Goal: Task Accomplishment & Management: Manage account settings

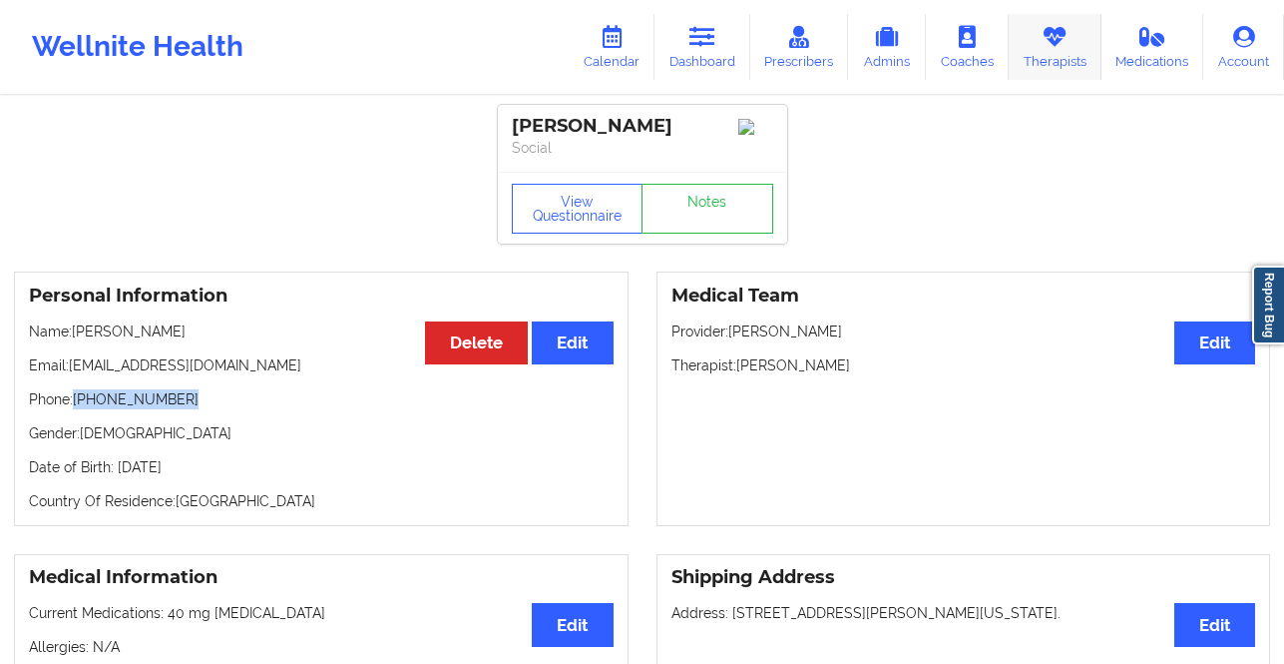
click at [1028, 58] on link "Therapists" at bounding box center [1055, 47] width 93 height 66
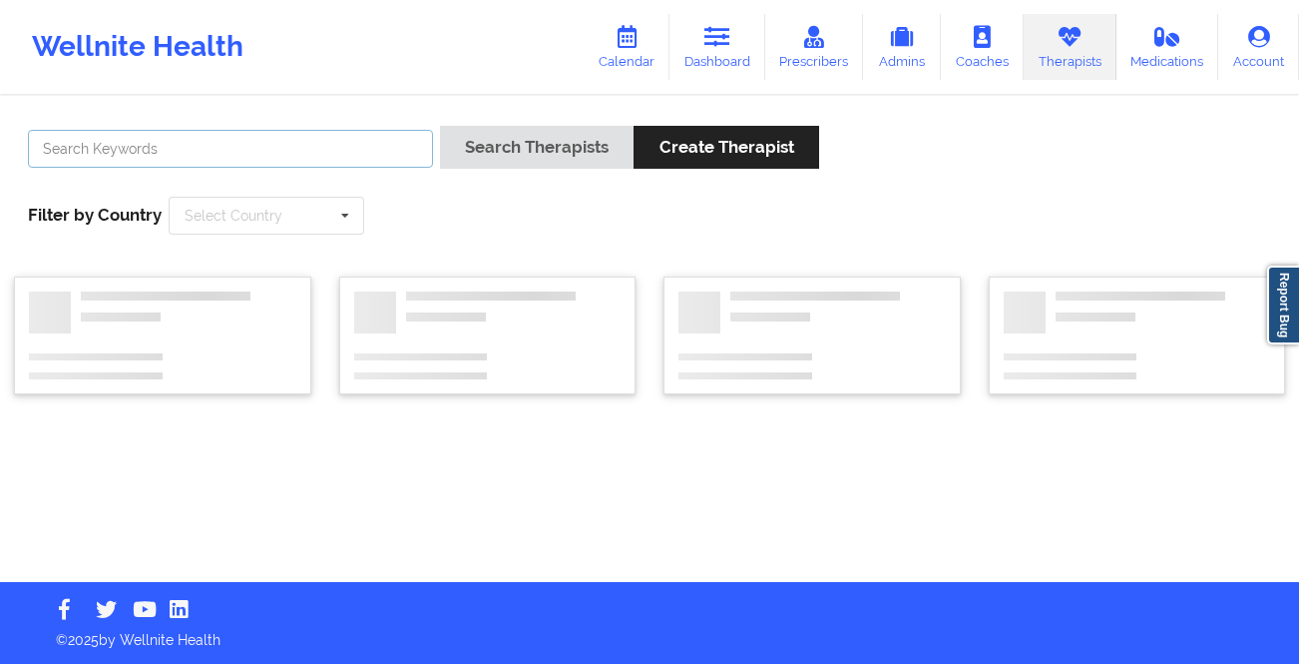
drag, startPoint x: 329, startPoint y: 163, endPoint x: 347, endPoint y: 160, distance: 18.2
click at [329, 163] on input "text" at bounding box center [230, 149] width 405 height 38
paste input "[PERSON_NAME]"
type input "[PERSON_NAME]"
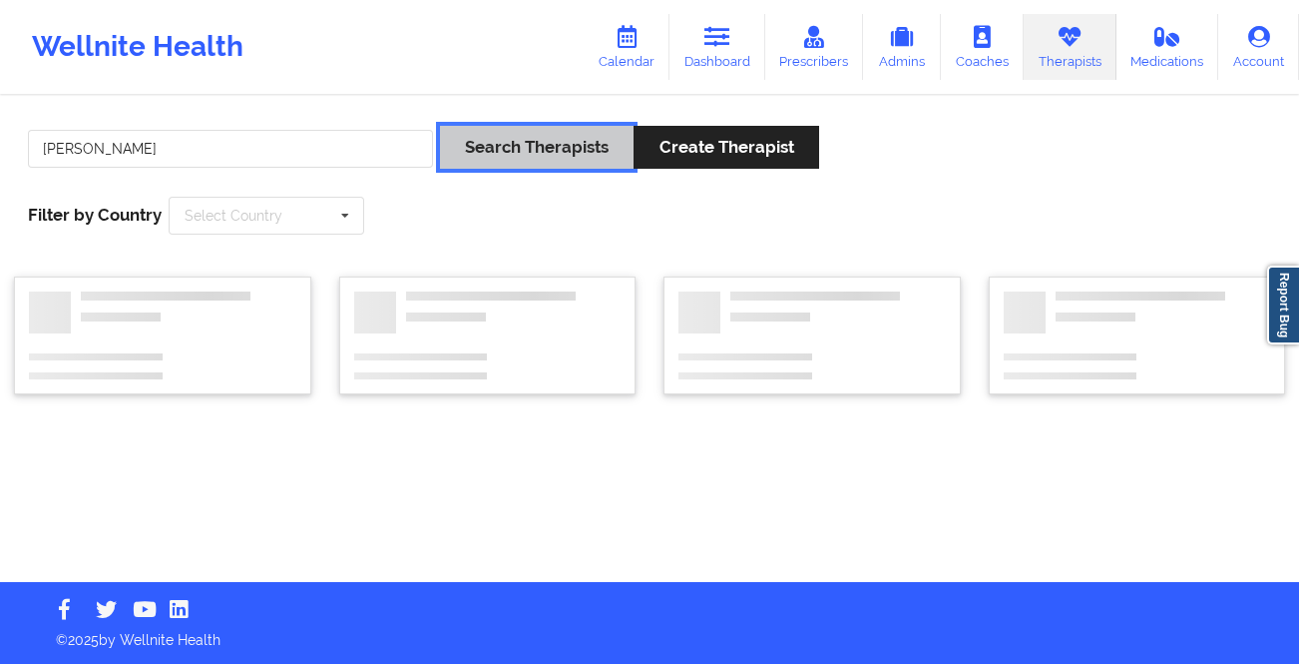
click at [475, 153] on button "Search Therapists" at bounding box center [537, 147] width 194 height 43
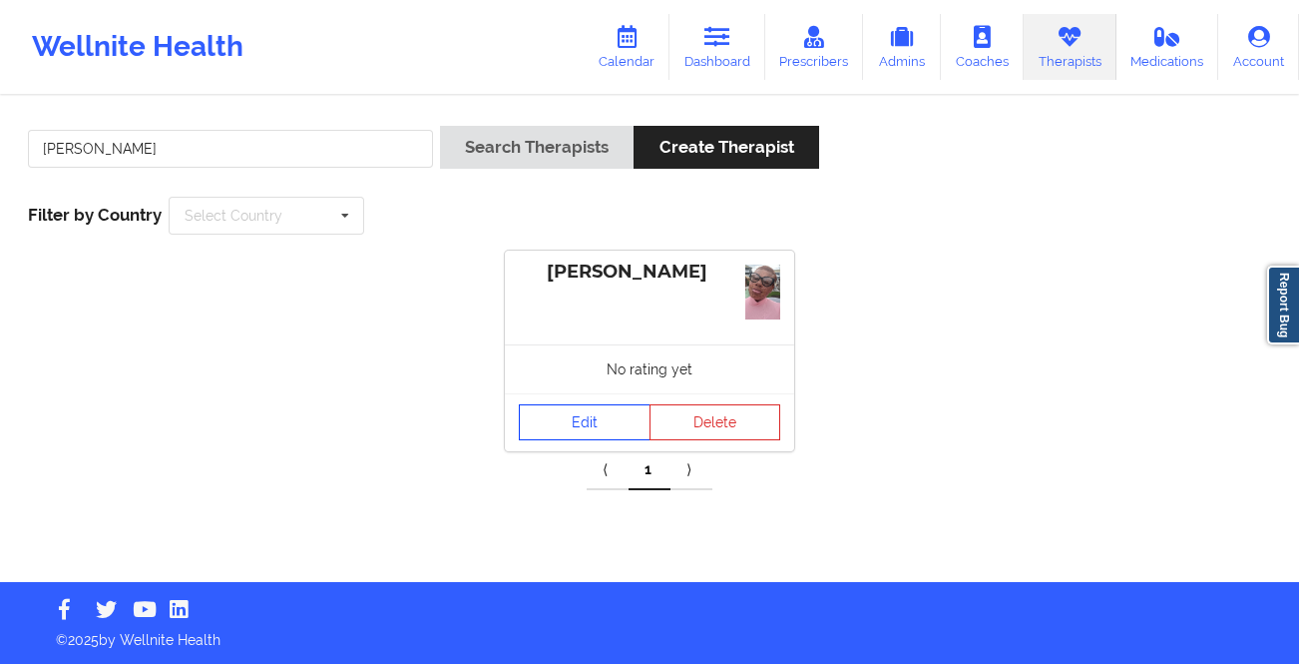
click at [575, 417] on link "Edit" at bounding box center [585, 422] width 132 height 36
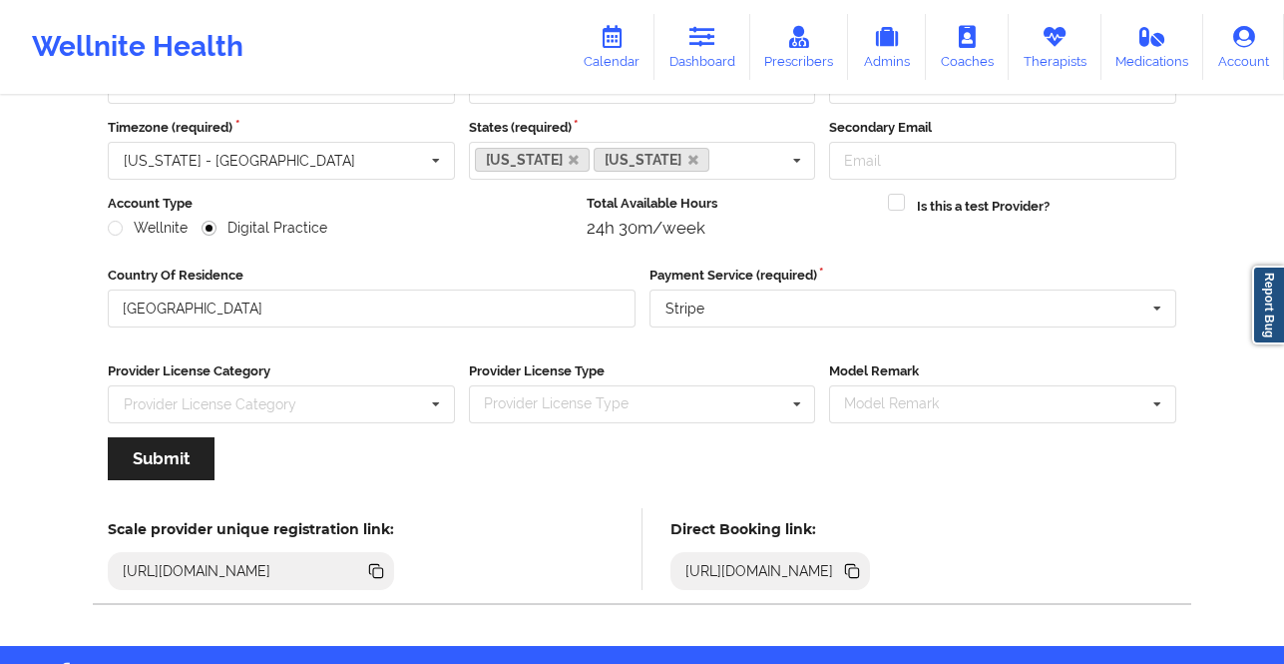
scroll to position [230, 0]
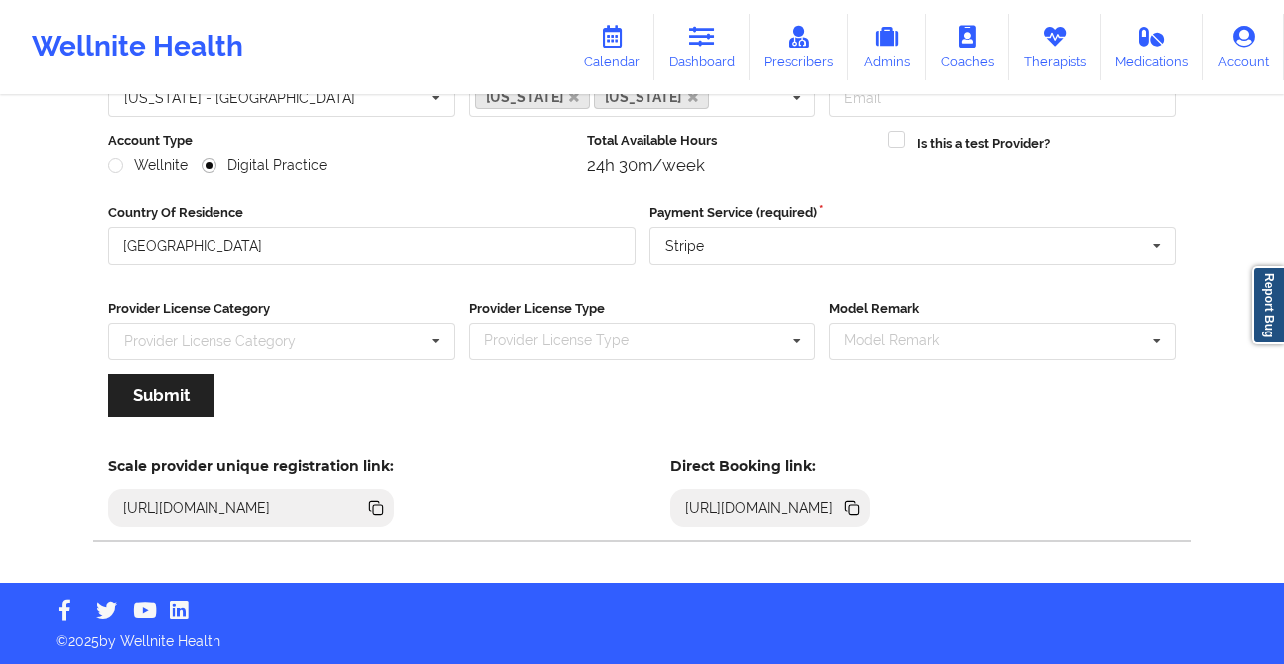
click at [383, 509] on icon at bounding box center [378, 510] width 10 height 10
click at [636, 44] on link "Calendar" at bounding box center [612, 47] width 86 height 66
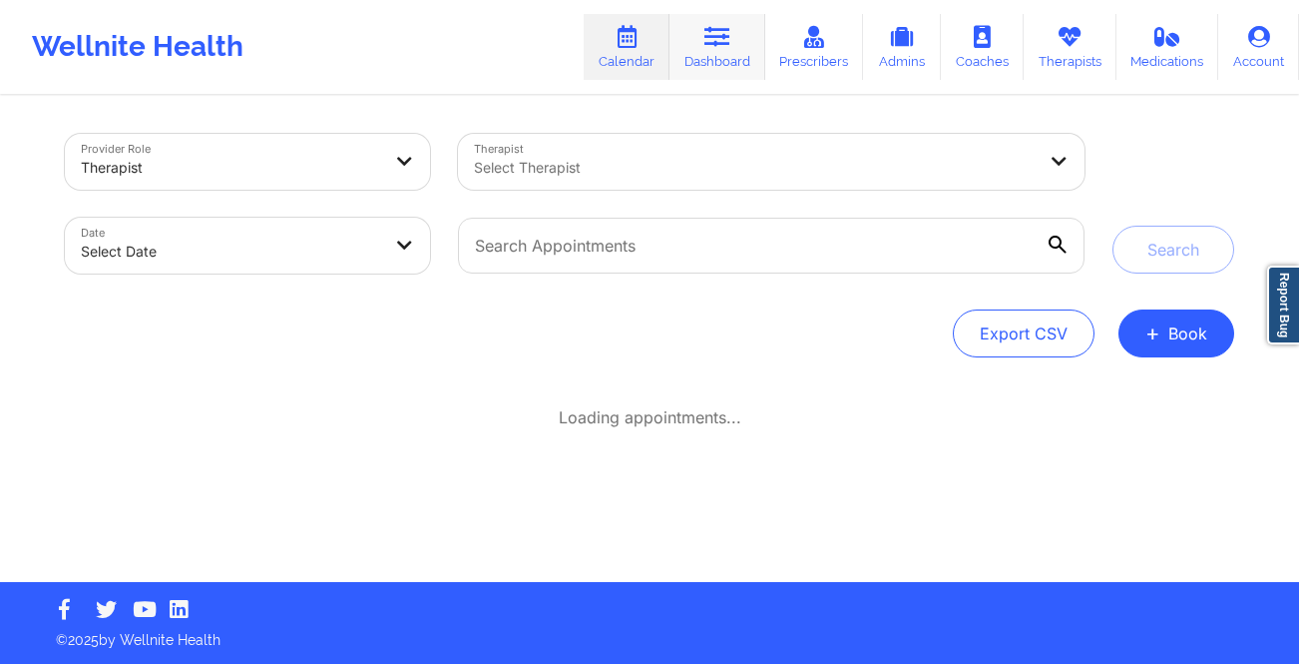
click at [731, 50] on link "Dashboard" at bounding box center [717, 47] width 96 height 66
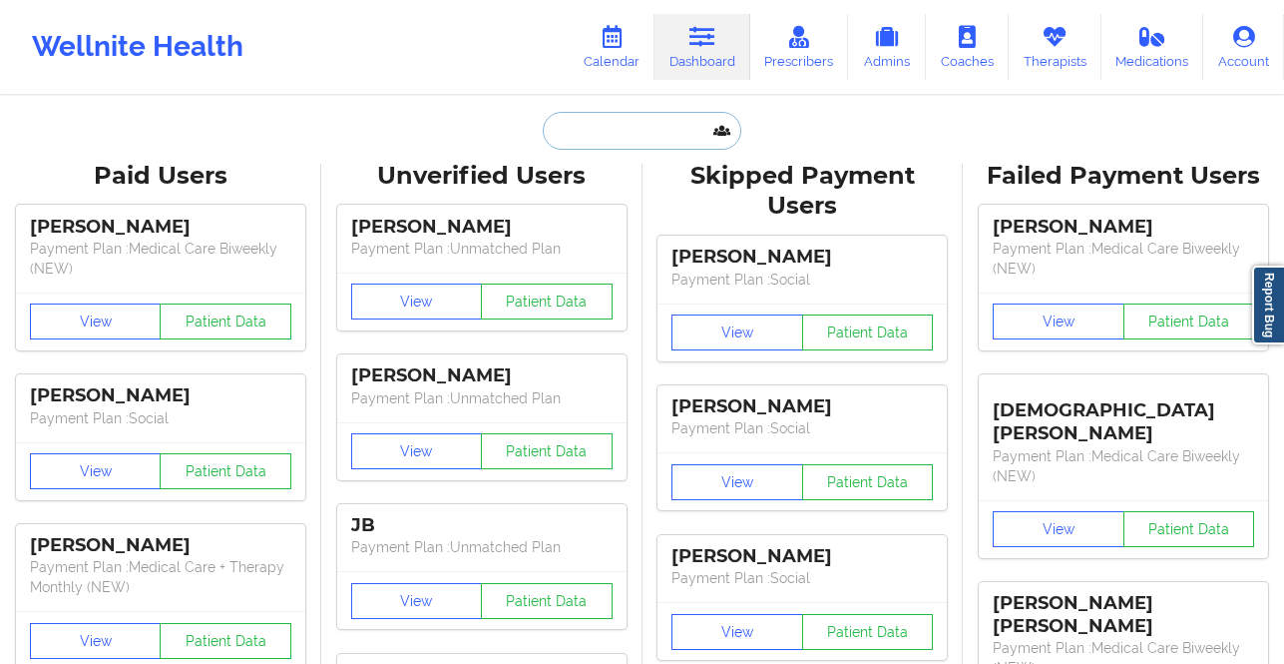
click at [602, 135] on input "text" at bounding box center [642, 131] width 198 height 38
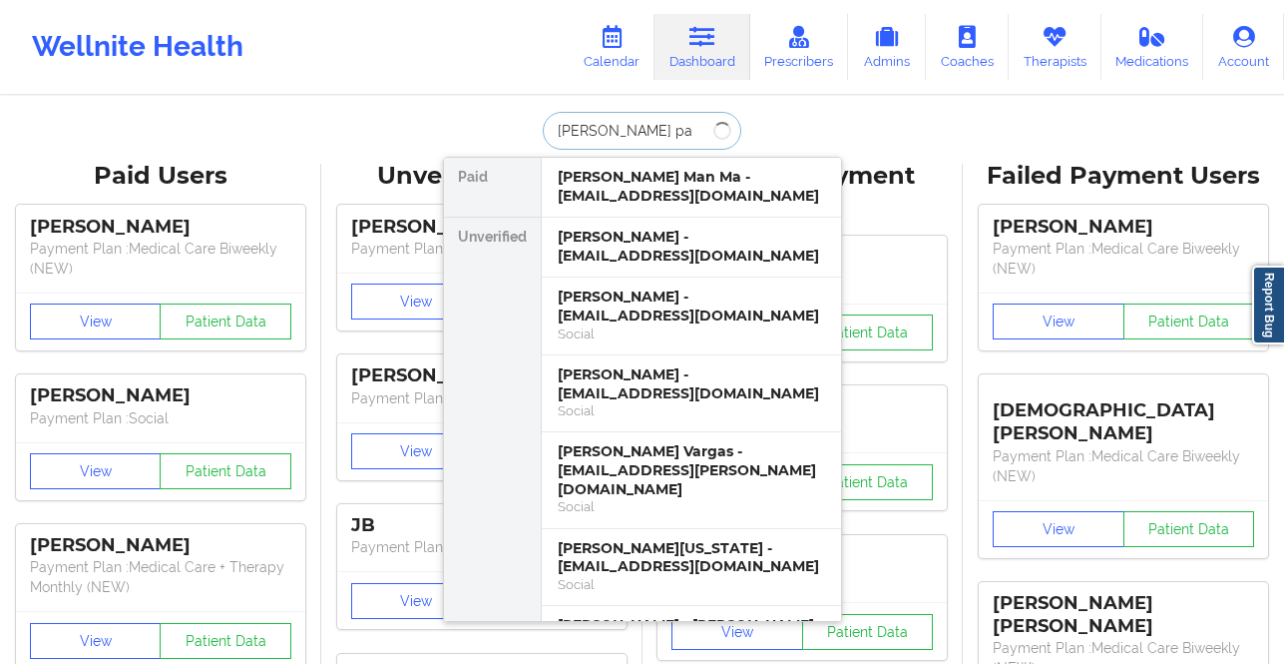
type input "[PERSON_NAME] pa"
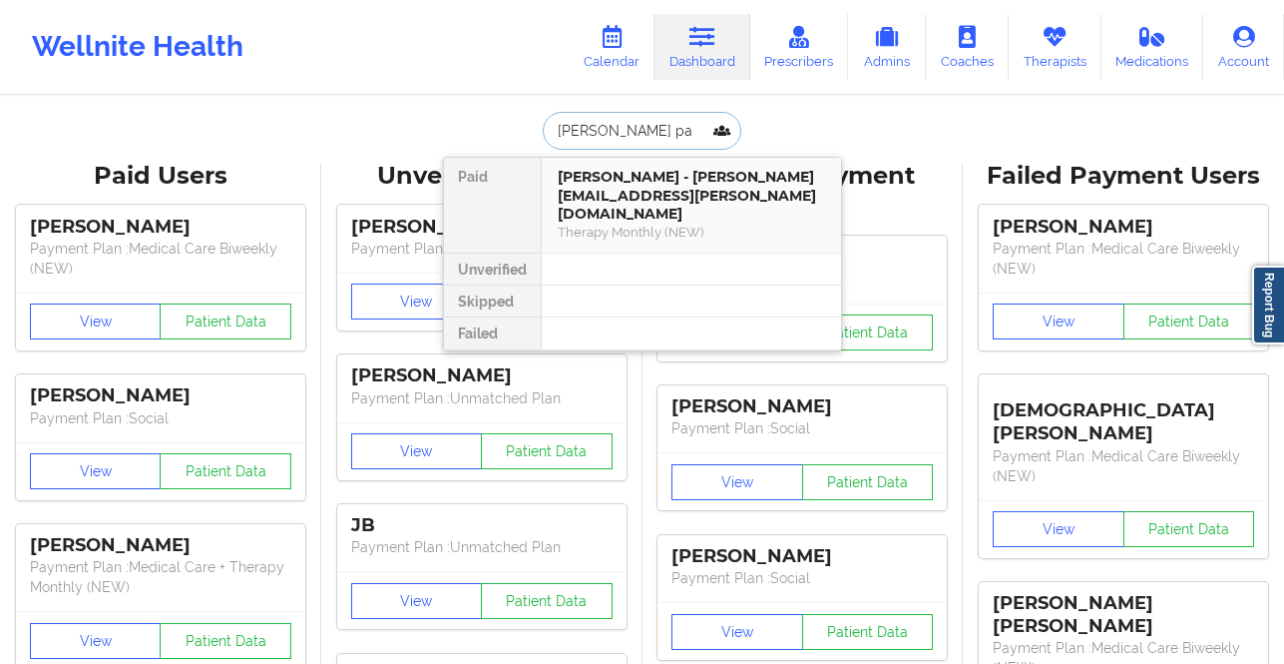
click at [664, 223] on div "Therapy Monthly (NEW)" at bounding box center [691, 231] width 267 height 17
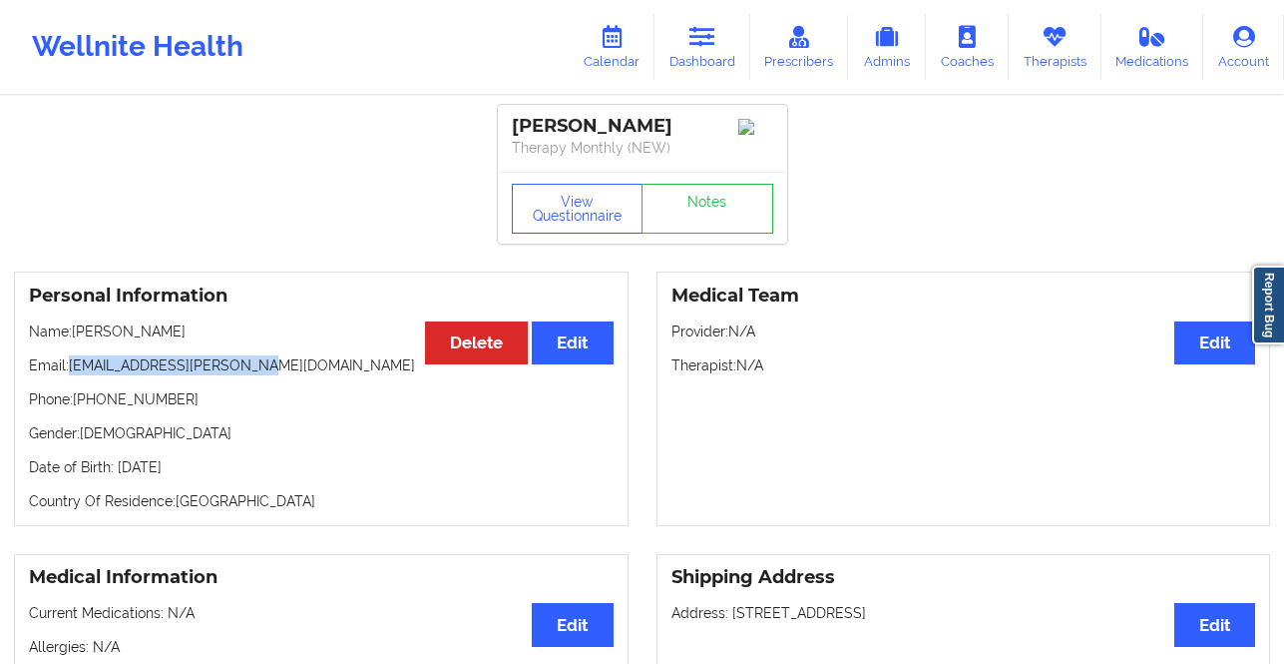
drag, startPoint x: 248, startPoint y: 367, endPoint x: 74, endPoint y: 378, distance: 175.0
click at [74, 375] on p "Email: [EMAIL_ADDRESS][PERSON_NAME][DOMAIN_NAME]" at bounding box center [321, 365] width 585 height 20
copy p "[EMAIL_ADDRESS][PERSON_NAME][DOMAIN_NAME]"
click at [636, 53] on link "Calendar" at bounding box center [612, 47] width 86 height 66
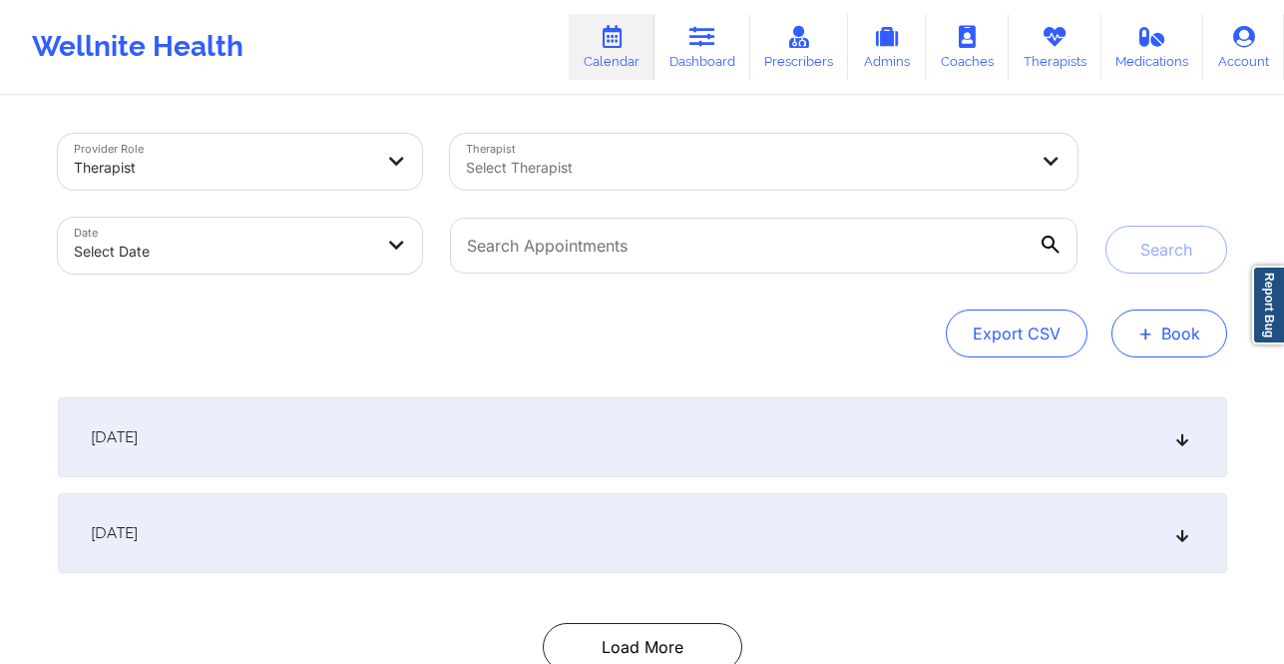
click at [1164, 334] on button "+ Book" at bounding box center [1170, 333] width 116 height 48
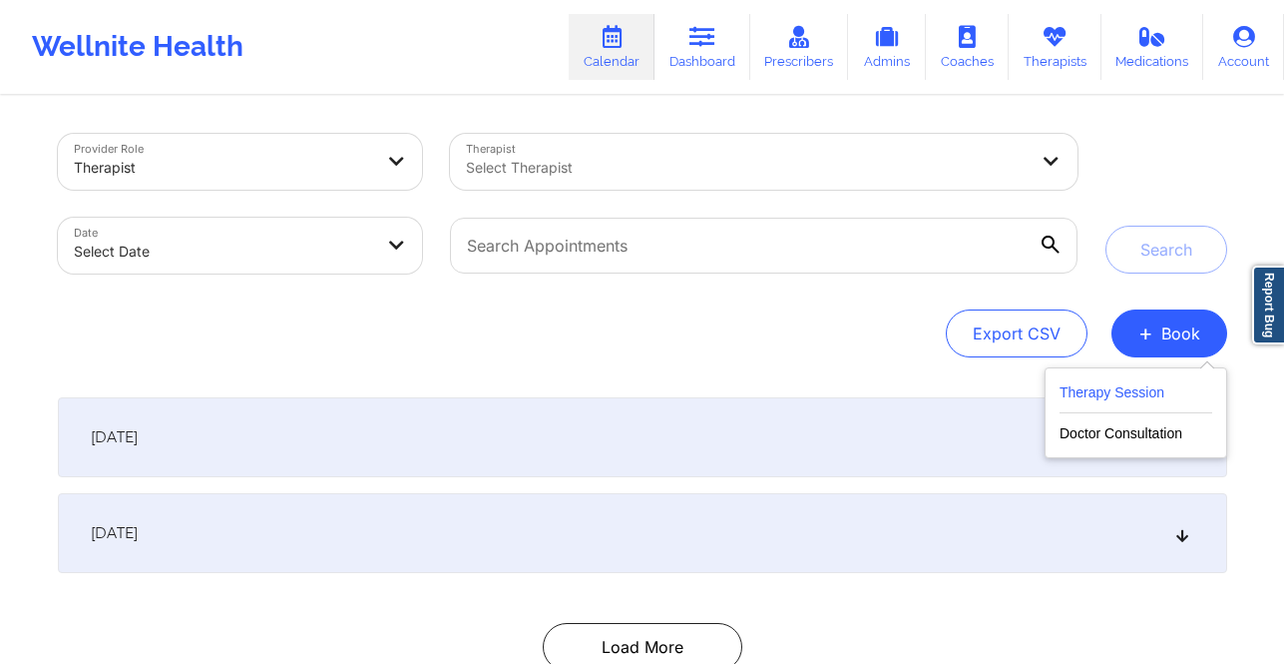
click at [1100, 394] on button "Therapy Session" at bounding box center [1136, 396] width 153 height 33
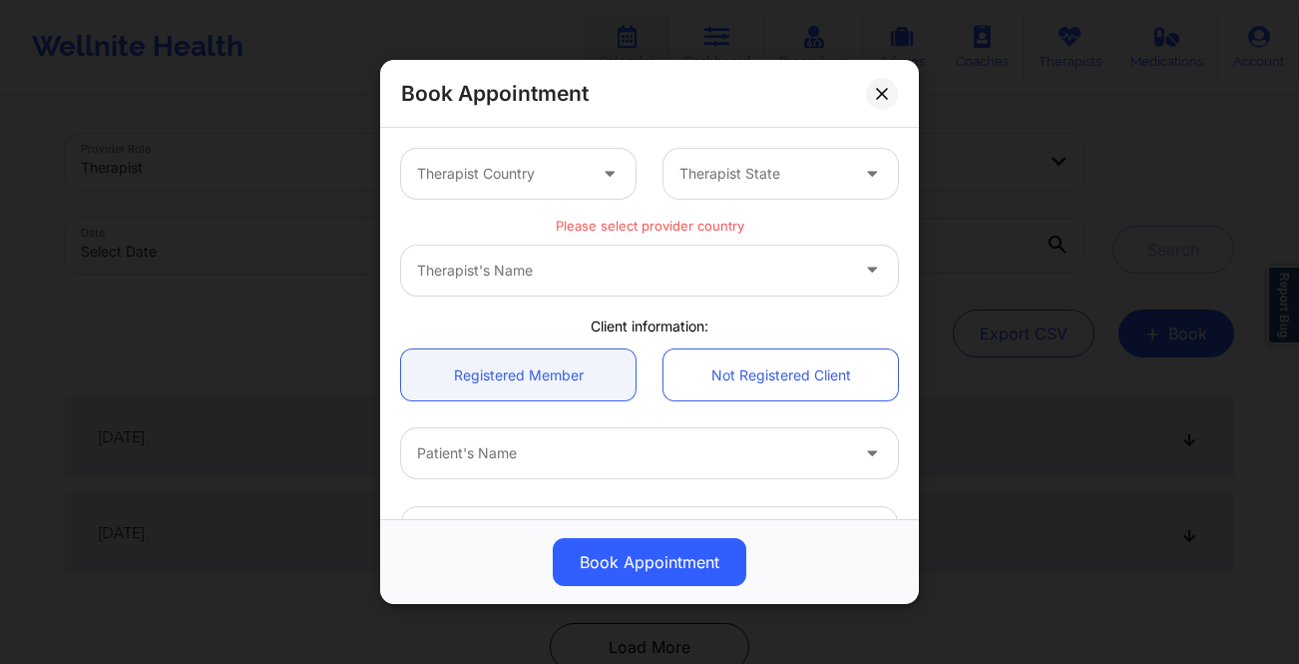
click at [606, 179] on icon at bounding box center [610, 170] width 20 height 17
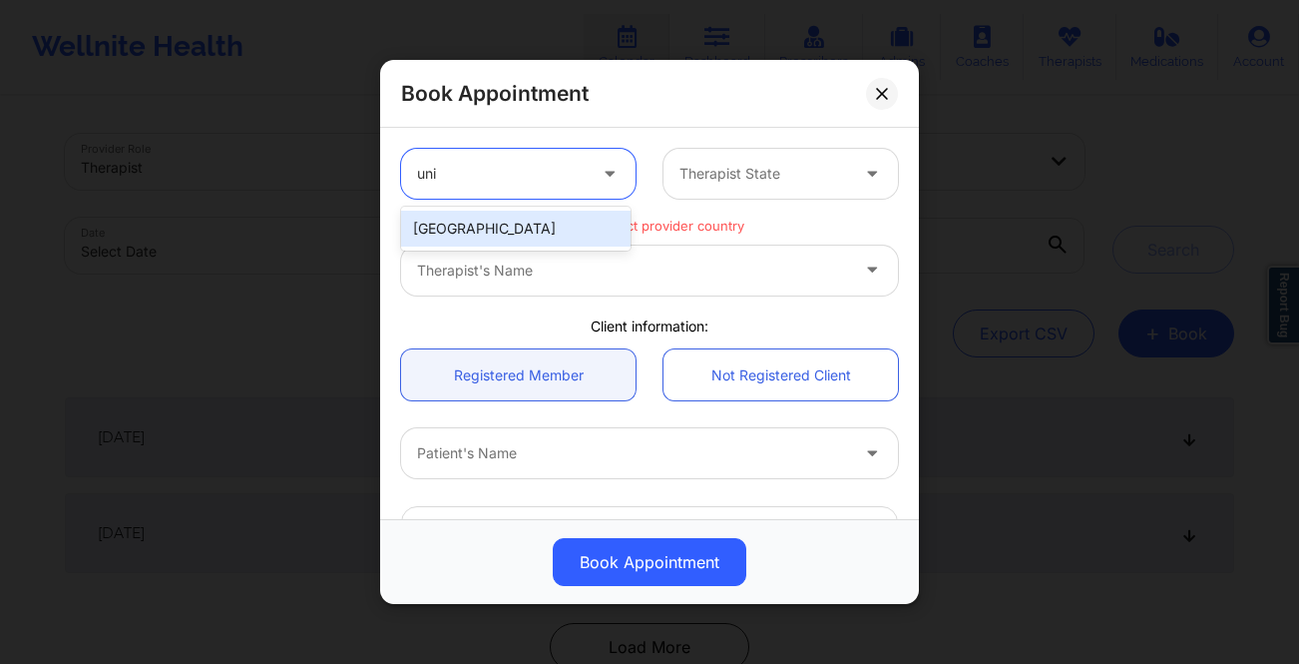
type input "unit"
click at [577, 237] on div "United States" at bounding box center [515, 229] width 229 height 36
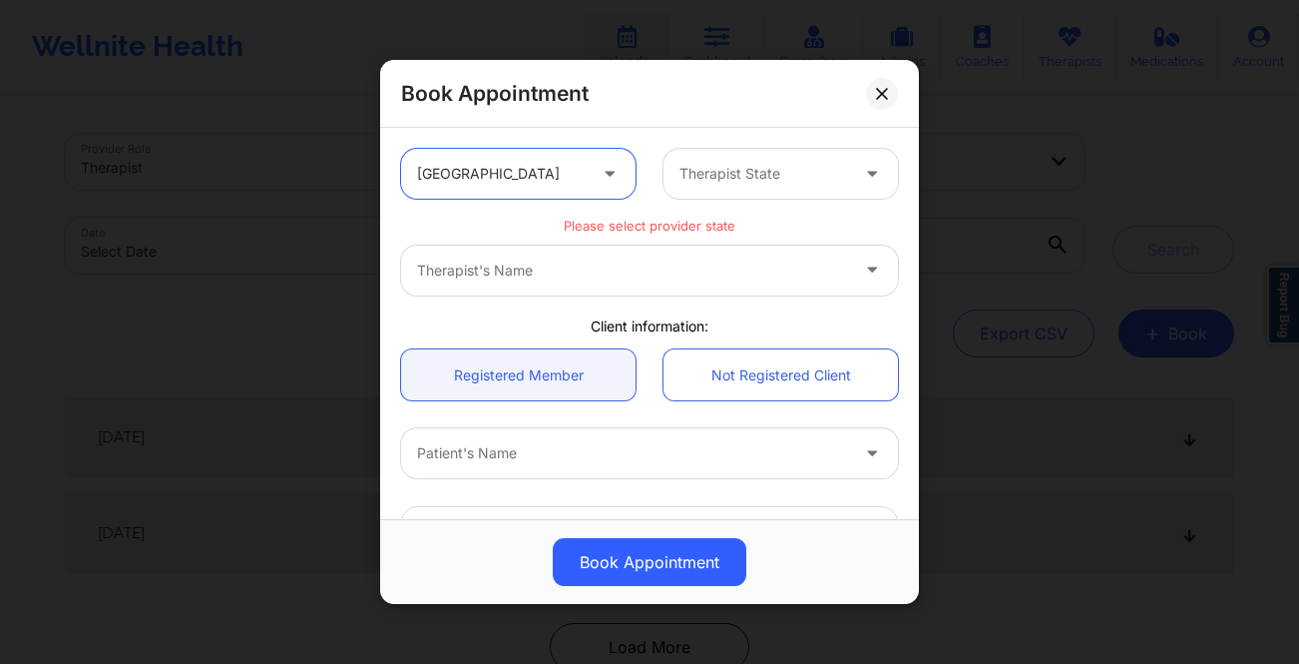
click at [748, 152] on div "Therapist State" at bounding box center [757, 174] width 187 height 50
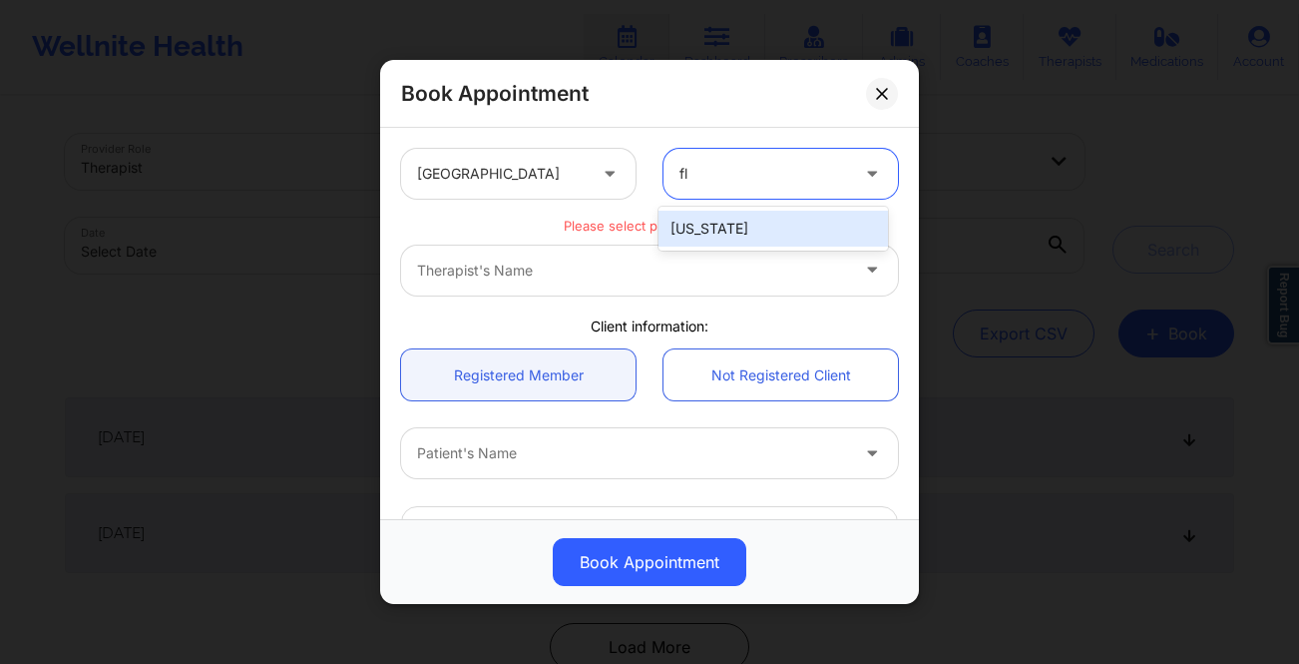
type input "flo"
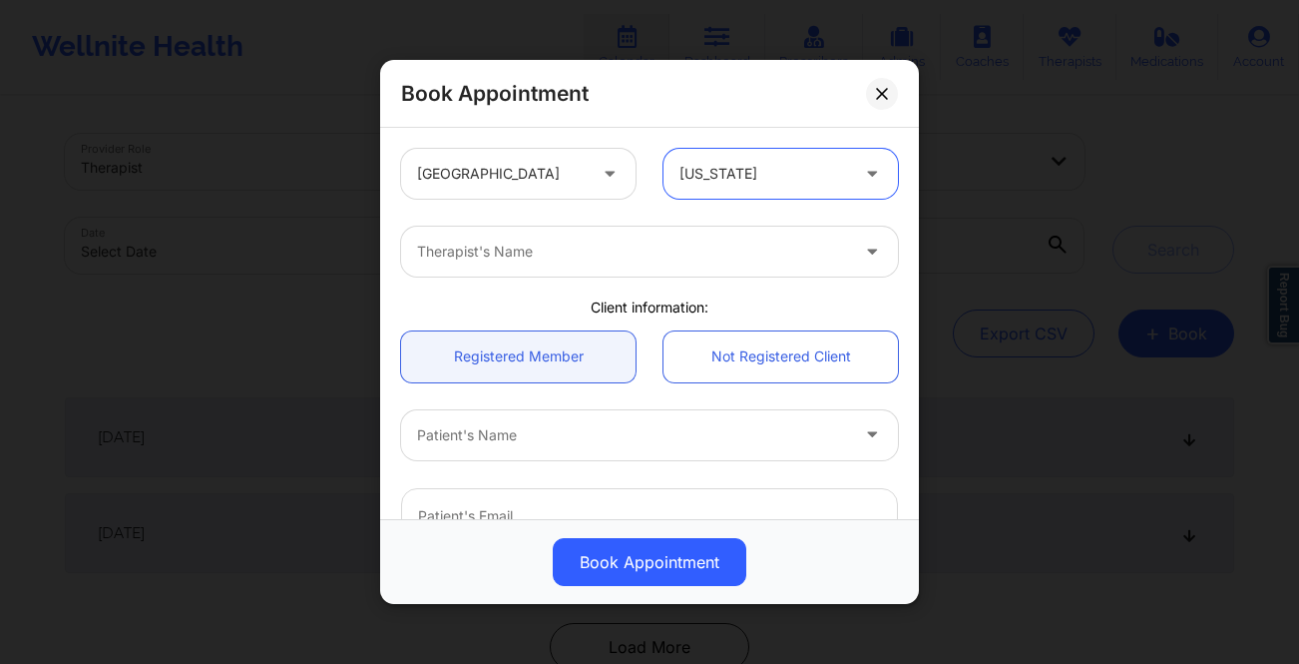
click at [736, 237] on div "Therapist's Name" at bounding box center [625, 251] width 449 height 50
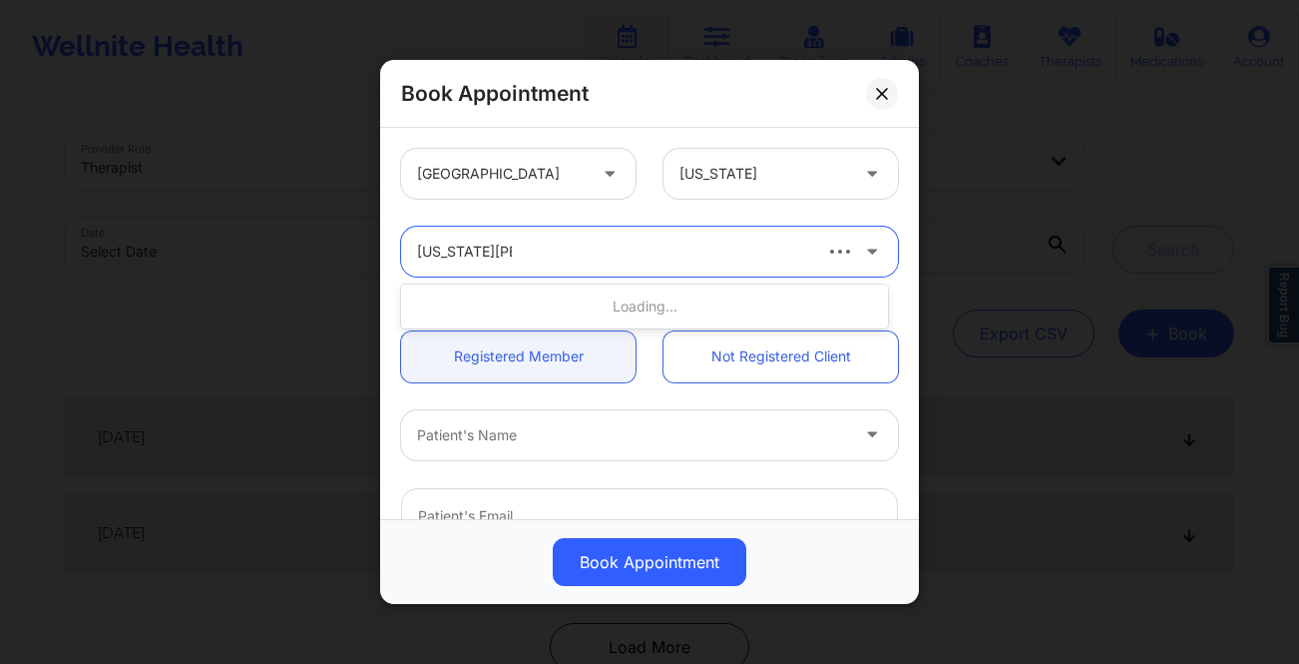
type input "virginia gibala"
click at [562, 258] on div at bounding box center [612, 251] width 391 height 24
type input "virginia gi"
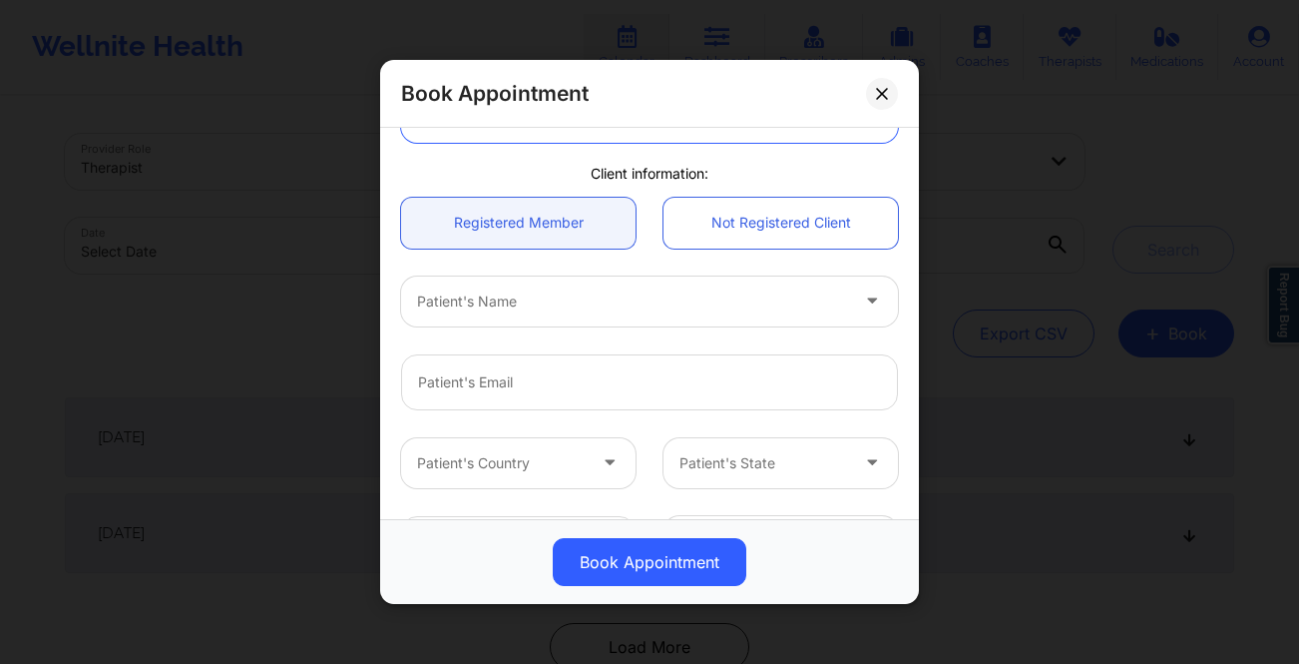
scroll to position [135, 0]
click at [862, 290] on icon at bounding box center [872, 295] width 20 height 17
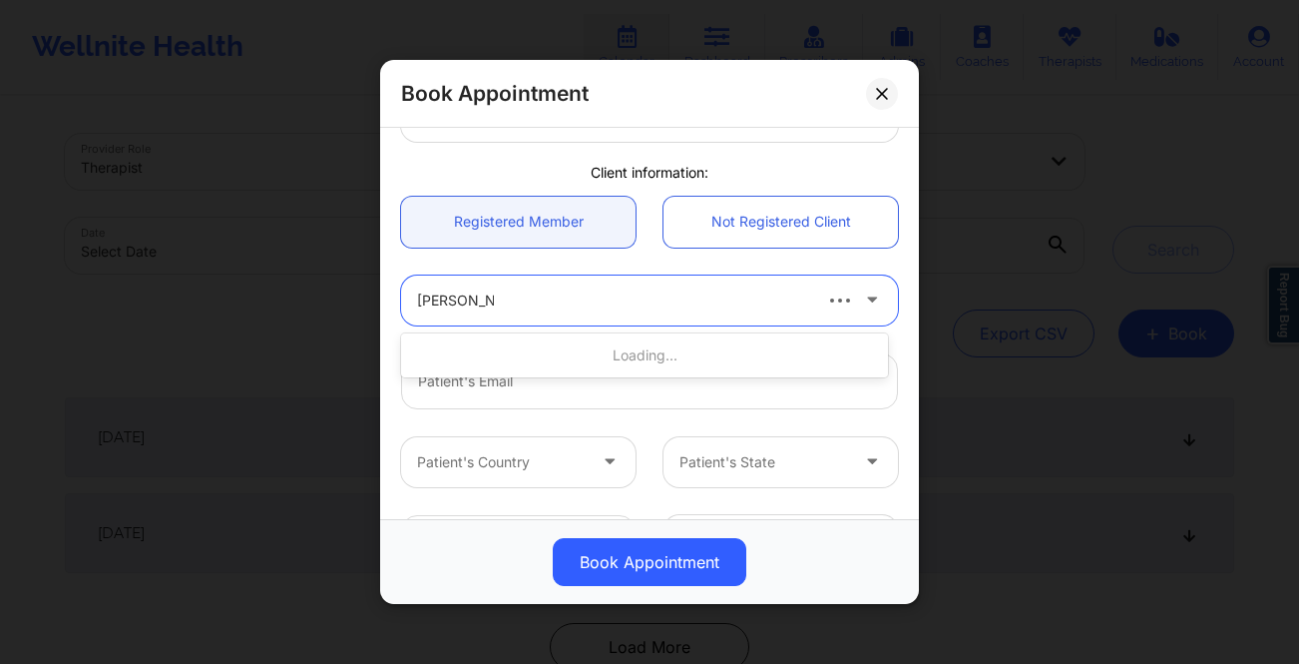
type input "marivic bran"
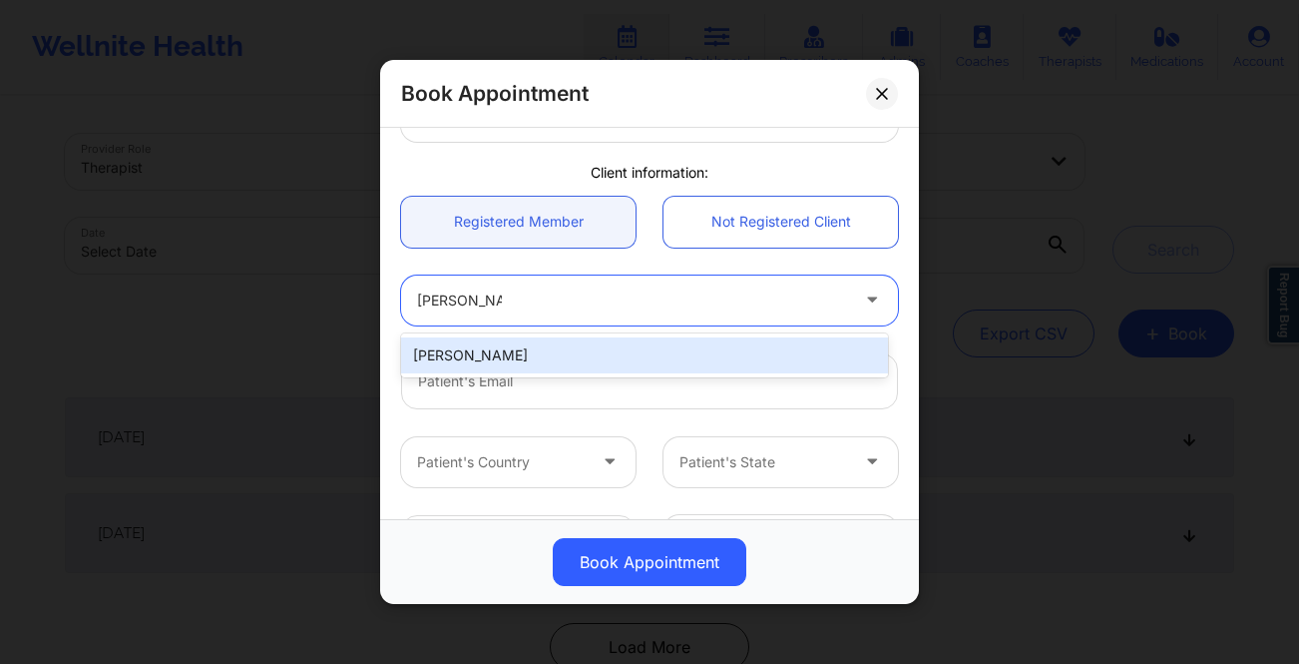
type input "maribranzuela@gmail.com"
type input "+1707-319-9557"
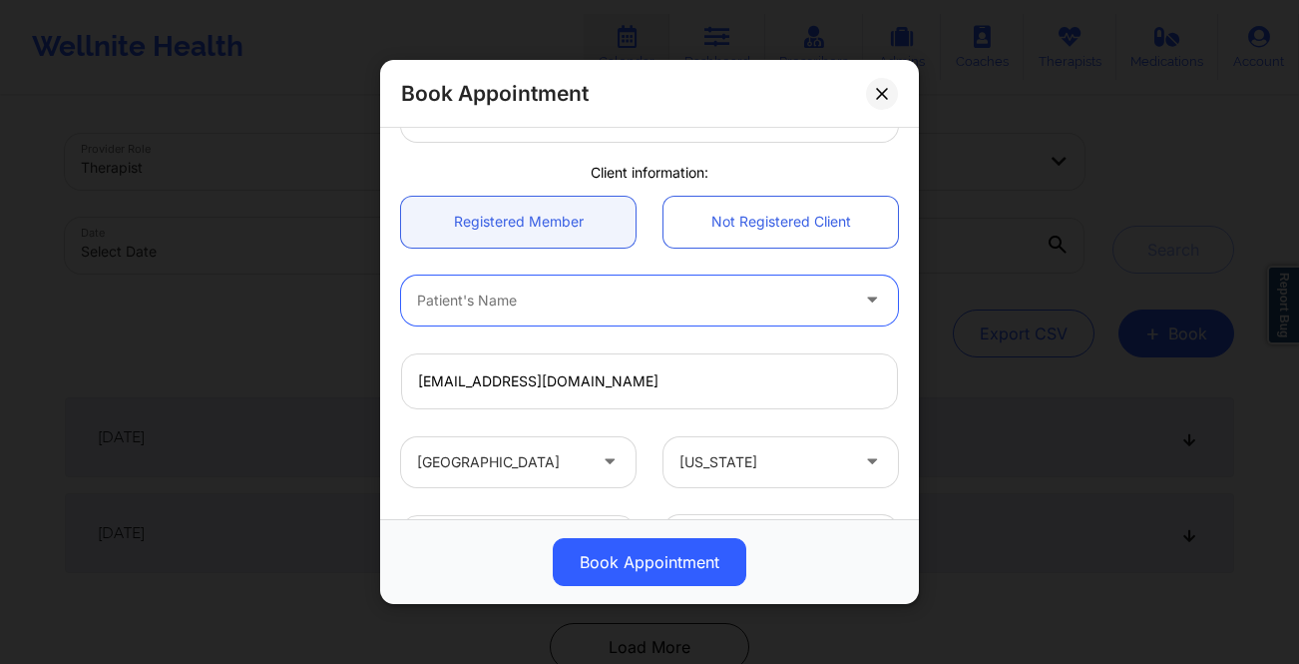
click at [857, 281] on div at bounding box center [874, 300] width 48 height 50
type input ","
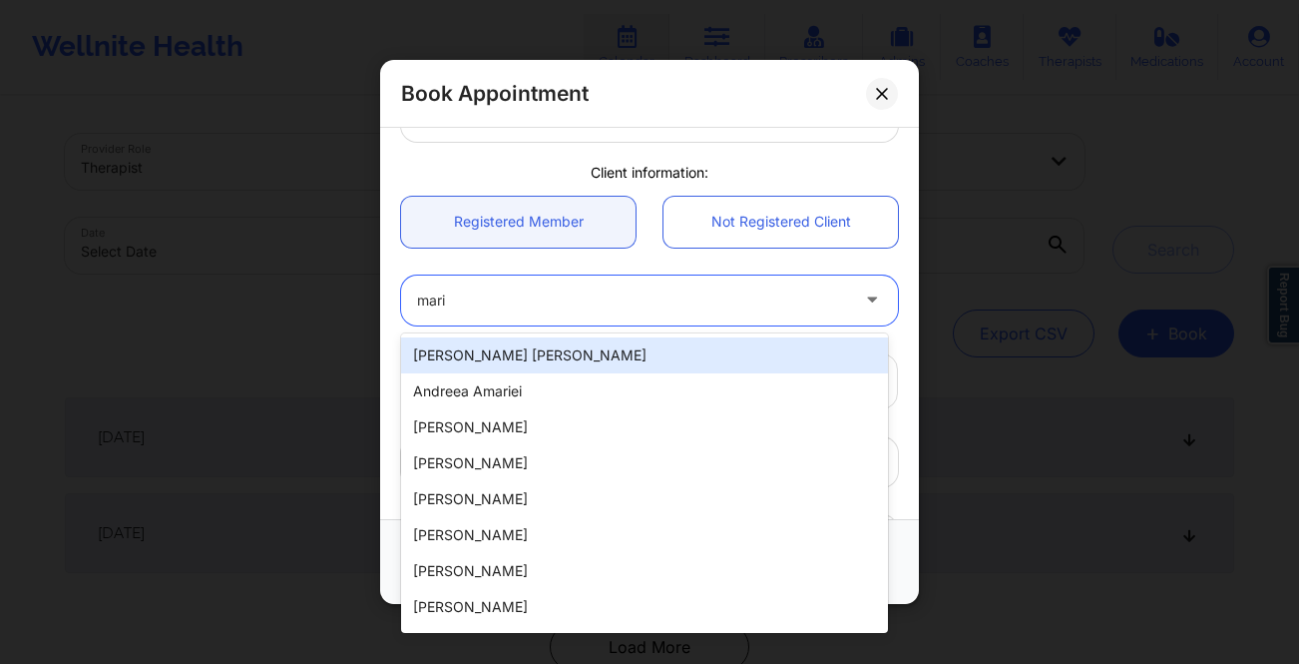
type input "mariv"
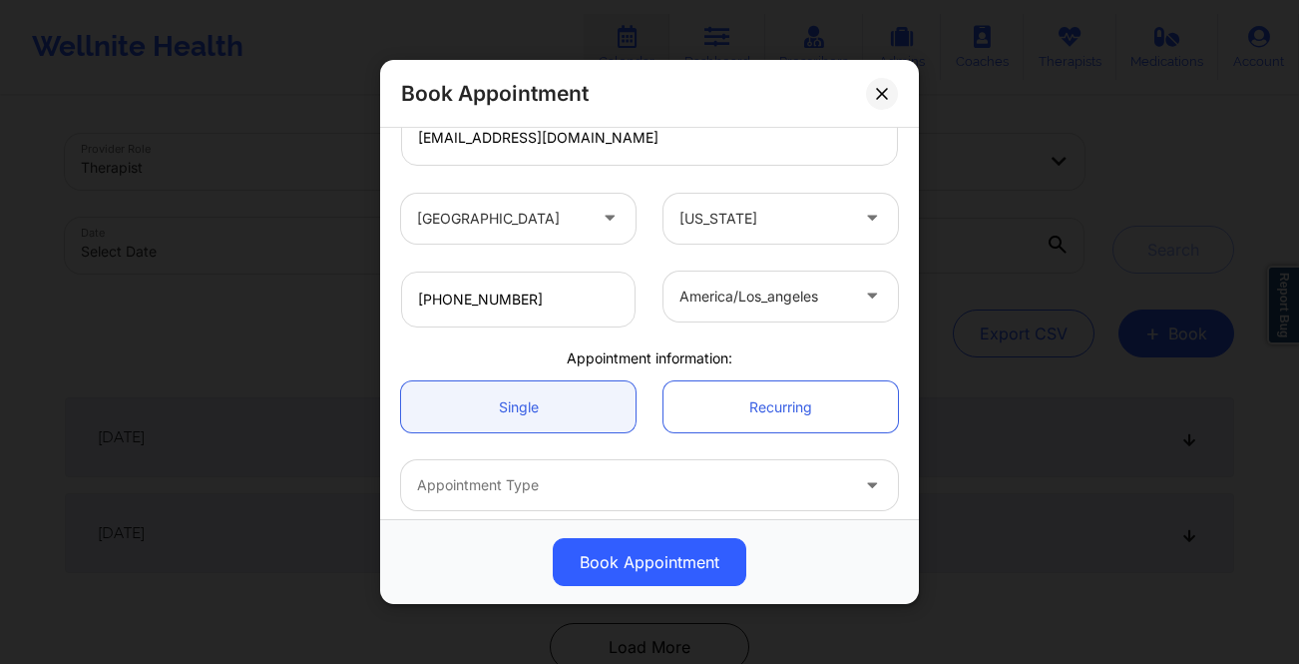
scroll to position [379, 0]
click at [767, 308] on div "america/los_angeles" at bounding box center [763, 295] width 169 height 50
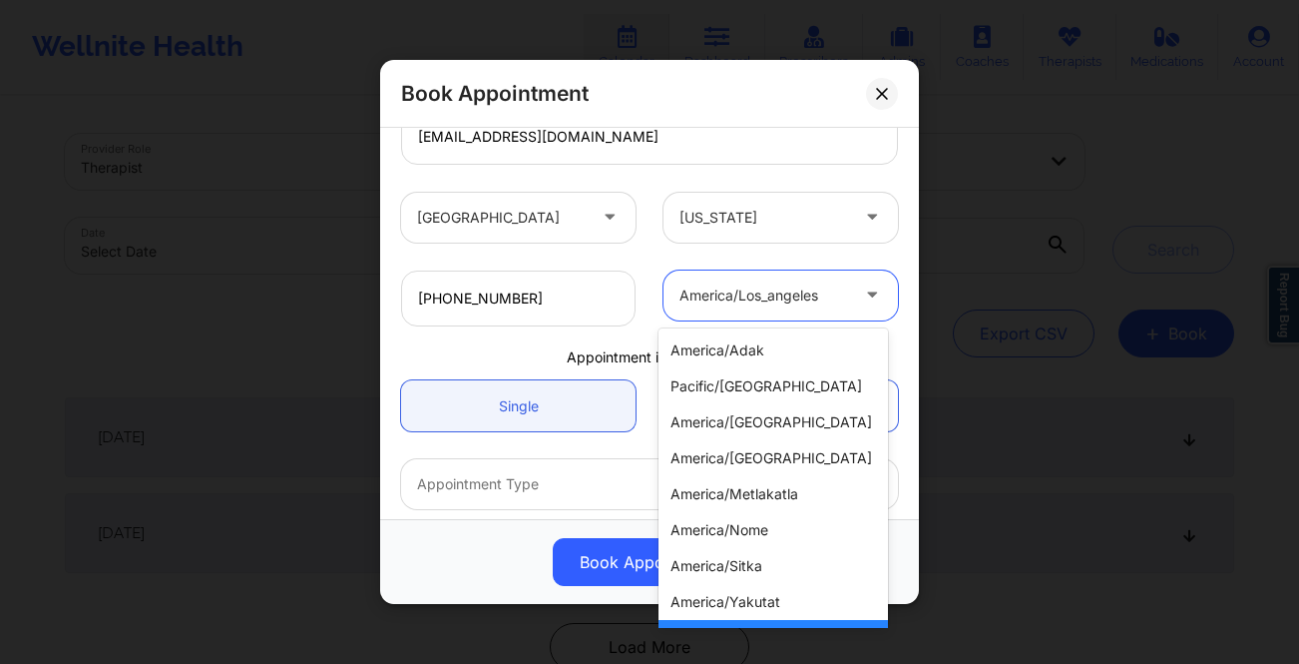
click at [788, 207] on div at bounding box center [763, 218] width 169 height 24
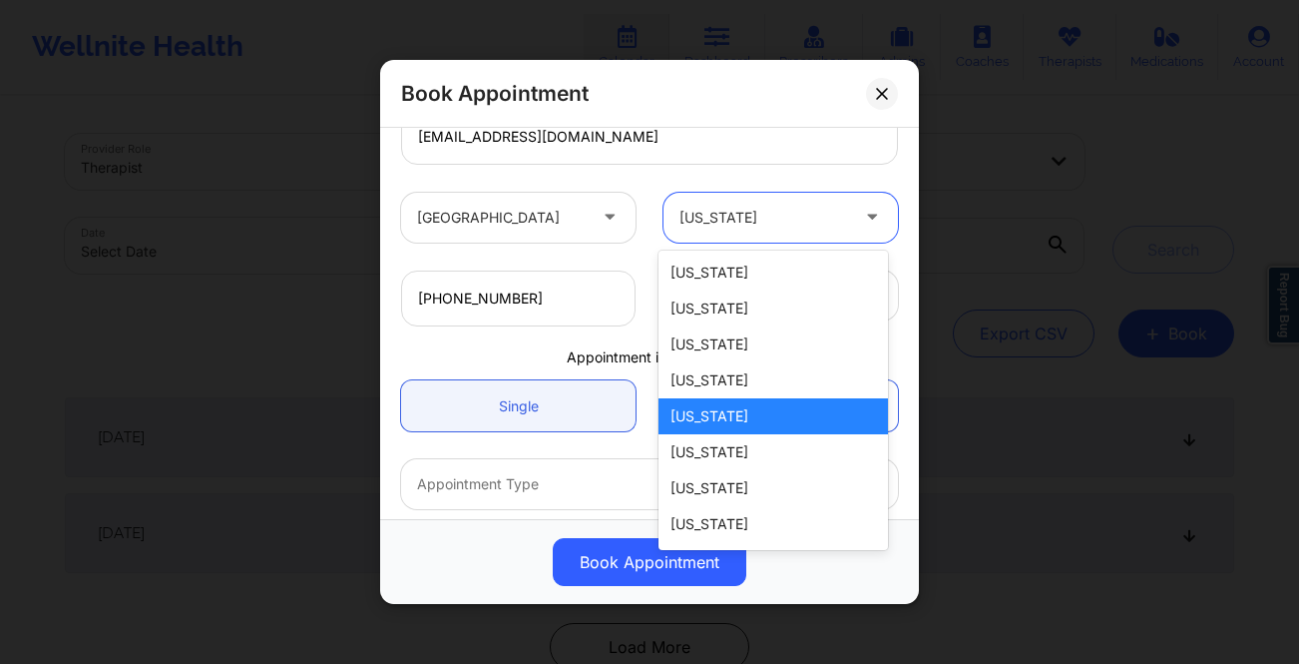
type input "f"
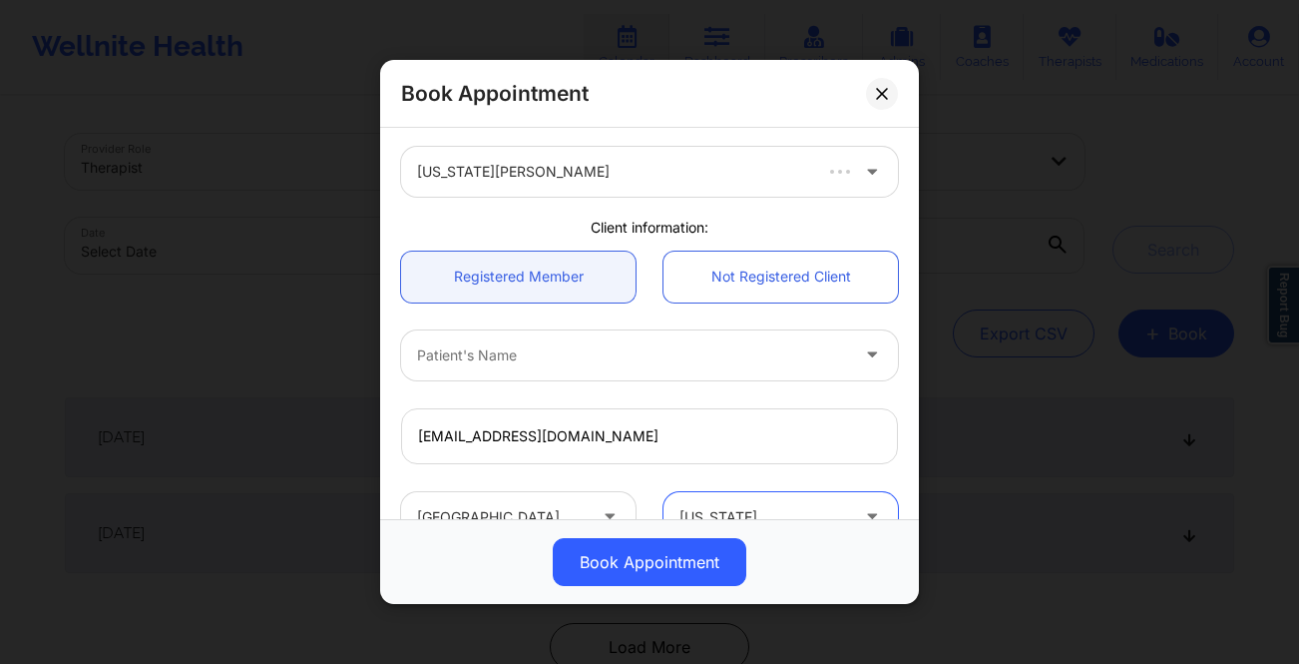
scroll to position [0, 0]
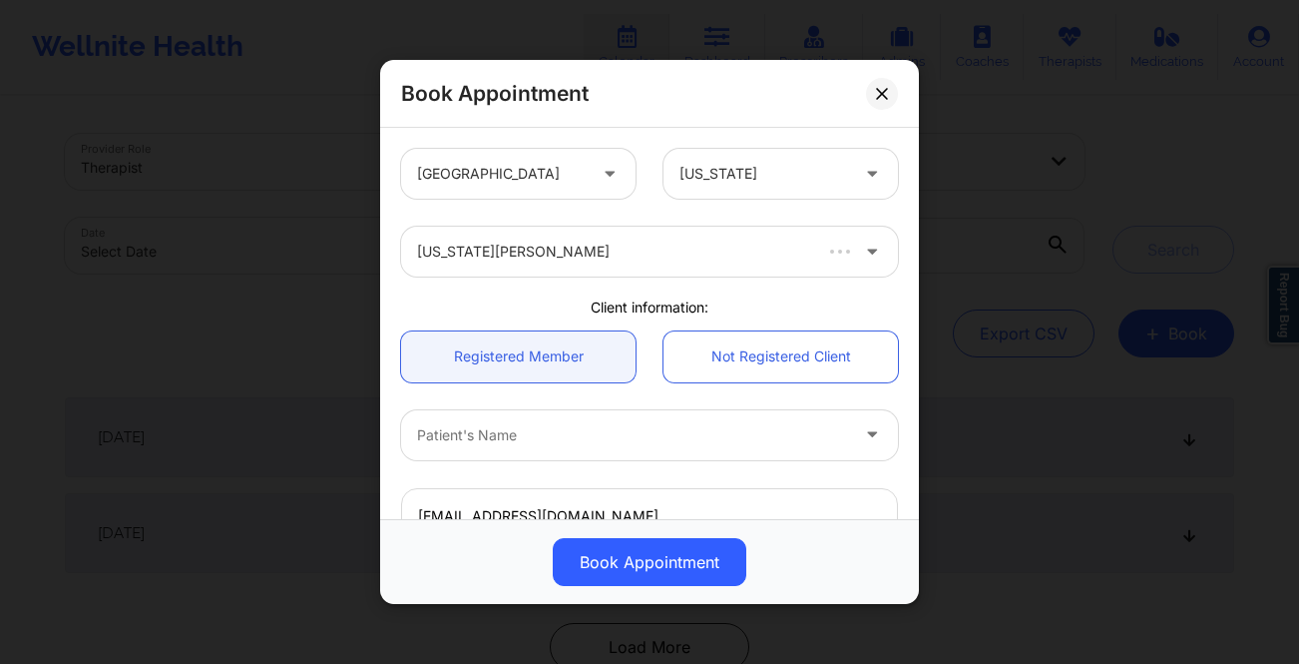
click at [817, 158] on div "[US_STATE]" at bounding box center [763, 174] width 169 height 50
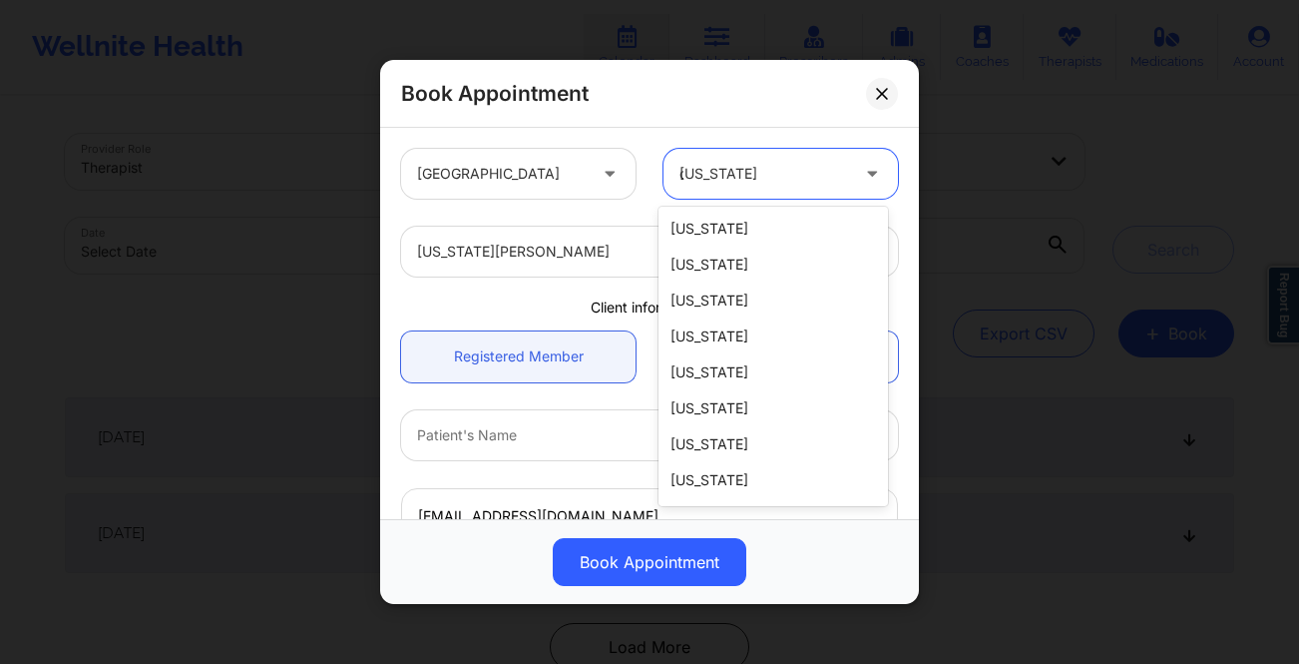
type input "ca"
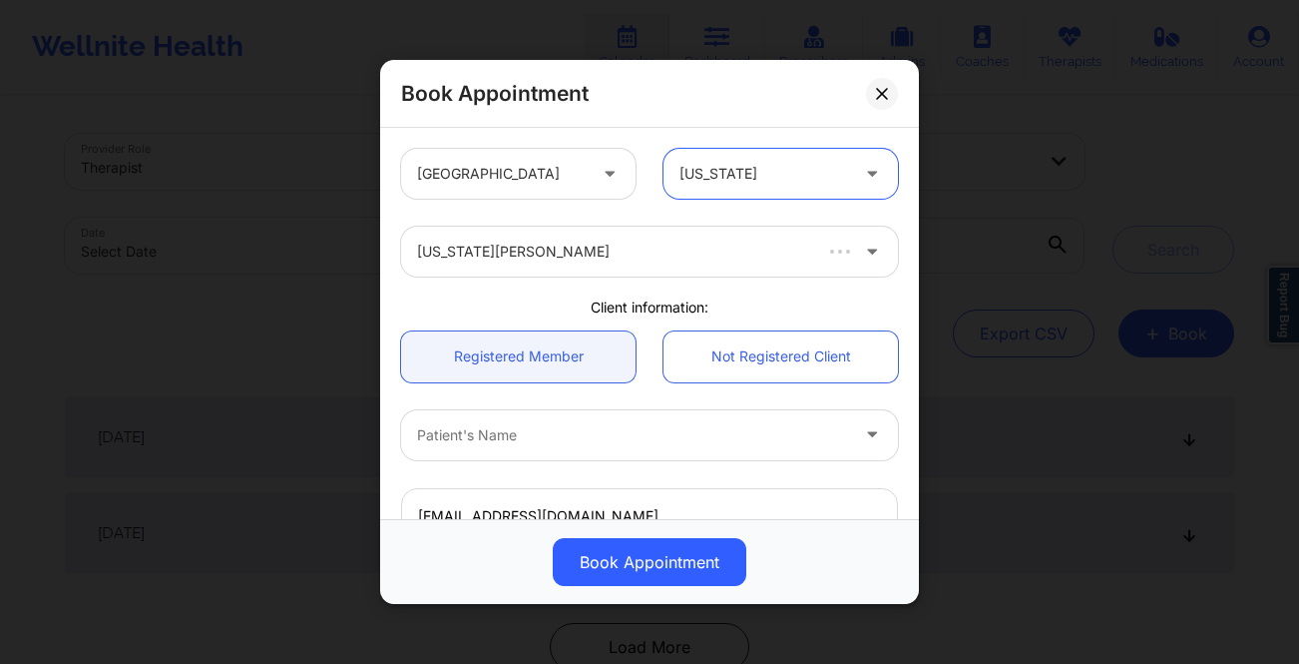
click at [724, 265] on div "[US_STATE][PERSON_NAME]" at bounding box center [612, 251] width 391 height 50
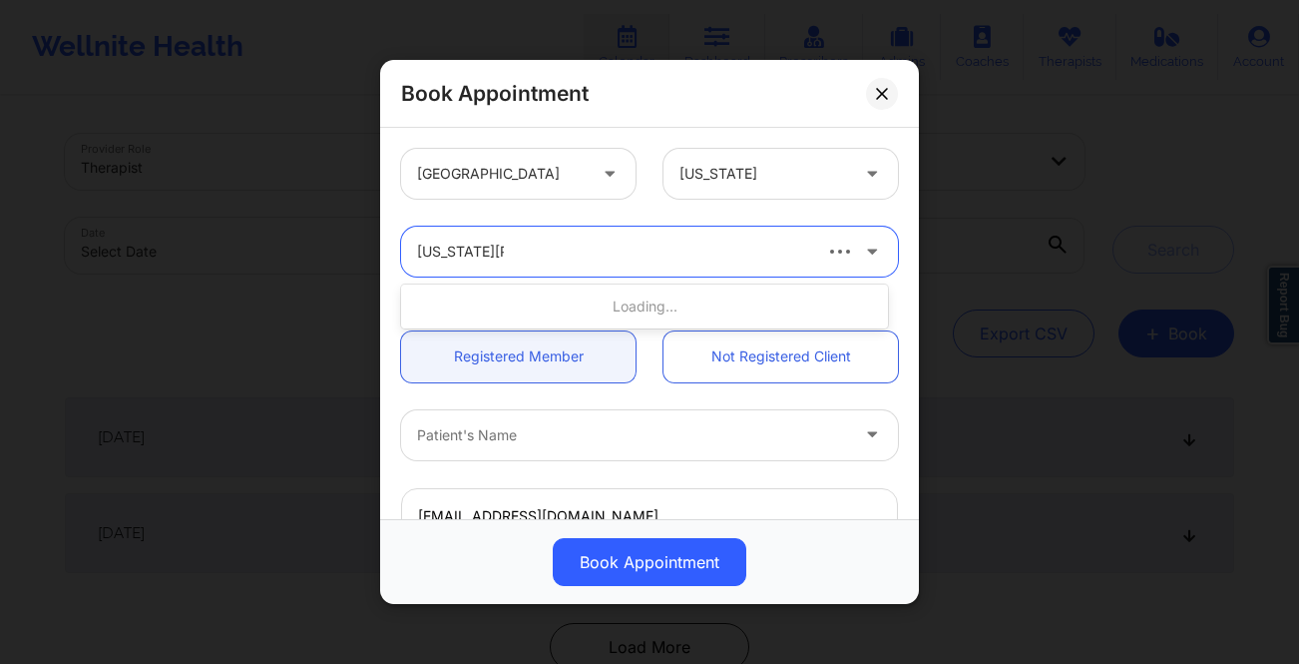
type input "virginia cutler"
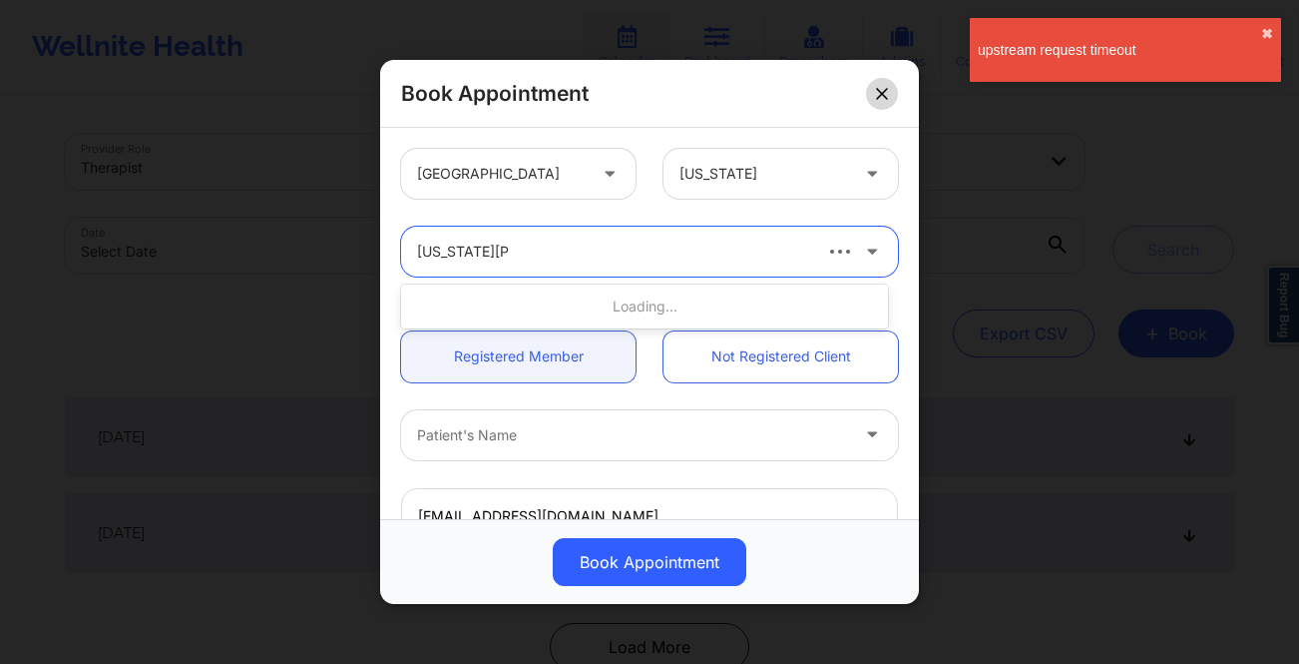
click at [879, 93] on icon at bounding box center [882, 94] width 12 height 12
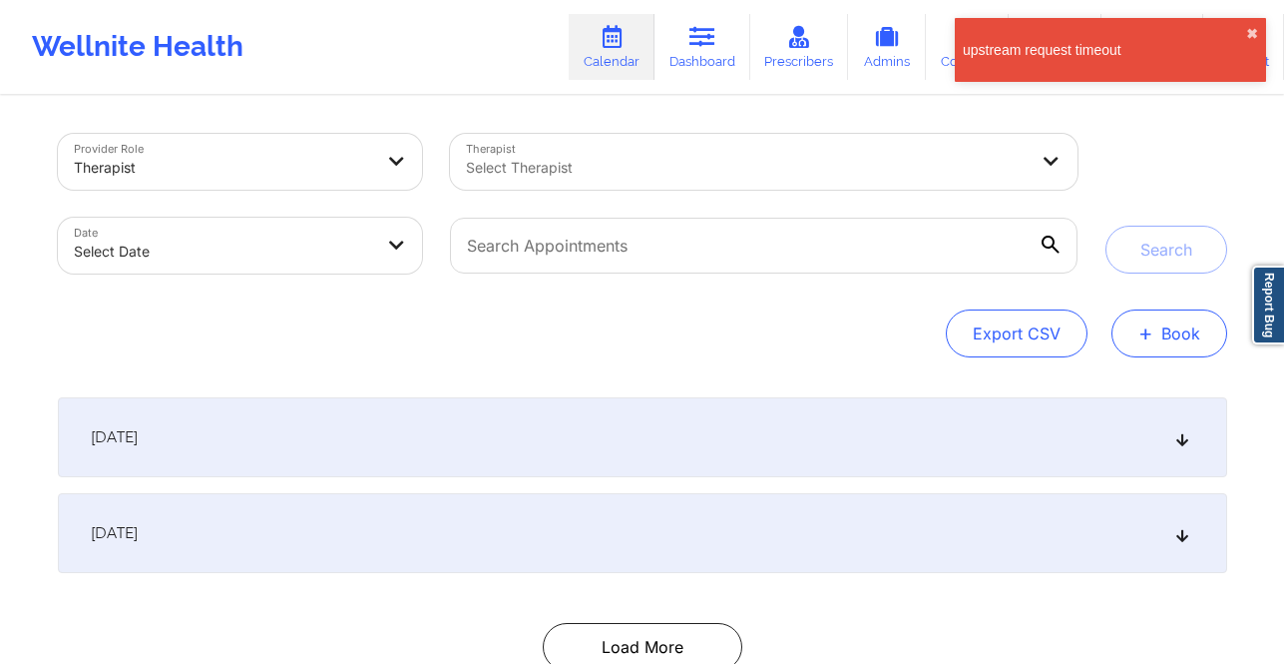
click at [1182, 321] on button "+ Book" at bounding box center [1170, 333] width 116 height 48
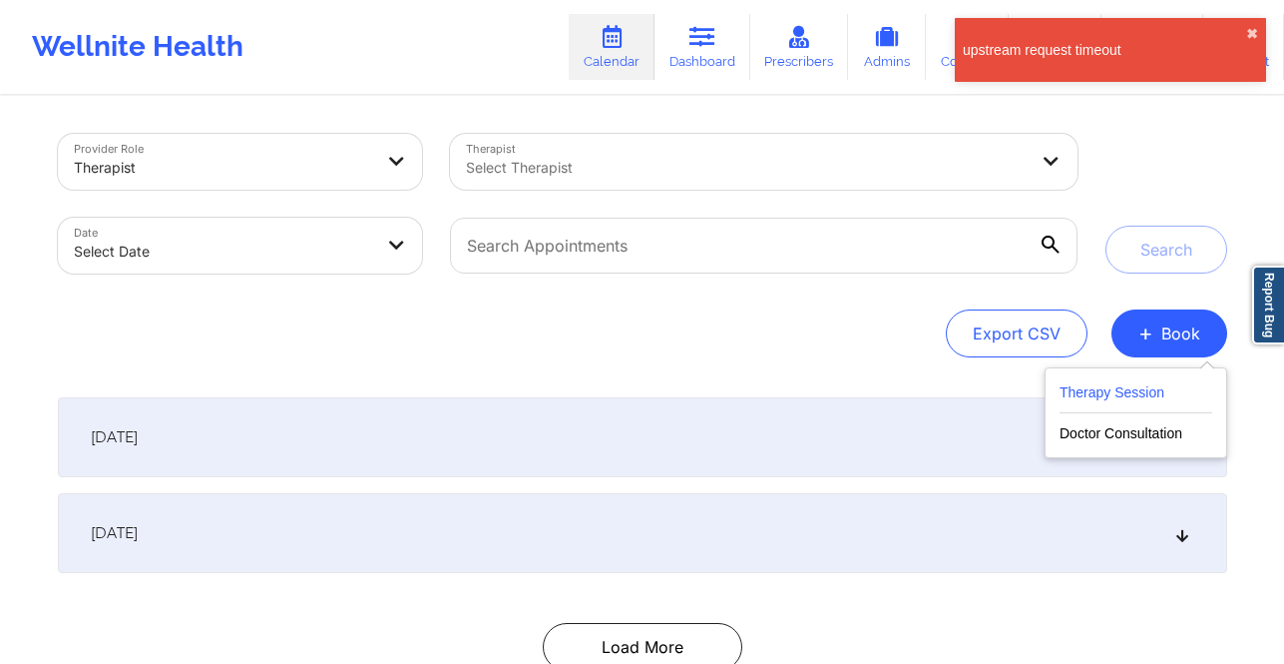
click at [1127, 396] on button "Therapy Session" at bounding box center [1136, 396] width 153 height 33
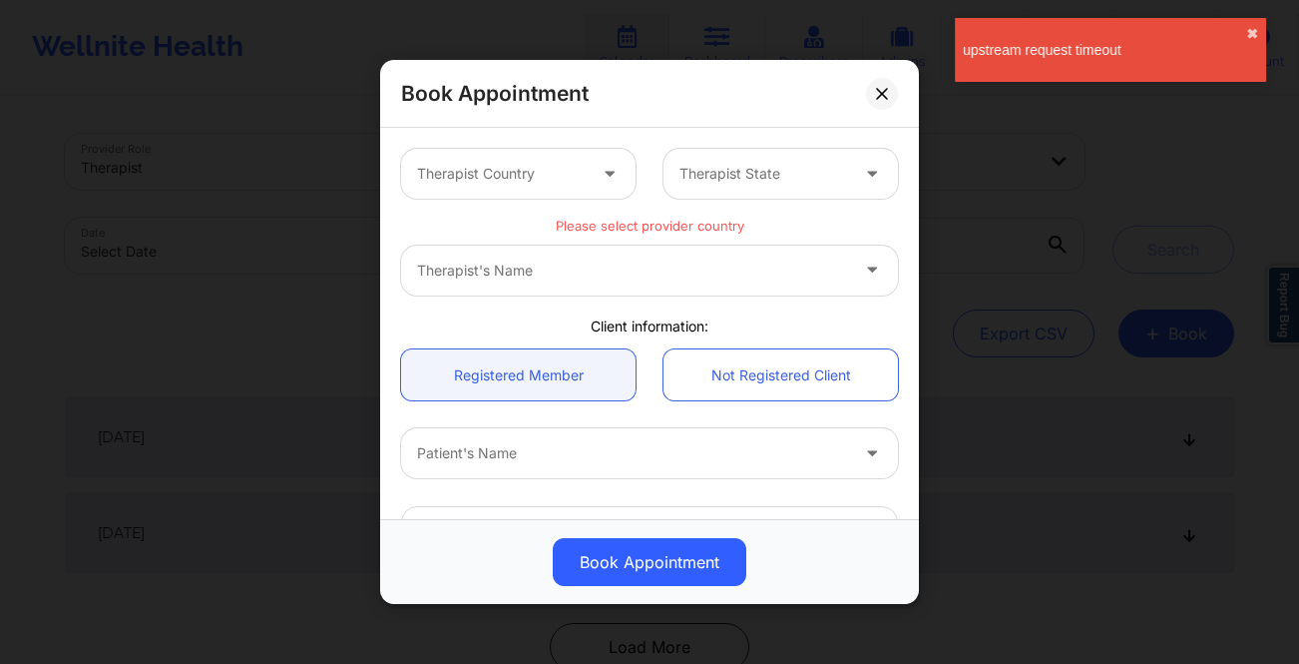
click at [534, 176] on div at bounding box center [501, 174] width 169 height 24
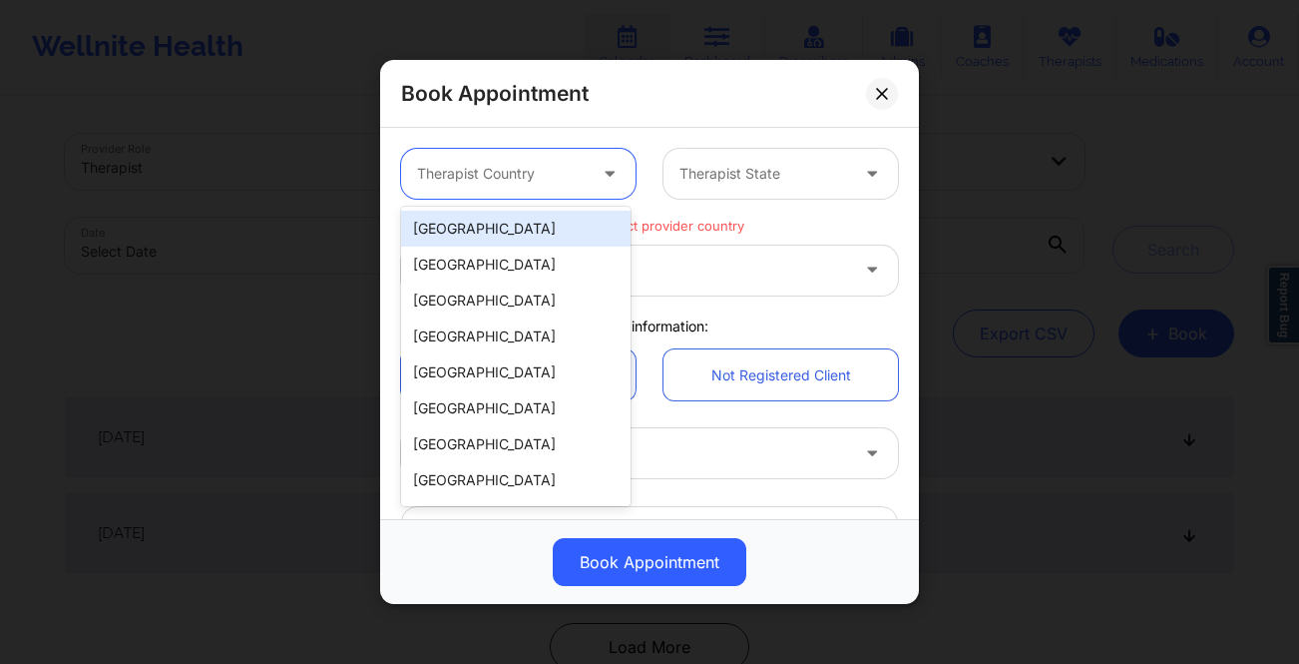
type input "u"
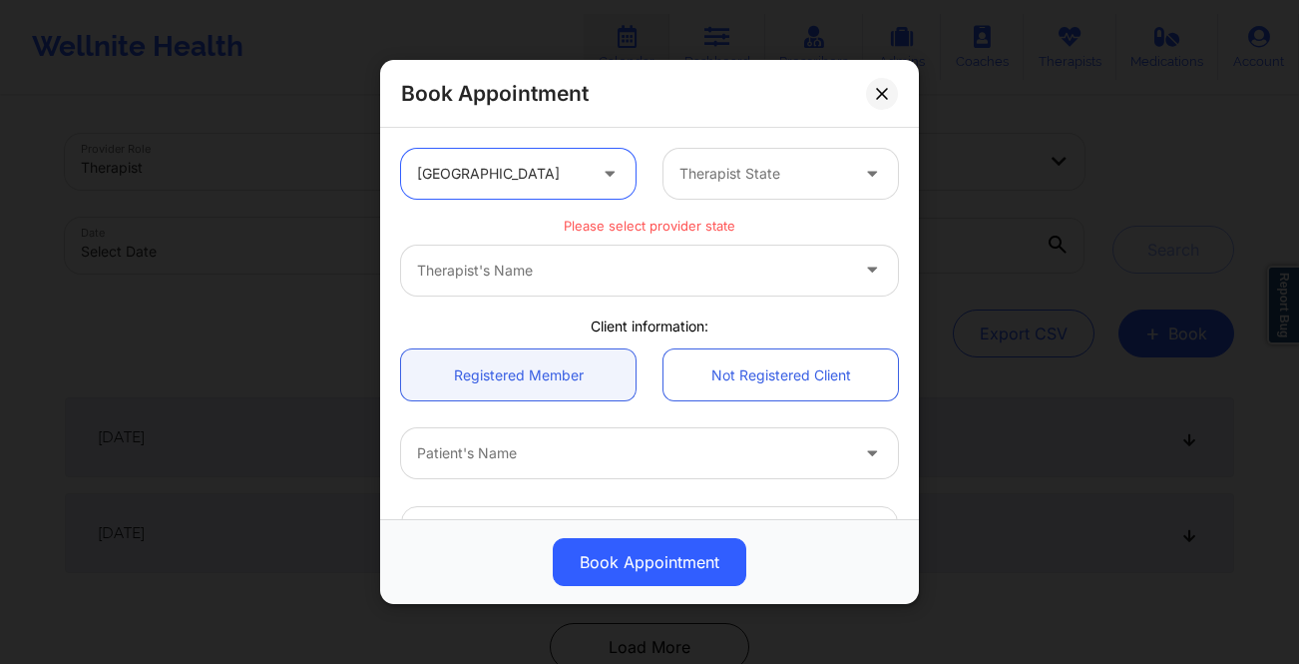
click at [738, 173] on div at bounding box center [763, 174] width 169 height 24
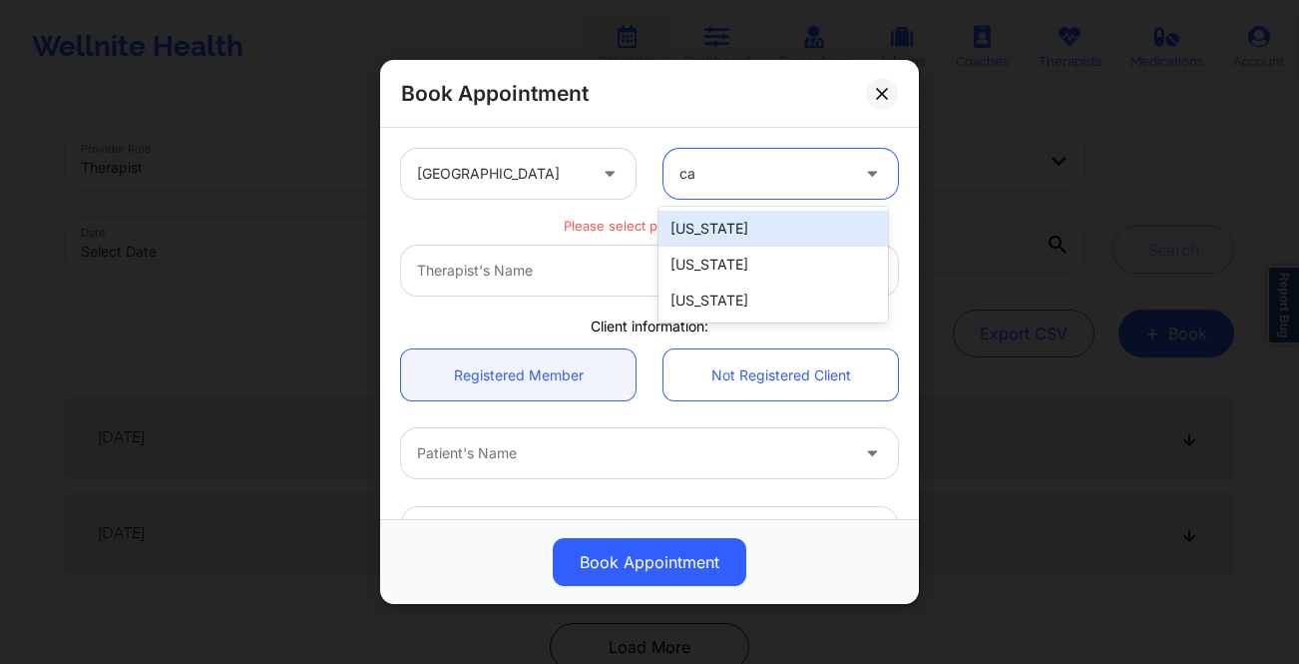
type input "cal"
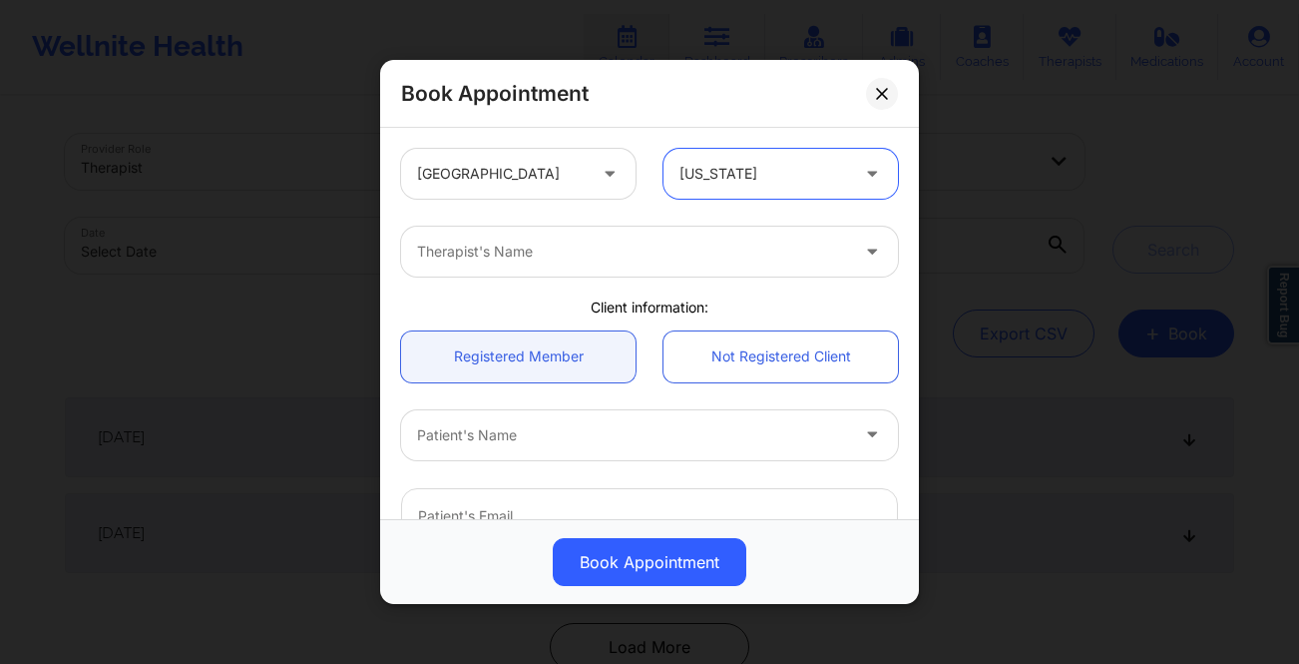
click at [742, 242] on div at bounding box center [632, 251] width 431 height 24
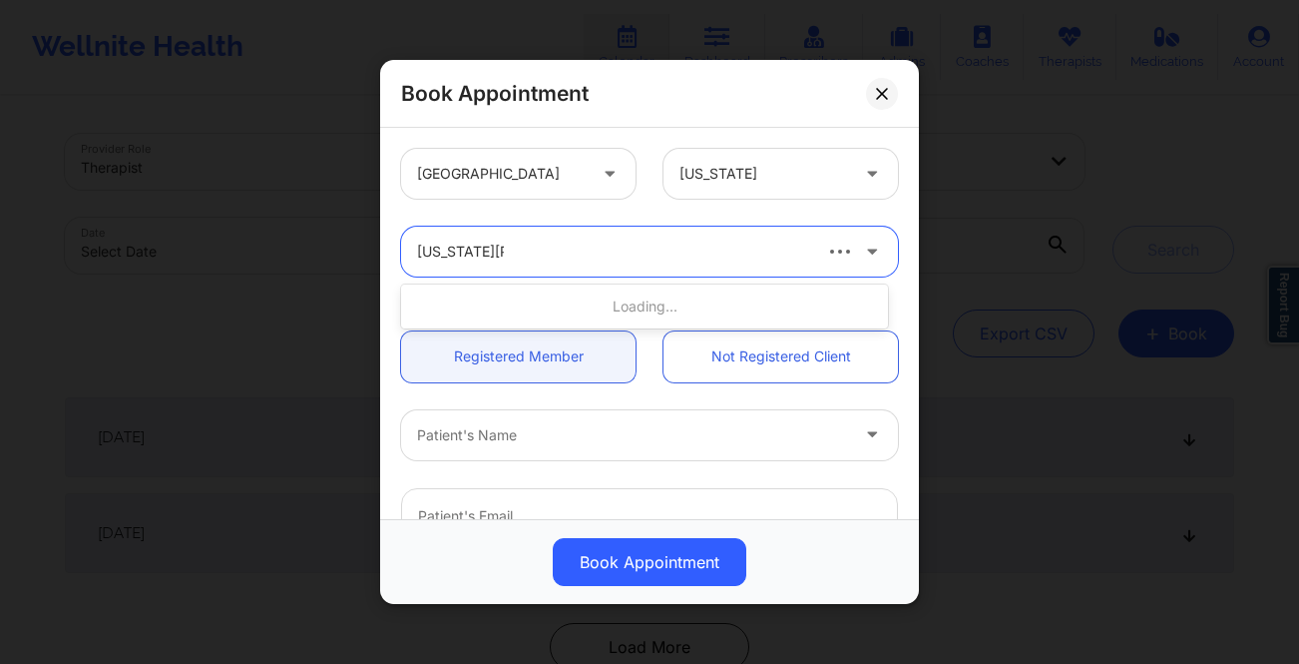
type input "virginia cutler"
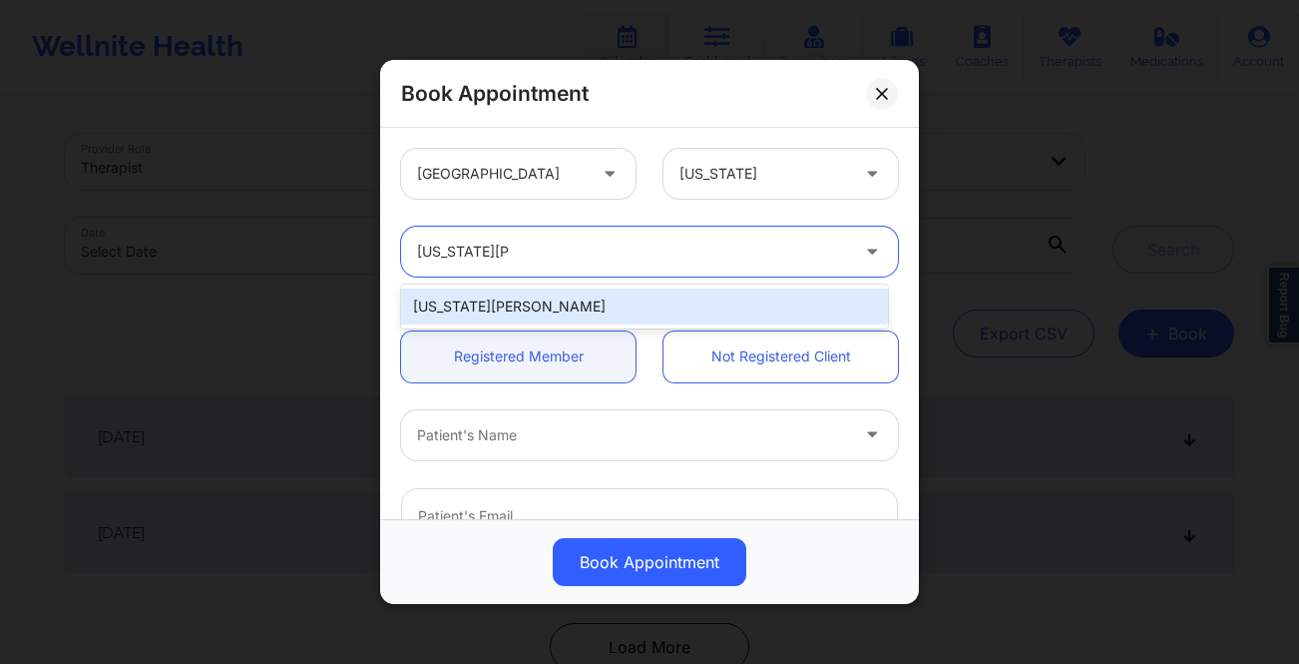
click at [677, 300] on div "Virginia Cutler" at bounding box center [644, 306] width 487 height 36
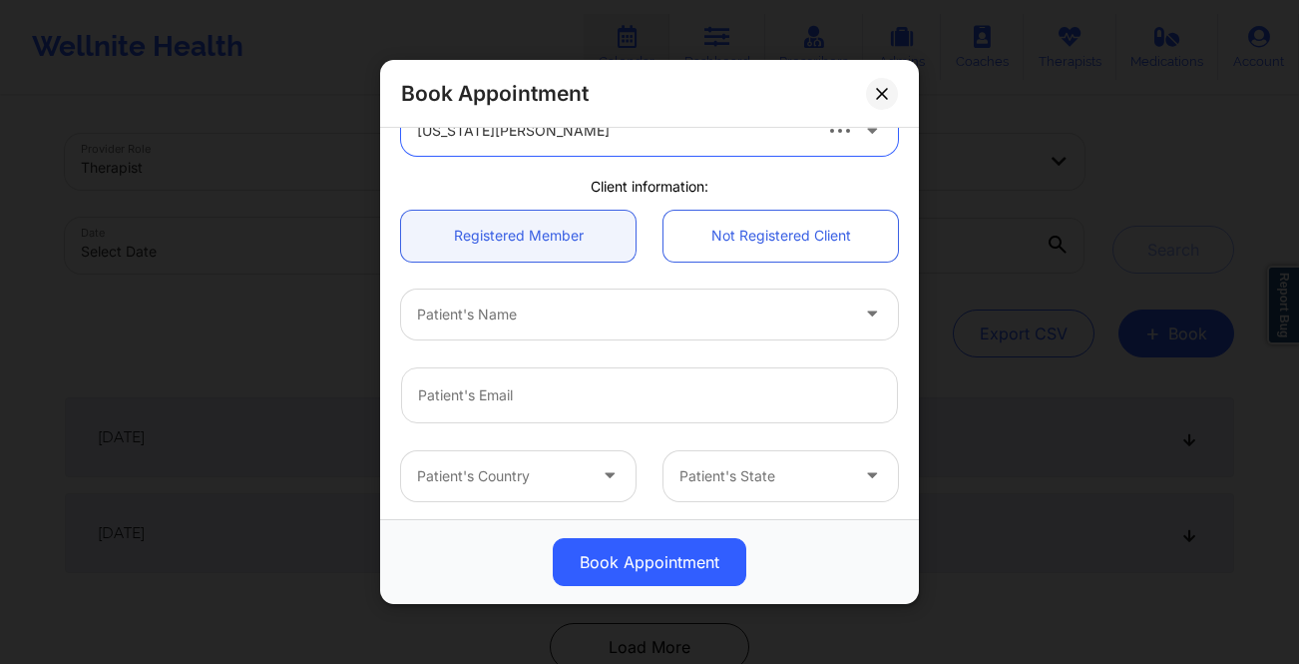
scroll to position [138, 0]
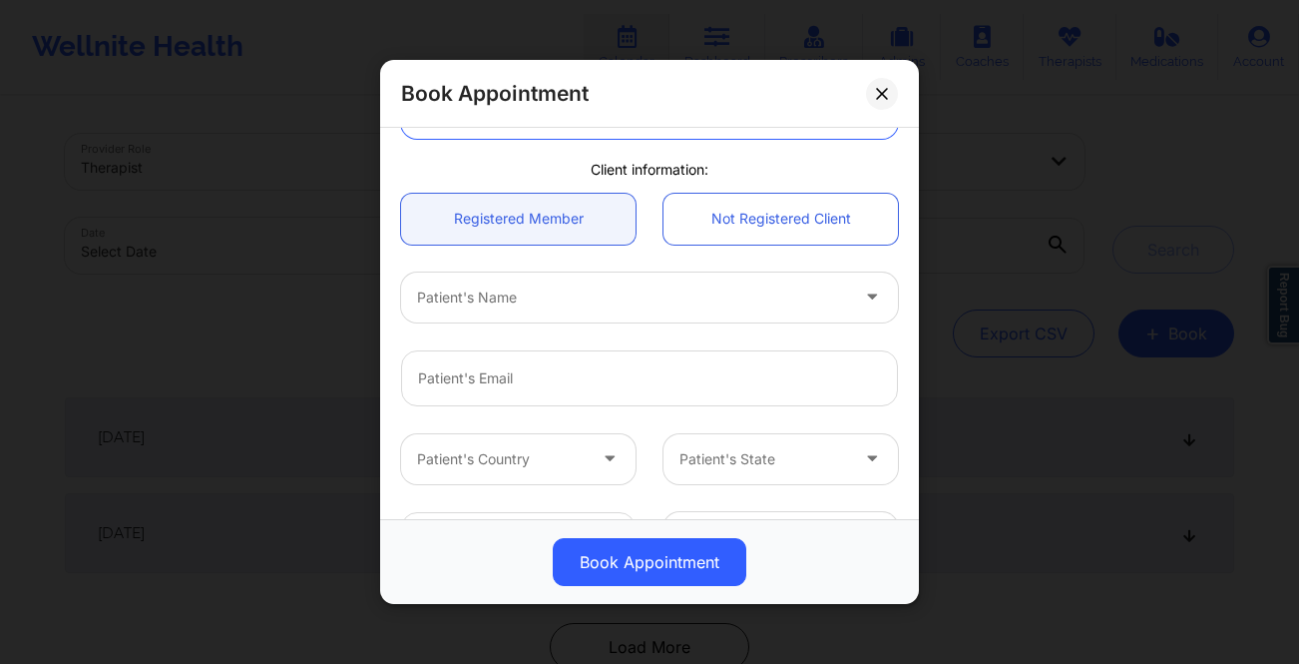
click at [850, 303] on div at bounding box center [874, 297] width 48 height 50
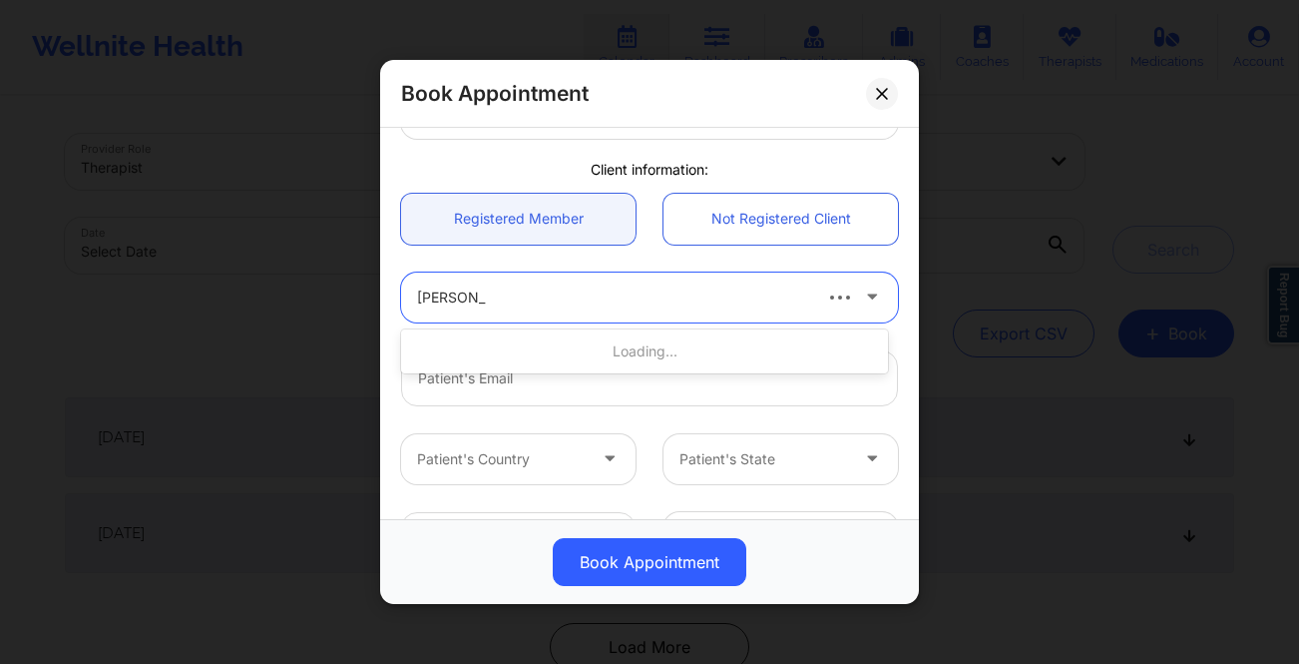
type input "marivic bran"
click at [783, 294] on div at bounding box center [612, 297] width 391 height 24
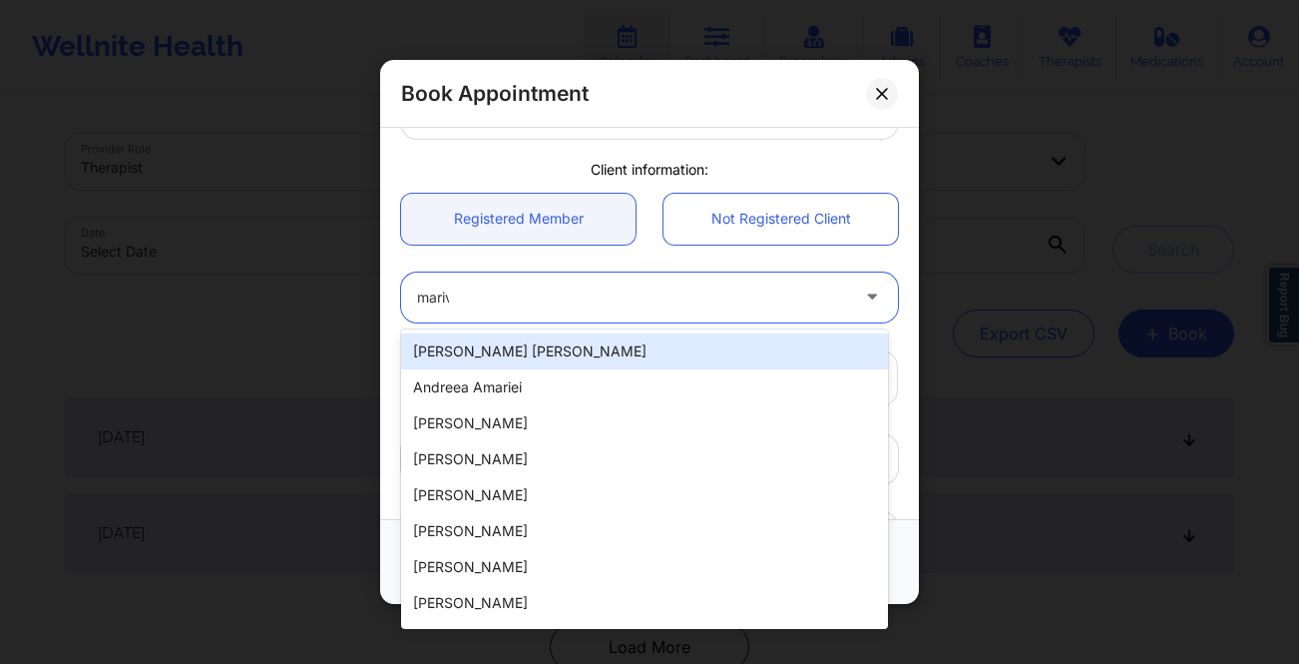
type input "marivi"
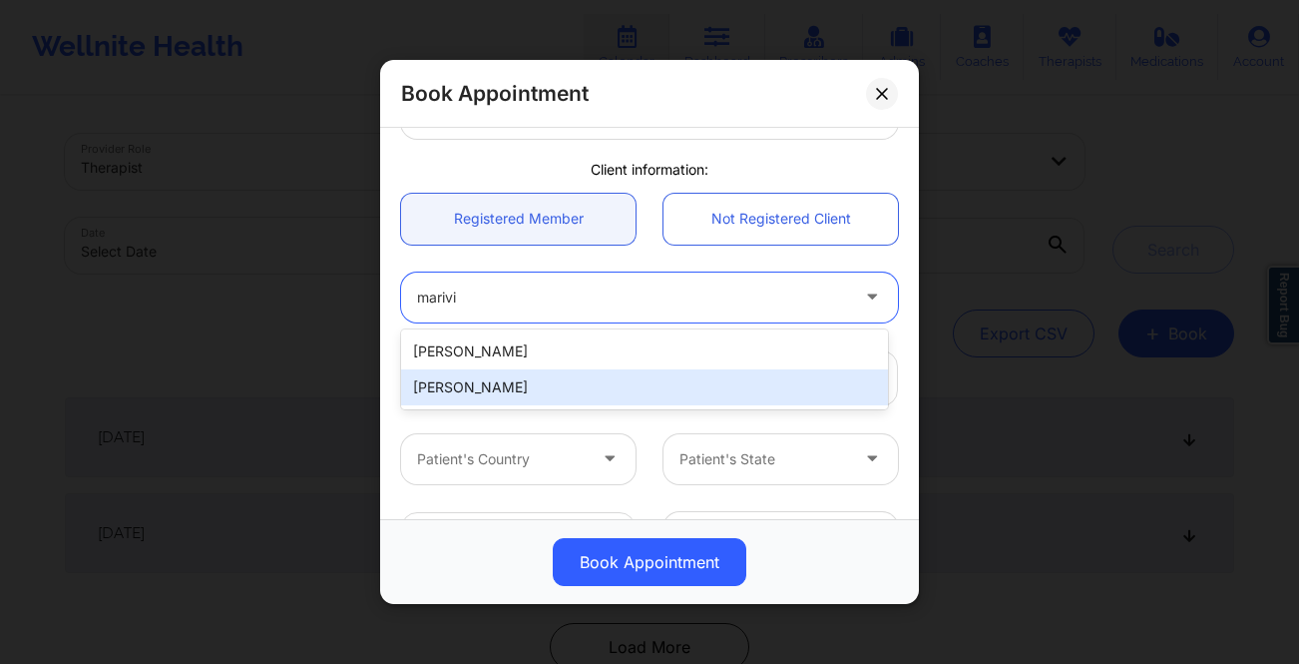
click at [728, 387] on div "Marivic Branzuela" at bounding box center [644, 387] width 487 height 36
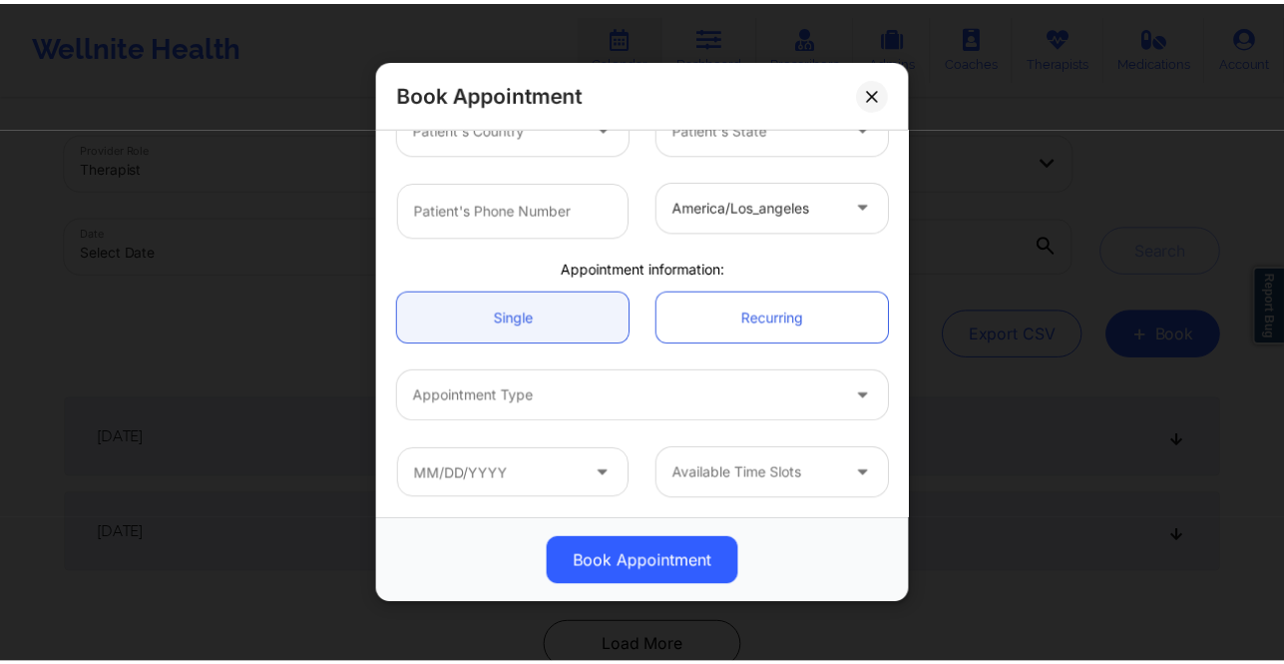
scroll to position [459, 0]
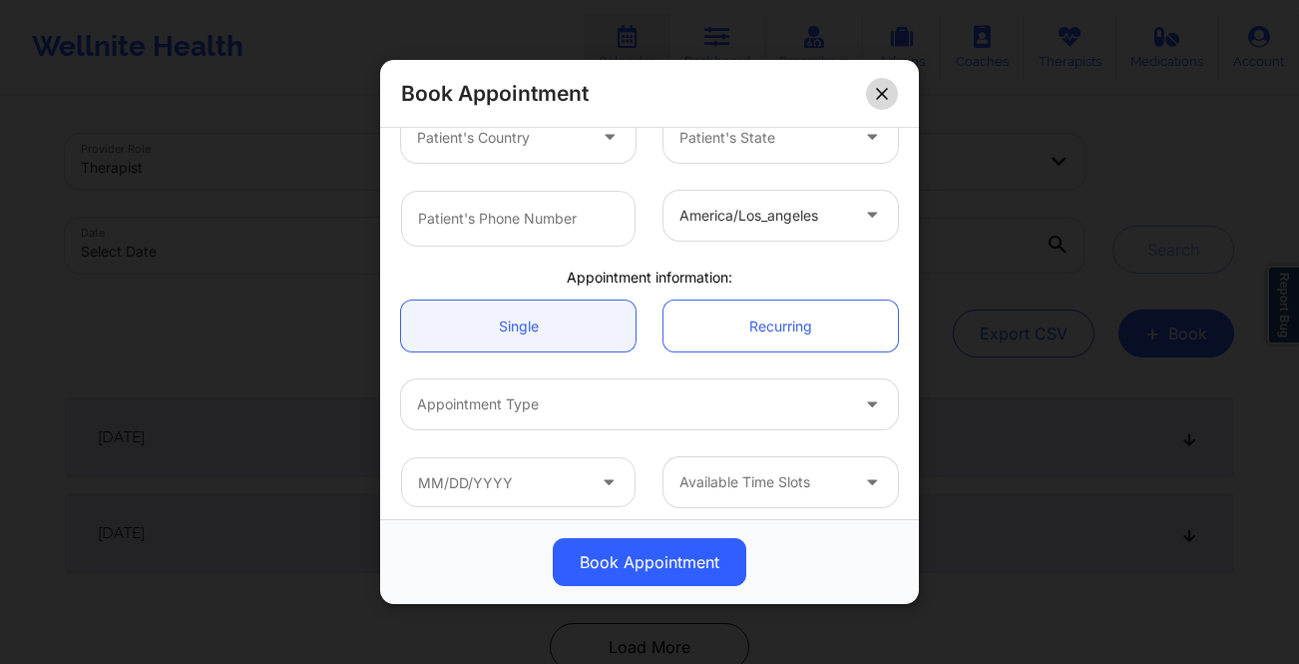
click at [878, 108] on button at bounding box center [882, 94] width 32 height 32
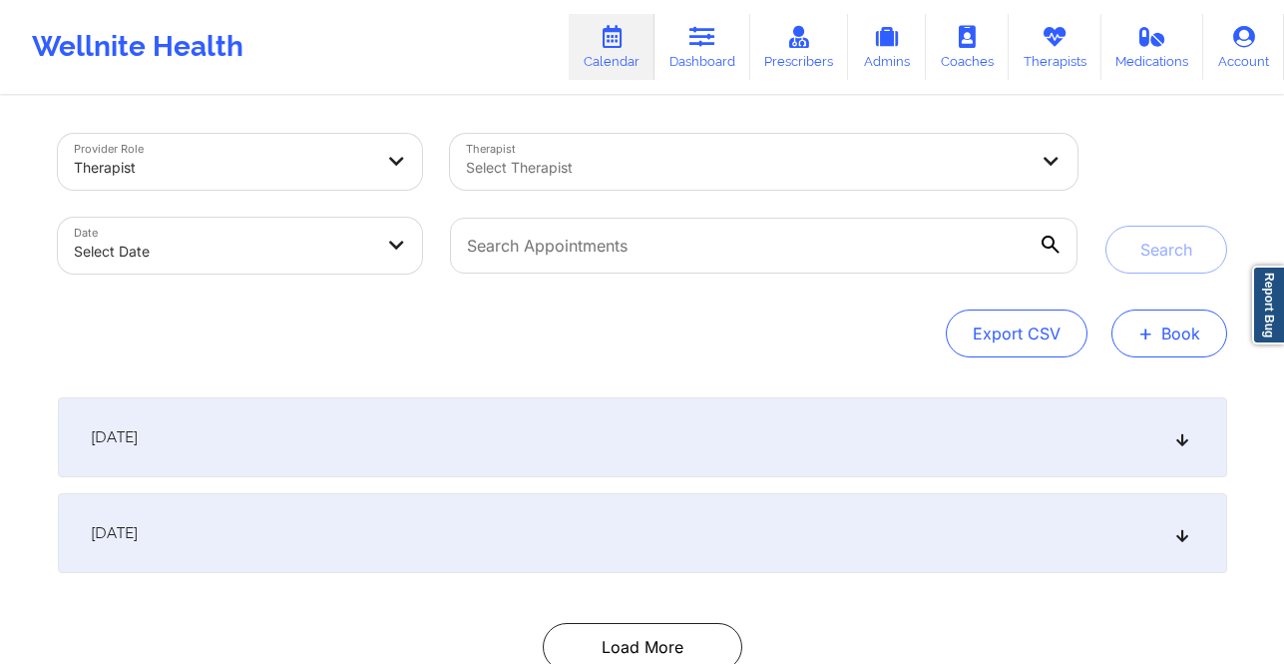
click at [1189, 340] on button "+ Book" at bounding box center [1170, 333] width 116 height 48
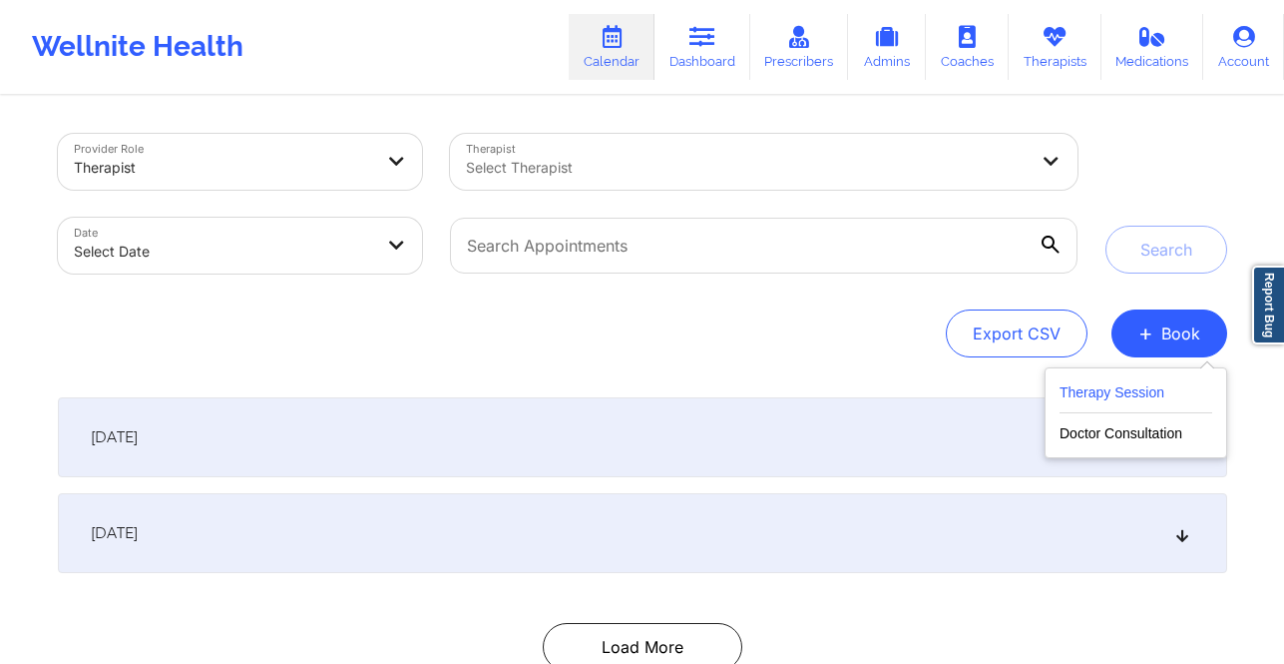
click at [1101, 388] on button "Therapy Session" at bounding box center [1136, 396] width 153 height 33
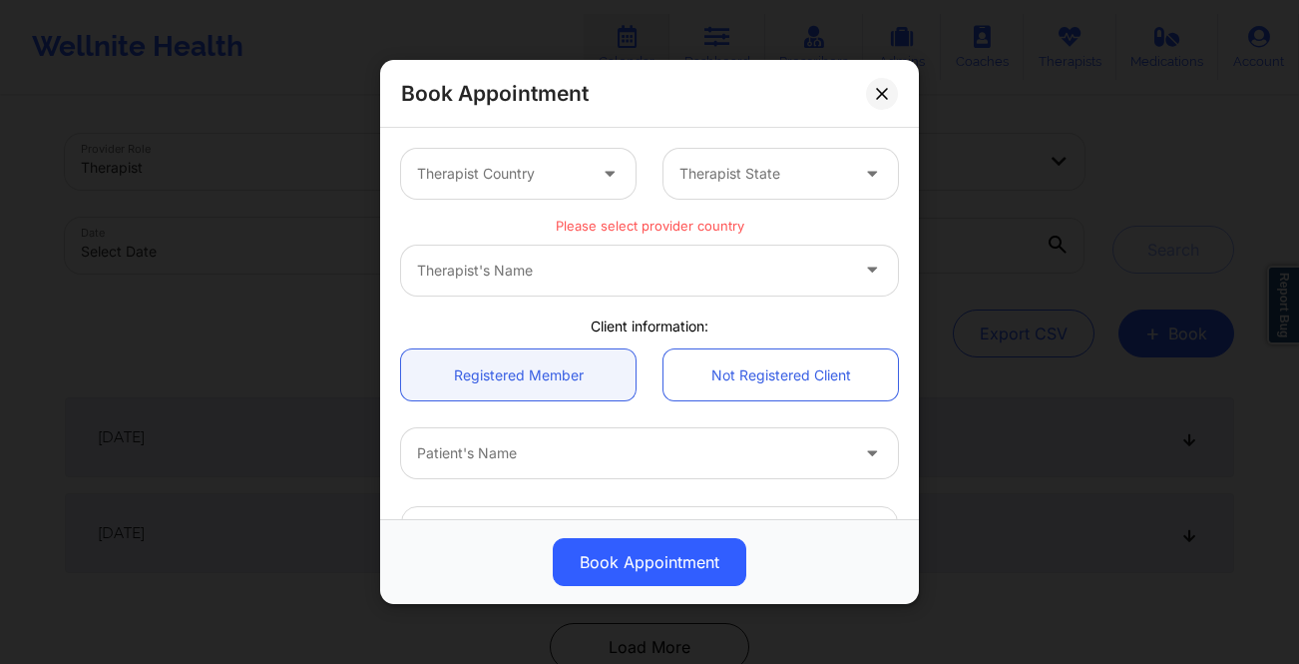
click at [578, 163] on div at bounding box center [501, 174] width 169 height 24
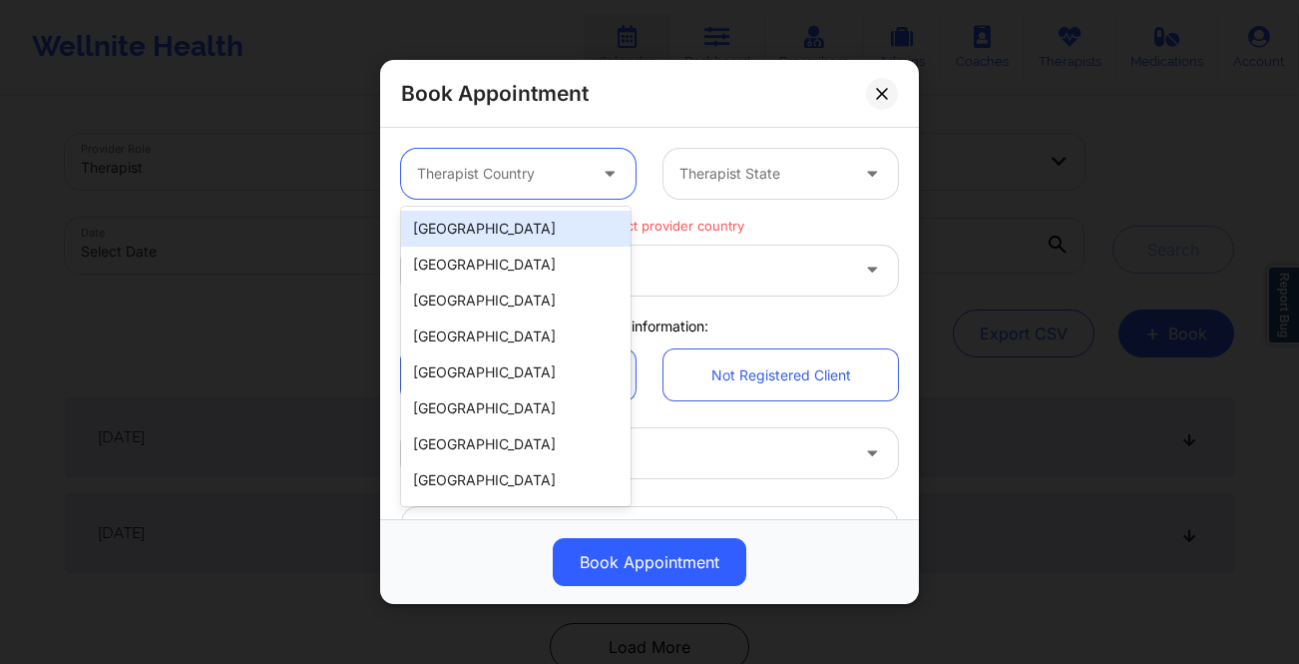
type input "u"
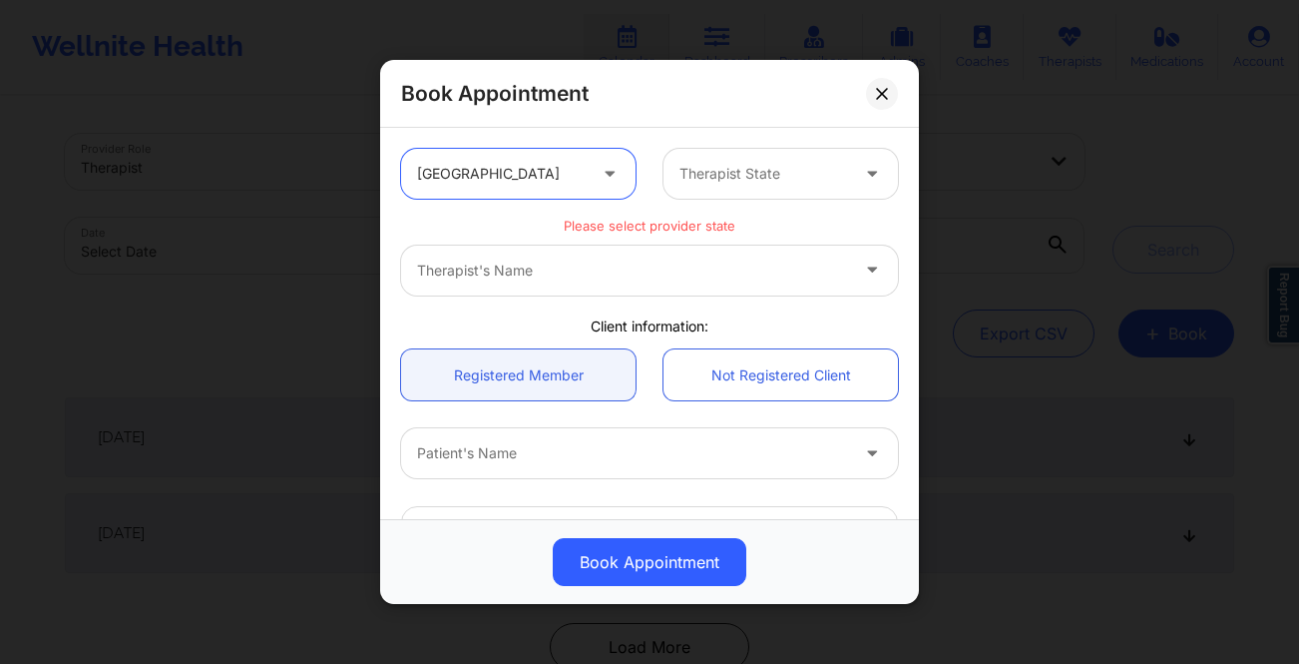
click at [672, 182] on div "Therapist State" at bounding box center [757, 174] width 187 height 50
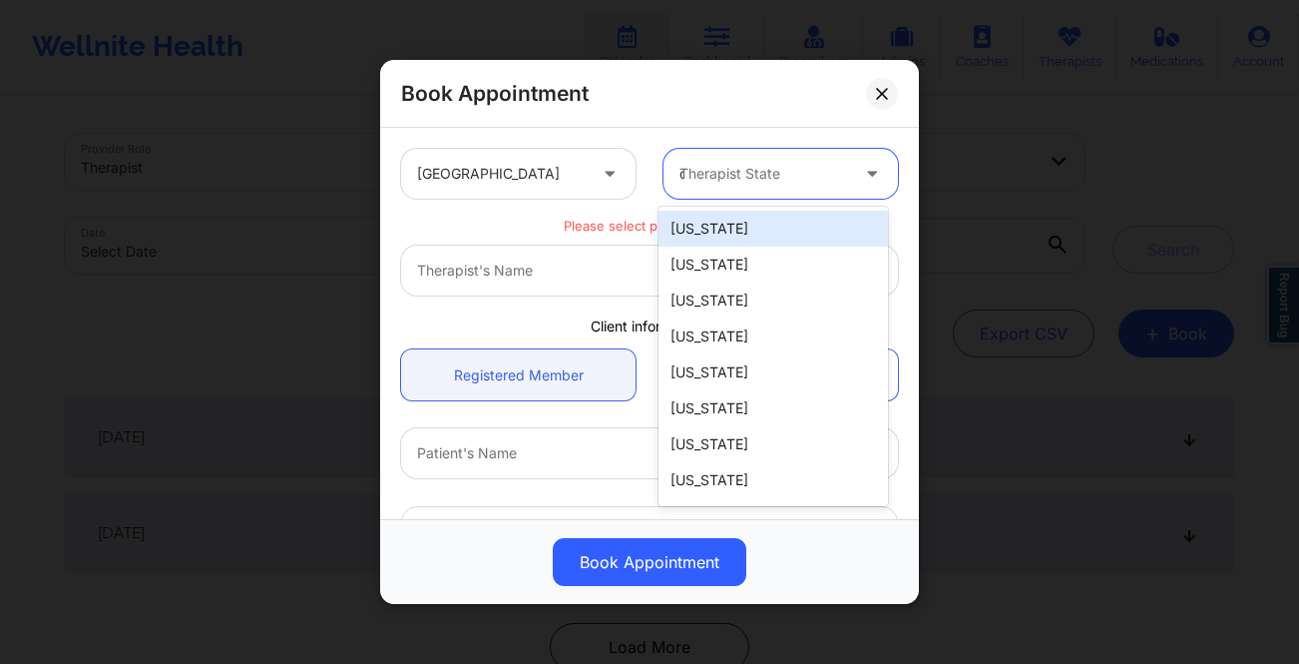
type input "ca"
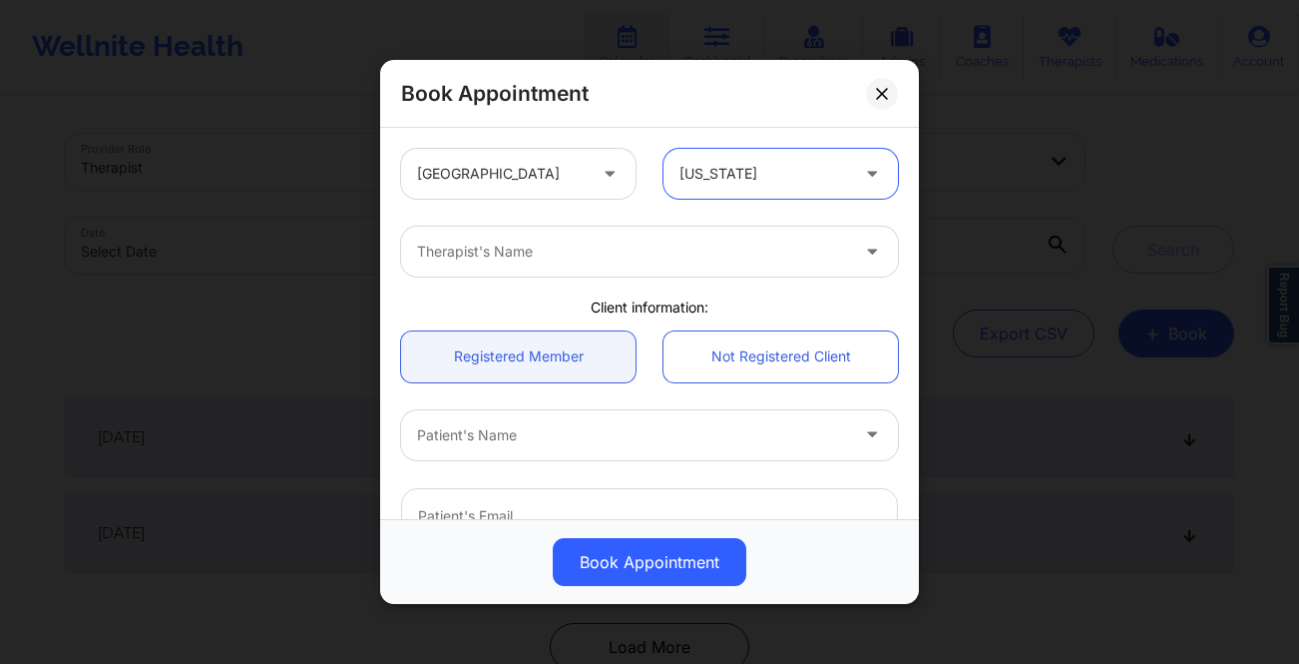
click at [649, 243] on div at bounding box center [632, 251] width 431 height 24
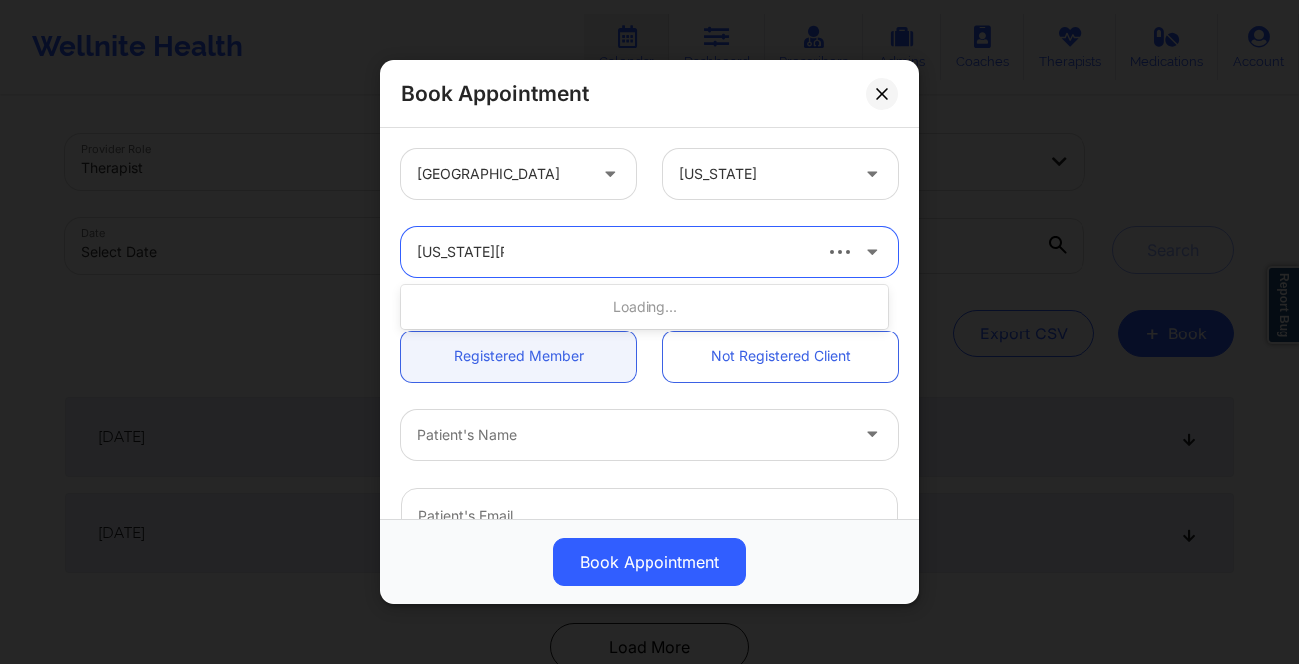
type input "[US_STATE][PERSON_NAME]"
click at [516, 256] on div at bounding box center [612, 251] width 391 height 24
type input "b"
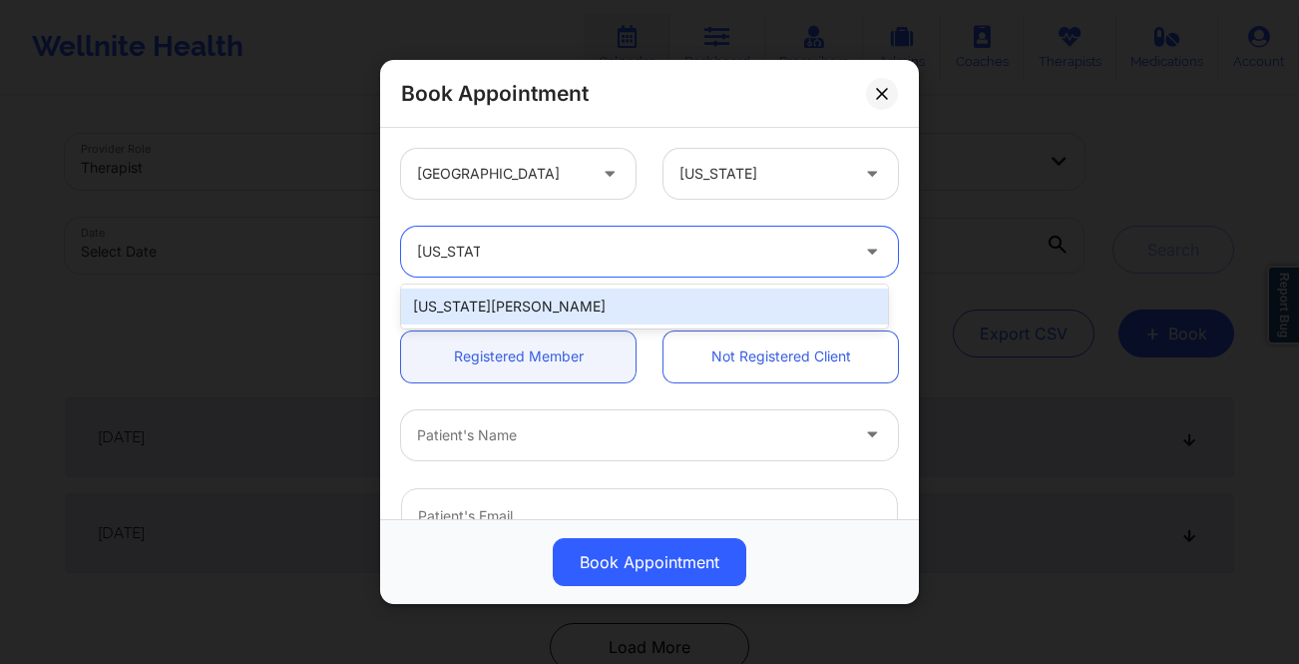
type input "[US_STATE] cut"
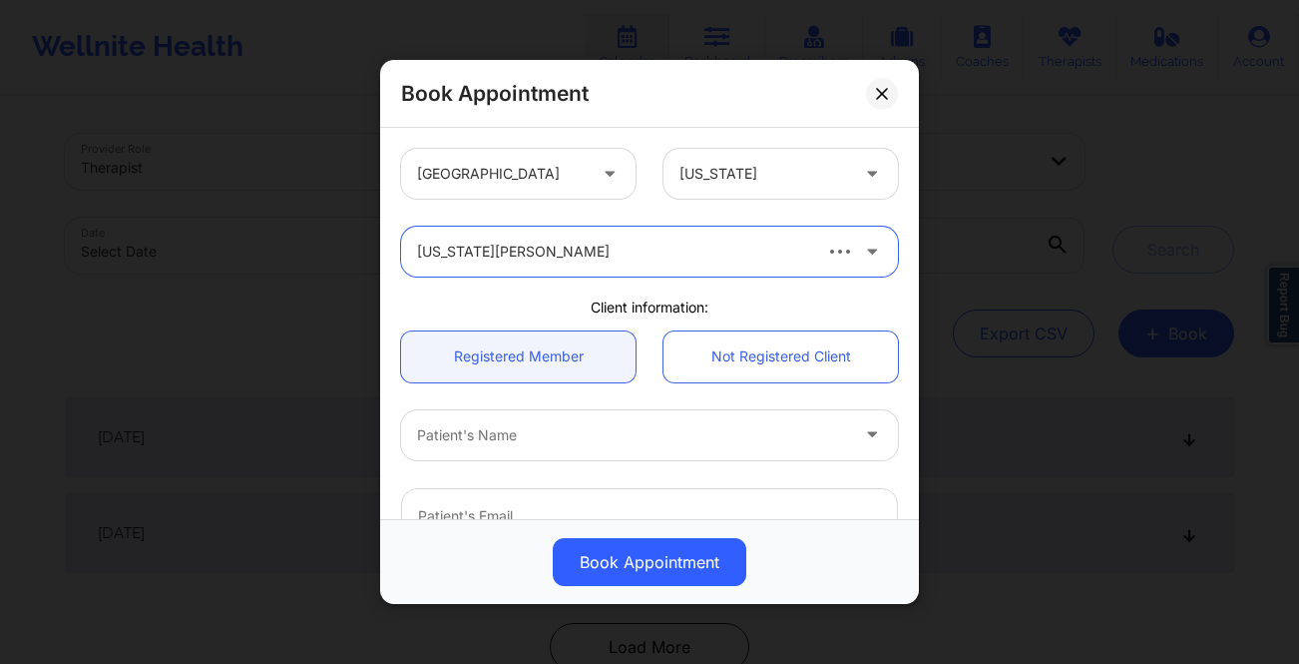
click at [603, 438] on div at bounding box center [632, 435] width 431 height 24
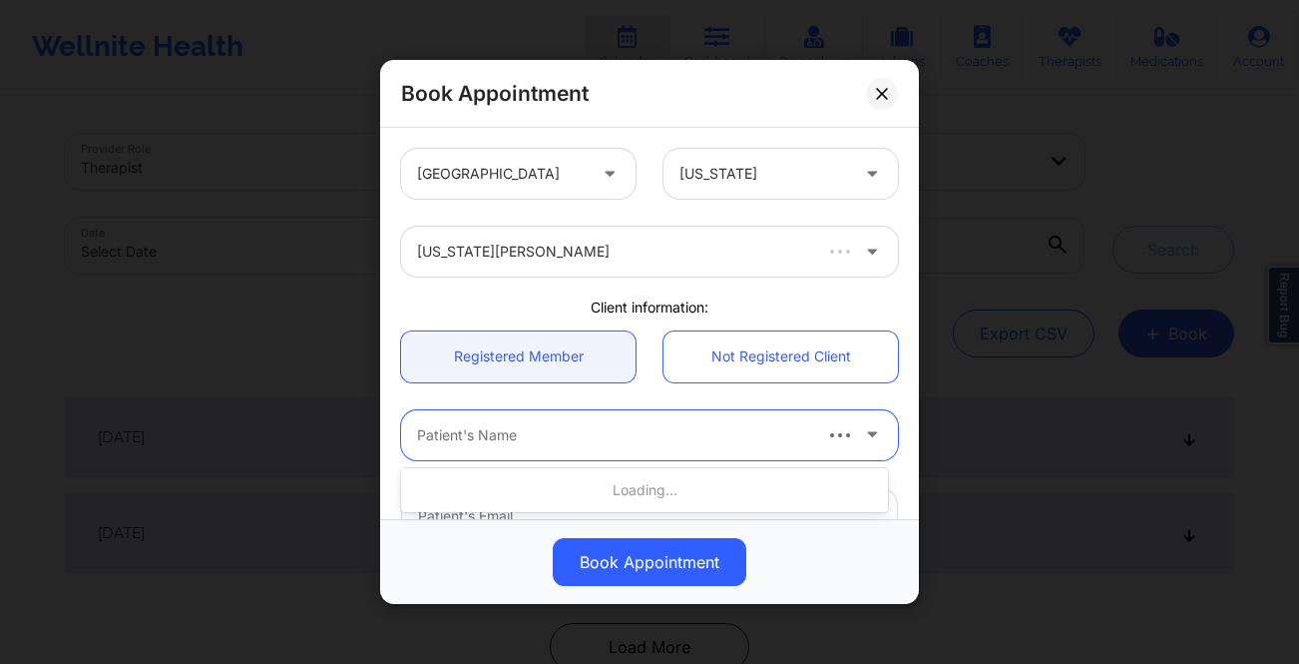
type input "a"
type input "[PERSON_NAME]"
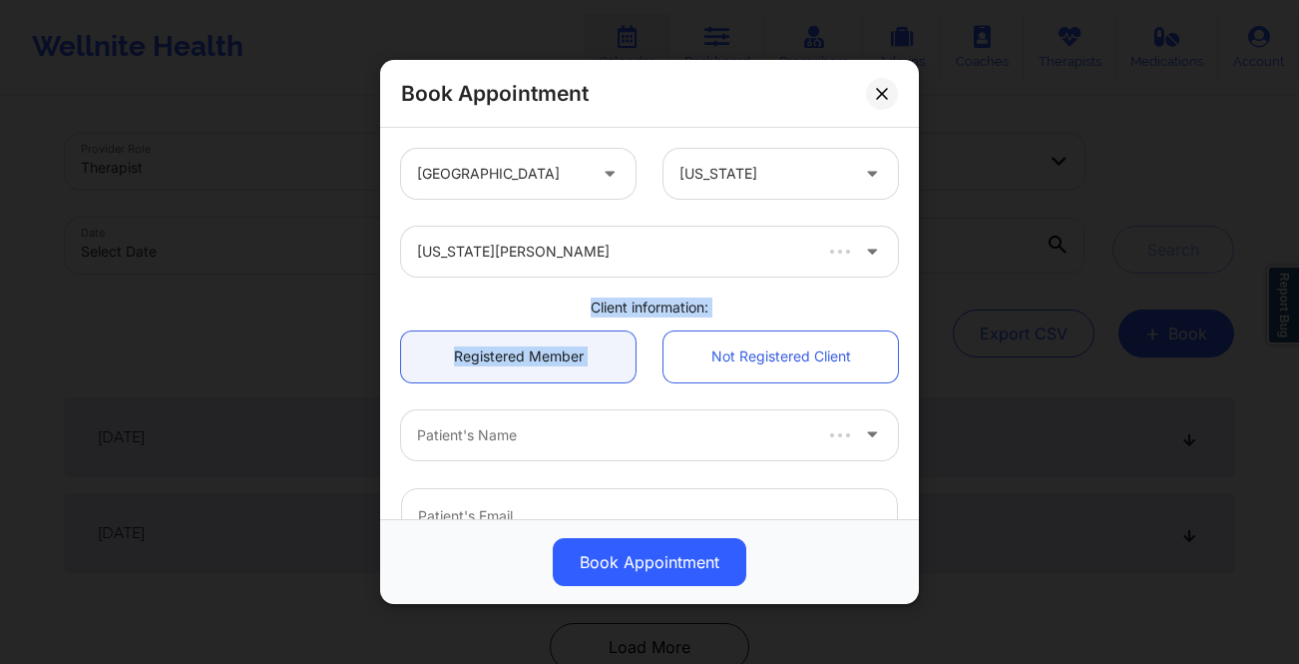
drag, startPoint x: 905, startPoint y: 291, endPoint x: 906, endPoint y: 320, distance: 29.0
click at [906, 320] on div "United States California Virginia Cutler Client information: Registered Member …" at bounding box center [649, 323] width 539 height 391
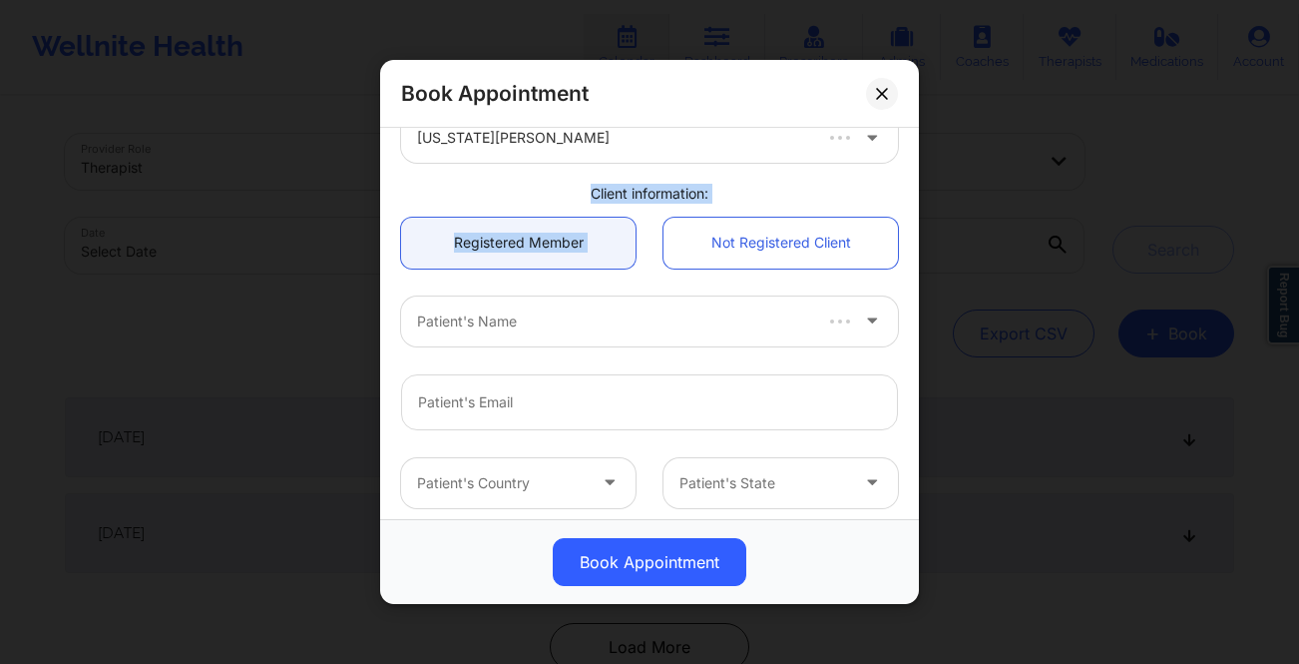
scroll to position [147, 0]
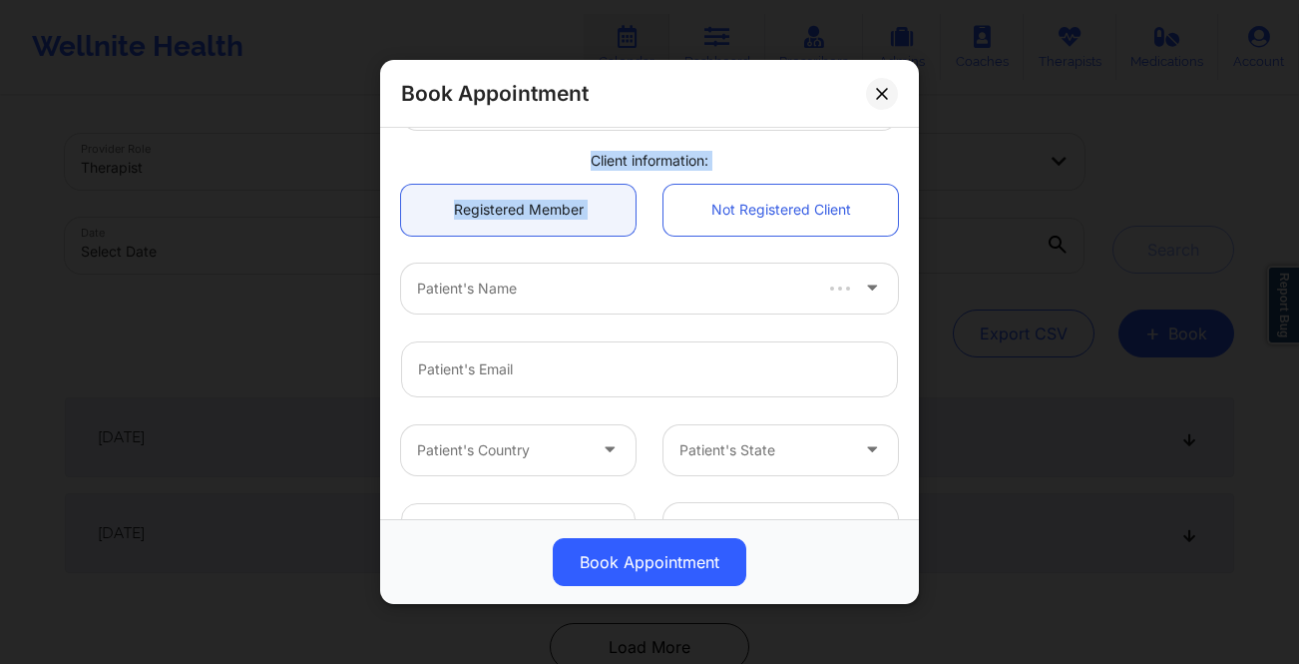
click at [834, 303] on div at bounding box center [854, 288] width 88 height 50
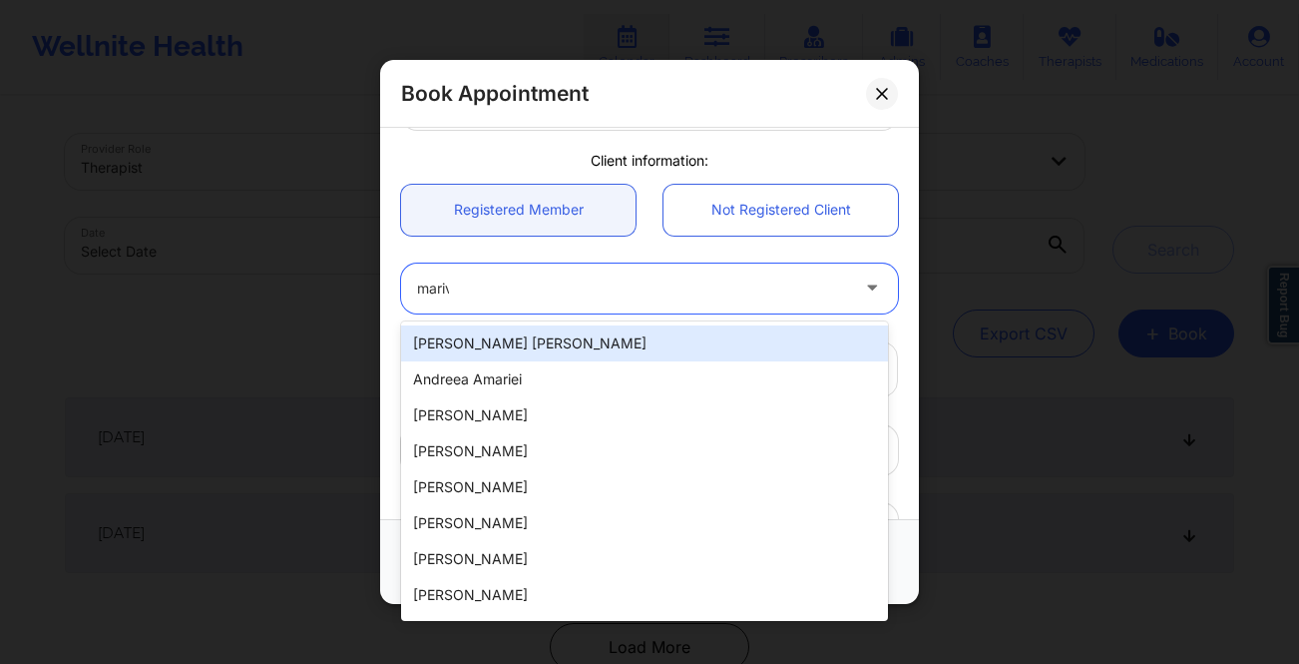
type input "marivi"
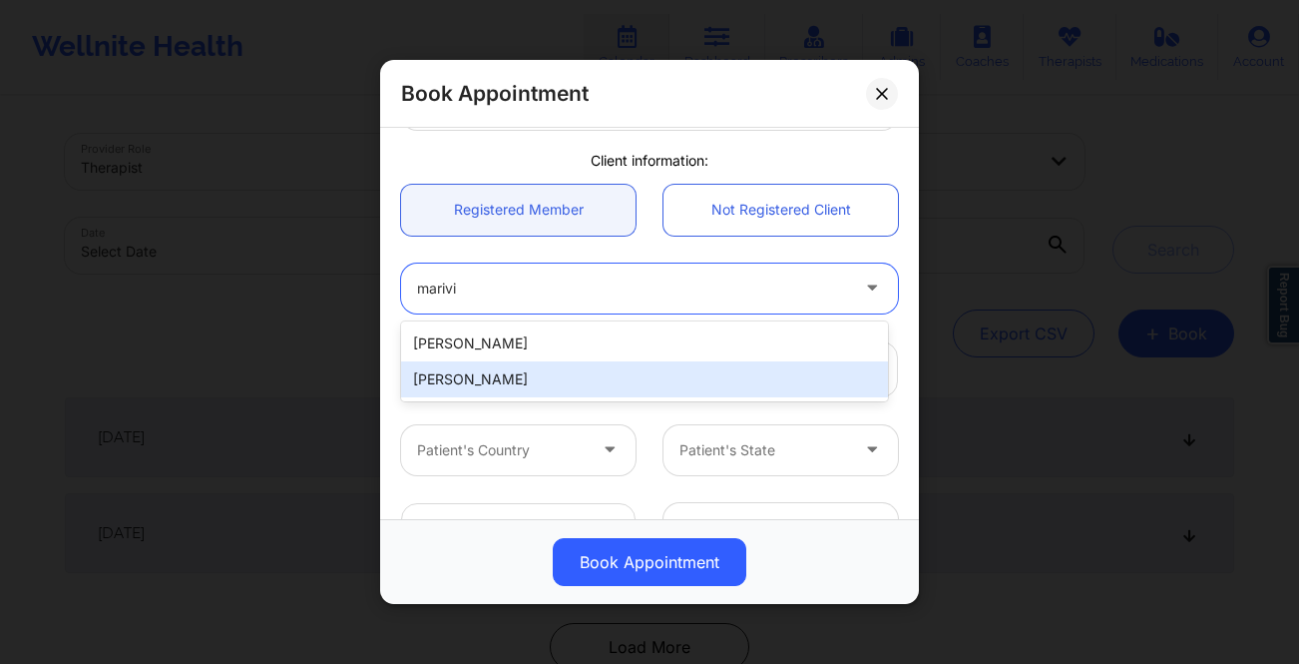
click at [730, 364] on div "[PERSON_NAME]" at bounding box center [644, 379] width 487 height 36
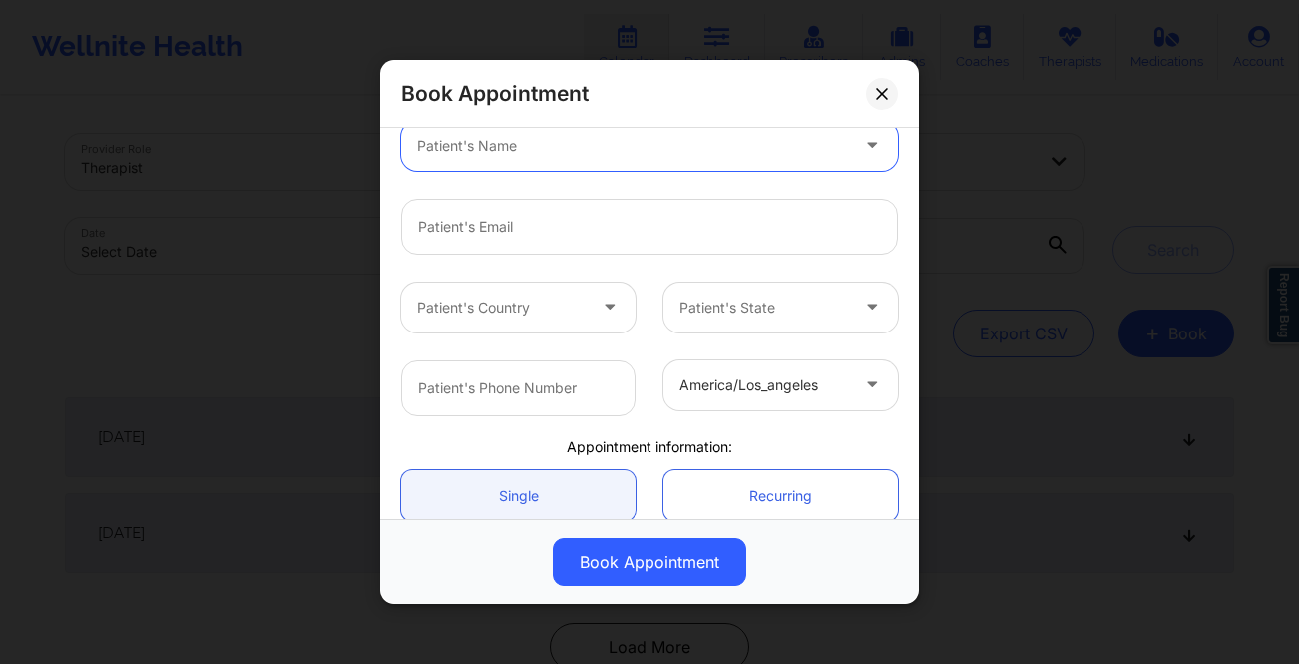
scroll to position [315, 0]
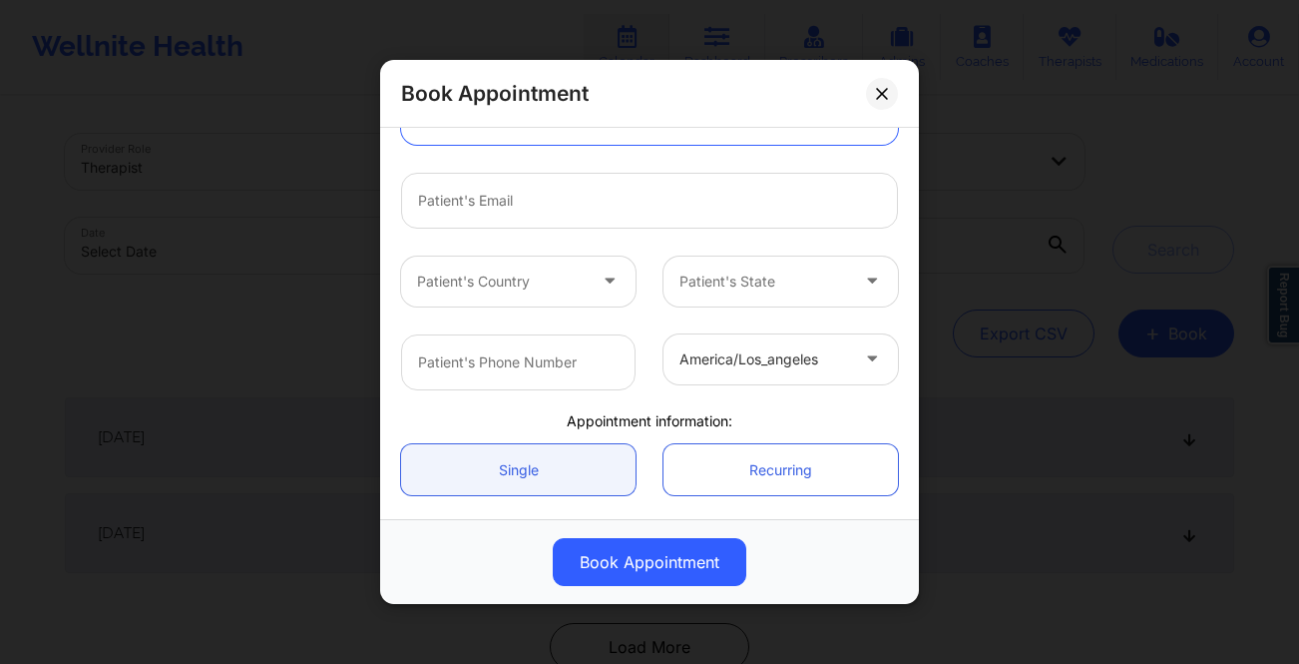
click at [835, 292] on div "Patient's State" at bounding box center [757, 281] width 187 height 50
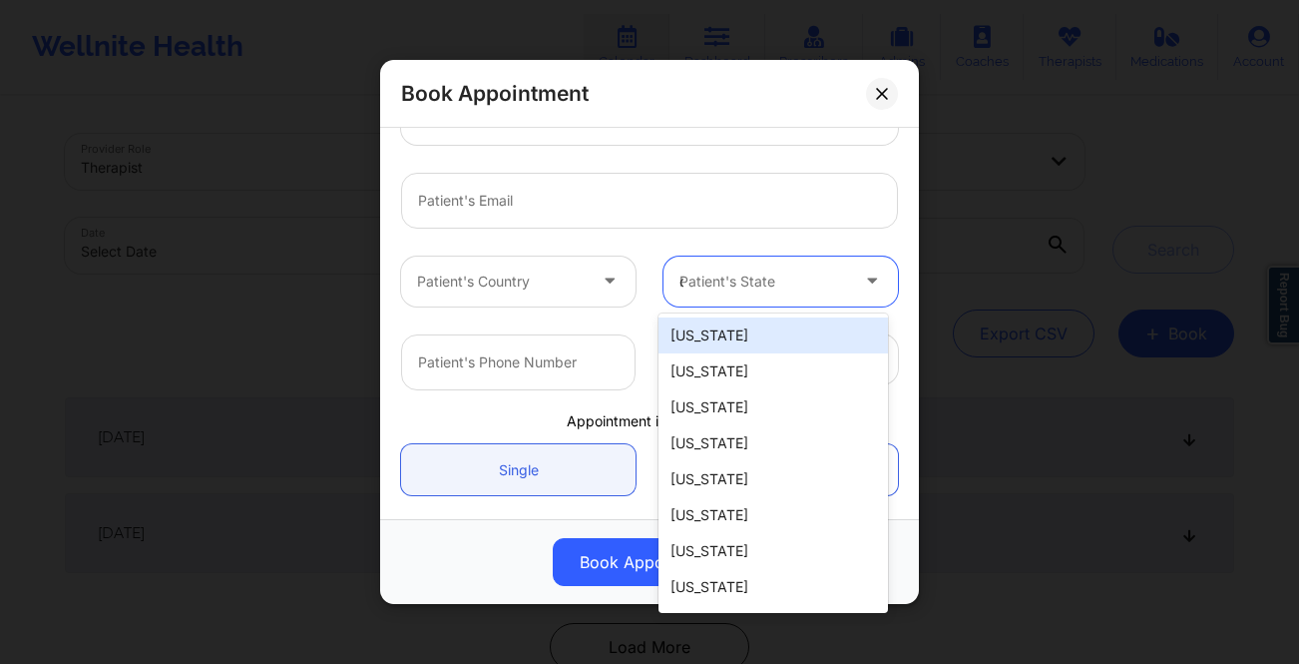
type input "ca"
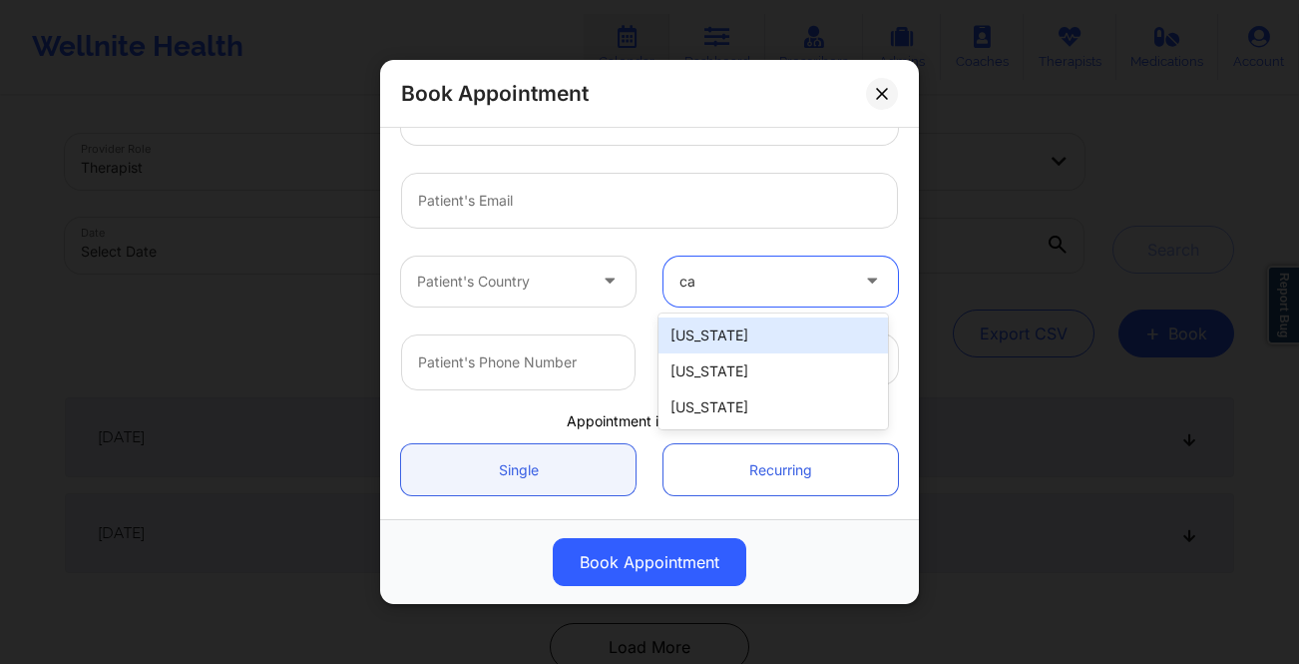
click at [796, 338] on div "[US_STATE]" at bounding box center [773, 335] width 229 height 36
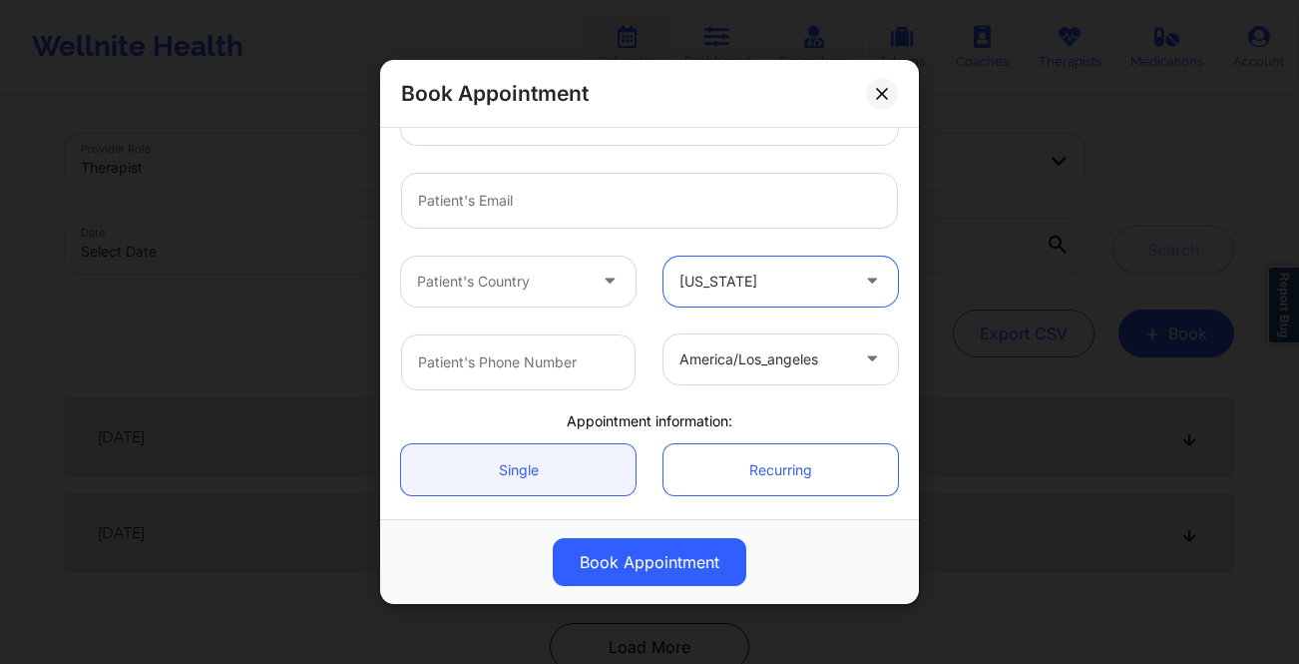
click at [619, 267] on div at bounding box center [612, 281] width 48 height 50
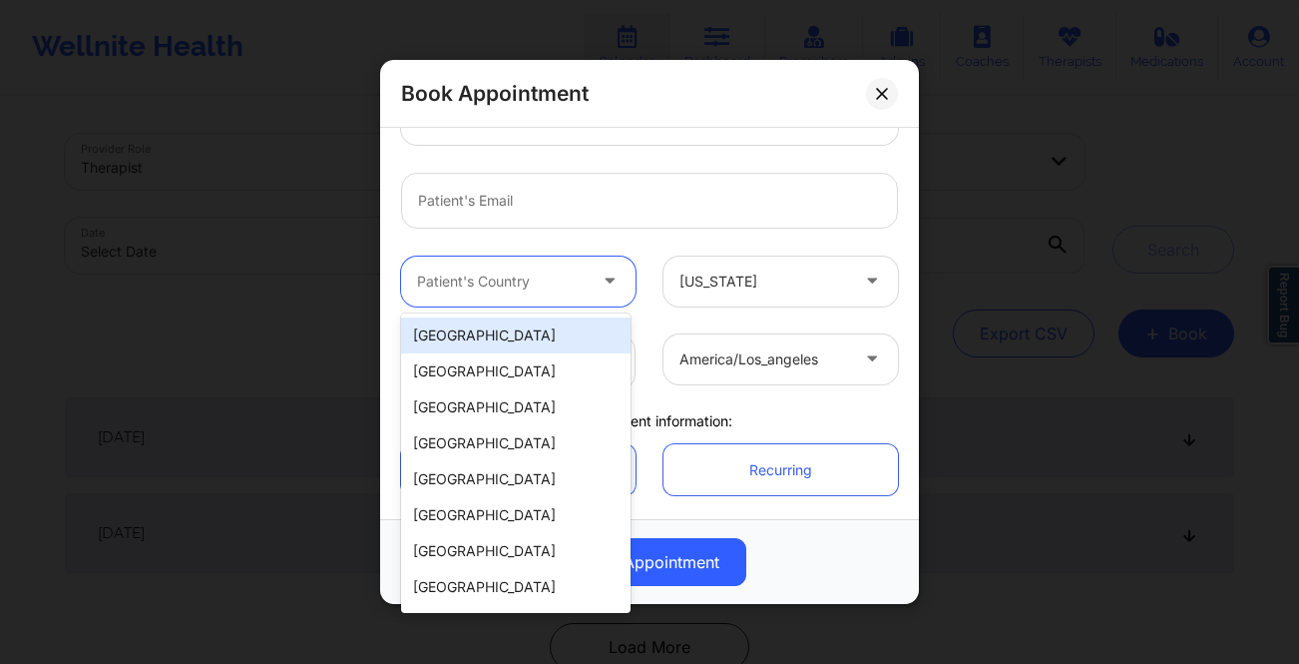
click at [583, 322] on div "[GEOGRAPHIC_DATA]" at bounding box center [515, 335] width 229 height 36
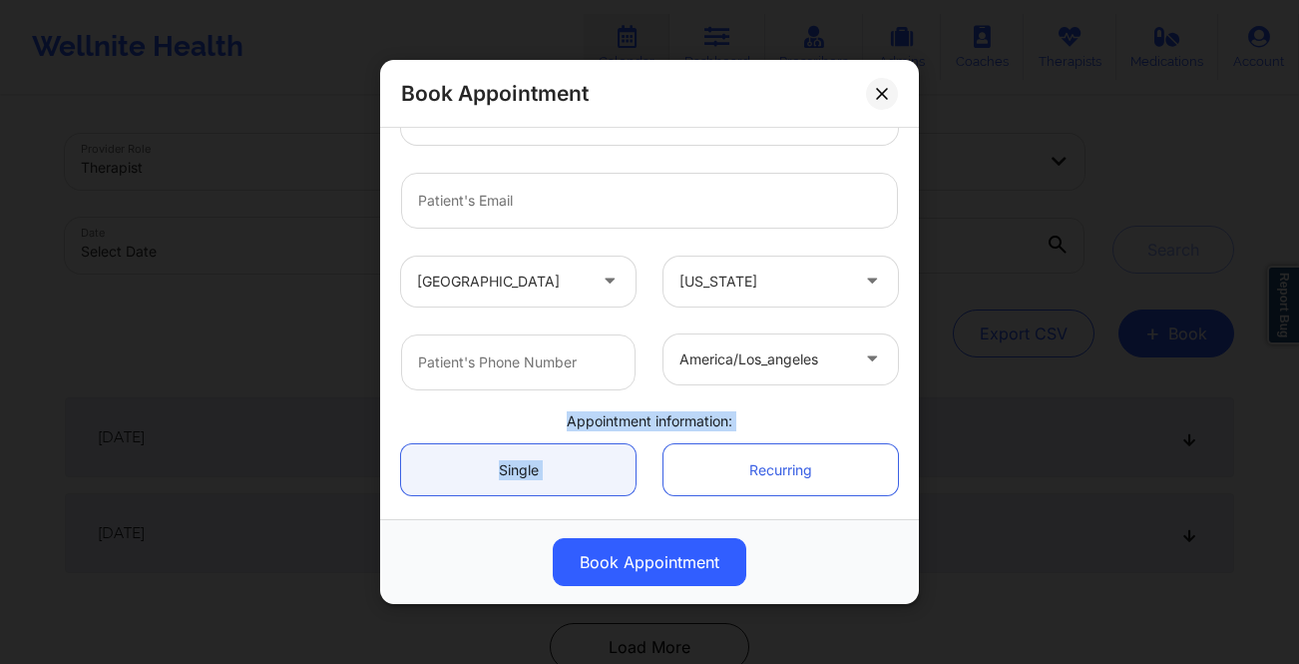
drag, startPoint x: 907, startPoint y: 356, endPoint x: 894, endPoint y: 434, distance: 78.9
click at [894, 433] on div "United States California Virginia Cutler Client information: Registered Member …" at bounding box center [649, 323] width 539 height 391
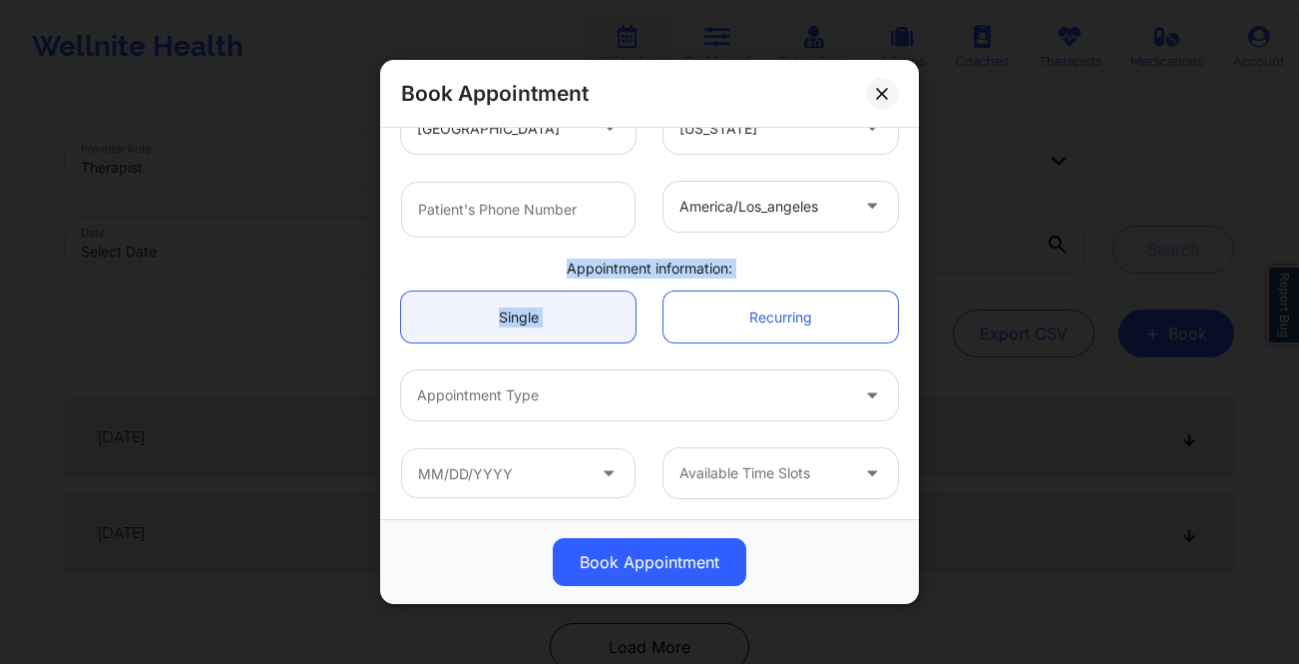
click at [816, 388] on div at bounding box center [632, 395] width 431 height 24
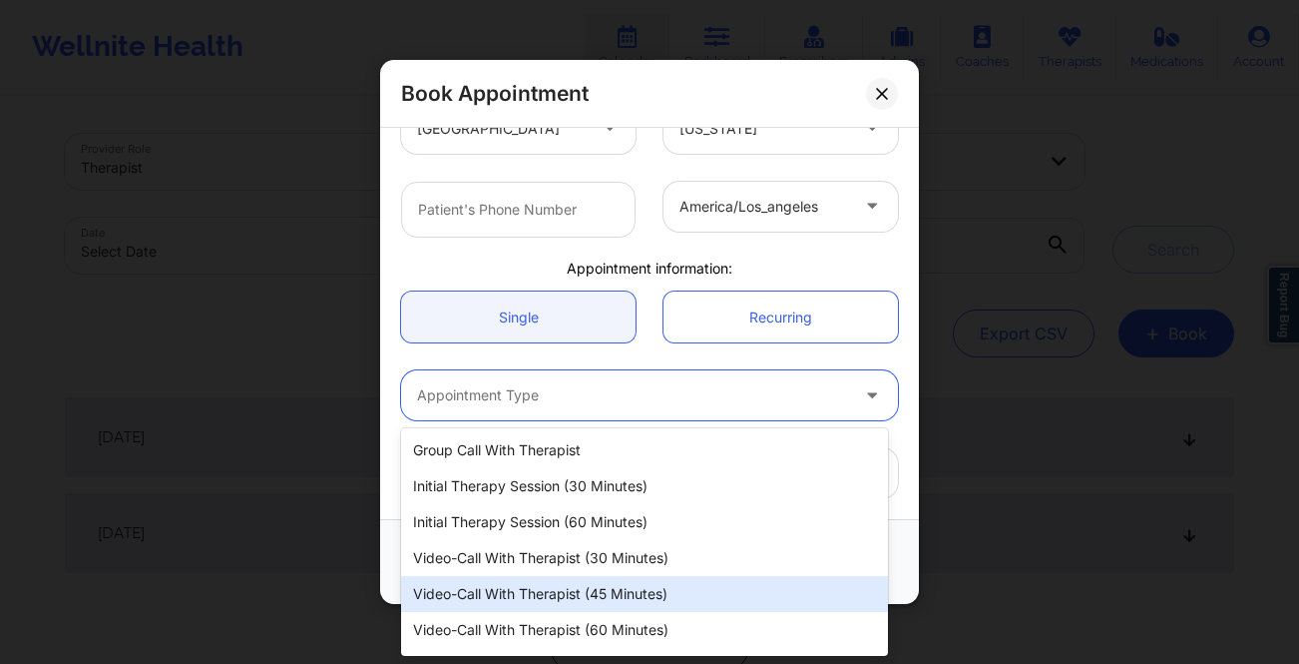
click at [732, 601] on div "Video-Call with Therapist (45 minutes)" at bounding box center [644, 594] width 487 height 36
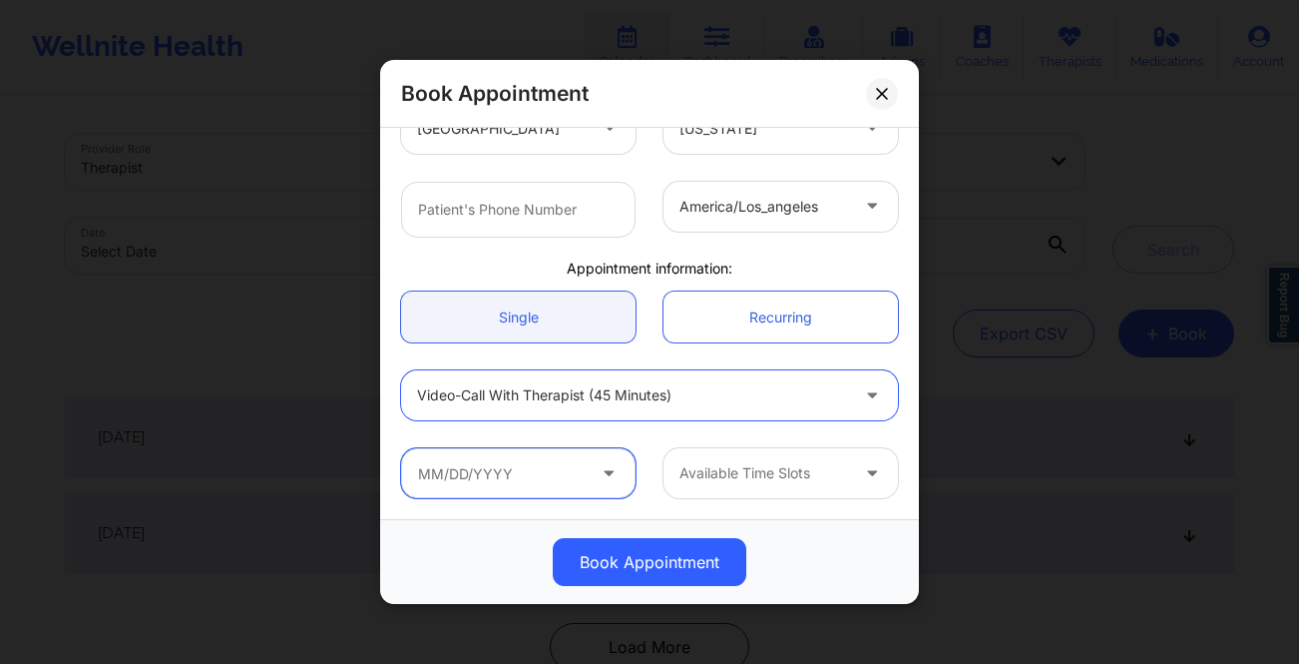
click at [583, 491] on input "text" at bounding box center [518, 473] width 234 height 50
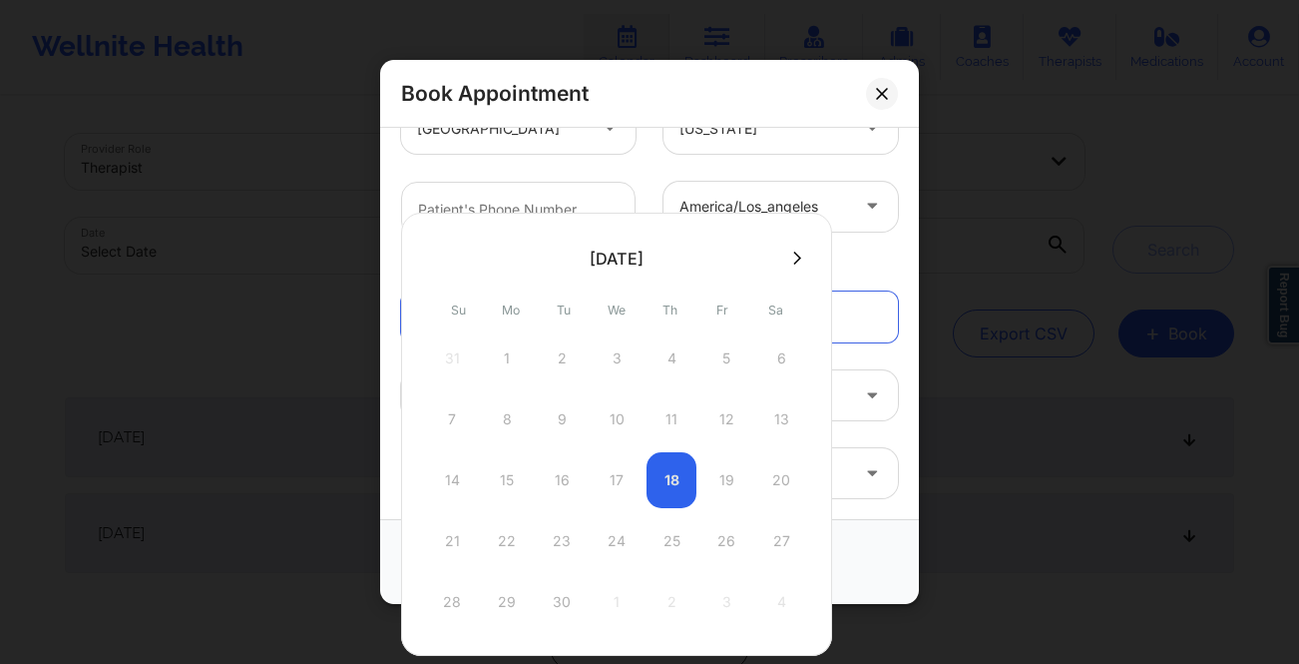
click at [675, 473] on div "14 15 16 17 18 19 20" at bounding box center [616, 480] width 379 height 56
click at [666, 479] on div "14 15 16 17 18 19 20" at bounding box center [616, 480] width 379 height 56
click at [793, 250] on icon at bounding box center [797, 257] width 8 height 15
click at [432, 246] on div at bounding box center [616, 257] width 431 height 30
click at [441, 259] on button at bounding box center [436, 257] width 20 height 17
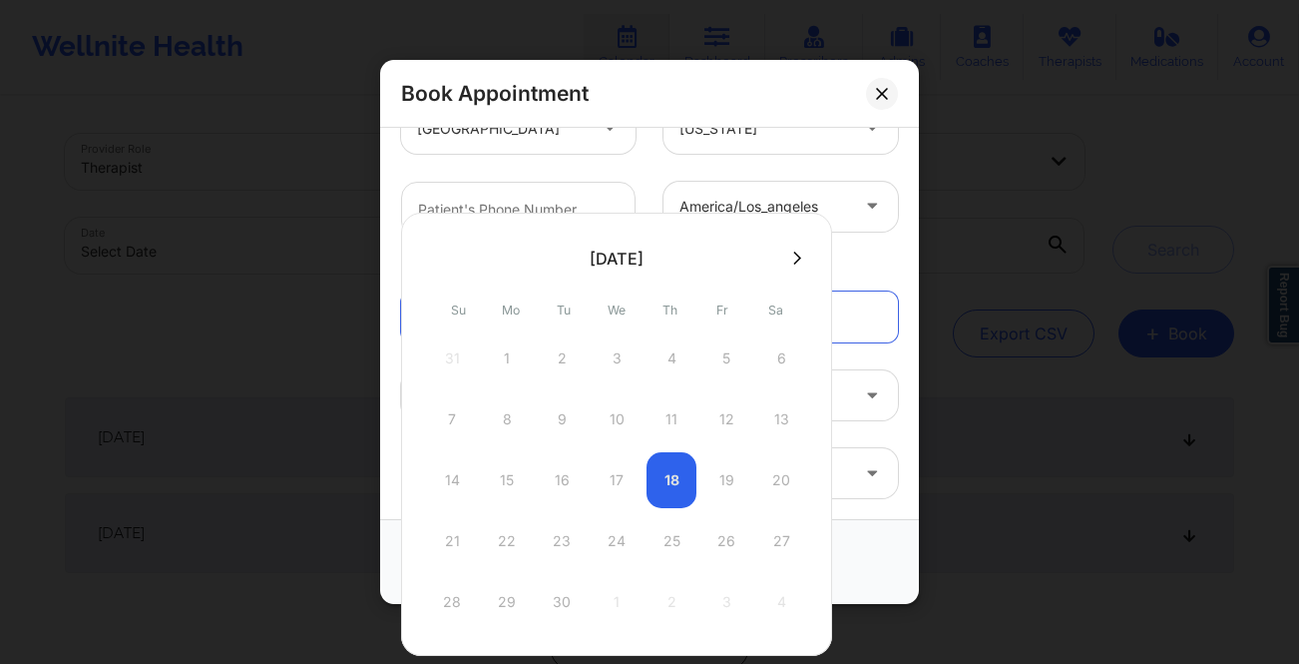
click at [674, 487] on div "14 15 16 17 18 19 20" at bounding box center [616, 480] width 379 height 56
click at [851, 482] on div at bounding box center [874, 473] width 48 height 50
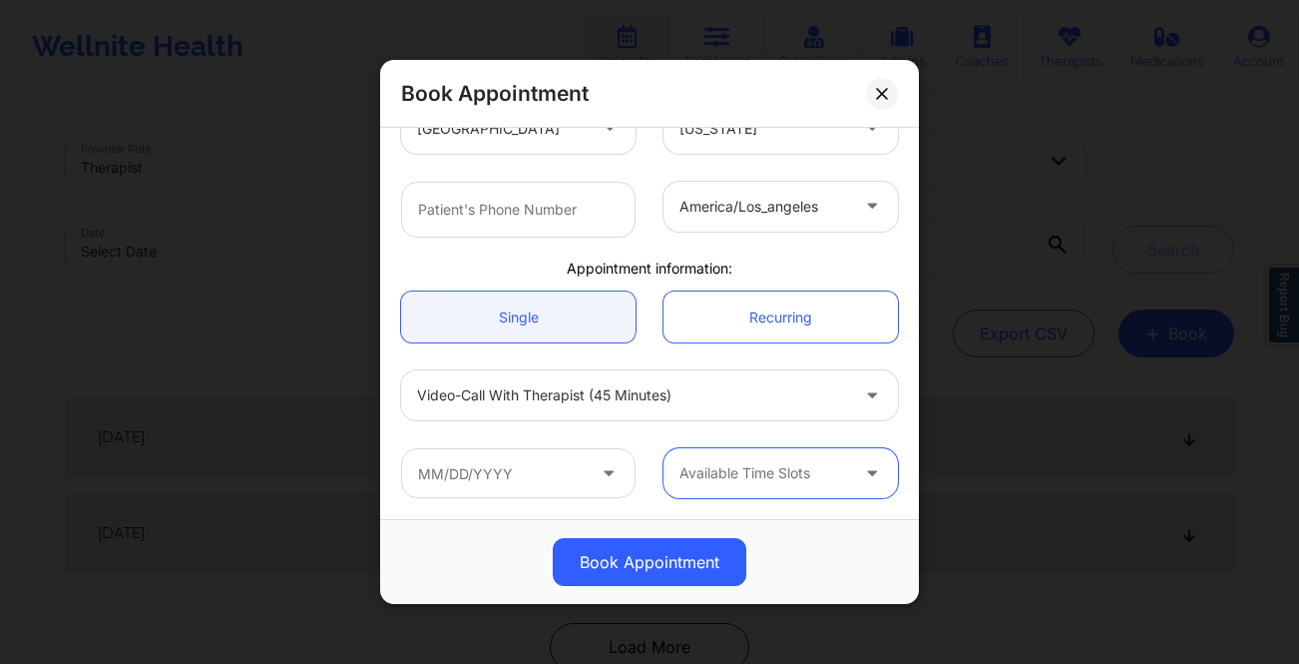
click at [851, 482] on div at bounding box center [874, 473] width 48 height 50
click at [569, 472] on input "text" at bounding box center [518, 473] width 234 height 50
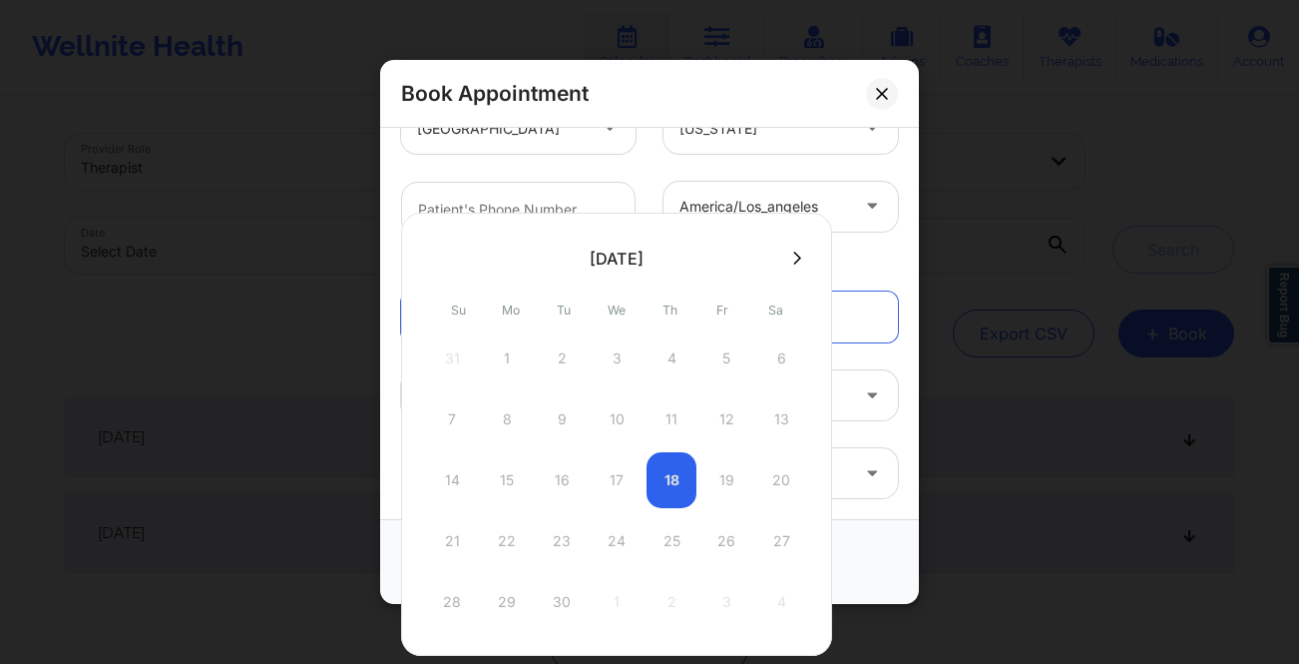
click at [773, 266] on div "September 2025" at bounding box center [617, 258] width 322 height 40
click at [799, 253] on button at bounding box center [797, 257] width 20 height 17
click at [672, 358] on div "2" at bounding box center [672, 358] width 50 height 56
type input "10/02/2025"
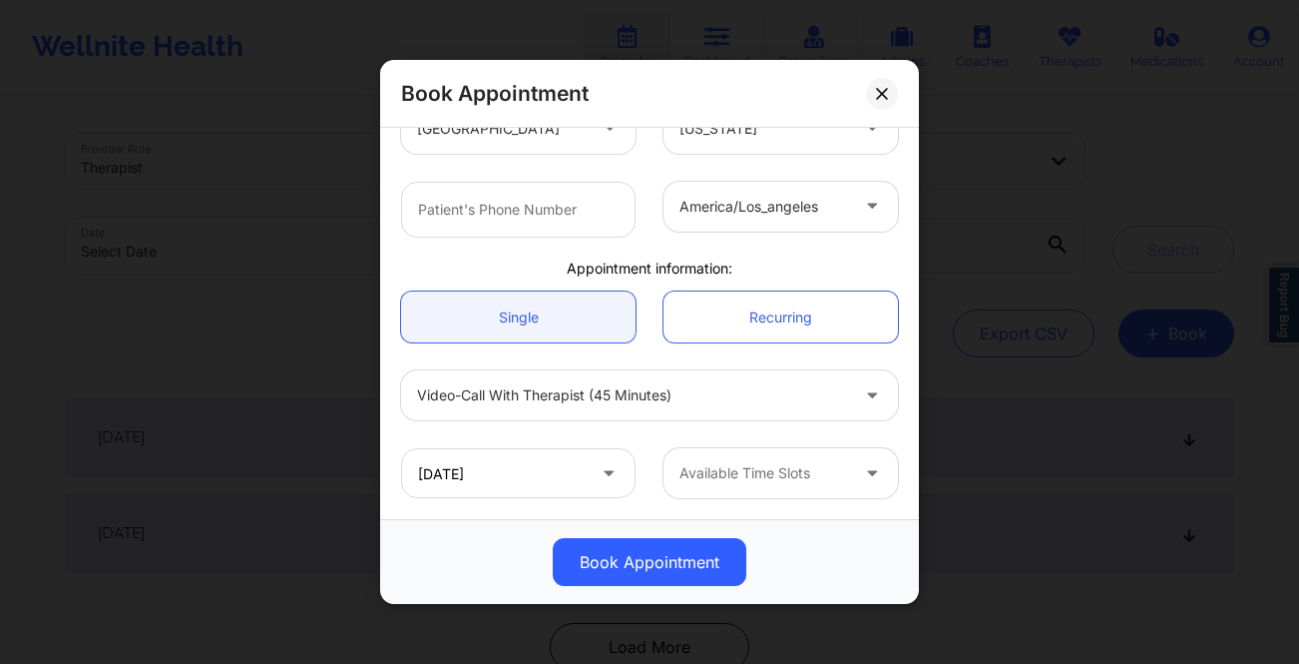
click at [775, 463] on div at bounding box center [763, 473] width 169 height 24
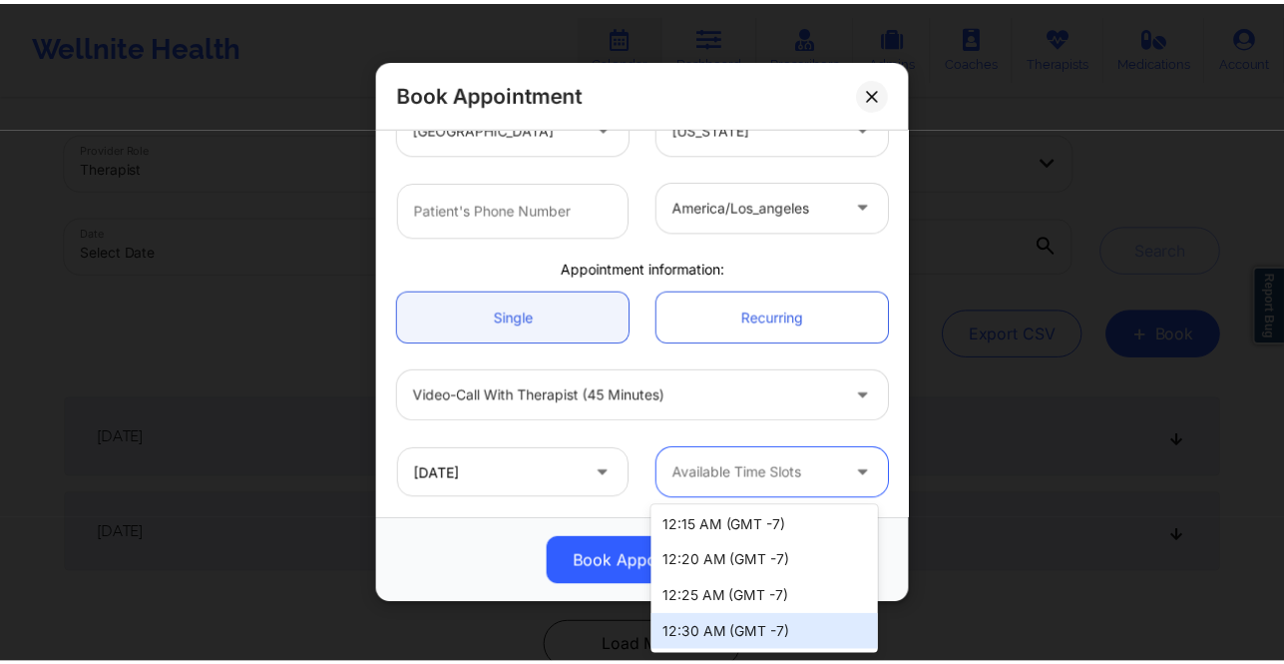
scroll to position [109, 0]
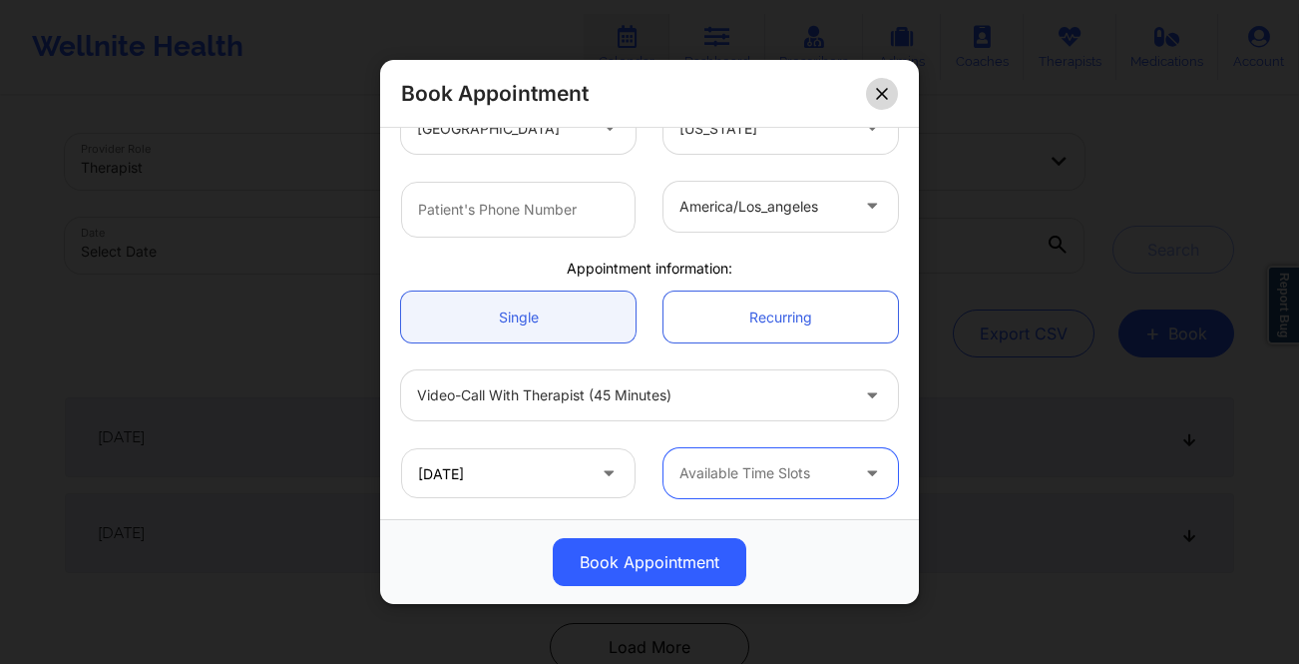
click at [878, 94] on icon at bounding box center [882, 94] width 12 height 12
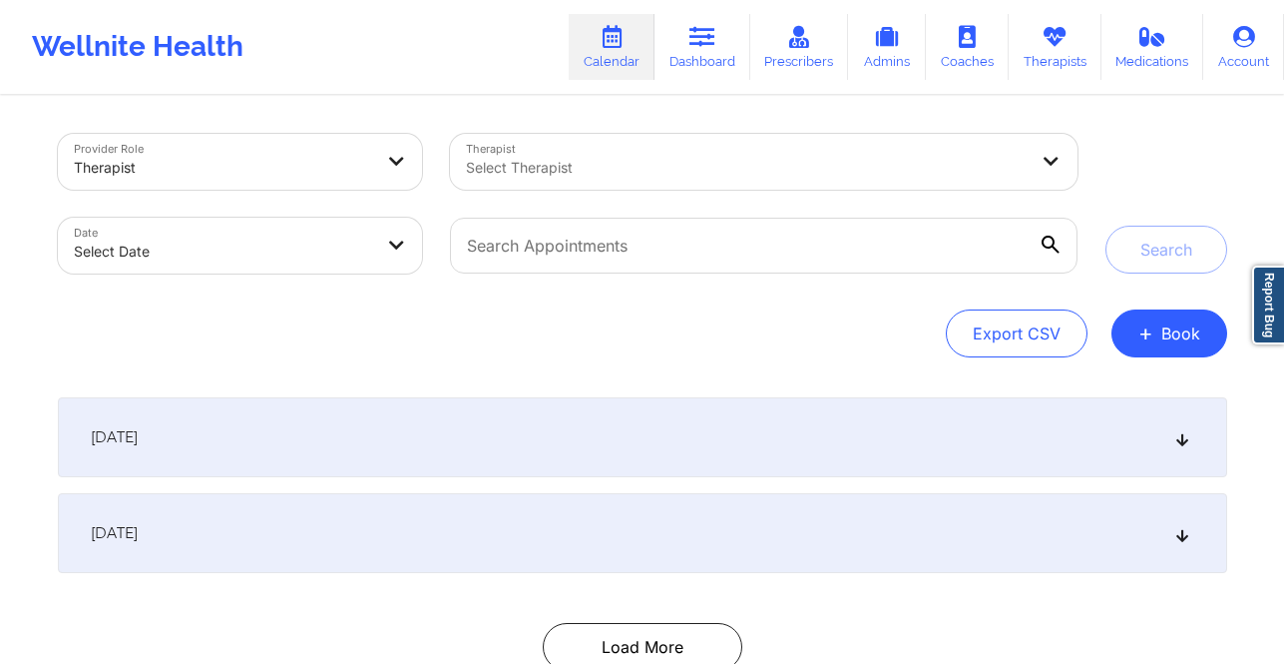
click at [520, 156] on div at bounding box center [747, 168] width 562 height 24
type input "[US_STATE][PERSON_NAME]"
click at [609, 37] on icon at bounding box center [612, 37] width 26 height 22
click at [761, 174] on div at bounding box center [747, 168] width 562 height 24
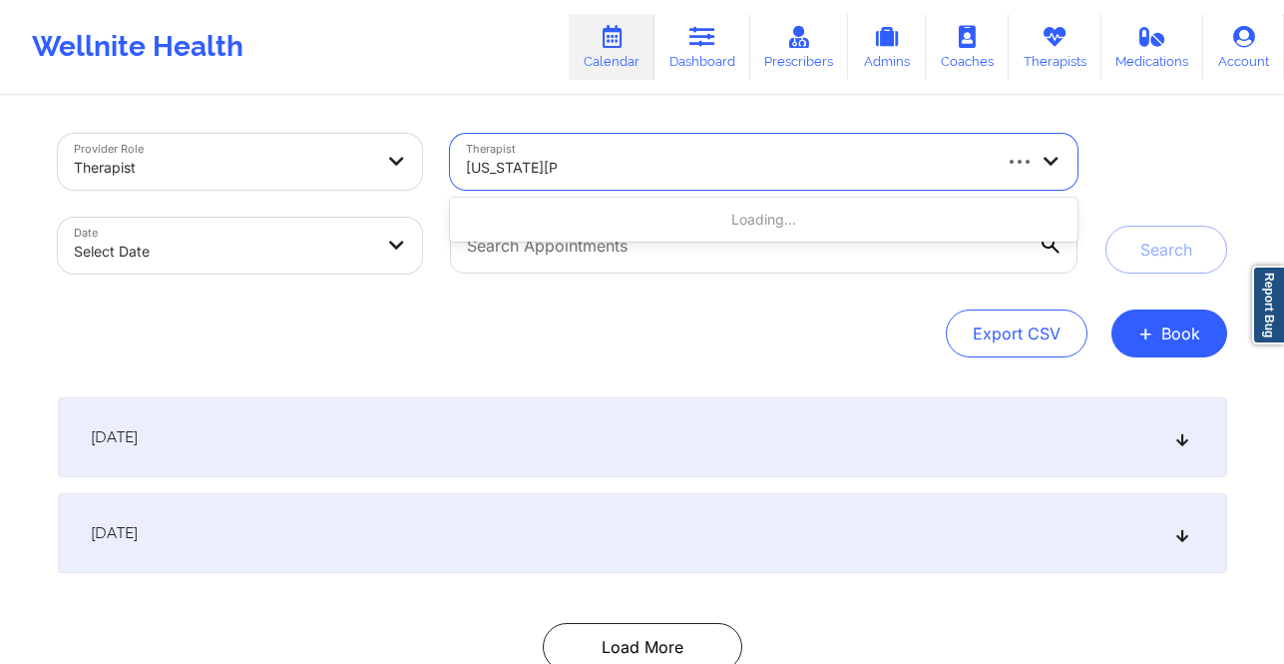
type input "[US_STATE][PERSON_NAME]"
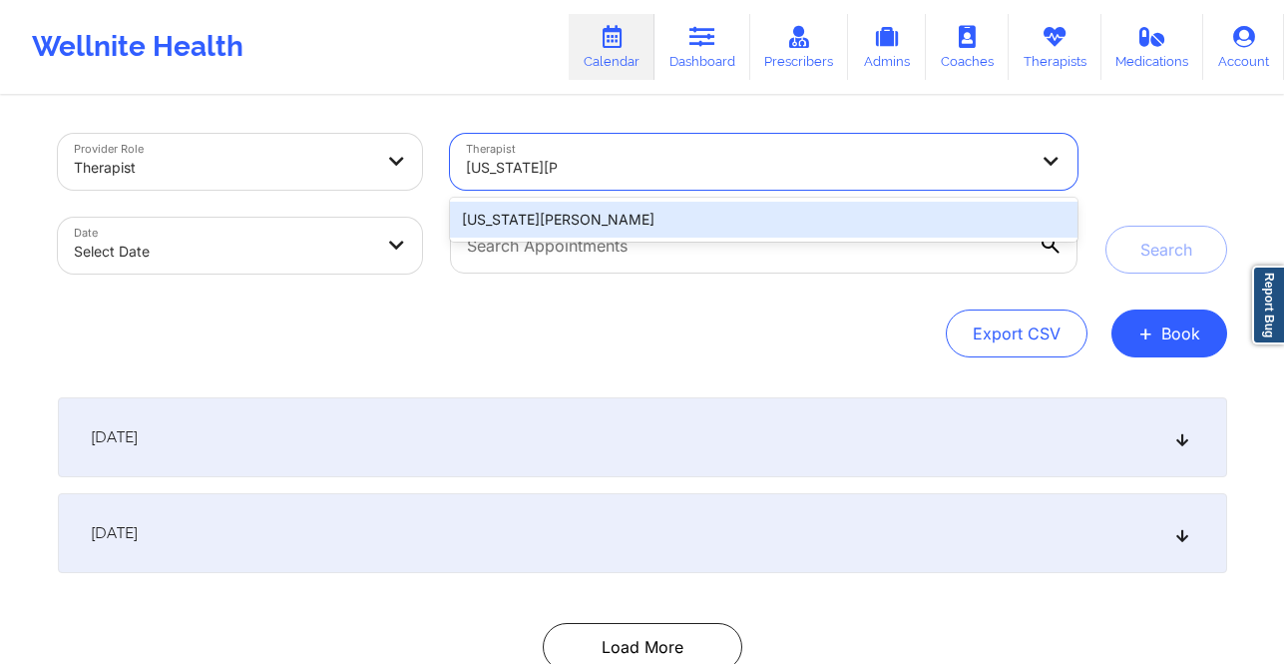
click at [745, 212] on div "[US_STATE][PERSON_NAME]" at bounding box center [763, 220] width 627 height 36
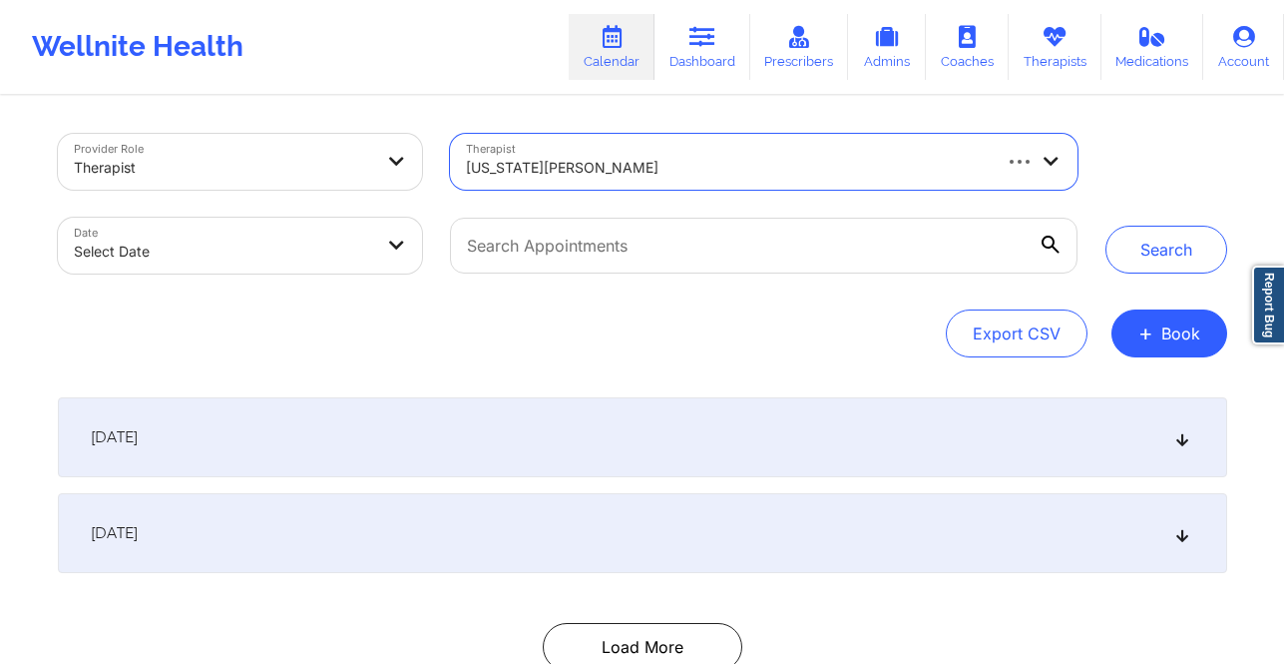
click at [383, 253] on body "Wellnite Health Calendar Dashboard Prescribers Admins Coaches Therapists Medica…" at bounding box center [642, 332] width 1284 height 664
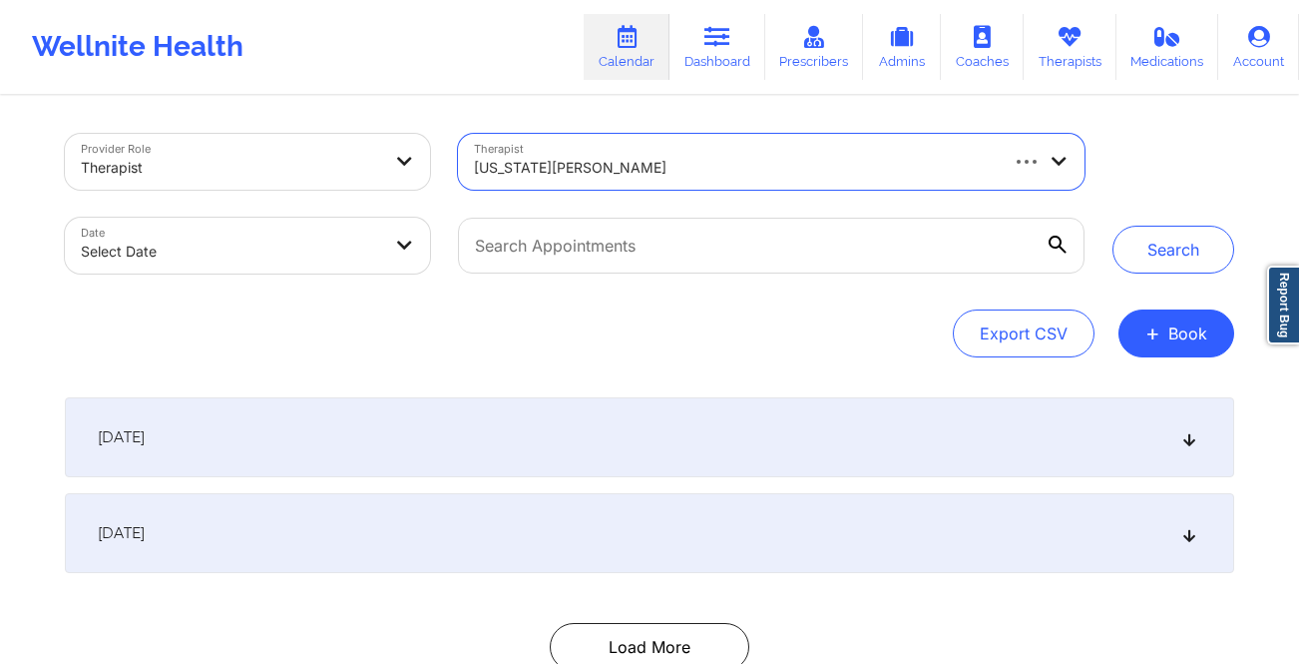
select select "2025-8"
select select "2025-9"
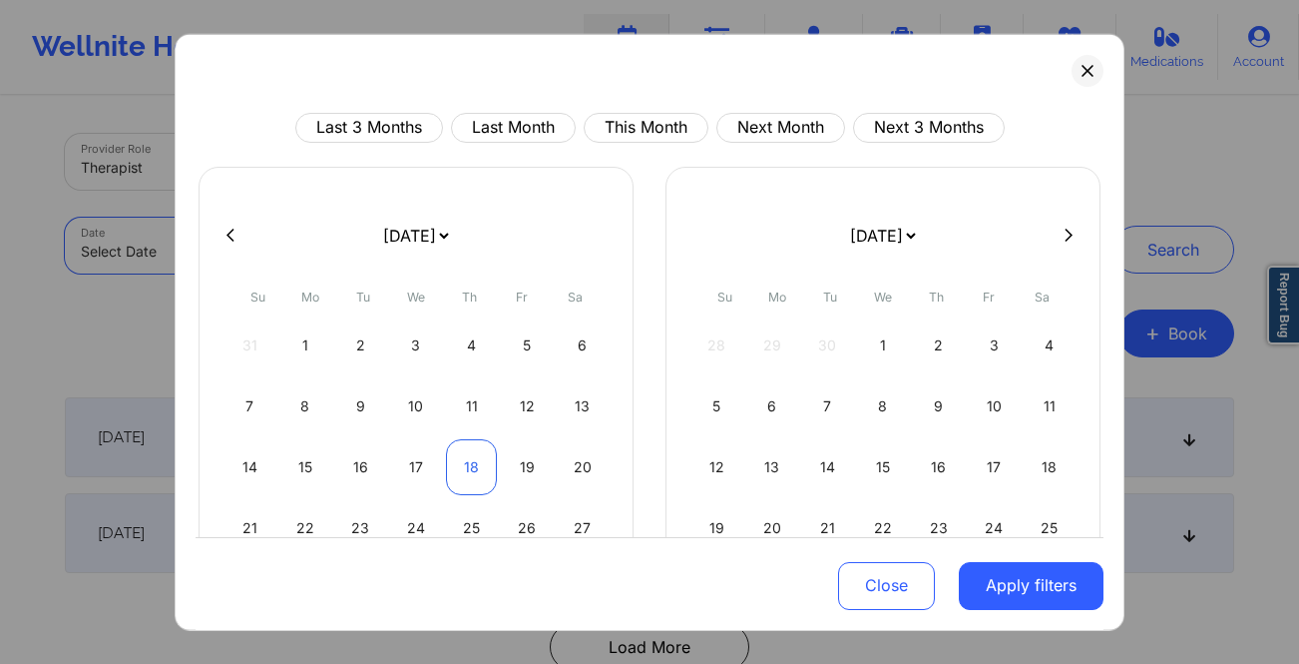
click at [450, 450] on div "18" at bounding box center [471, 466] width 51 height 56
select select "2025-8"
select select "2025-9"
select select "2025-8"
select select "2025-9"
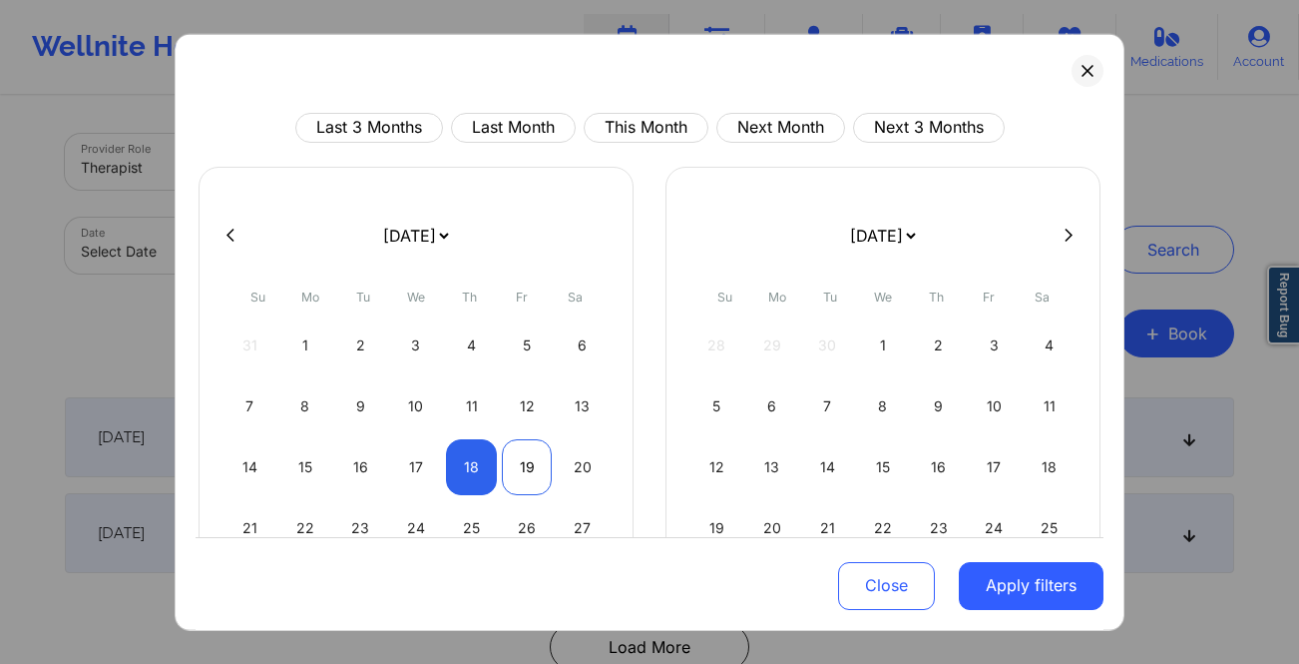
click at [511, 465] on div "19" at bounding box center [527, 466] width 51 height 56
select select "2025-8"
select select "2025-9"
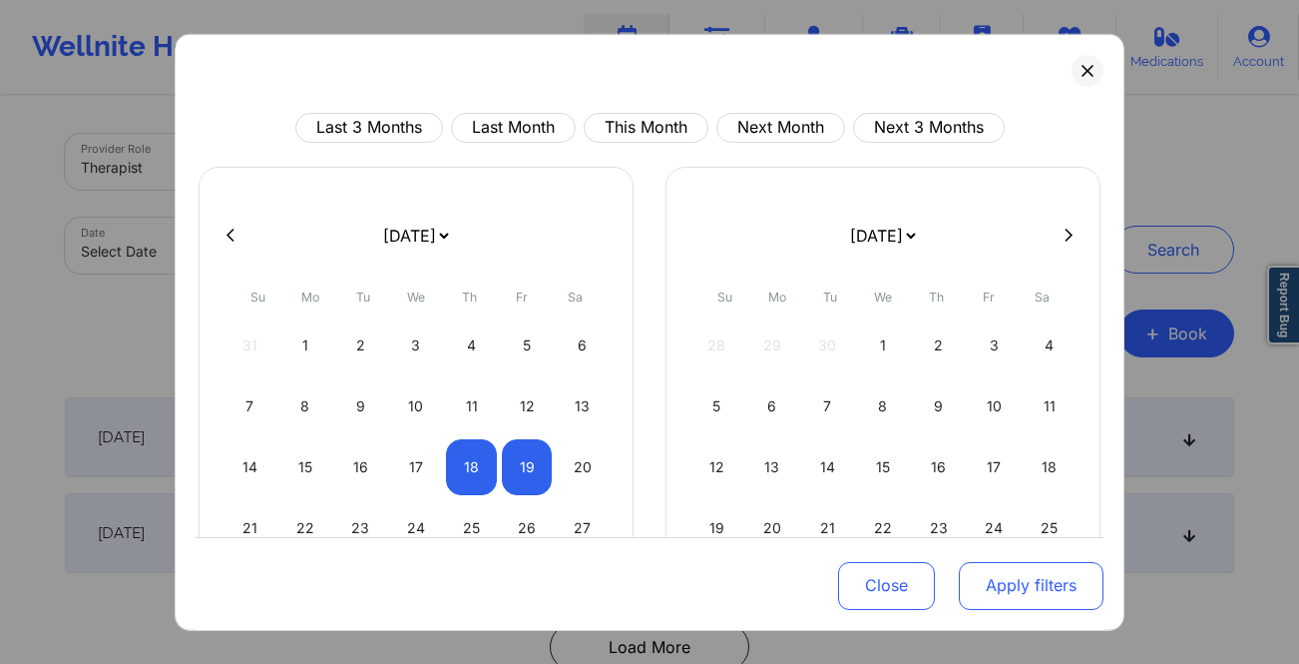
click at [999, 590] on button "Apply filters" at bounding box center [1031, 586] width 145 height 48
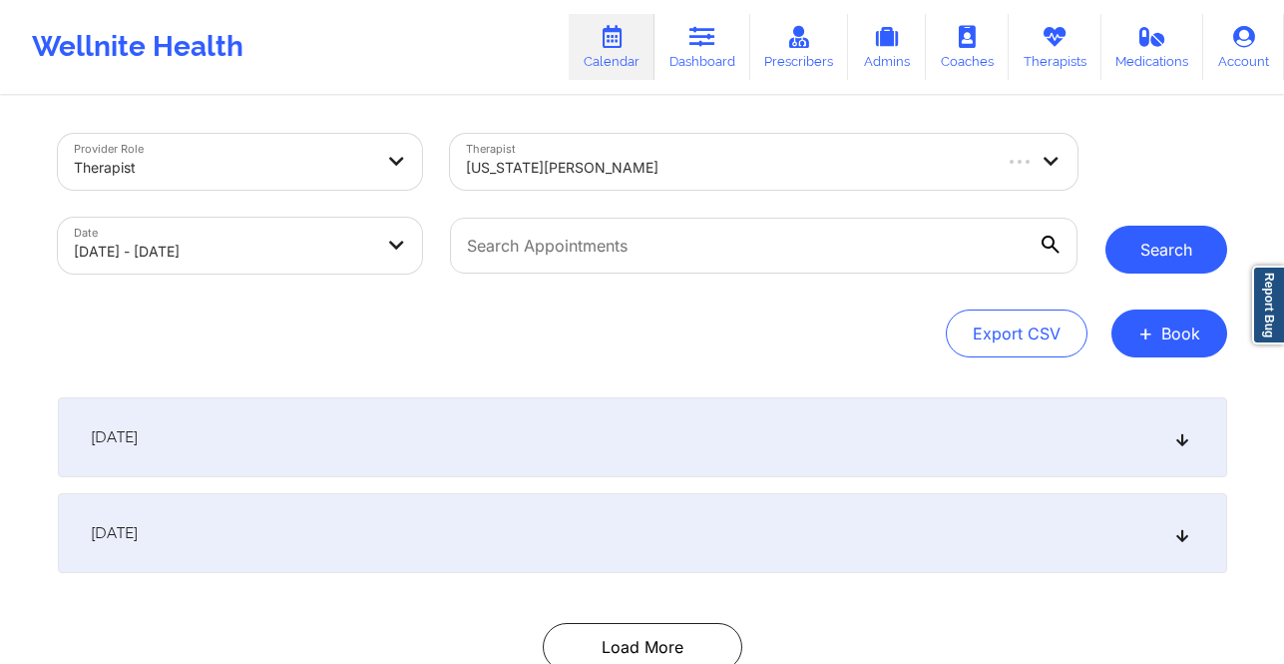
click at [1181, 252] on button "Search" at bounding box center [1167, 249] width 122 height 48
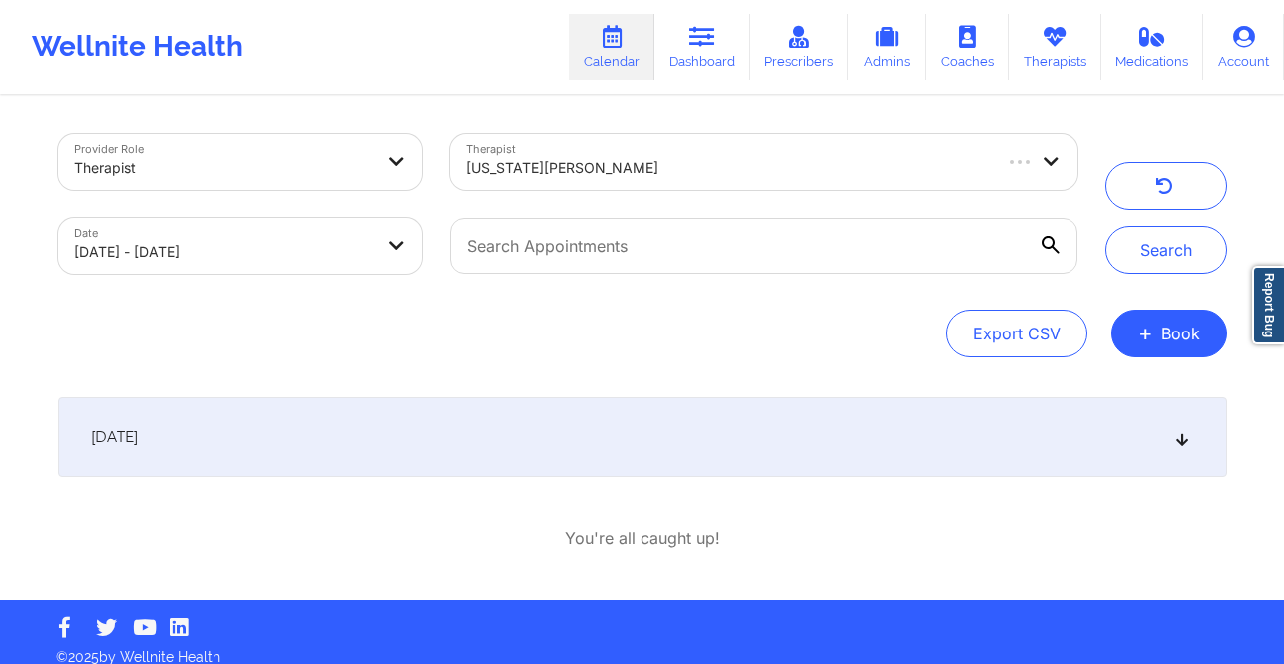
click at [1159, 442] on div "[DATE]" at bounding box center [642, 437] width 1169 height 80
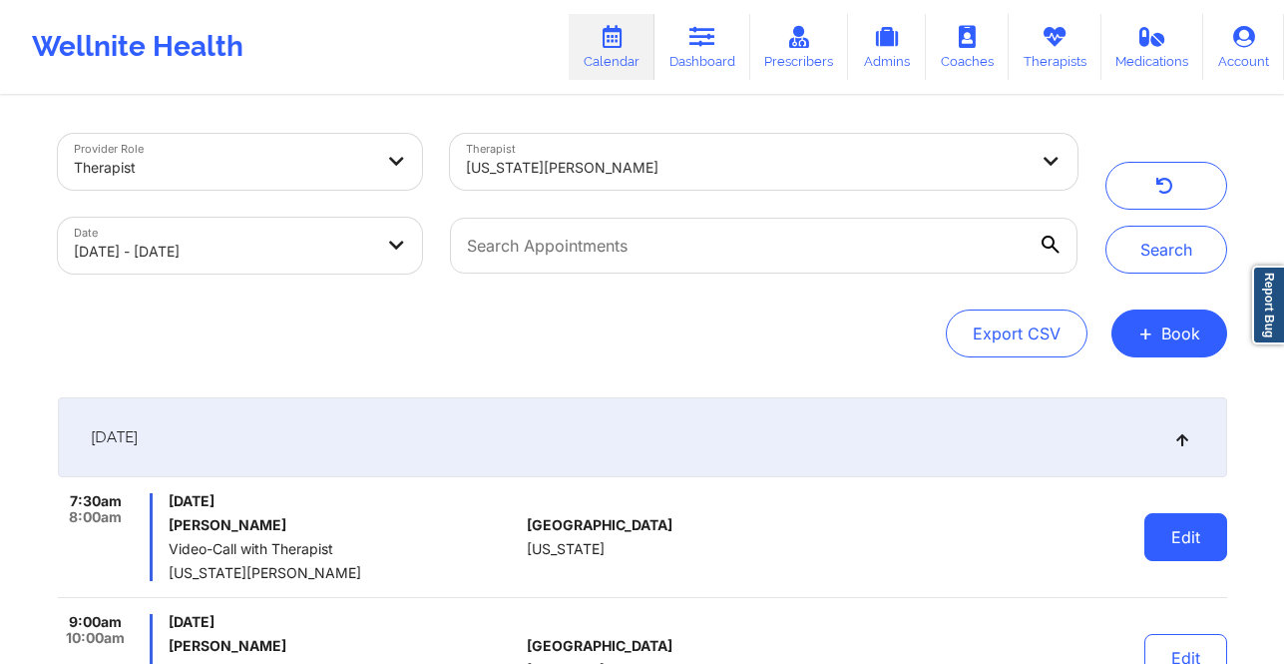
click at [1166, 540] on button "Edit" at bounding box center [1185, 537] width 83 height 48
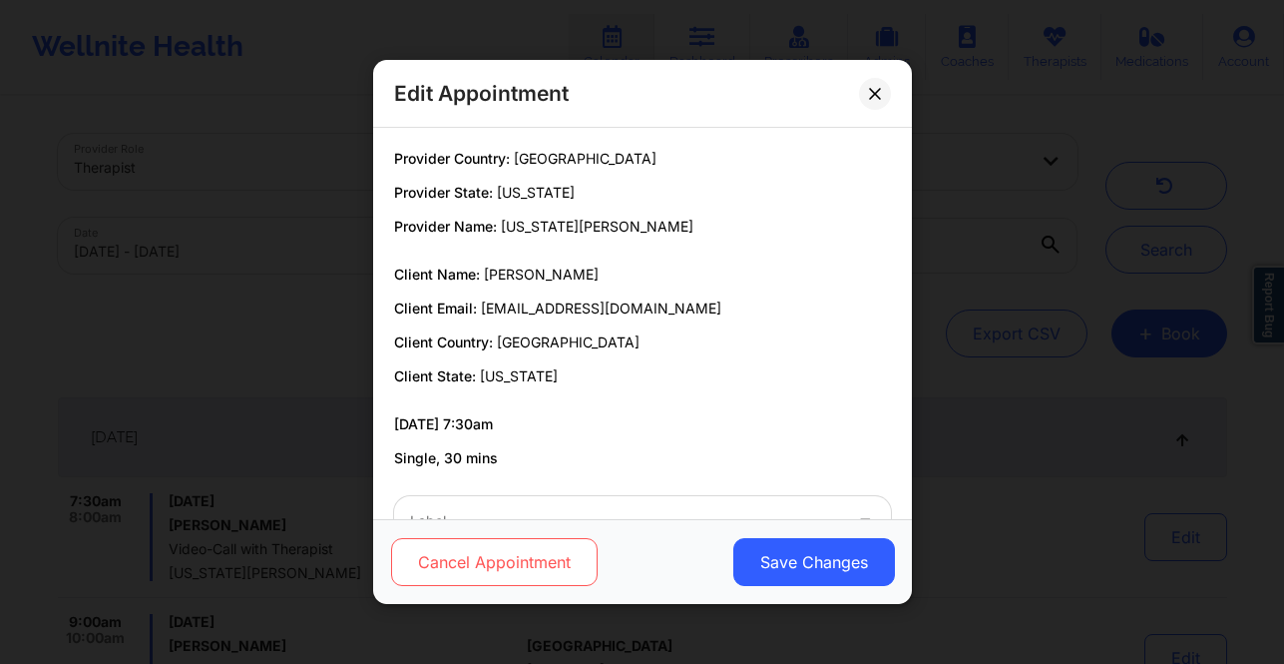
click at [496, 566] on button "Cancel Appointment" at bounding box center [493, 562] width 207 height 48
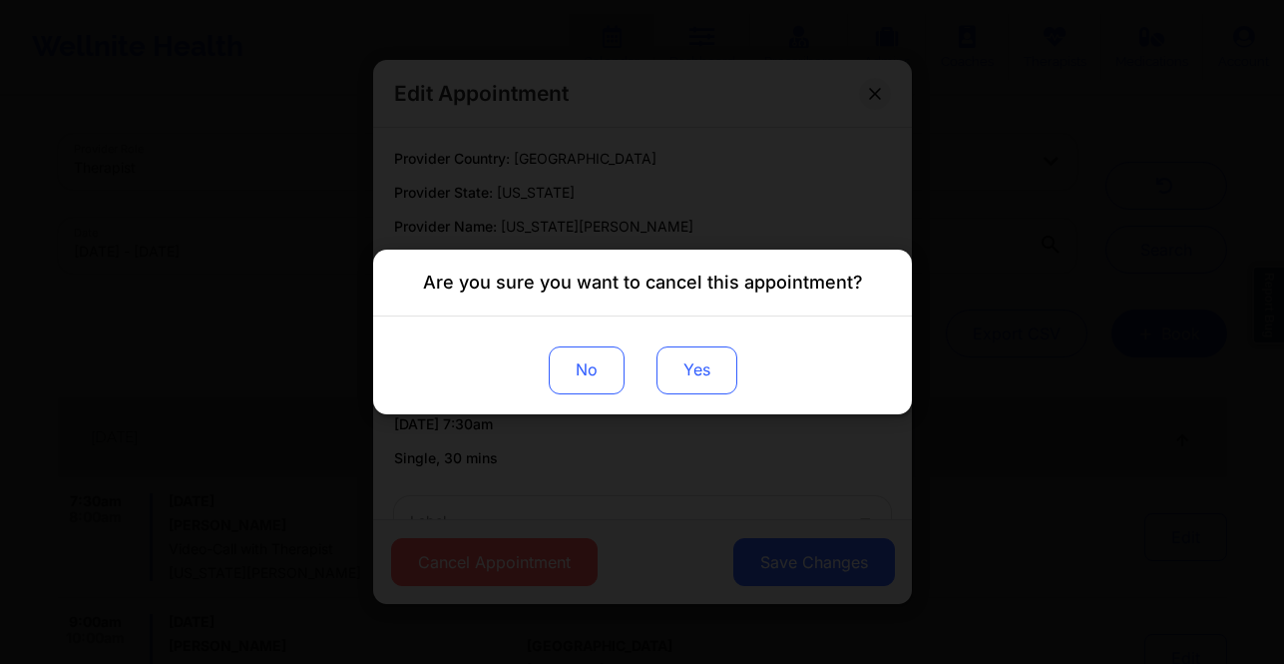
click at [688, 376] on button "Yes" at bounding box center [696, 370] width 81 height 48
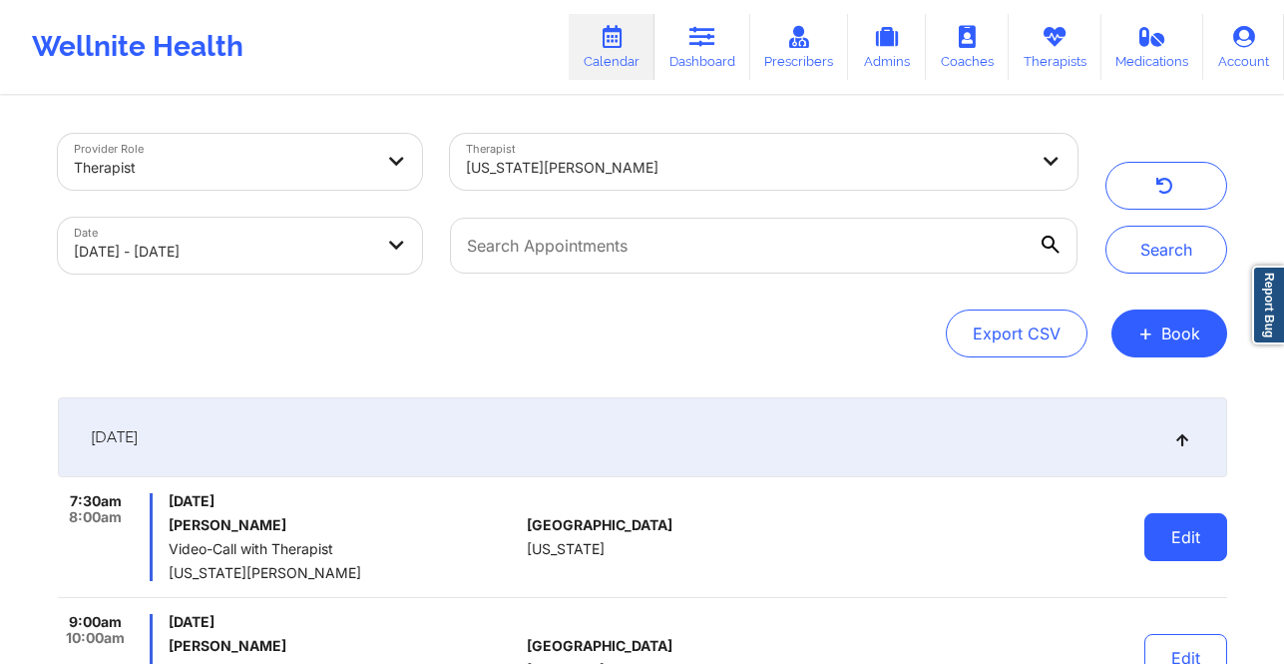
click at [1189, 529] on button "Edit" at bounding box center [1185, 537] width 83 height 48
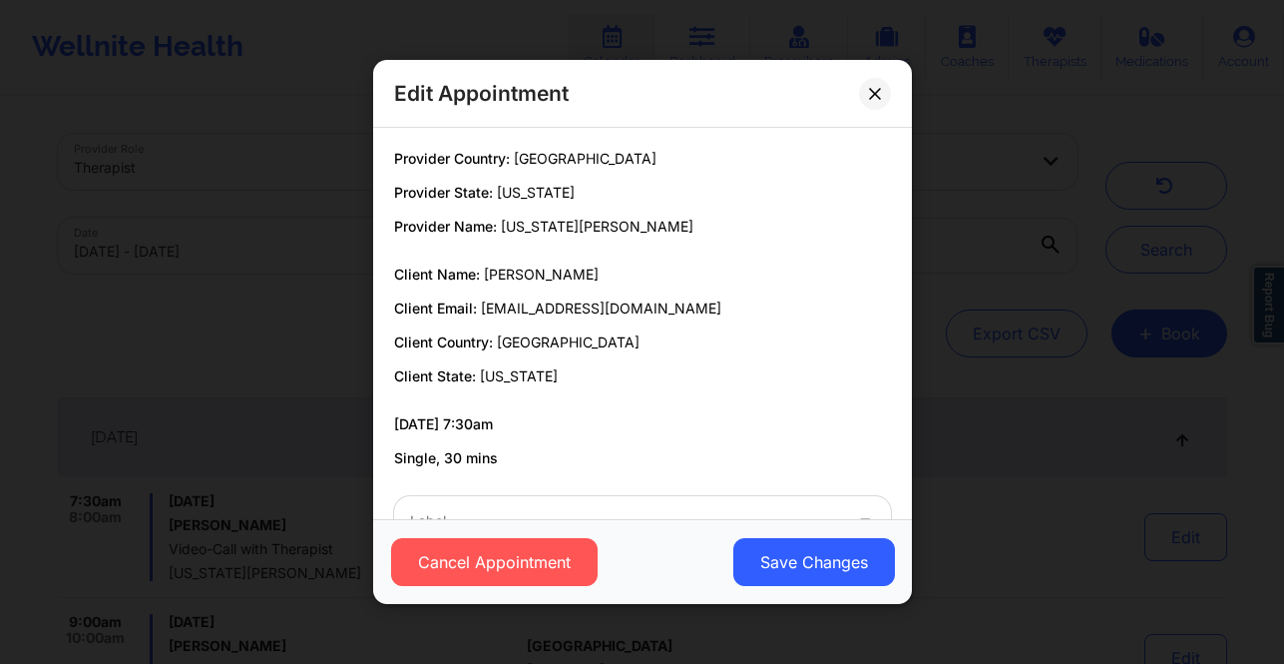
scroll to position [62, 0]
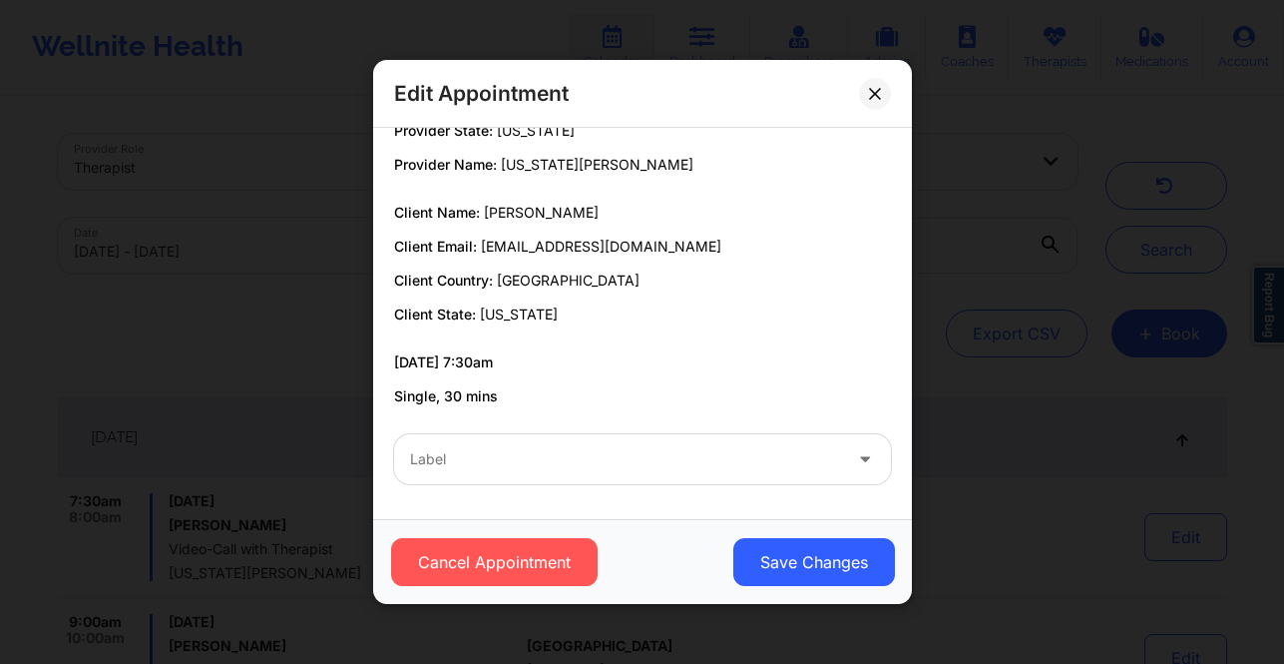
click at [828, 444] on div "Label" at bounding box center [618, 459] width 449 height 50
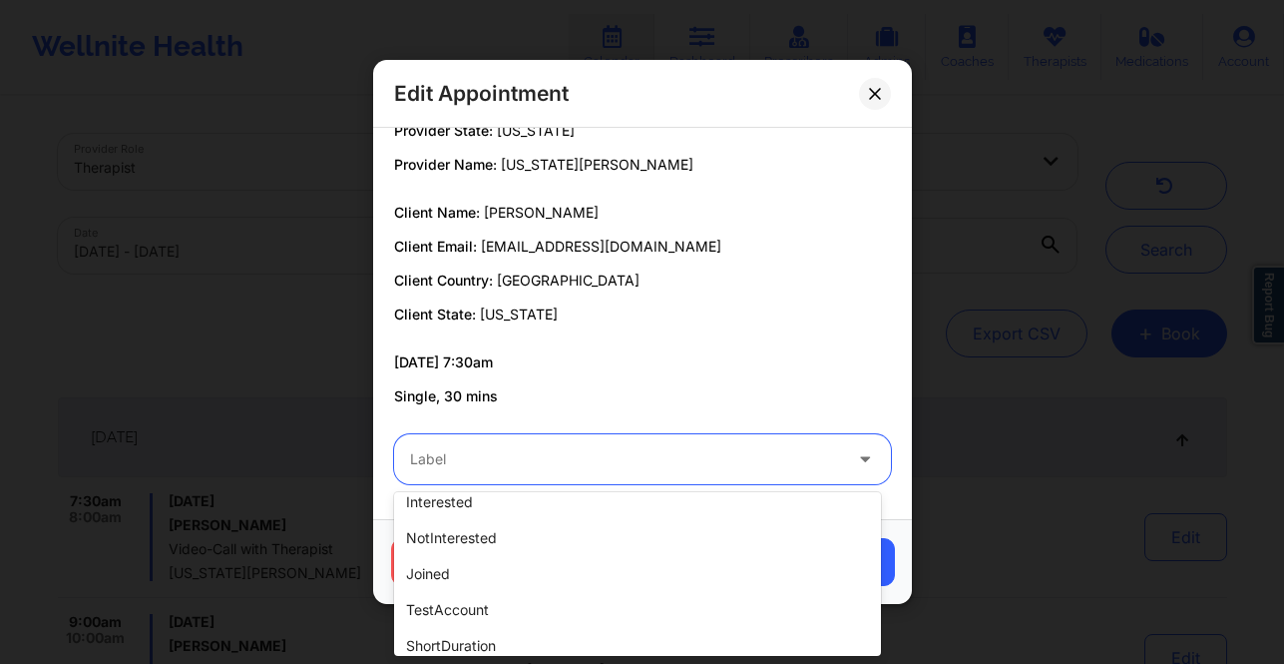
scroll to position [635, 0]
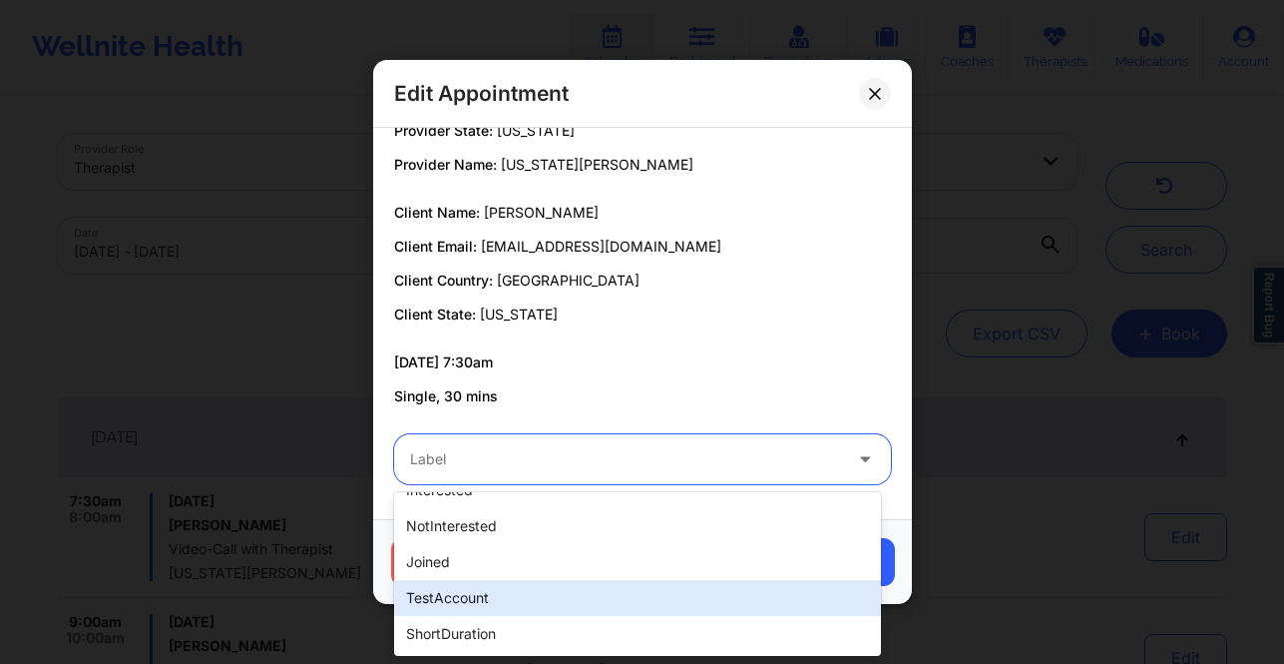
click at [897, 388] on div "Provider Country: United States Provider State: California Provider Name: Virgi…" at bounding box center [642, 323] width 539 height 391
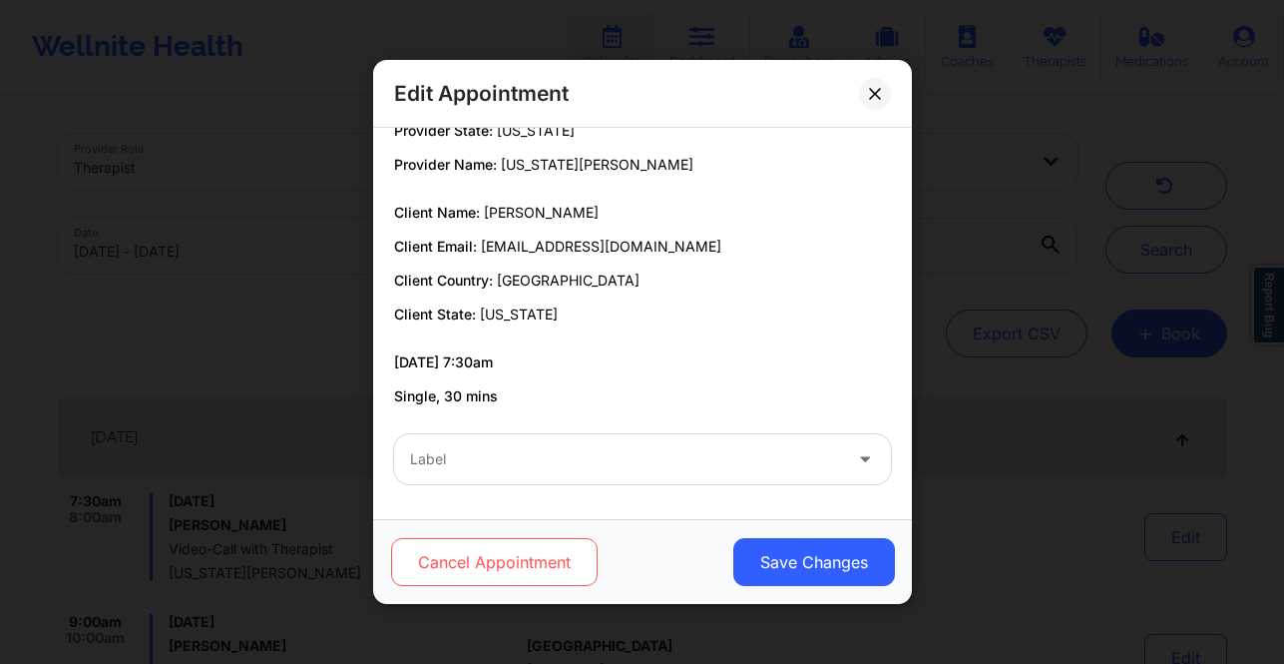
click at [554, 584] on button "Cancel Appointment" at bounding box center [493, 562] width 207 height 48
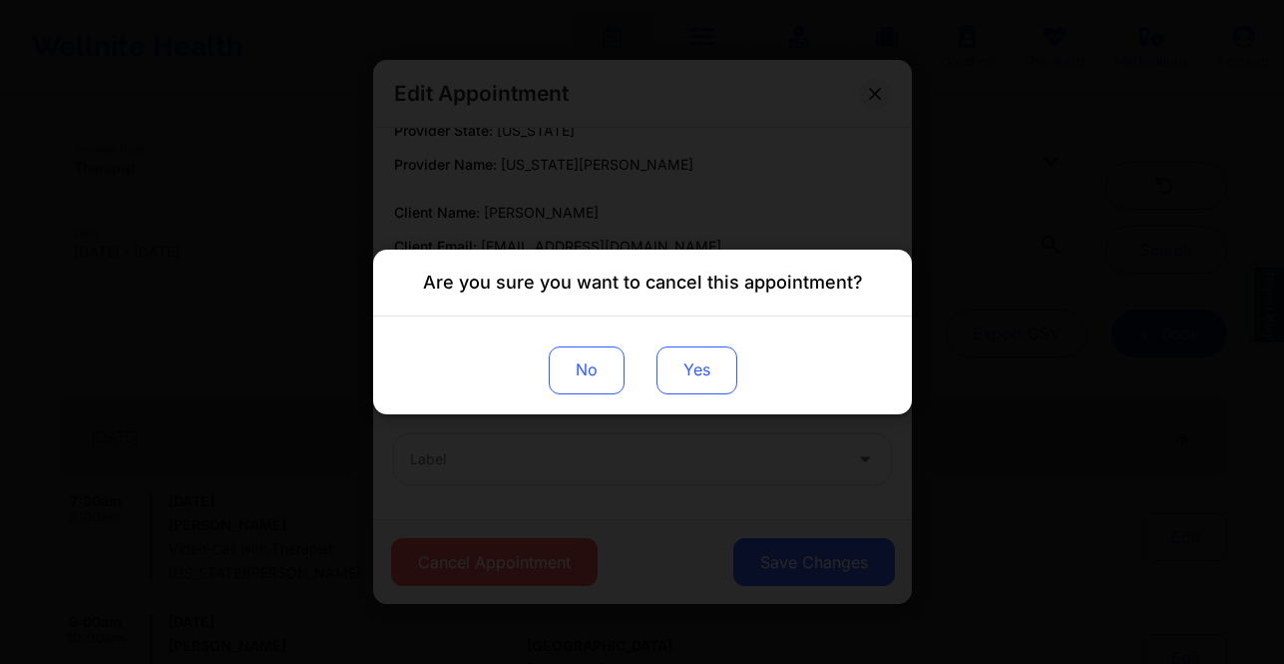
click at [724, 376] on button "Yes" at bounding box center [696, 370] width 81 height 48
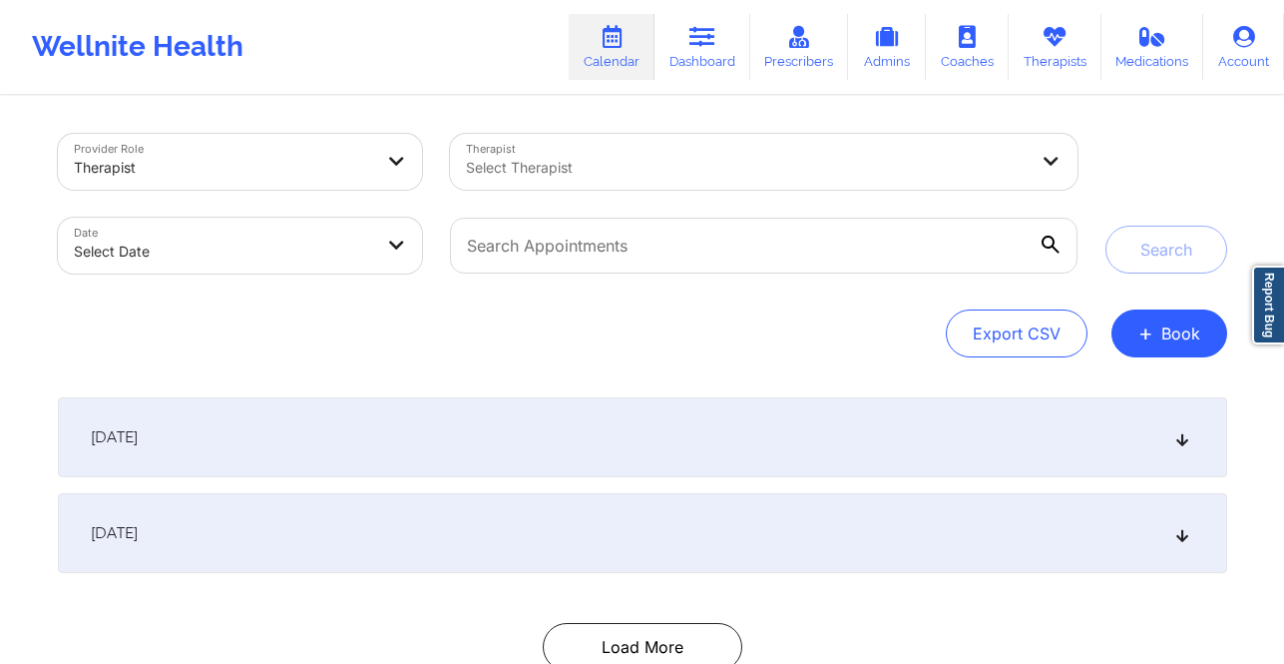
click at [916, 561] on div "[DATE]" at bounding box center [642, 533] width 1169 height 80
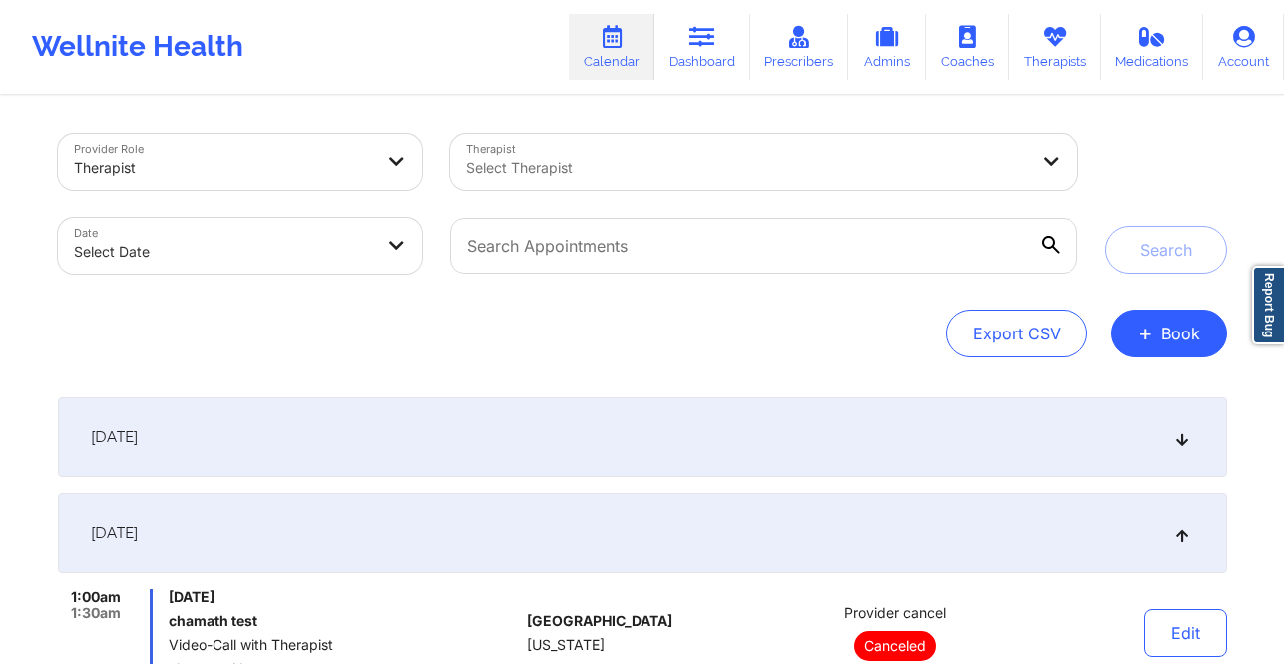
click at [837, 168] on div at bounding box center [747, 168] width 562 height 24
click at [837, 168] on div at bounding box center [727, 168] width 522 height 24
type input "[US_STATE][PERSON_NAME]"
click at [889, 157] on div at bounding box center [727, 168] width 522 height 24
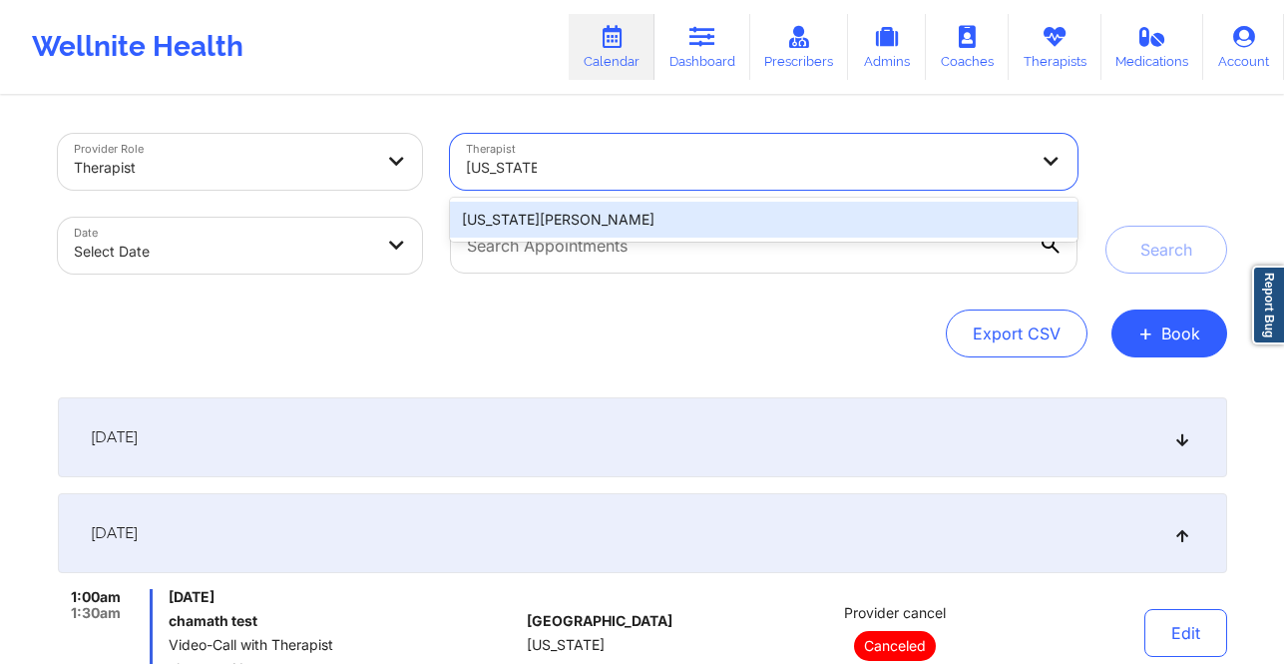
type input "[US_STATE] cut"
click at [869, 218] on div "[US_STATE][PERSON_NAME]" at bounding box center [763, 220] width 627 height 36
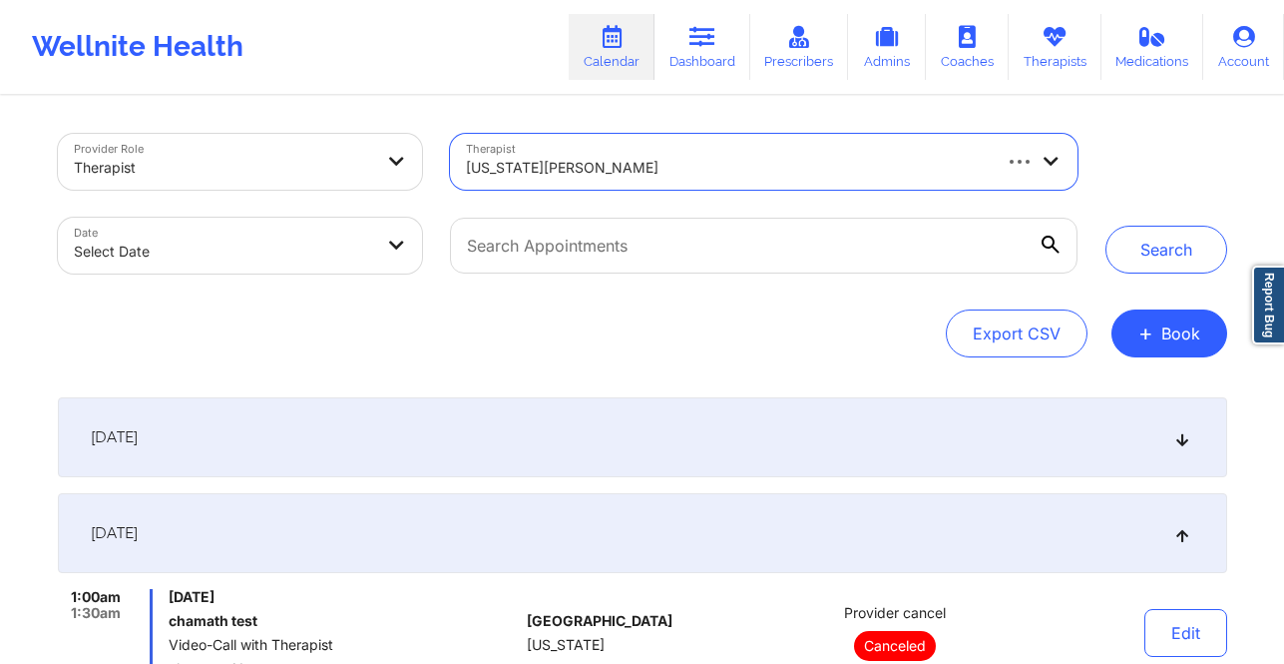
click at [331, 258] on body "Wellnite Health Calendar Dashboard Prescribers Admins Coaches Therapists Medica…" at bounding box center [642, 332] width 1284 height 664
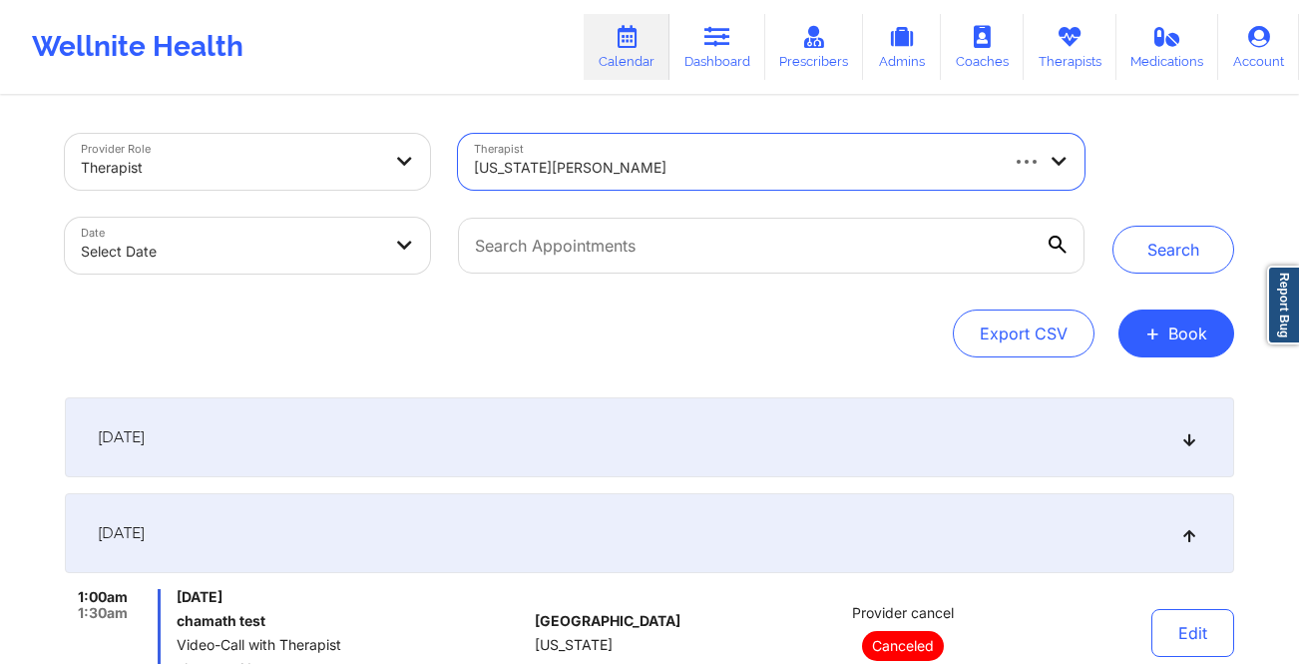
select select "2025-8"
select select "2025-9"
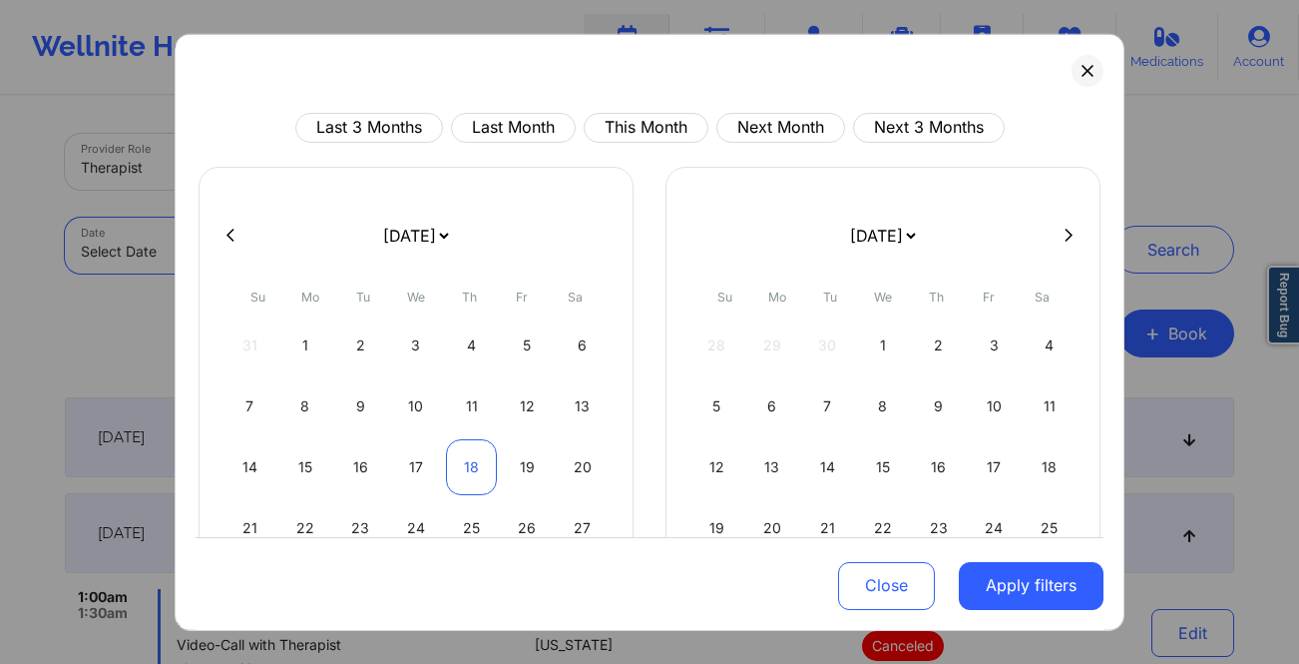
click at [457, 461] on div "18" at bounding box center [471, 466] width 51 height 56
select select "2025-8"
select select "2025-9"
click at [528, 461] on div "19" at bounding box center [527, 466] width 51 height 56
select select "2025-8"
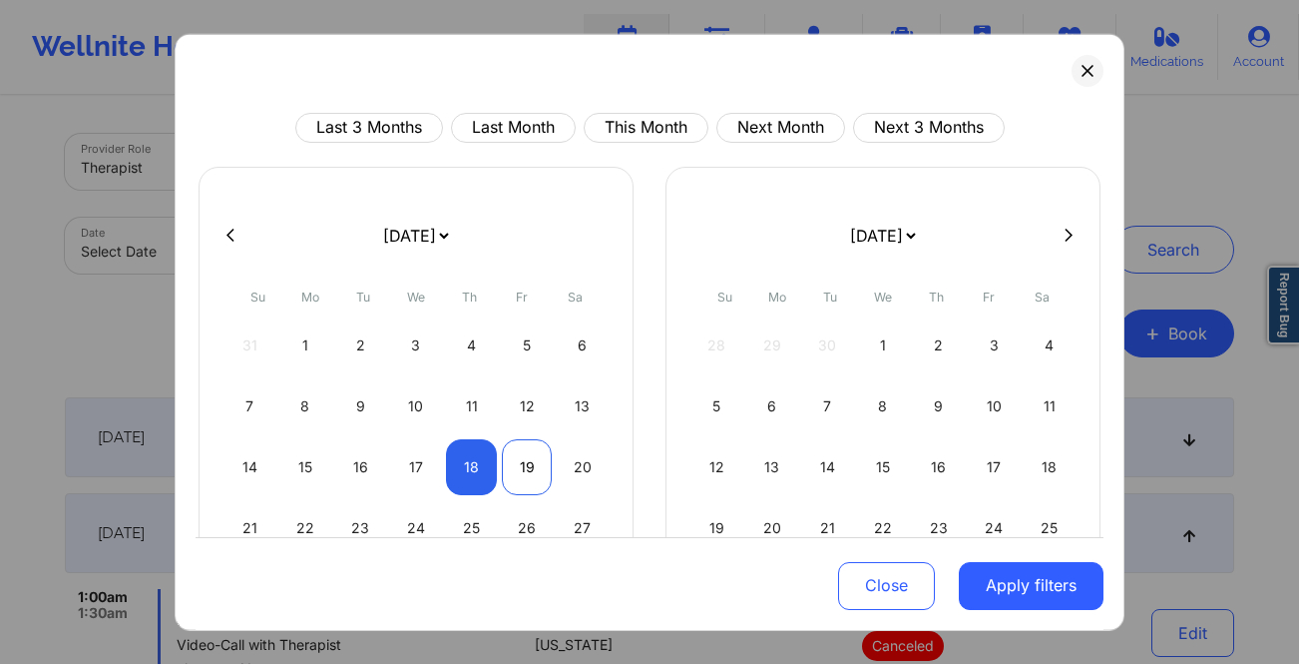
select select "2025-9"
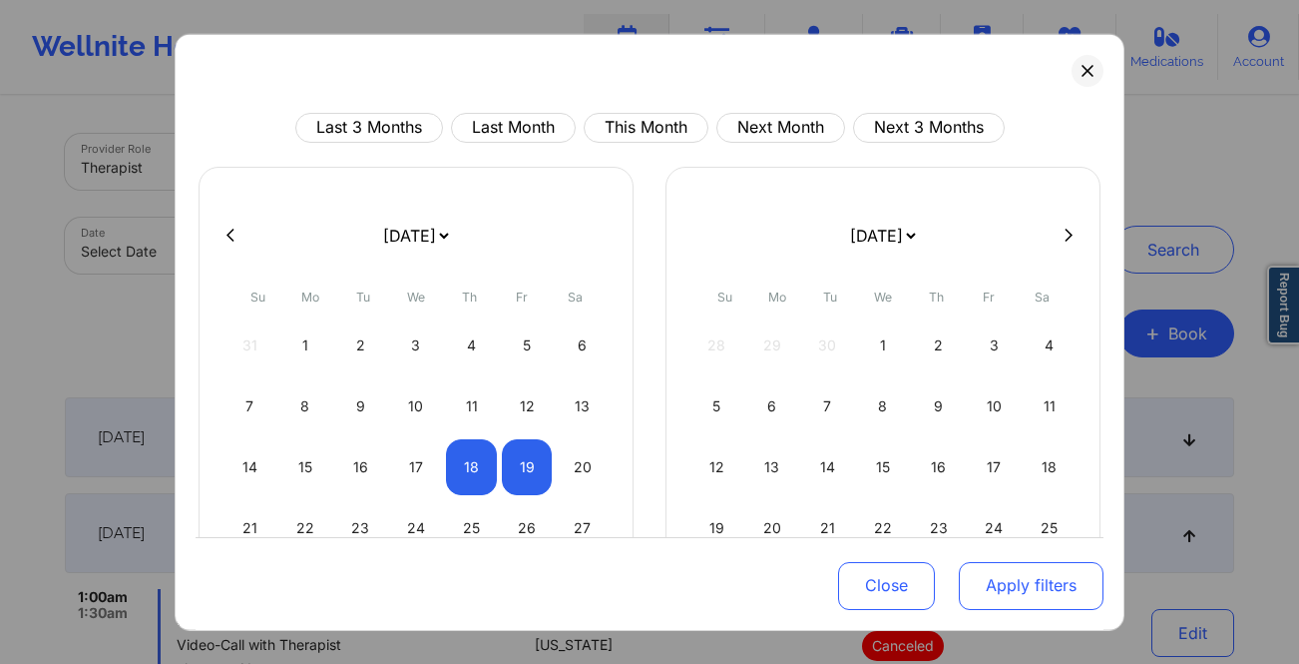
click at [980, 585] on button "Apply filters" at bounding box center [1031, 586] width 145 height 48
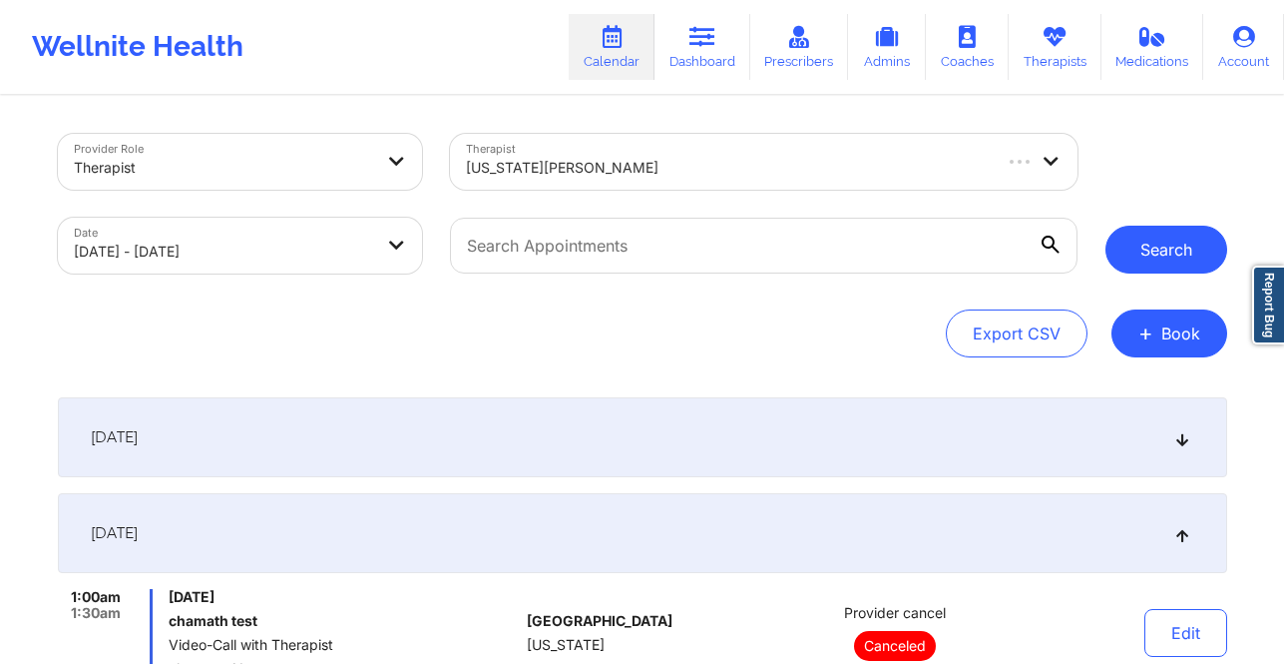
click at [1192, 254] on button "Search" at bounding box center [1167, 249] width 122 height 48
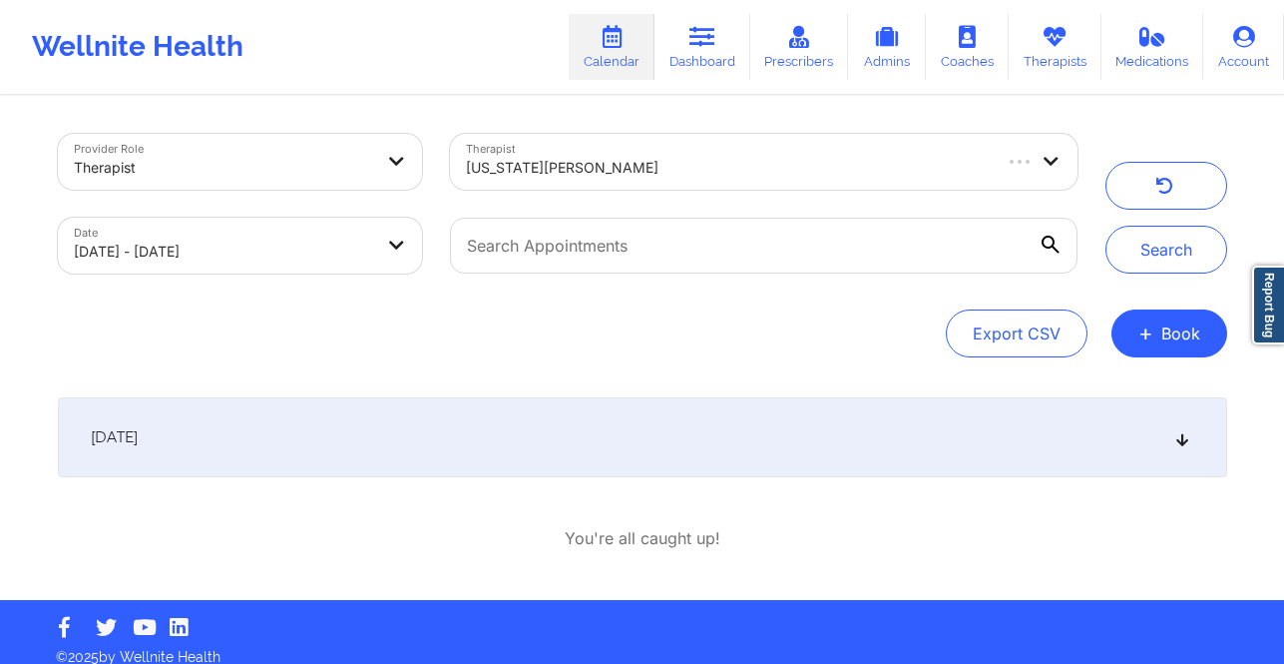
click at [1183, 477] on div "September 18, 2025 7:30am 8:00am Thursday, September 18, 2025 Brittney Adams Vi…" at bounding box center [642, 473] width 1169 height 153
click at [1189, 439] on icon at bounding box center [1181, 437] width 17 height 14
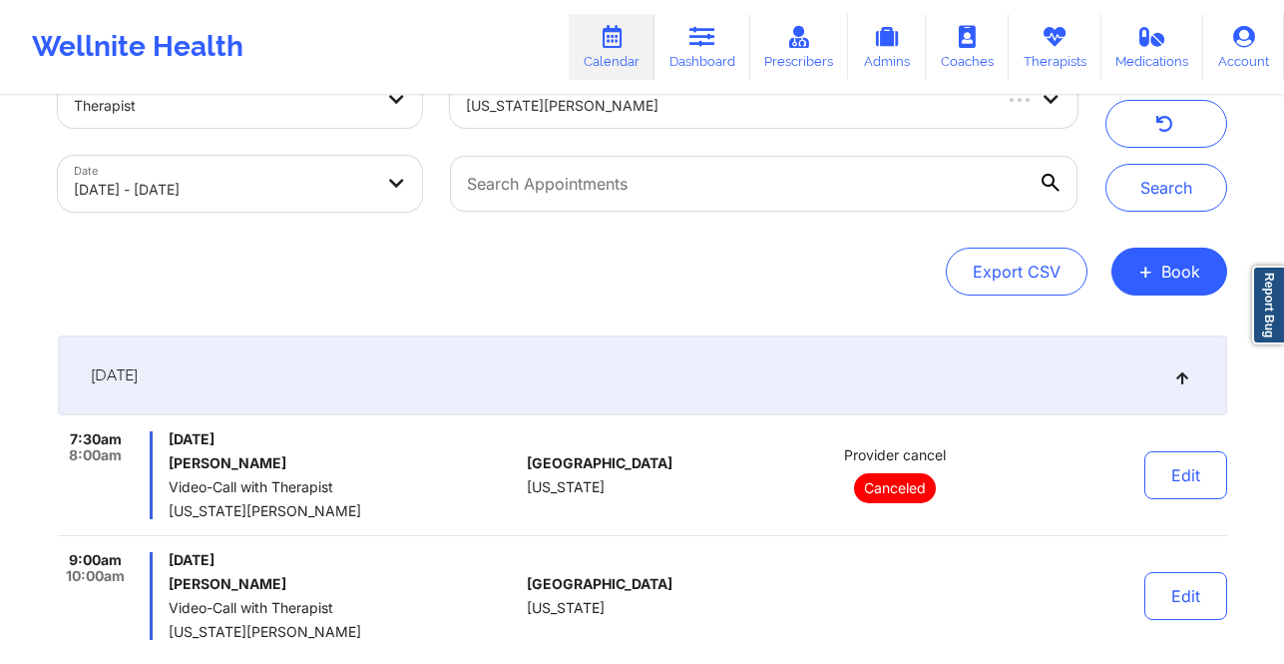
scroll to position [84, 0]
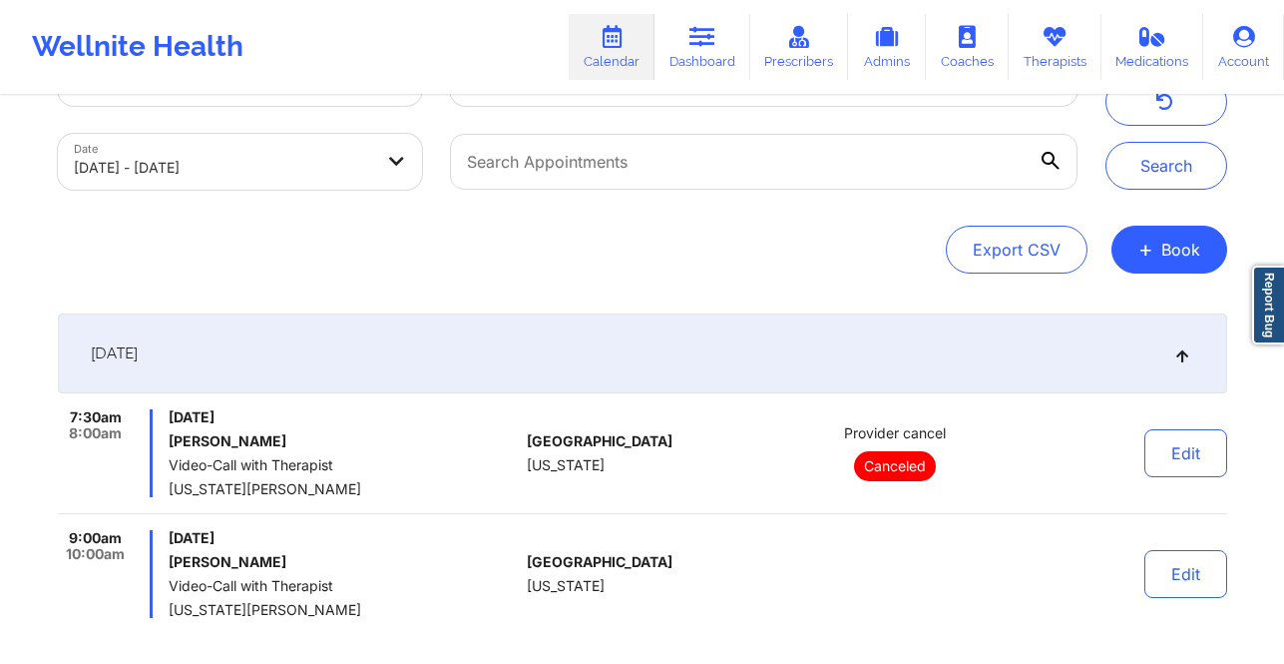
click at [1190, 275] on div "Provider Role Therapist Therapist Virginia Cutler Date 09/18/2025 - 09/19/2025 …" at bounding box center [642, 377] width 1197 height 726
click at [1162, 262] on button "+ Book" at bounding box center [1170, 249] width 116 height 48
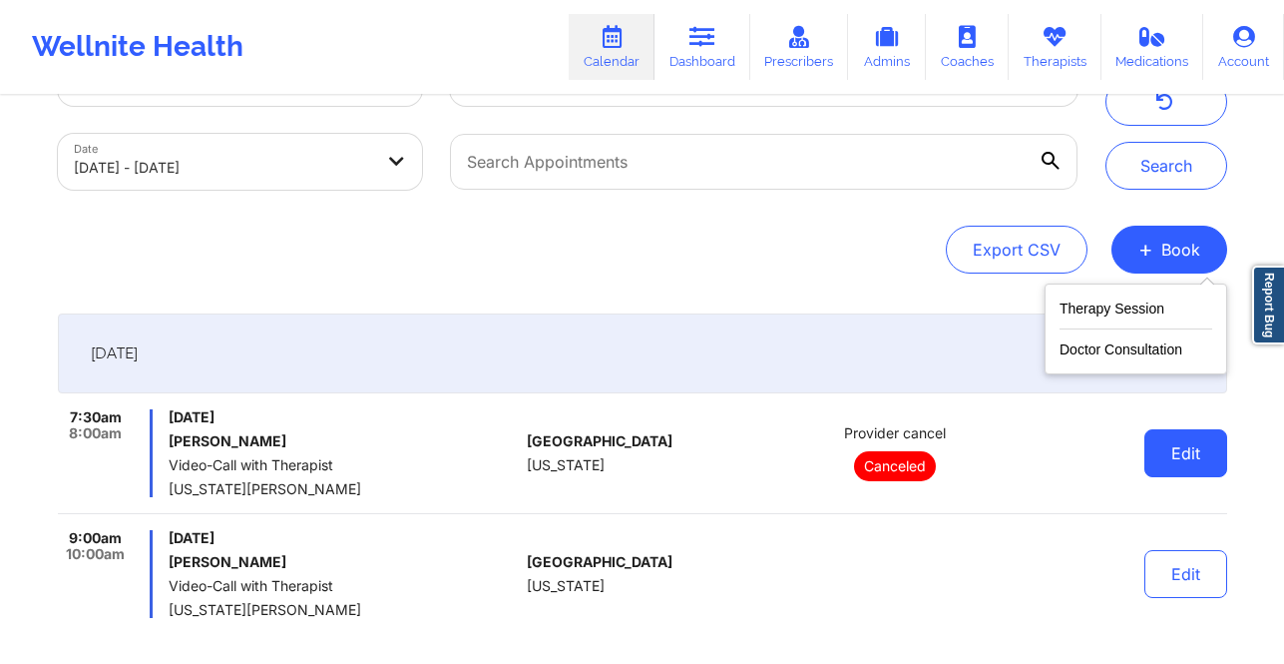
click at [1159, 445] on button "Edit" at bounding box center [1185, 453] width 83 height 48
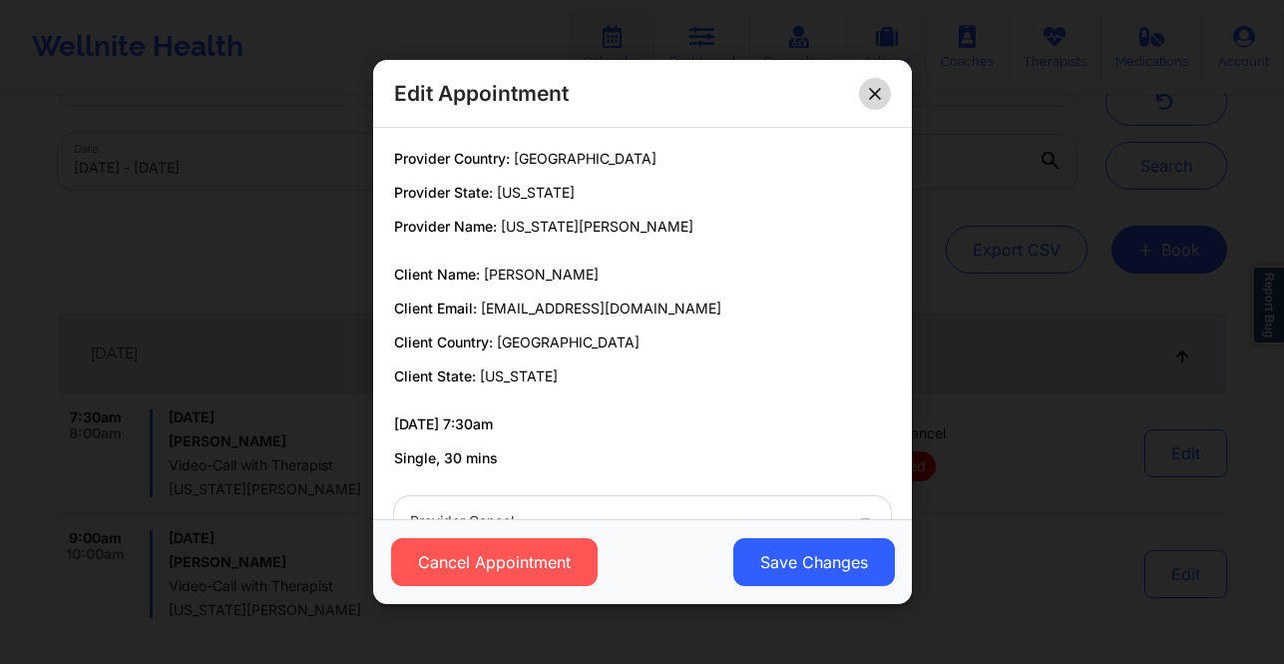
click at [864, 94] on button at bounding box center [875, 94] width 32 height 32
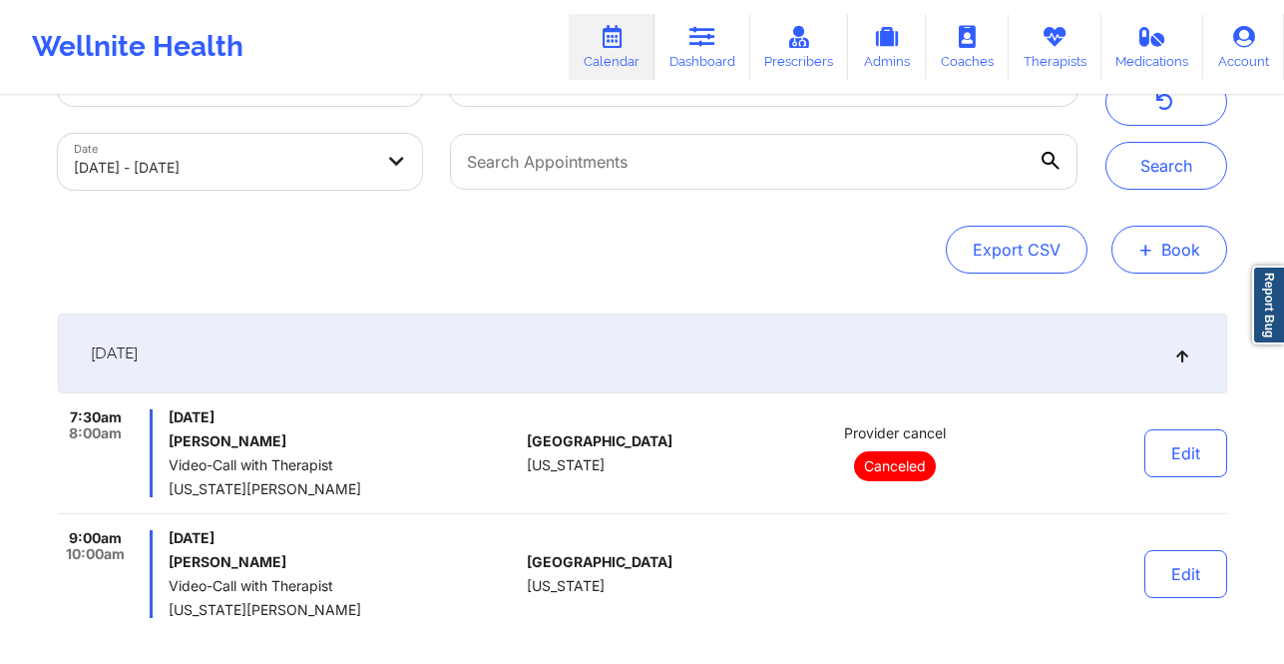
click at [1142, 243] on span "+" at bounding box center [1145, 248] width 15 height 11
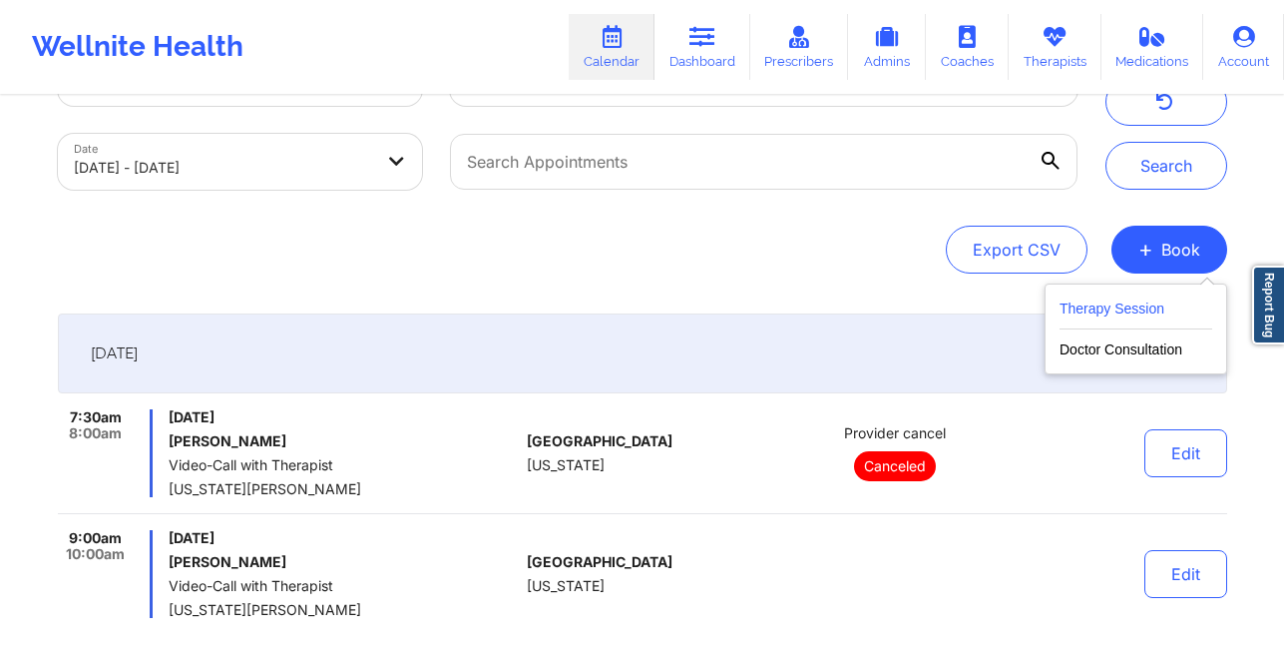
click at [1077, 307] on button "Therapy Session" at bounding box center [1136, 312] width 153 height 33
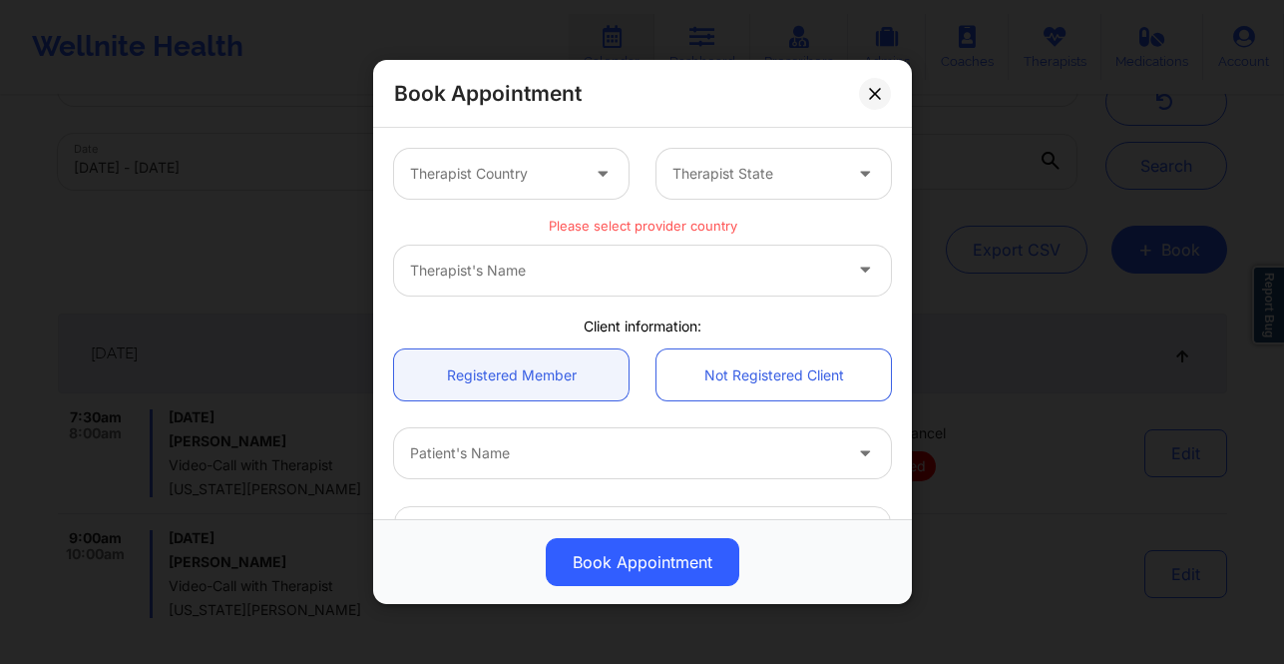
click at [556, 167] on div at bounding box center [494, 174] width 169 height 24
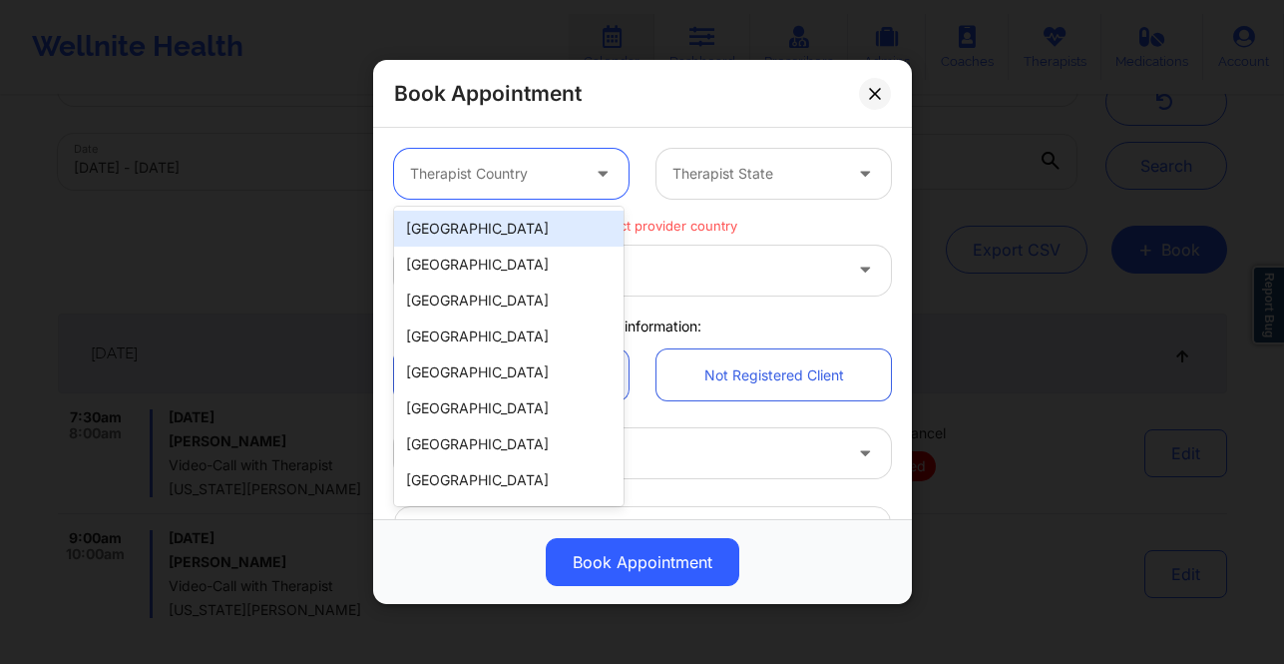
click at [539, 225] on div "United States" at bounding box center [508, 229] width 229 height 36
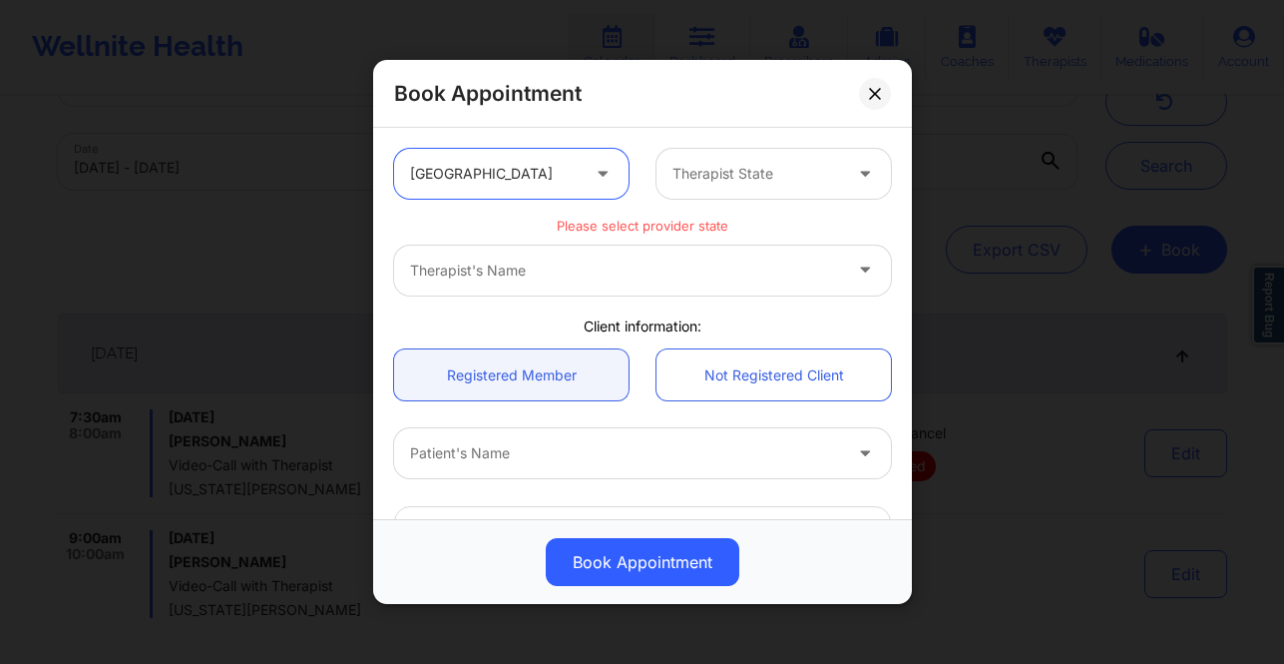
click at [677, 192] on div "Therapist State" at bounding box center [750, 174] width 187 height 50
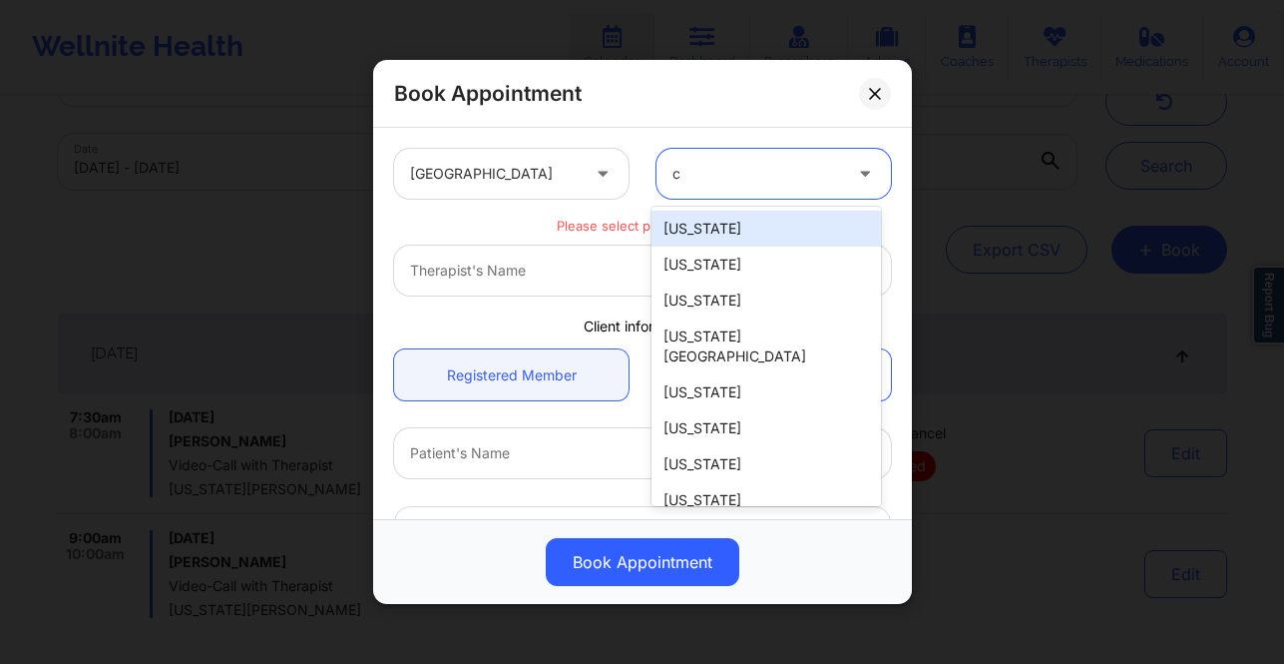
type input "ca"
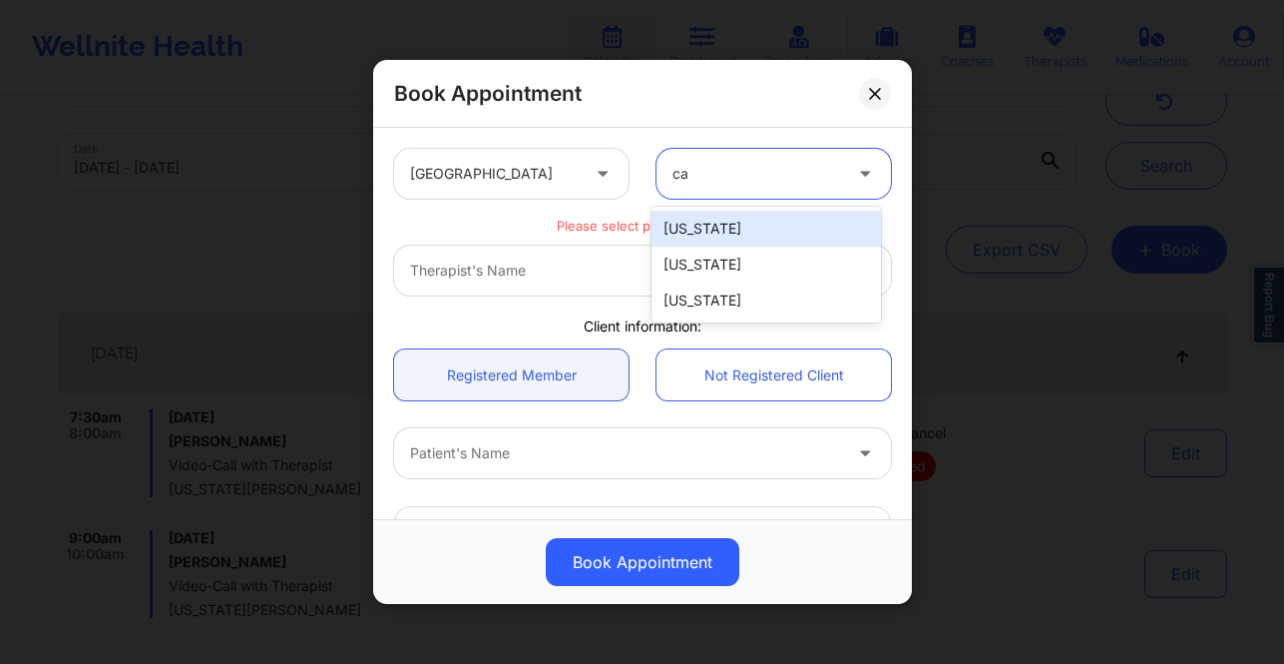
click at [696, 234] on div "California" at bounding box center [766, 229] width 229 height 36
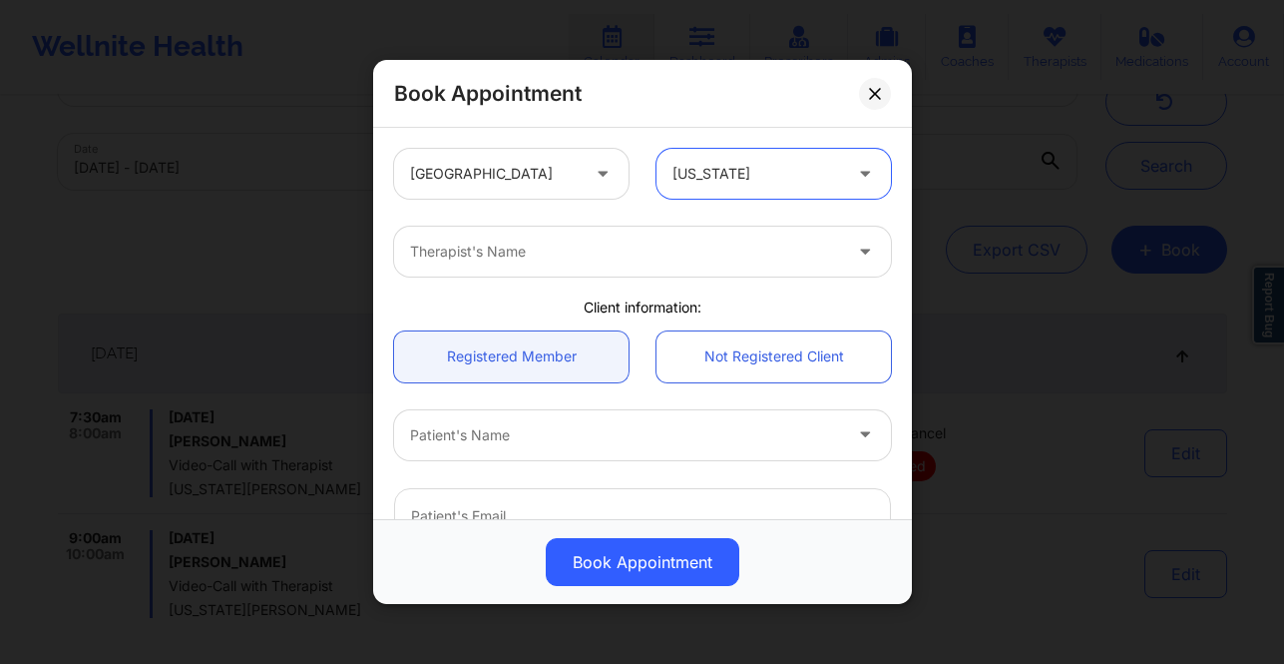
click at [682, 266] on div "Therapist's Name" at bounding box center [618, 251] width 449 height 50
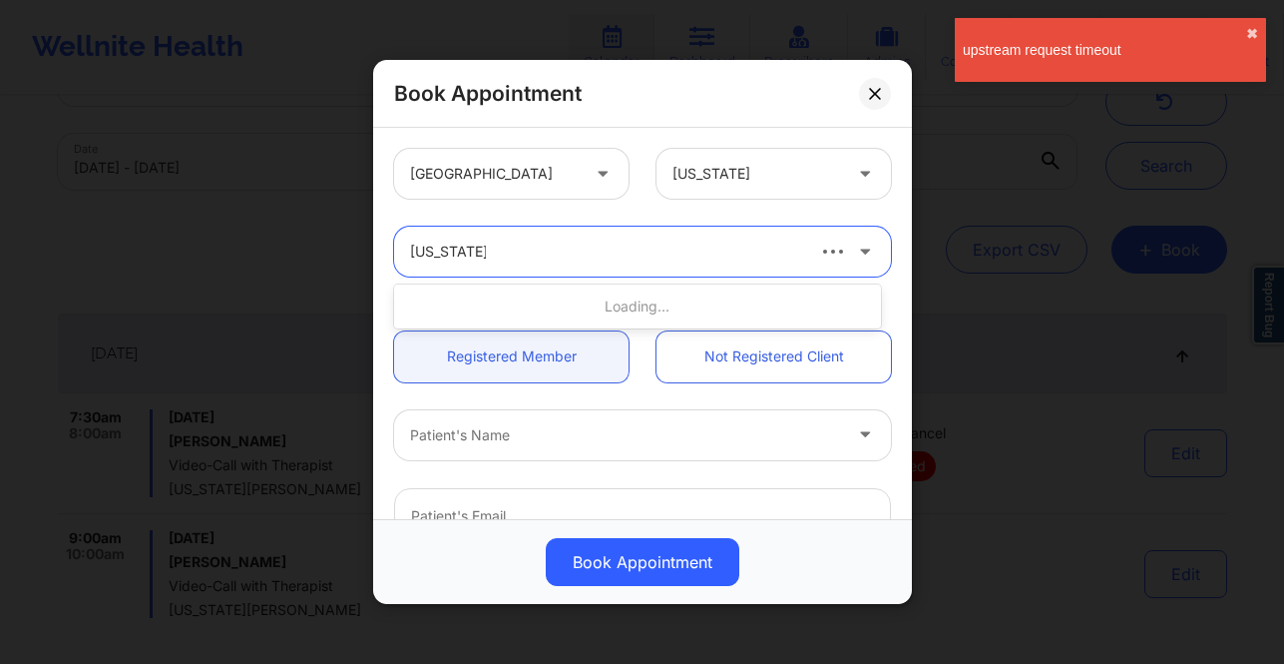
type input "virginia cut"
click at [541, 236] on div "Therapist's Name" at bounding box center [598, 251] width 409 height 50
click at [1240, 31] on div "upstream request timeout ✖︎" at bounding box center [1110, 50] width 311 height 64
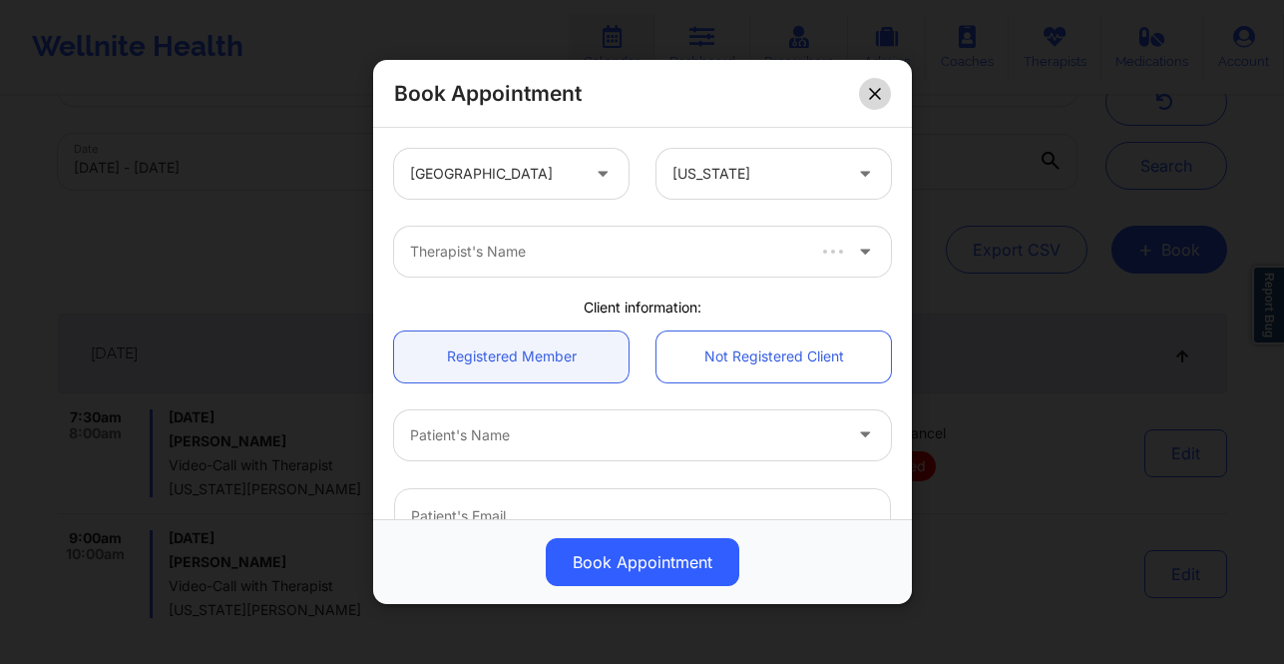
click at [872, 97] on icon at bounding box center [875, 94] width 12 height 12
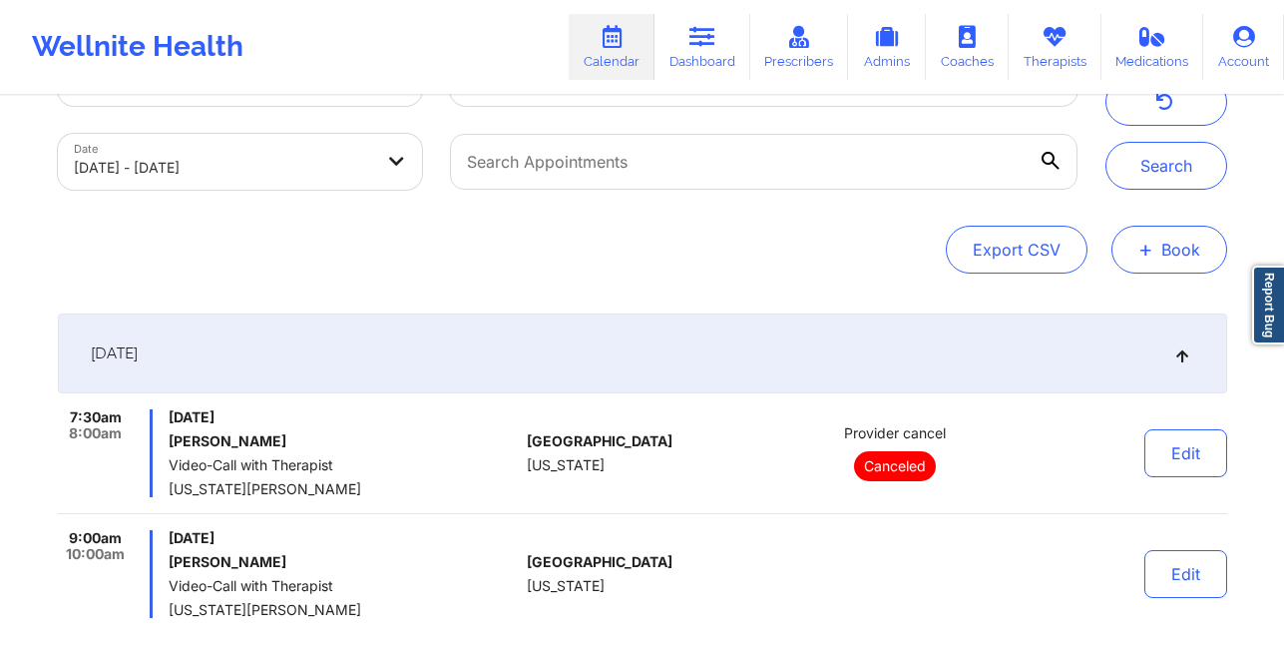
click at [1136, 255] on button "+ Book" at bounding box center [1170, 249] width 116 height 48
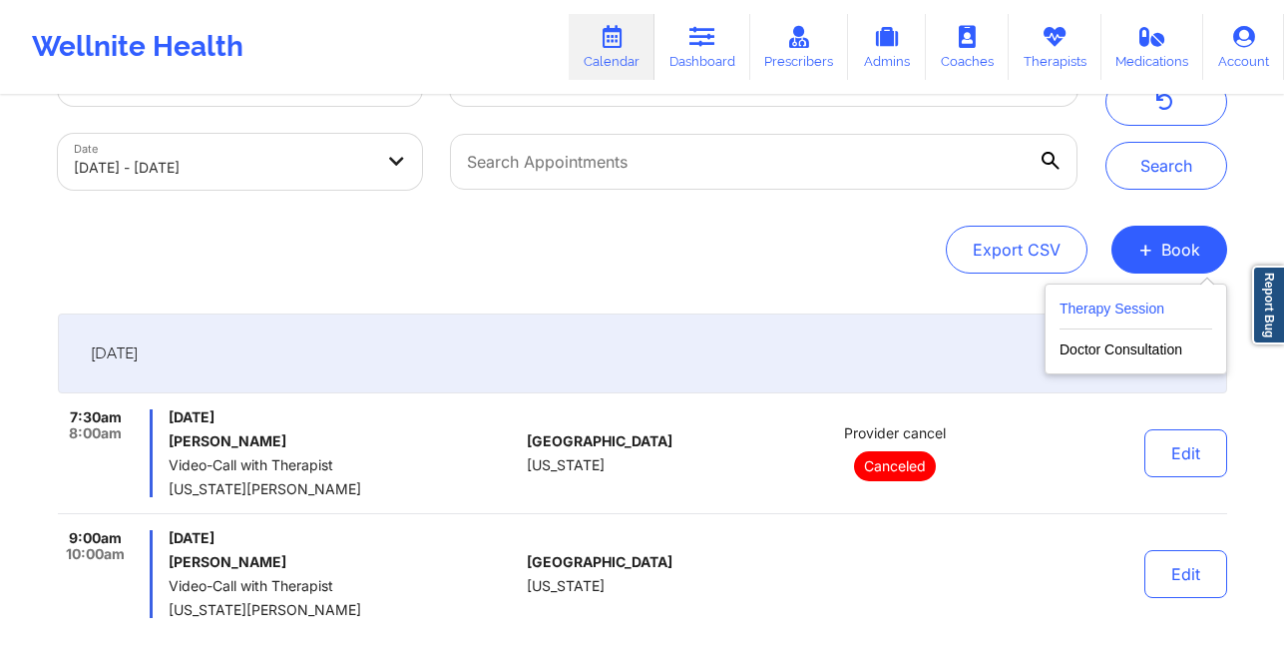
click at [1165, 317] on button "Therapy Session" at bounding box center [1136, 312] width 153 height 33
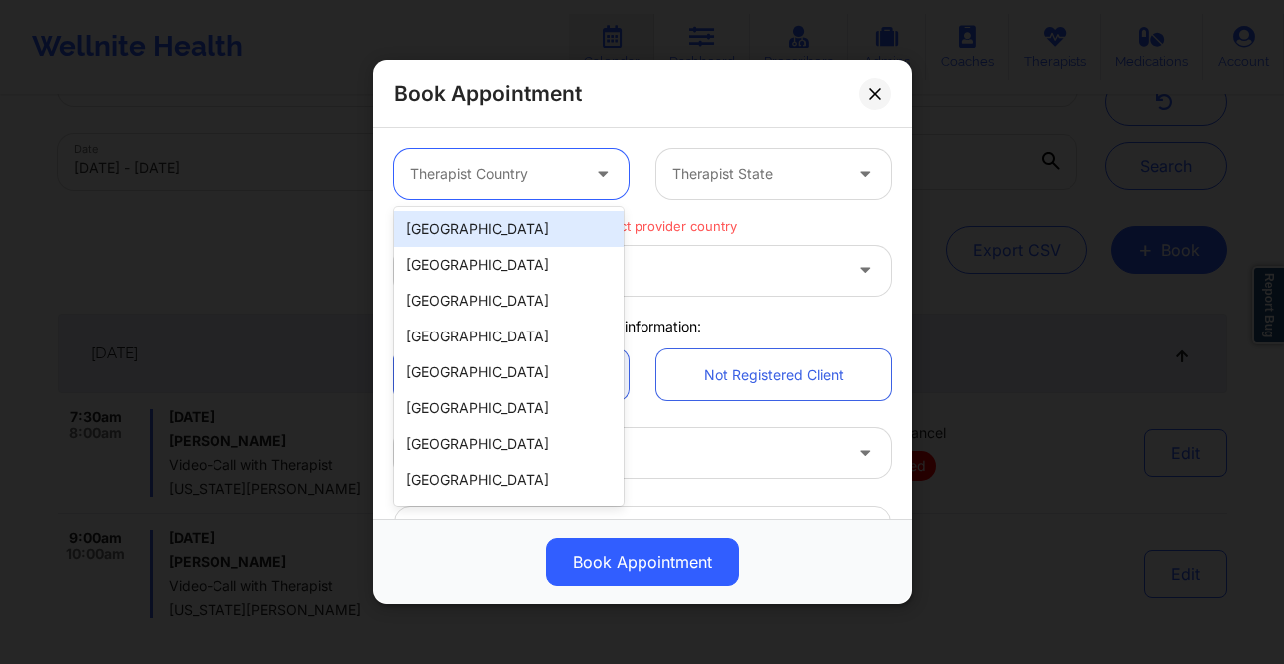
click at [547, 176] on div at bounding box center [494, 174] width 169 height 24
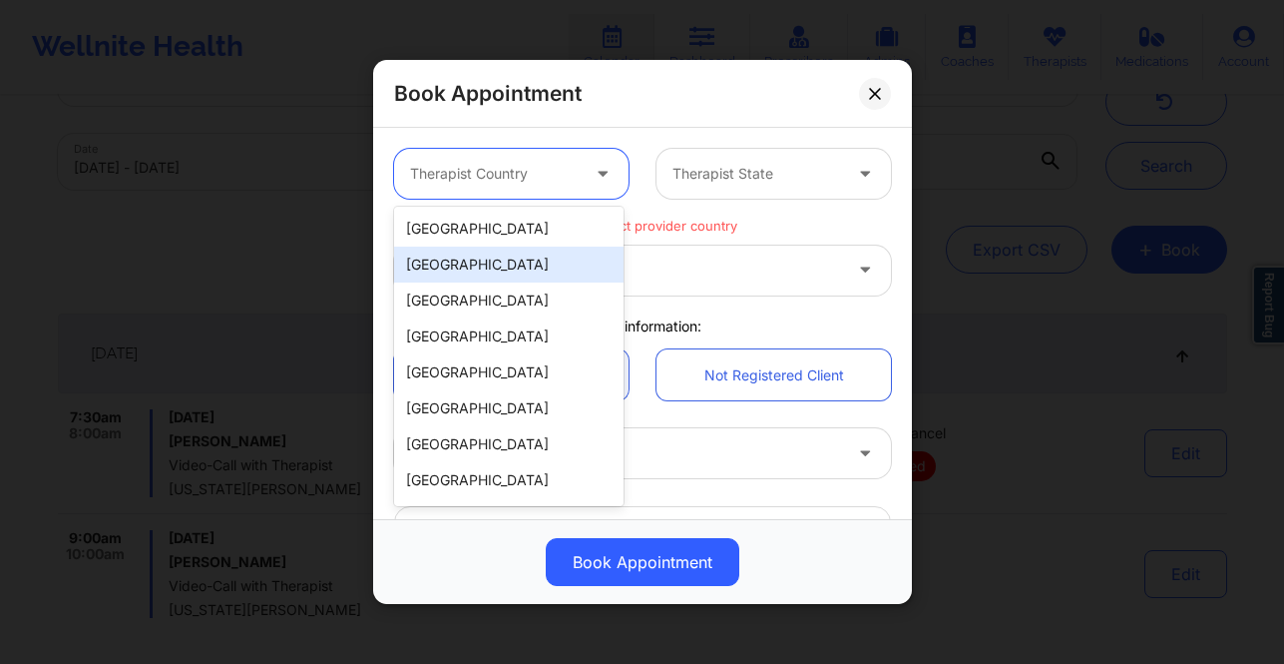
click at [533, 233] on div "[GEOGRAPHIC_DATA]" at bounding box center [508, 229] width 229 height 36
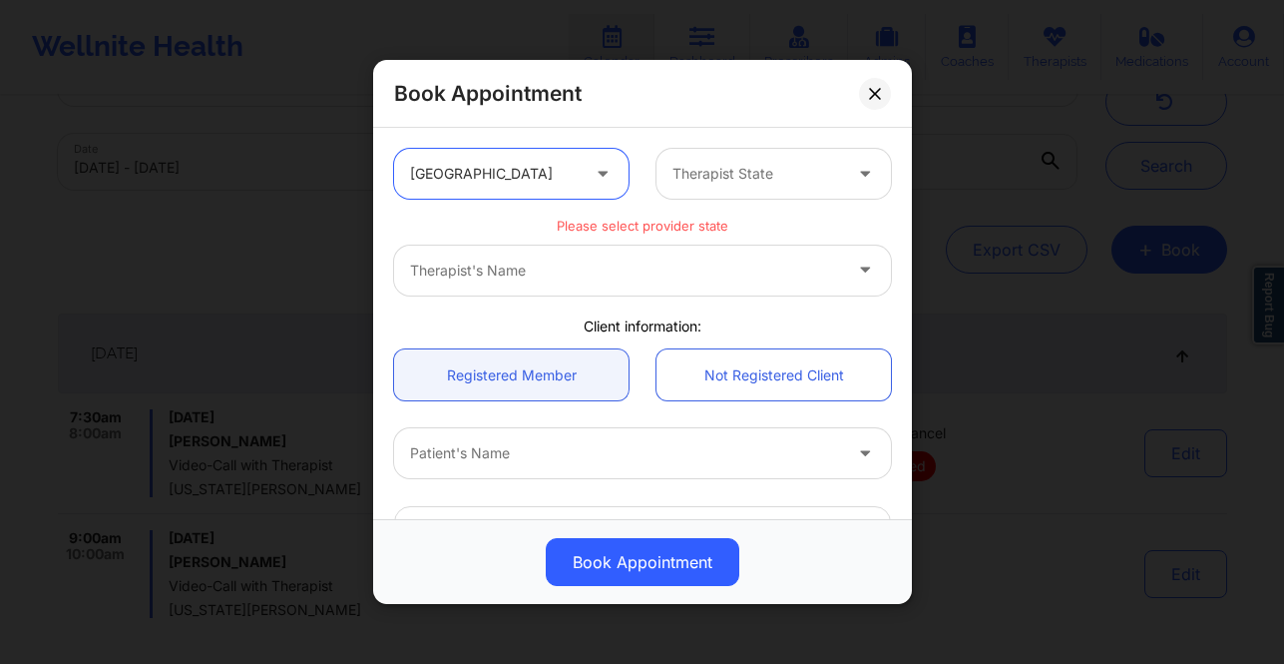
click at [717, 178] on div at bounding box center [756, 174] width 169 height 24
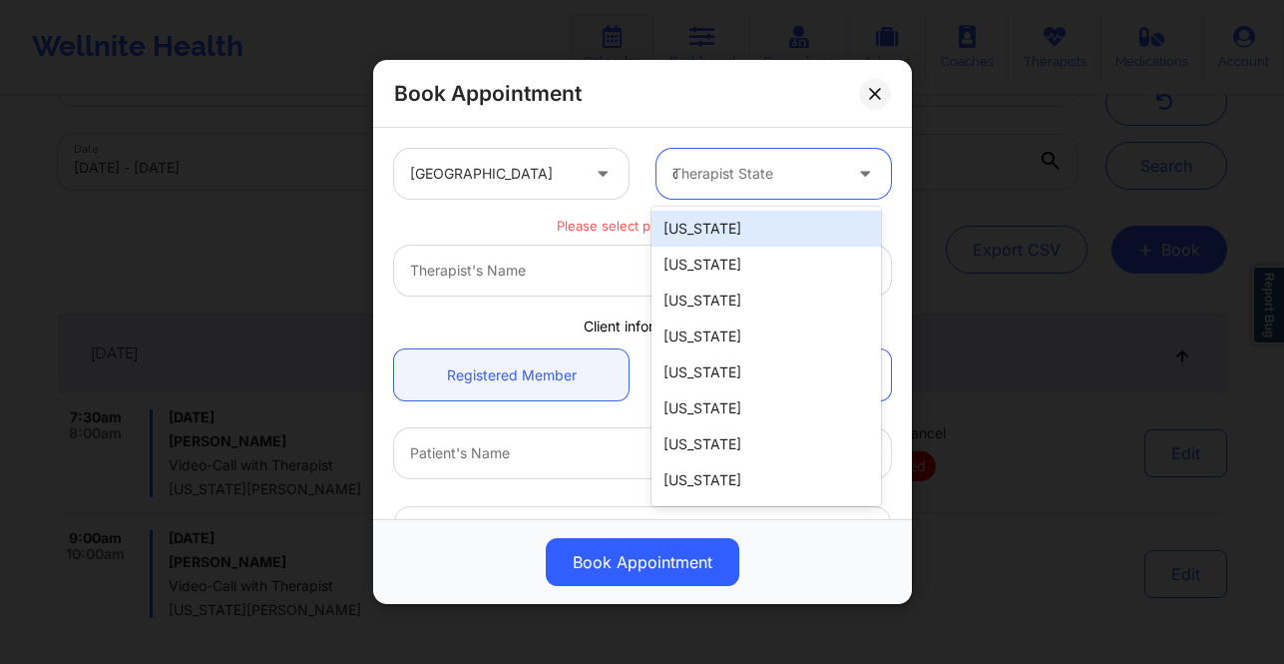
type input "ca"
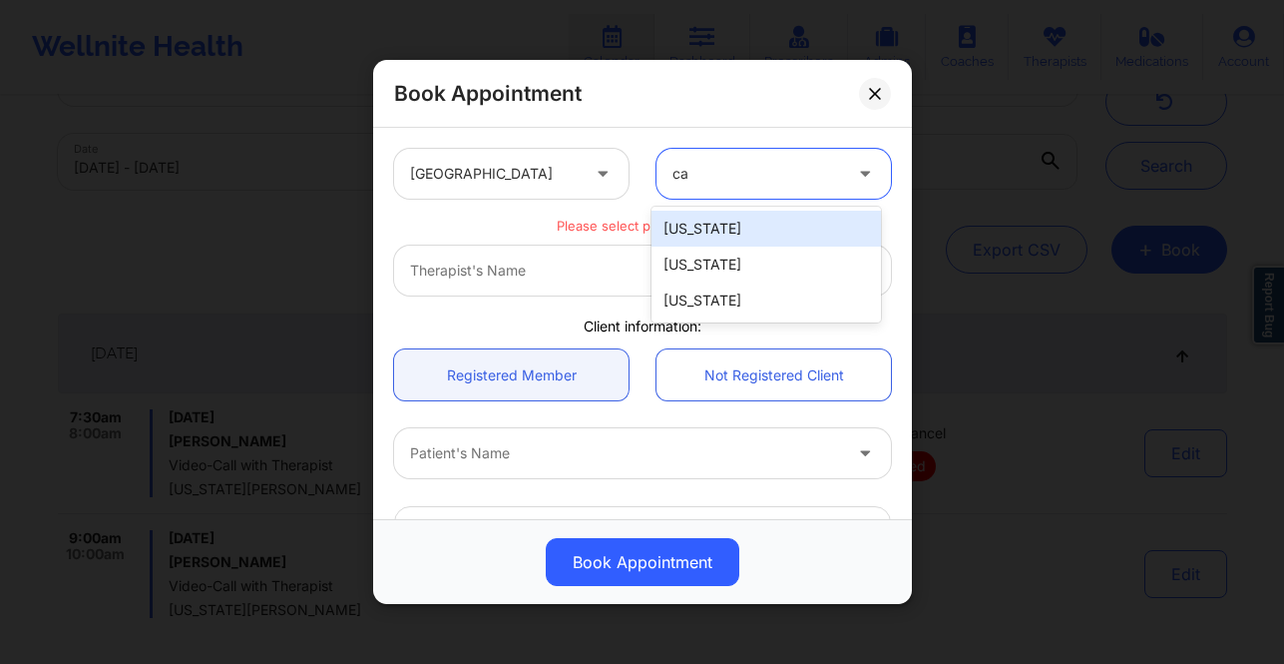
click at [743, 233] on div "[US_STATE]" at bounding box center [766, 229] width 229 height 36
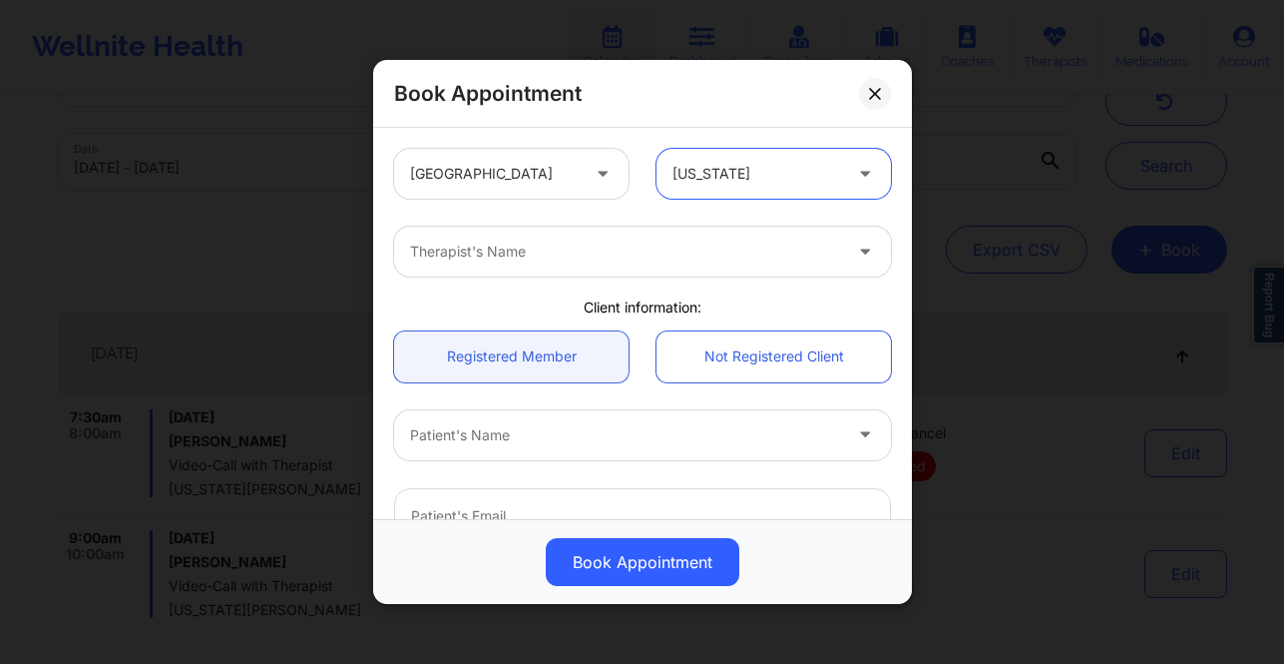
click at [612, 263] on div "Therapist's Name" at bounding box center [618, 251] width 449 height 50
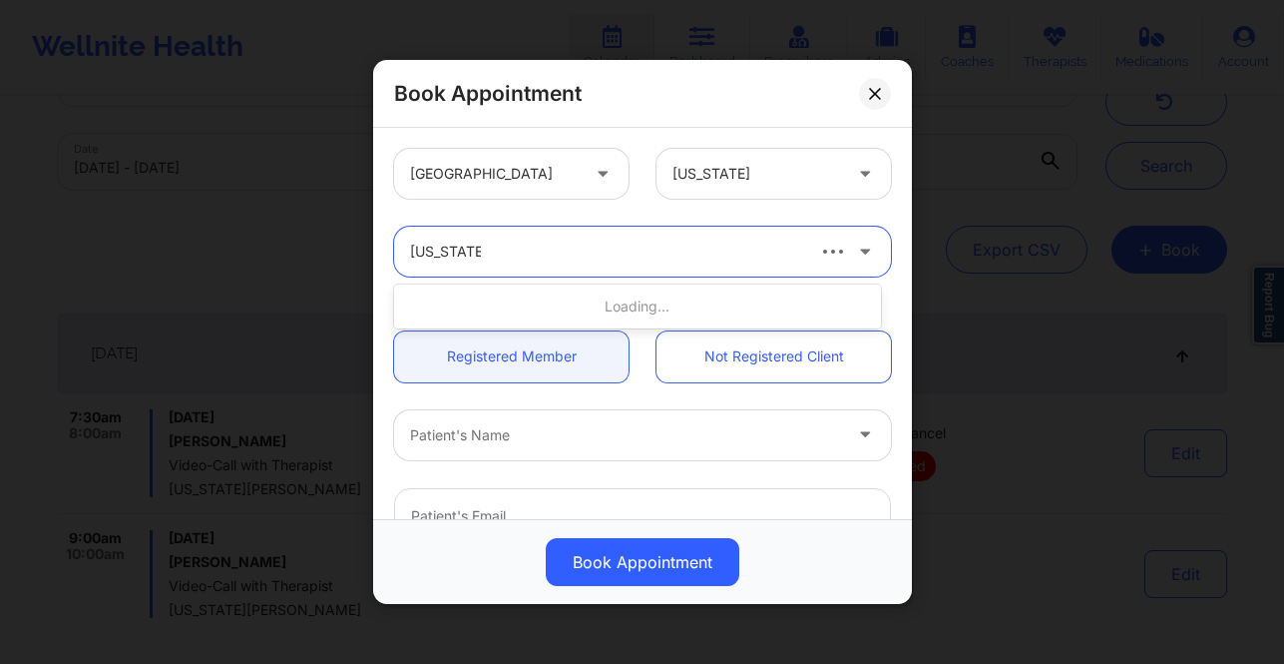
type input "virginia cu"
click at [539, 264] on div "Therapist's Name" at bounding box center [598, 251] width 409 height 50
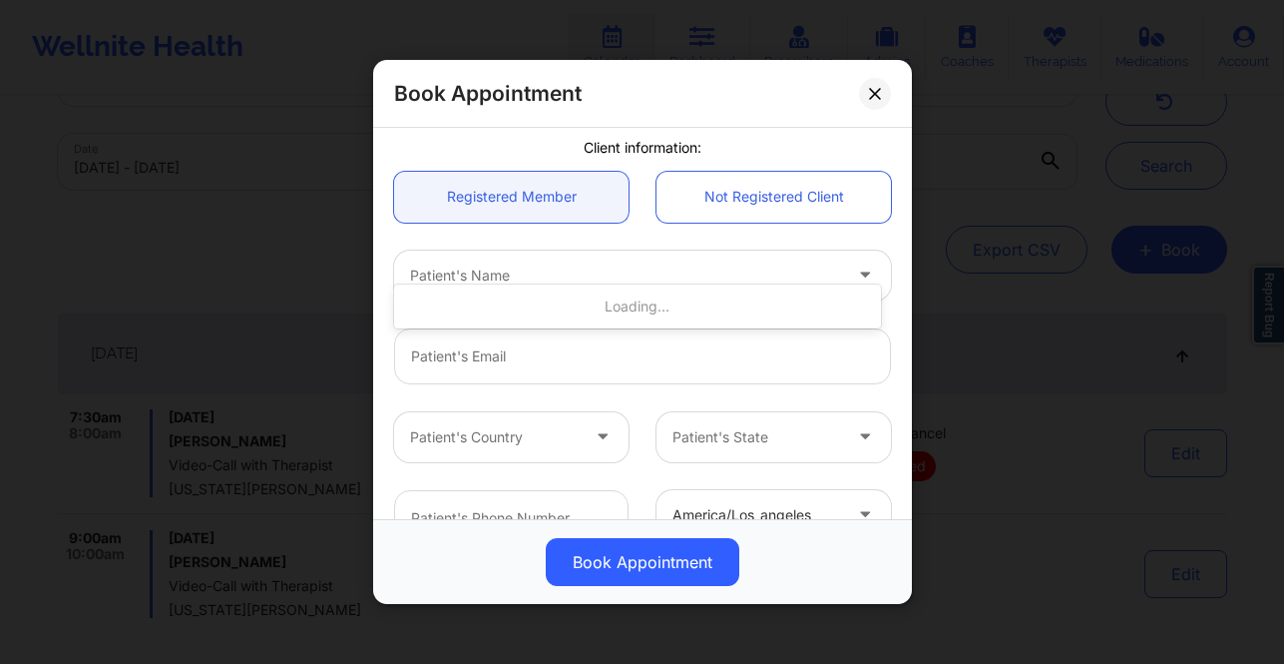
scroll to position [0, 0]
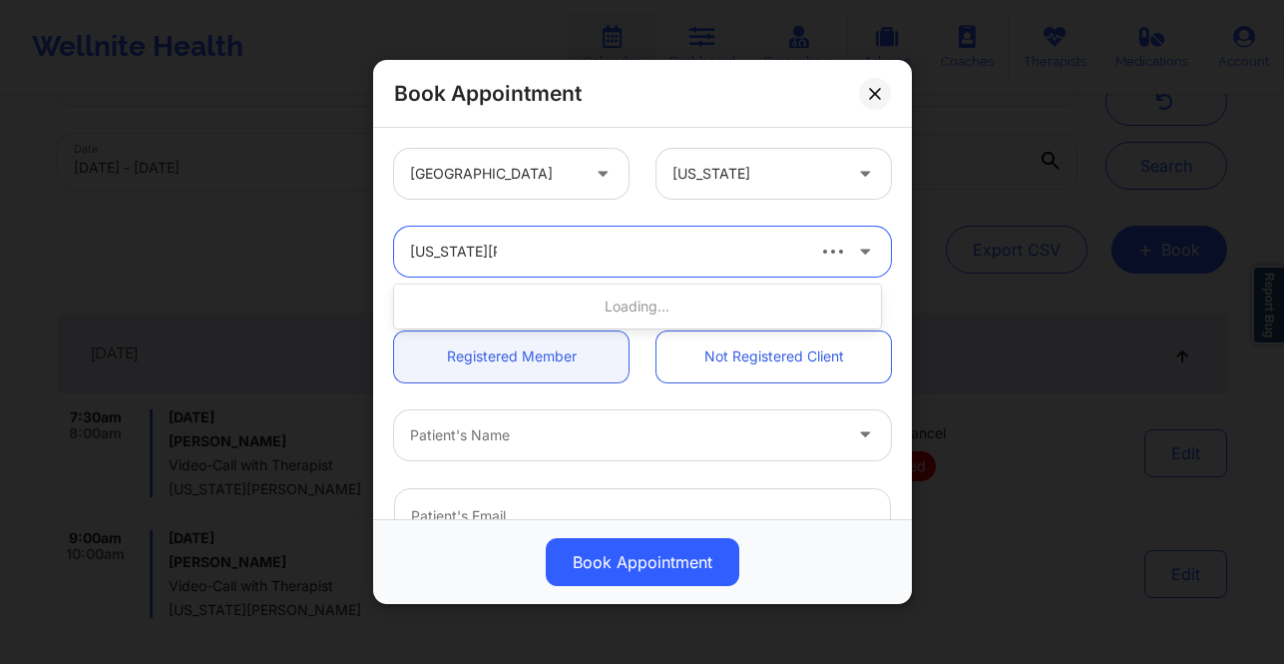
type input "virginia cutle"
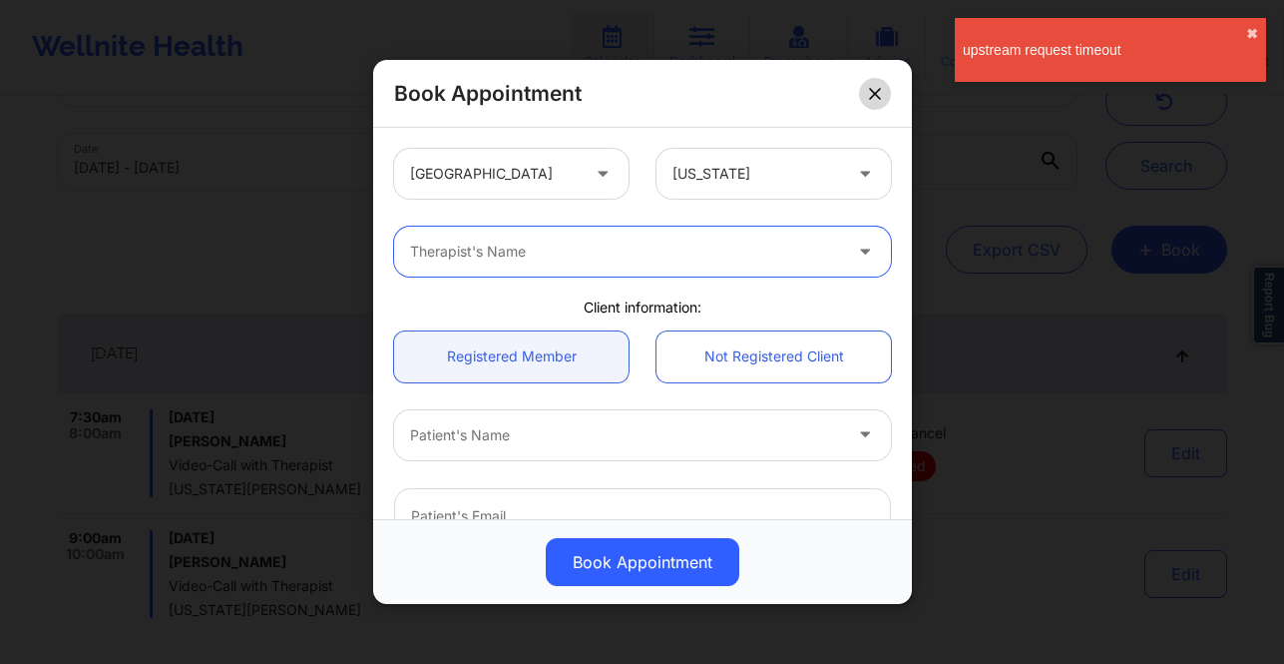
click at [885, 95] on button at bounding box center [875, 94] width 32 height 32
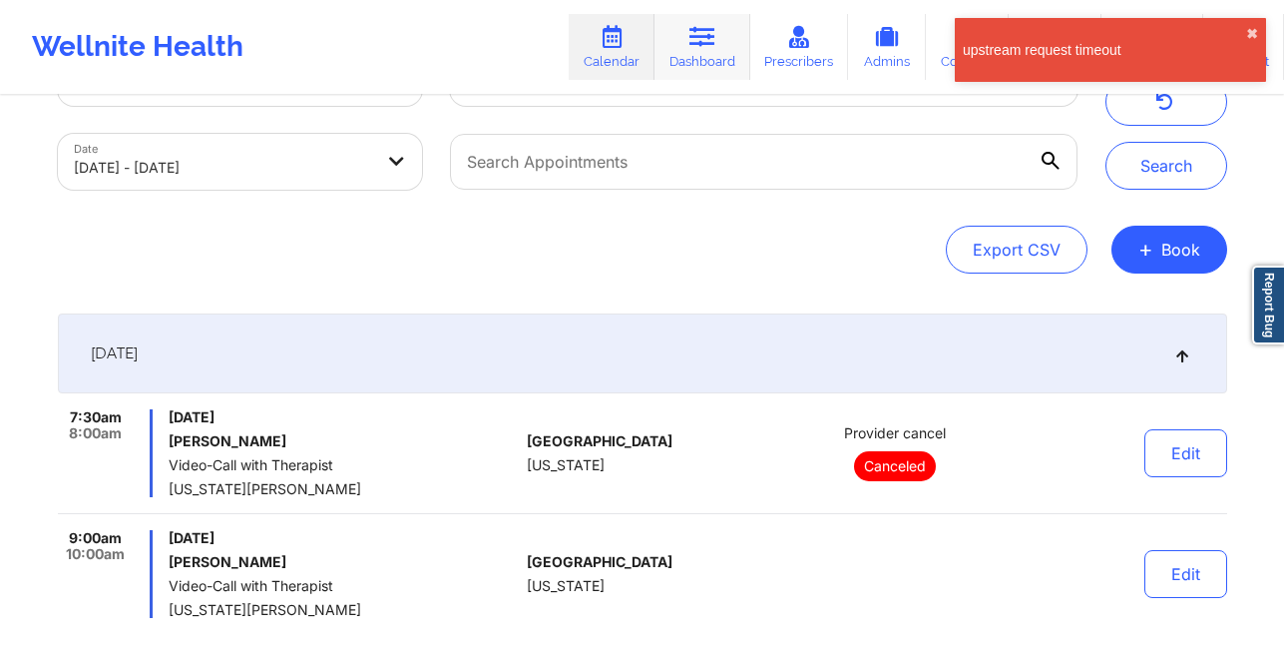
click at [698, 36] on icon at bounding box center [702, 37] width 26 height 22
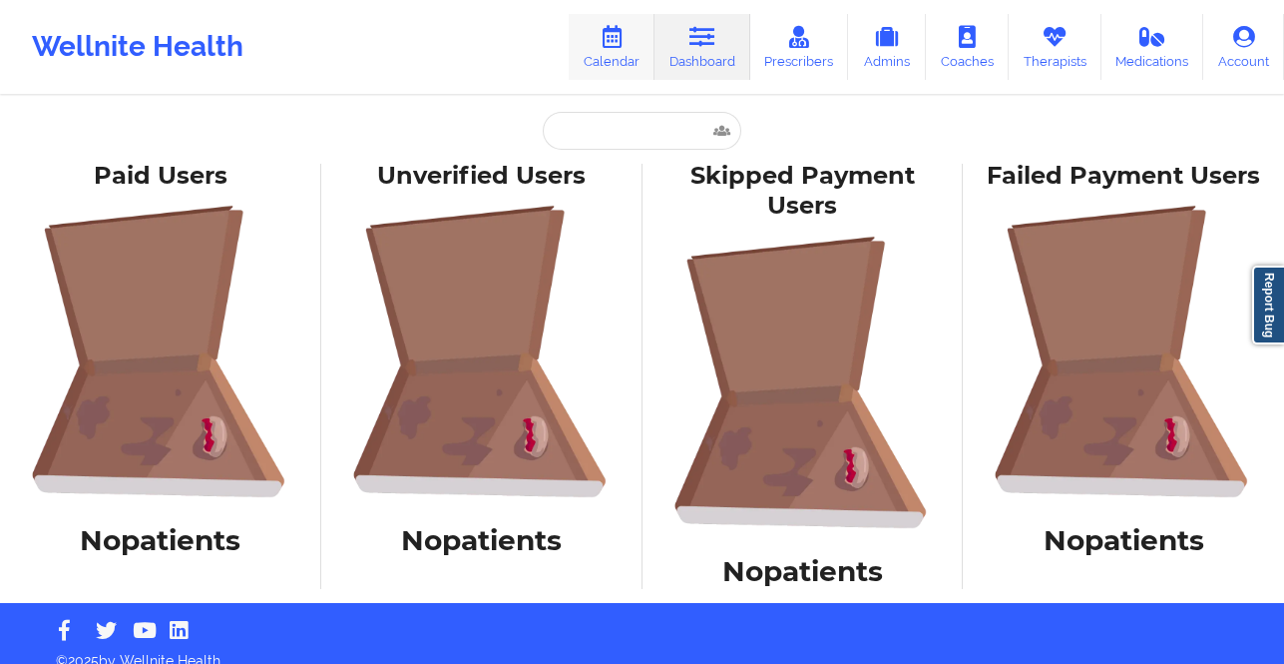
click at [612, 41] on icon at bounding box center [612, 37] width 26 height 22
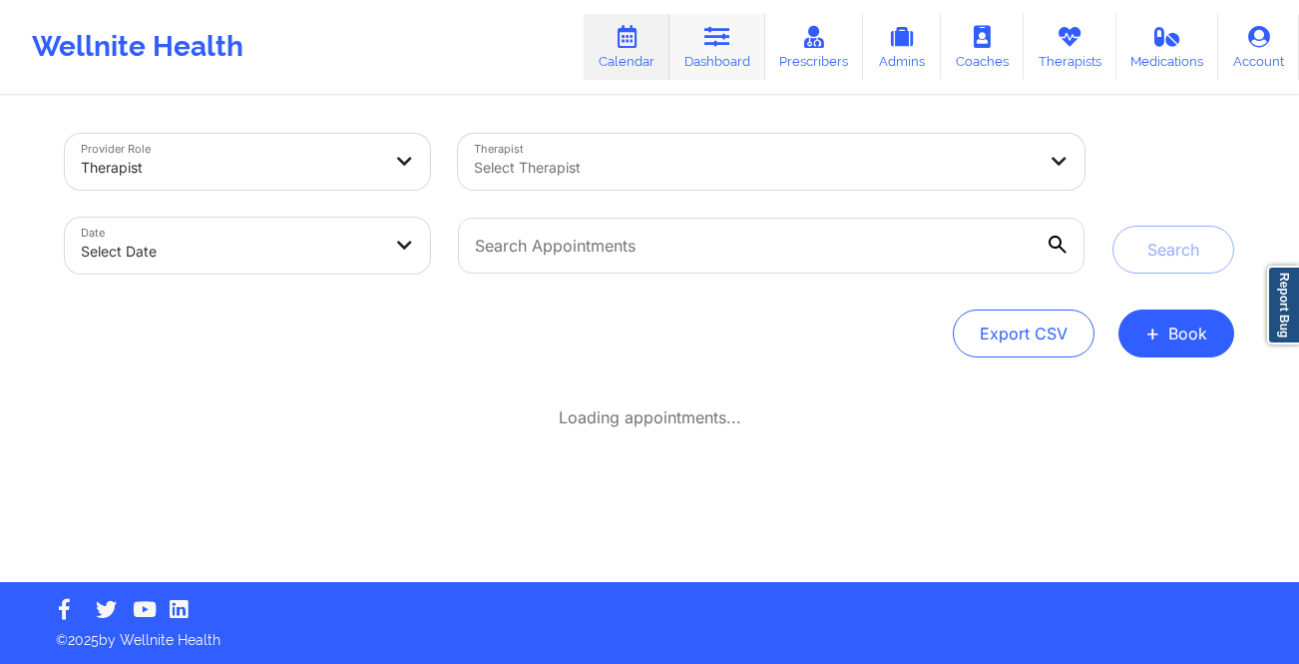
click at [730, 28] on icon at bounding box center [717, 37] width 26 height 22
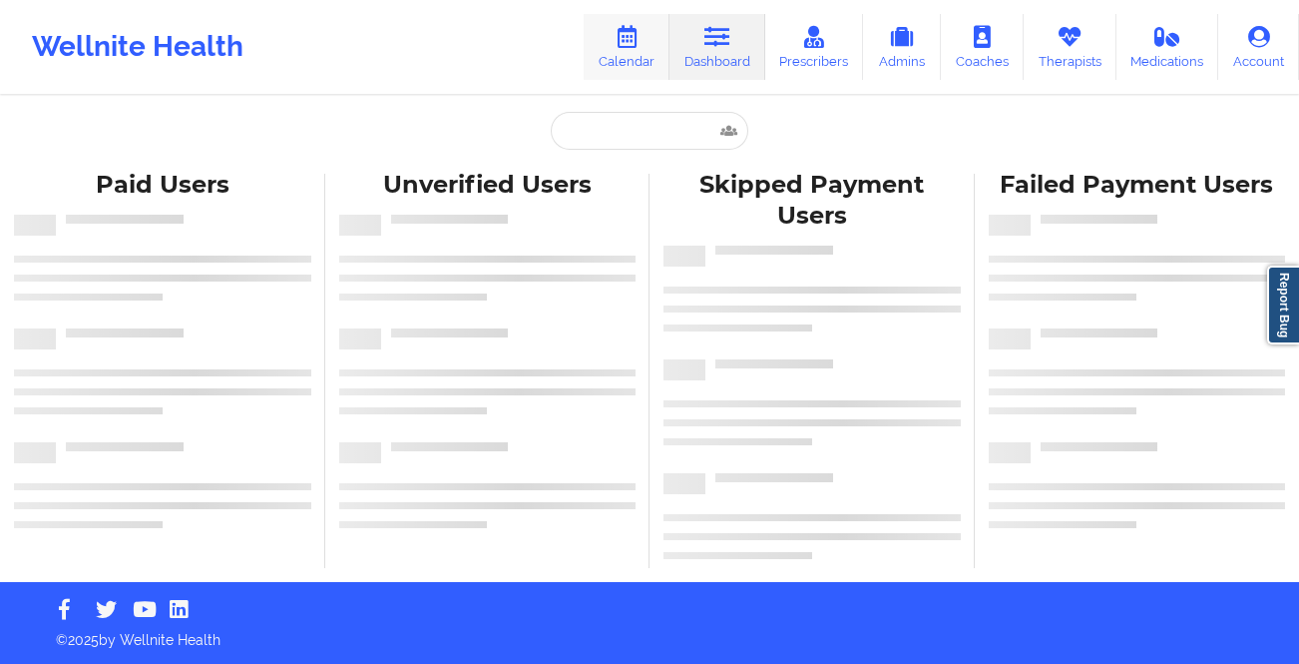
click at [636, 62] on link "Calendar" at bounding box center [627, 47] width 86 height 66
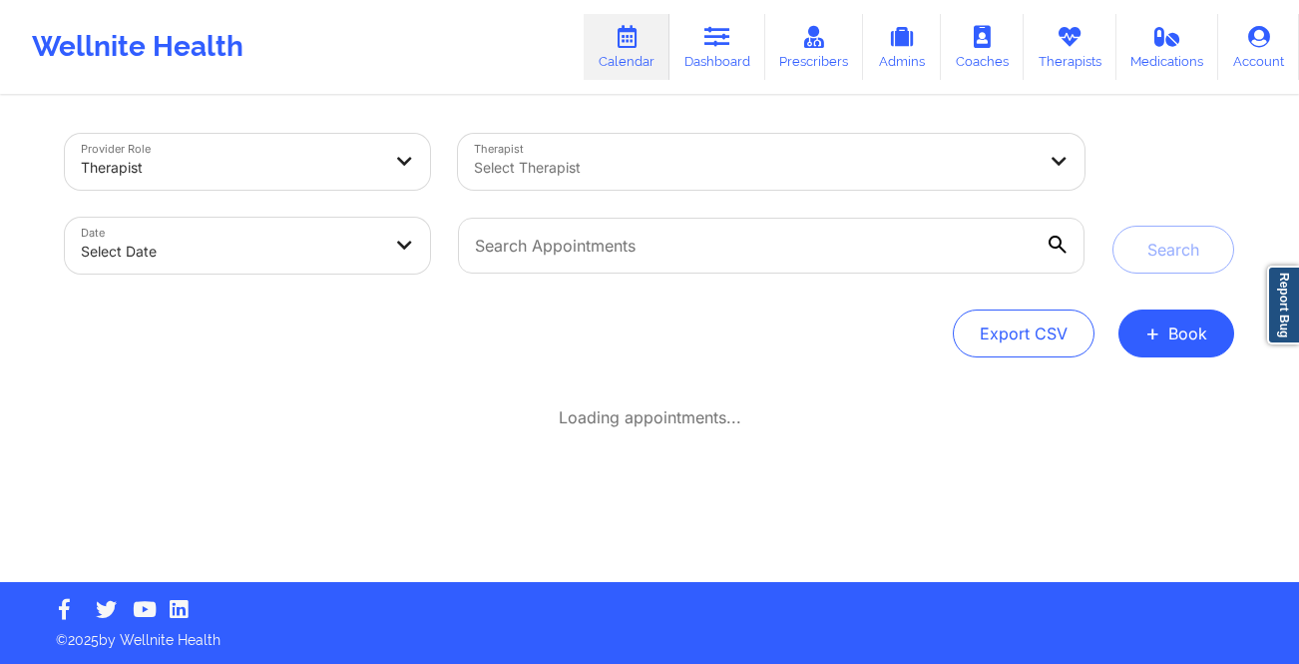
click at [627, 55] on link "Calendar" at bounding box center [627, 47] width 86 height 66
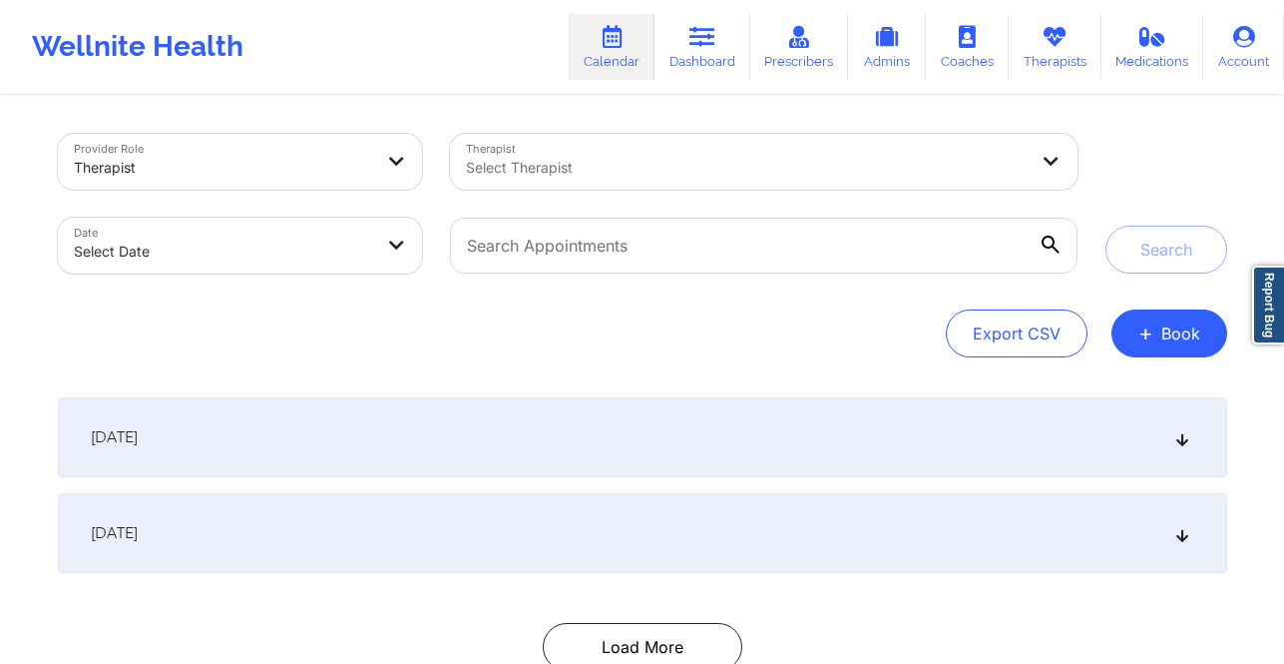
click at [308, 168] on div at bounding box center [223, 168] width 299 height 24
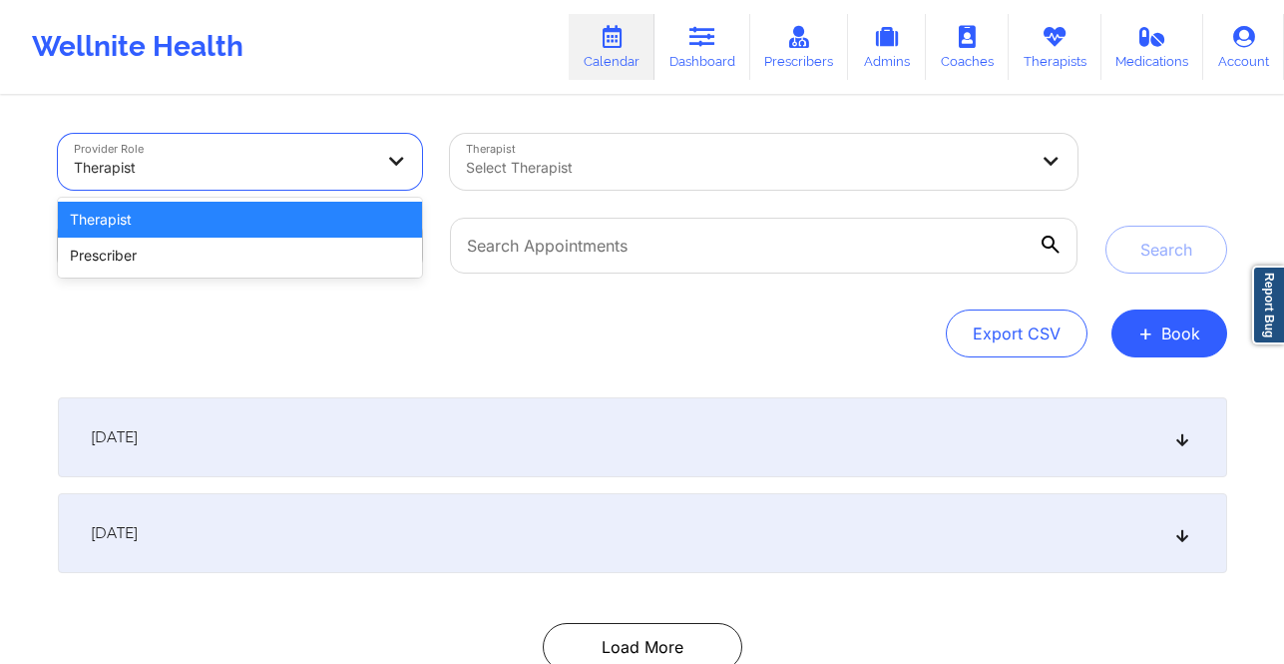
drag, startPoint x: 284, startPoint y: 219, endPoint x: 297, endPoint y: 233, distance: 19.8
click at [284, 219] on div "Therapist" at bounding box center [240, 220] width 365 height 36
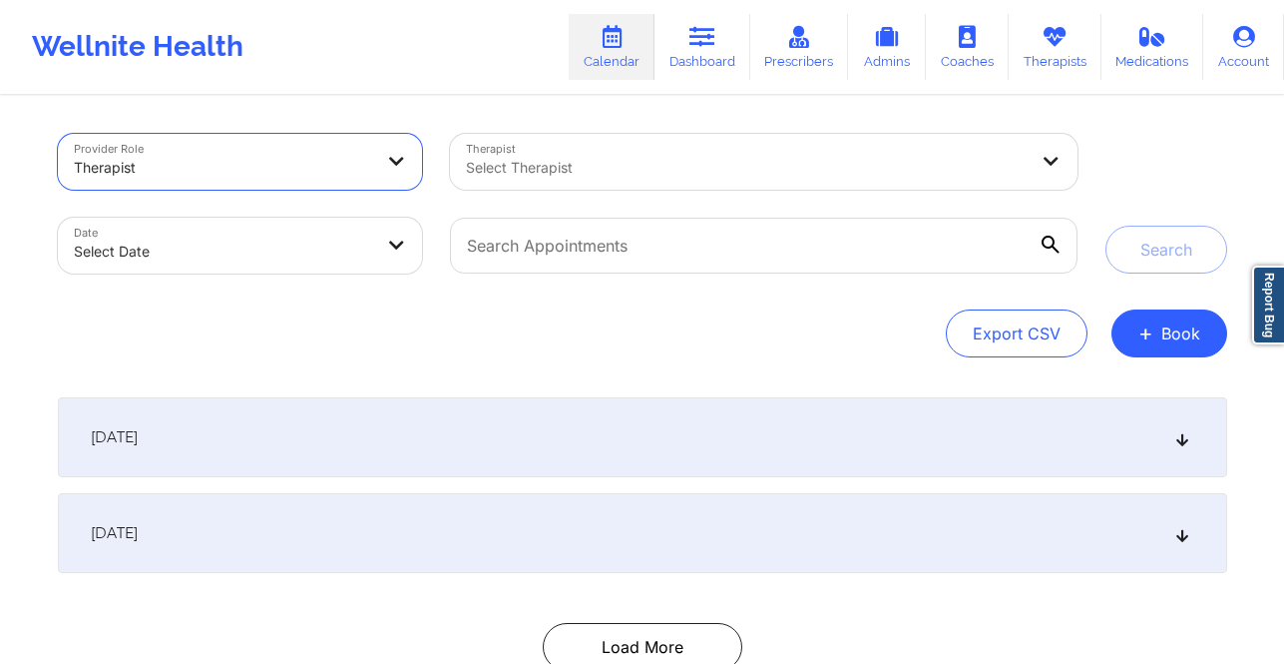
click at [306, 258] on body "Wellnite Health Calendar Dashboard Prescribers Admins Coaches Therapists Medica…" at bounding box center [642, 332] width 1284 height 664
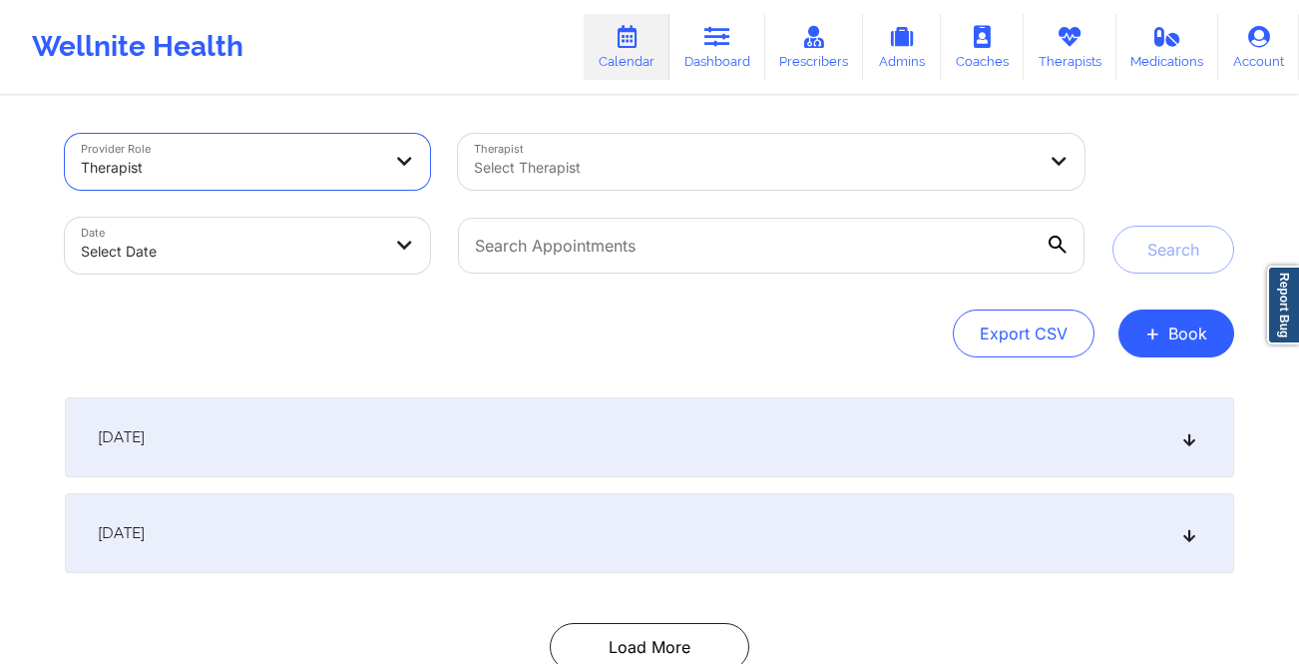
select select "2025-8"
select select "2025-9"
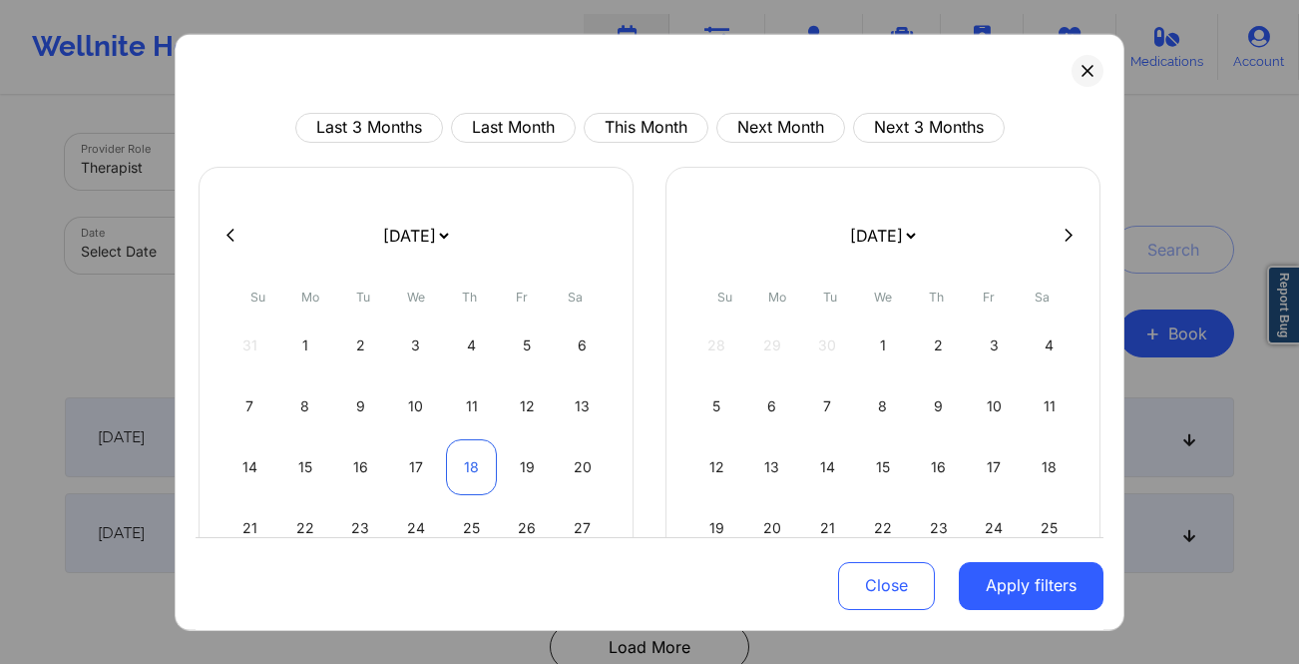
click at [453, 475] on div "18" at bounding box center [471, 466] width 51 height 56
select select "2025-8"
select select "2025-9"
click at [527, 472] on div "19" at bounding box center [527, 466] width 51 height 56
select select "2025-8"
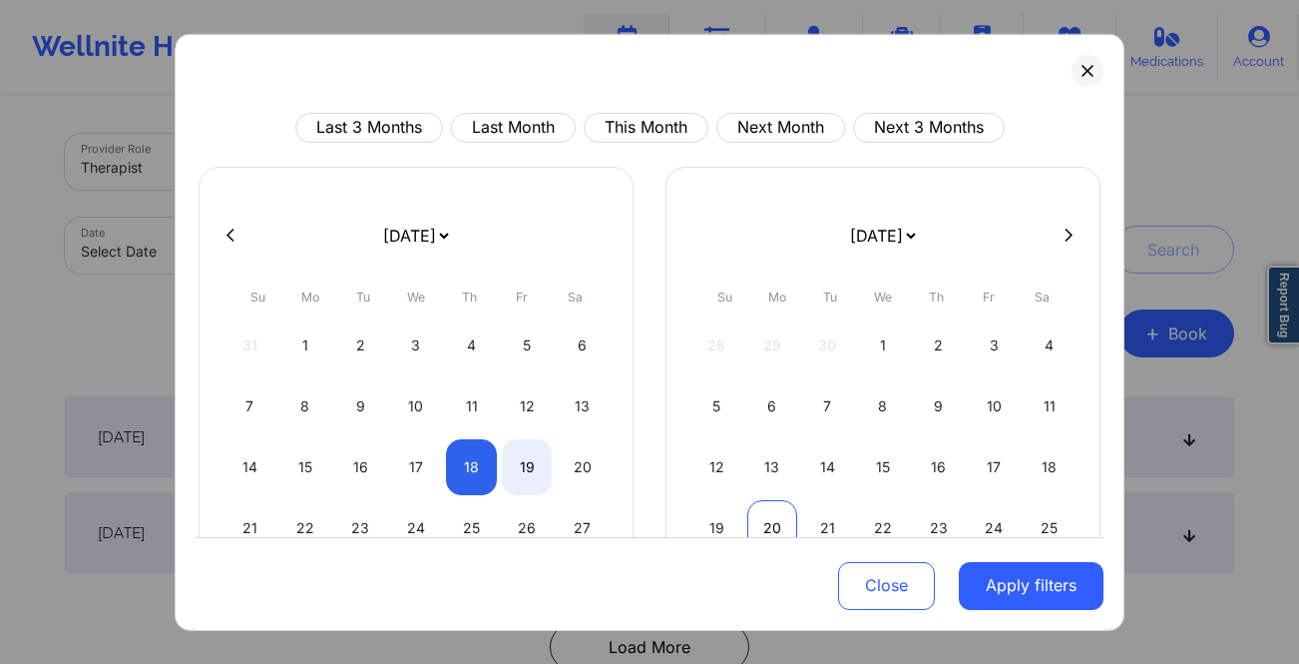
select select "2025-9"
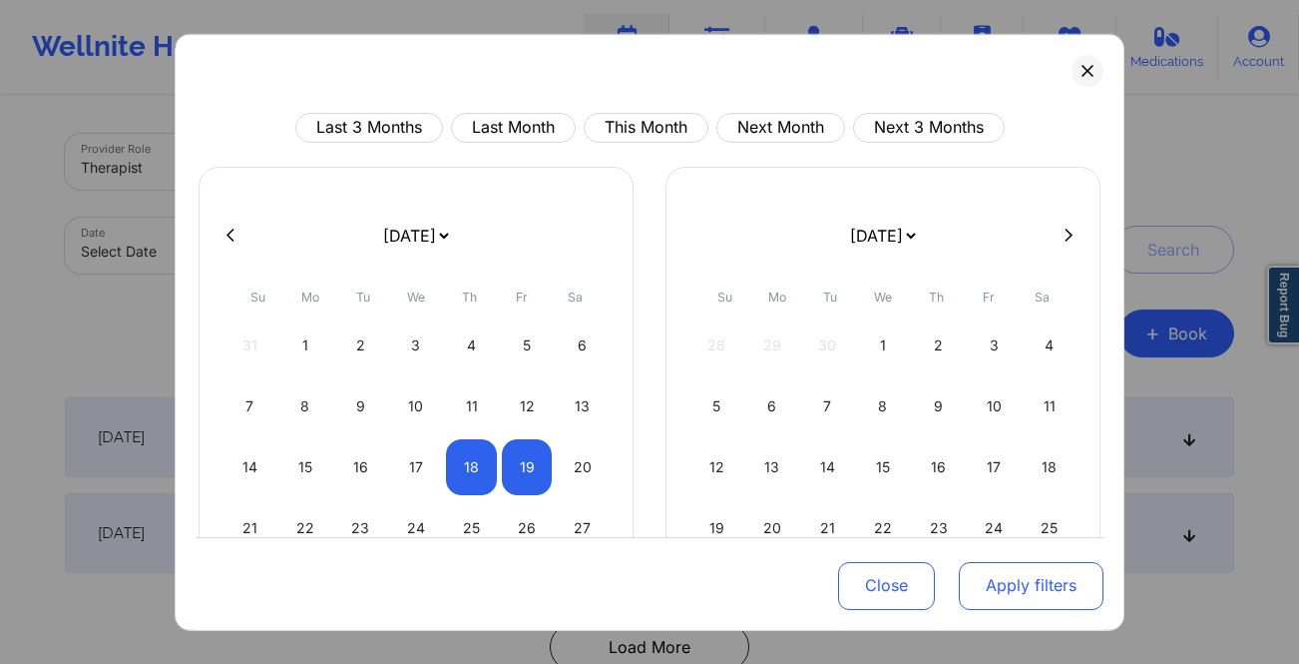
click at [1043, 576] on button "Apply filters" at bounding box center [1031, 586] width 145 height 48
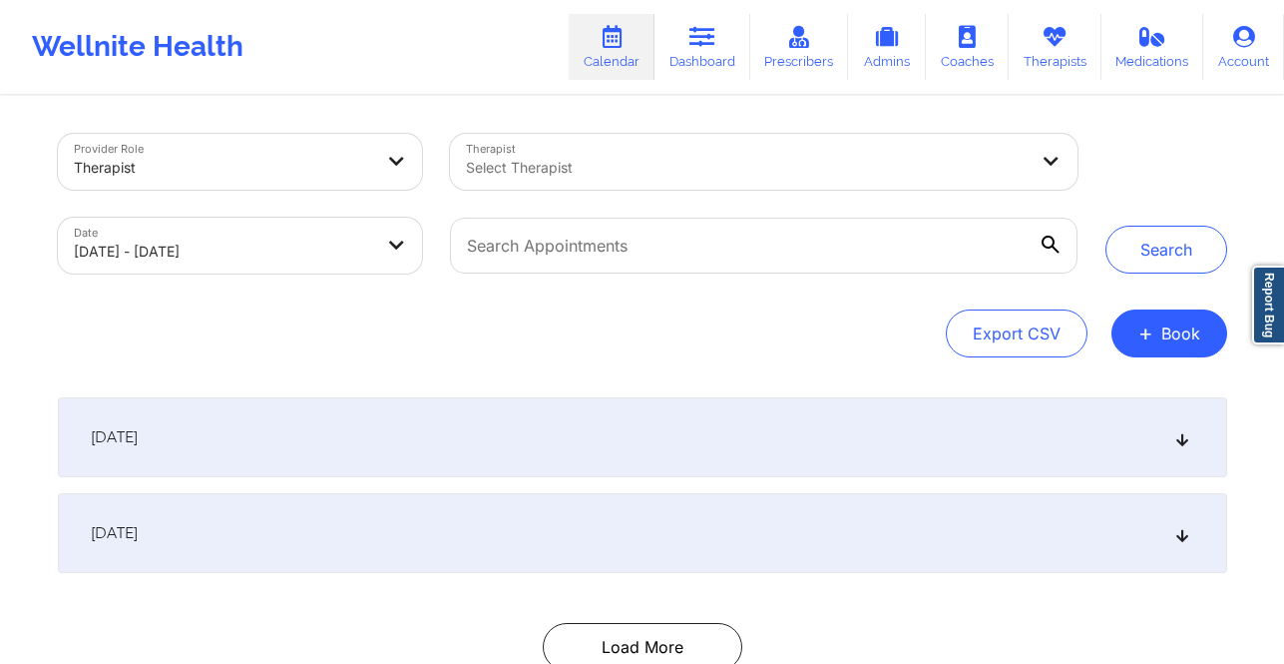
click at [798, 175] on div at bounding box center [747, 168] width 562 height 24
type input "manoj"
click at [857, 158] on div at bounding box center [747, 168] width 562 height 24
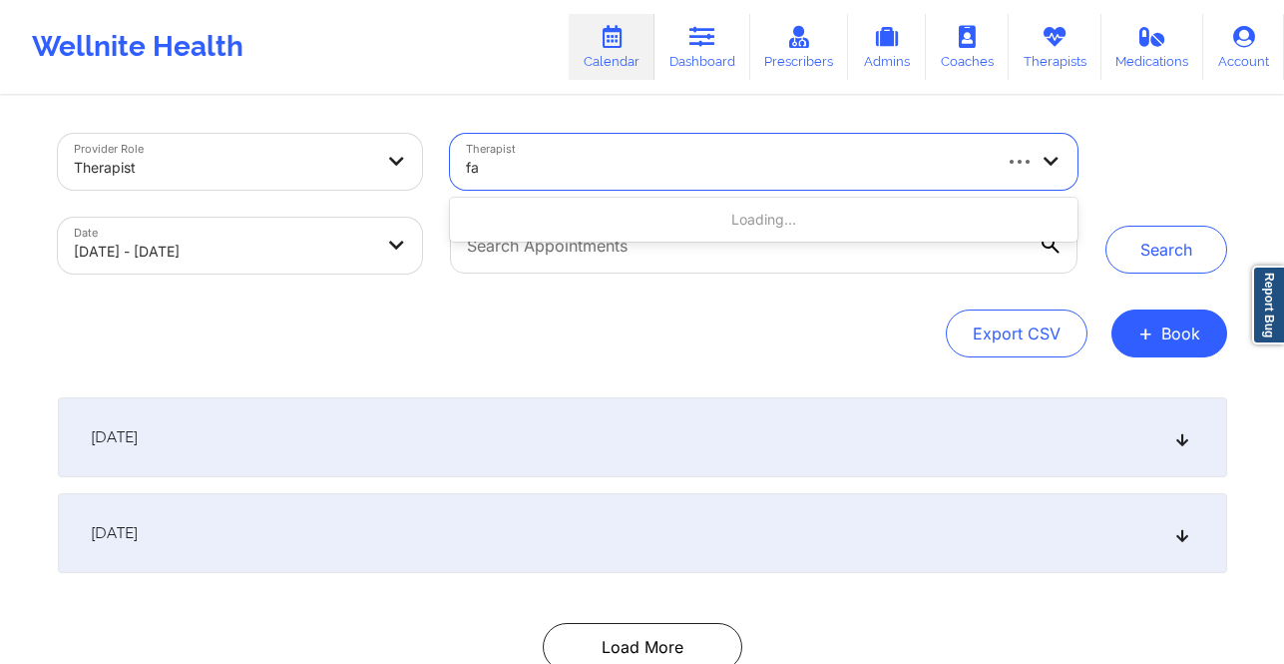
type input "f"
type input "manoj"
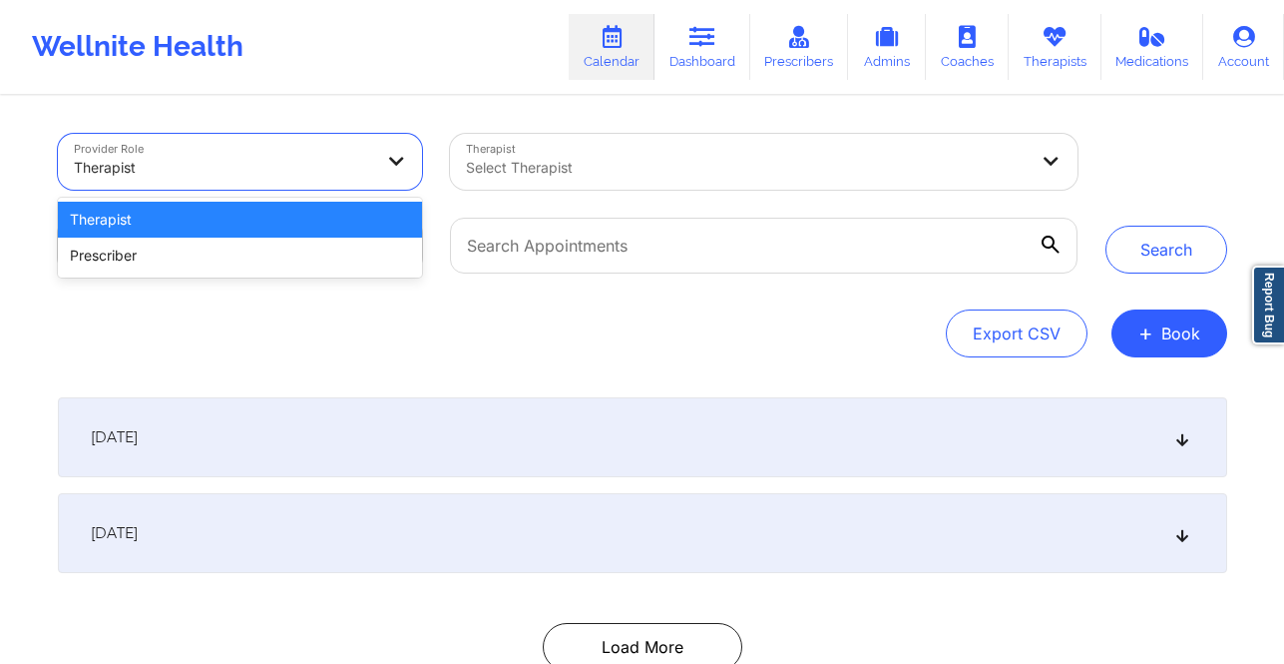
click at [309, 170] on div at bounding box center [223, 168] width 299 height 24
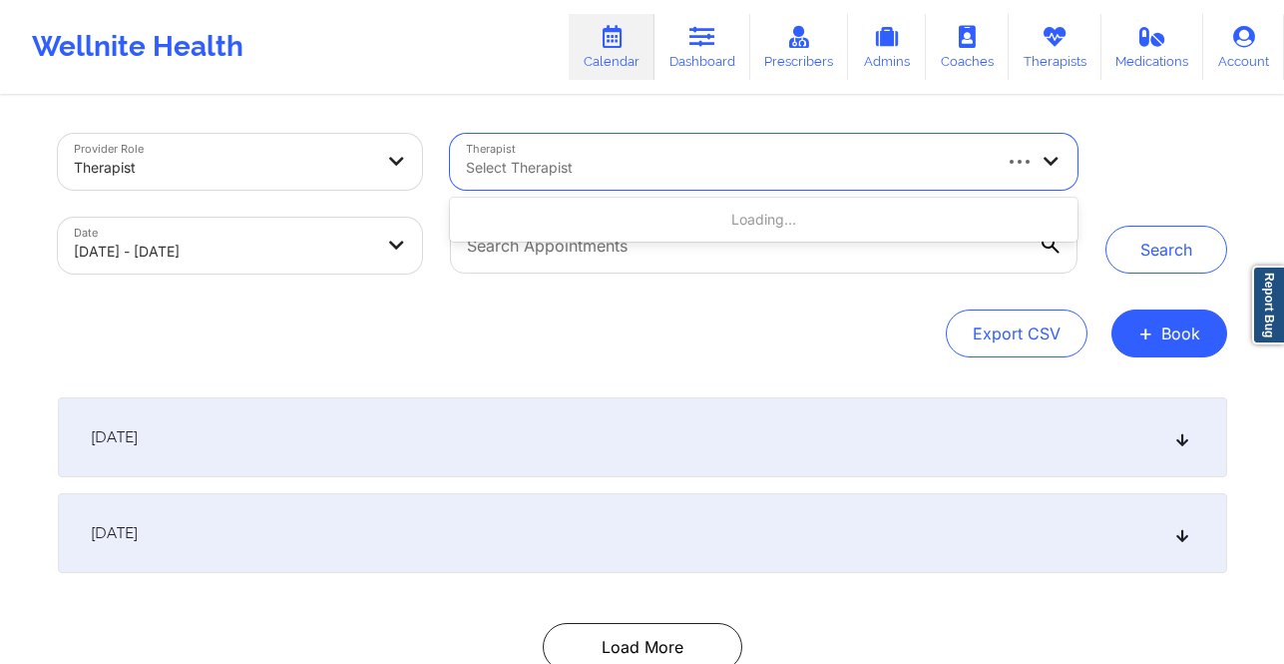
drag, startPoint x: 501, startPoint y: 158, endPoint x: 514, endPoint y: 162, distance: 13.6
click at [502, 158] on div at bounding box center [727, 168] width 522 height 24
click at [543, 164] on div at bounding box center [727, 168] width 522 height 24
click at [542, 164] on div at bounding box center [727, 168] width 522 height 24
type input "fallon cos"
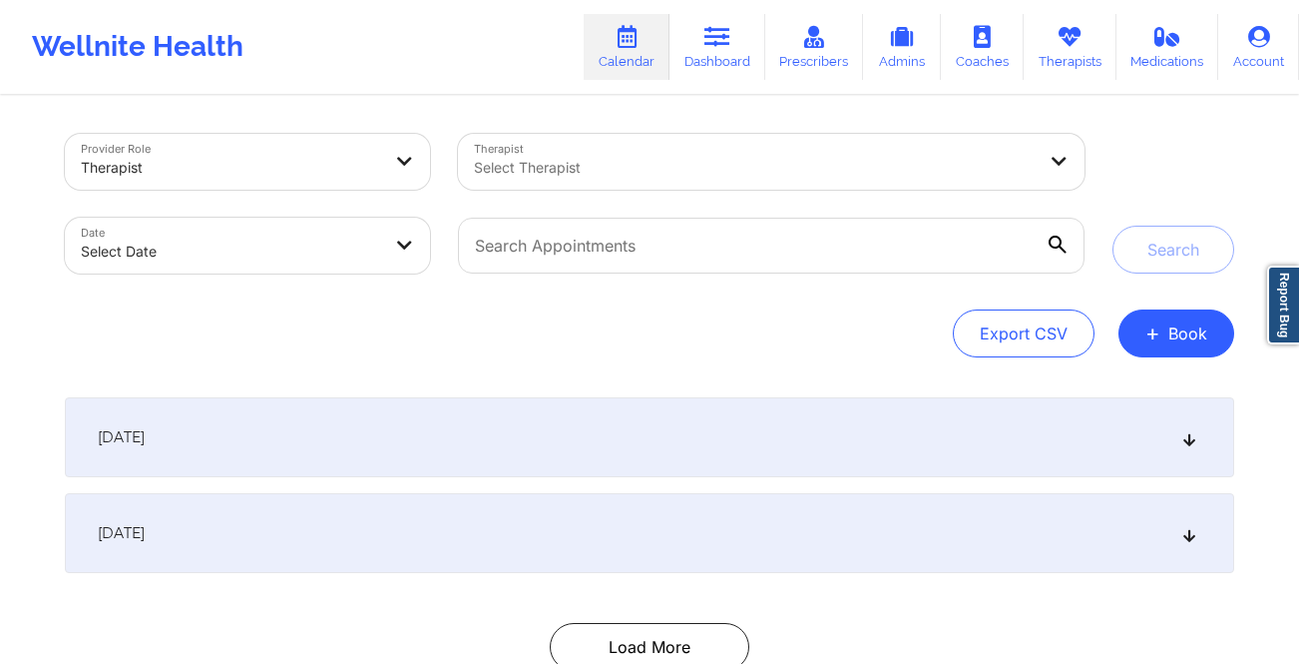
click at [248, 267] on body "Wellnite Health Calendar Dashboard Prescribers Admins Coaches Therapists Medica…" at bounding box center [649, 332] width 1299 height 664
select select "2025-8"
select select "2025-9"
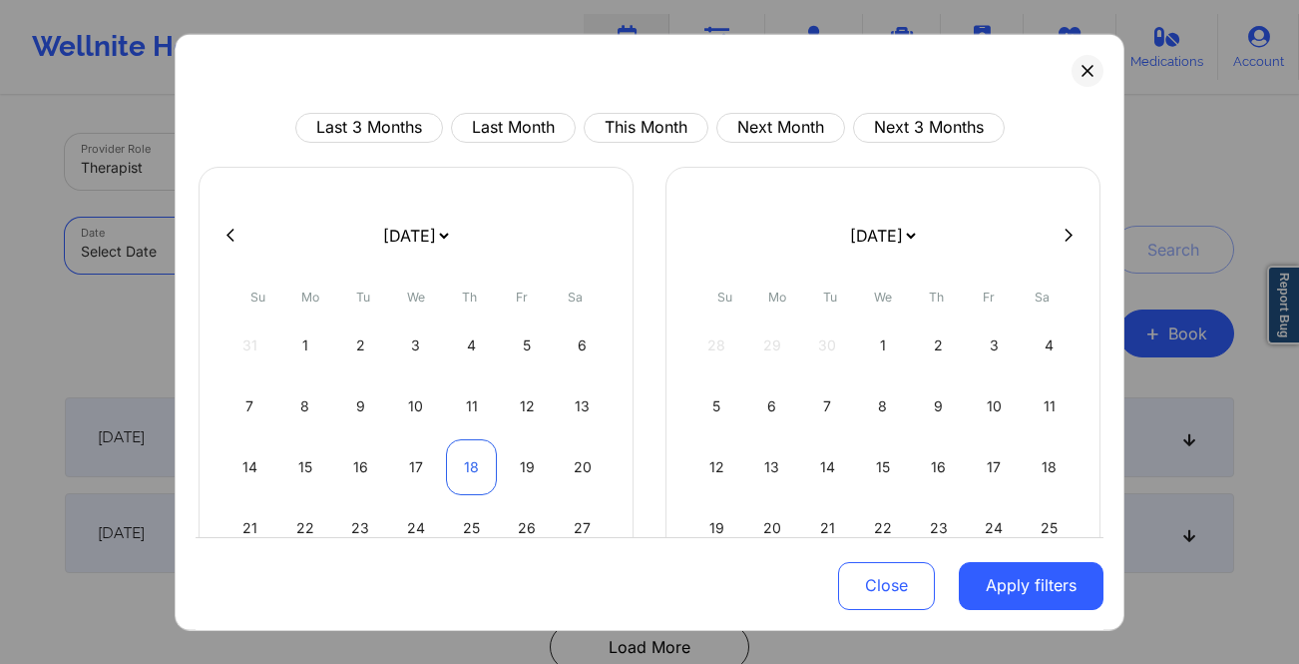
click at [462, 467] on div "18" at bounding box center [471, 466] width 51 height 56
select select "2025-8"
select select "2025-9"
click at [482, 469] on div "18" at bounding box center [471, 466] width 51 height 56
select select "2025-8"
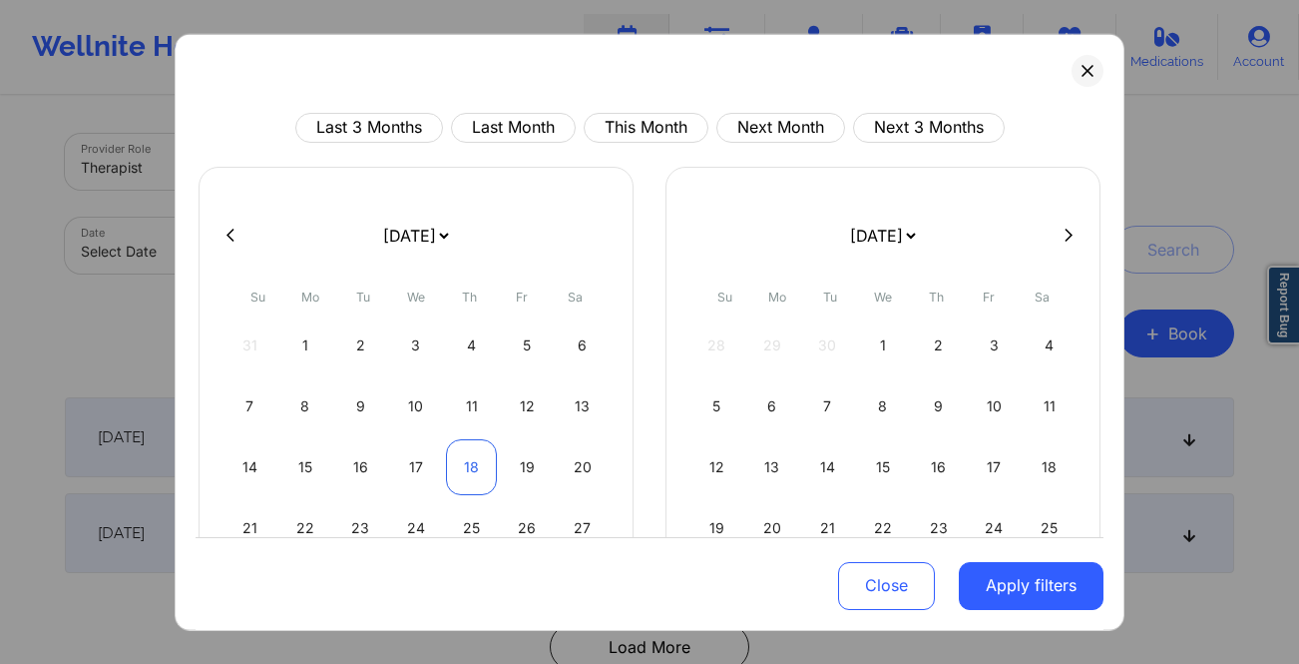
select select "2025-9"
click at [530, 474] on div "19" at bounding box center [527, 466] width 51 height 56
select select "2025-8"
select select "2025-9"
select select "2025-8"
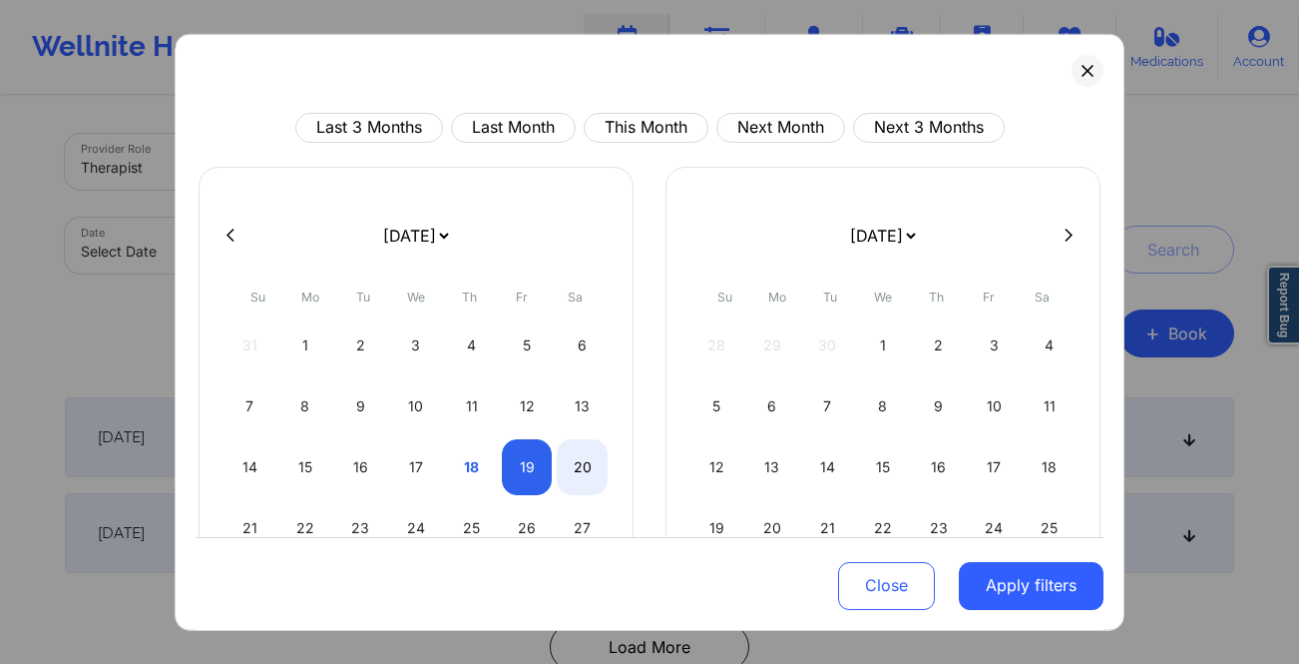
select select "2025-9"
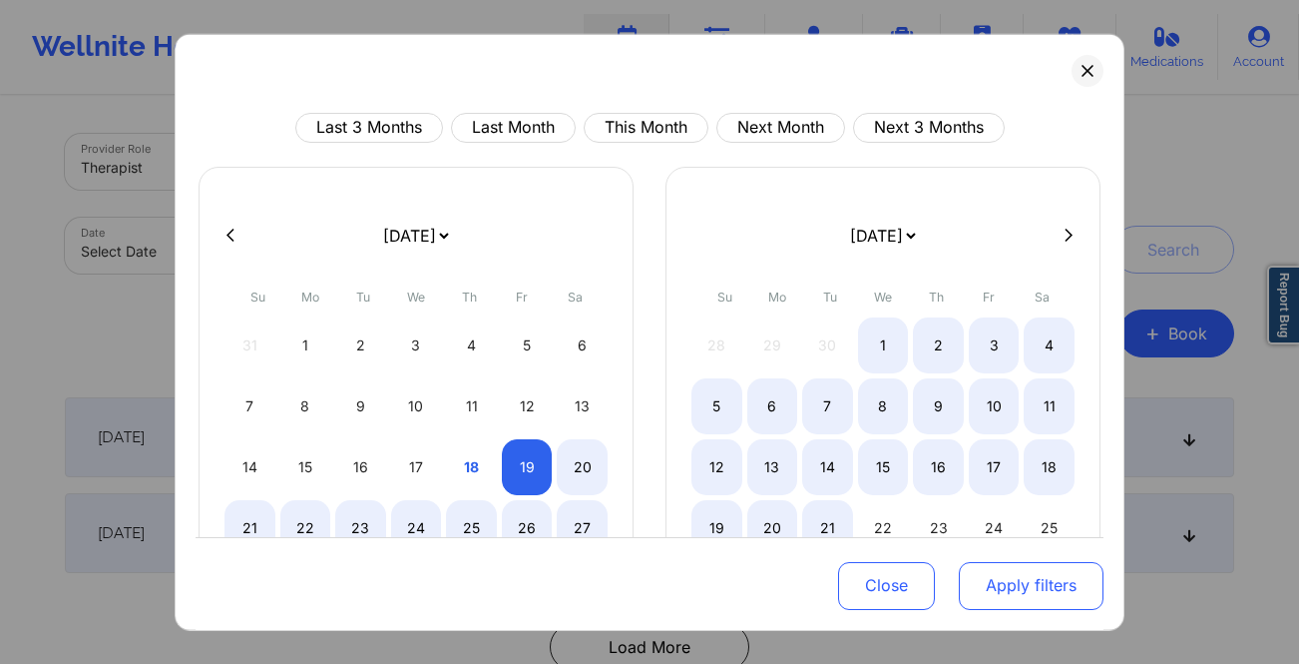
click at [1078, 576] on button "Apply filters" at bounding box center [1031, 586] width 145 height 48
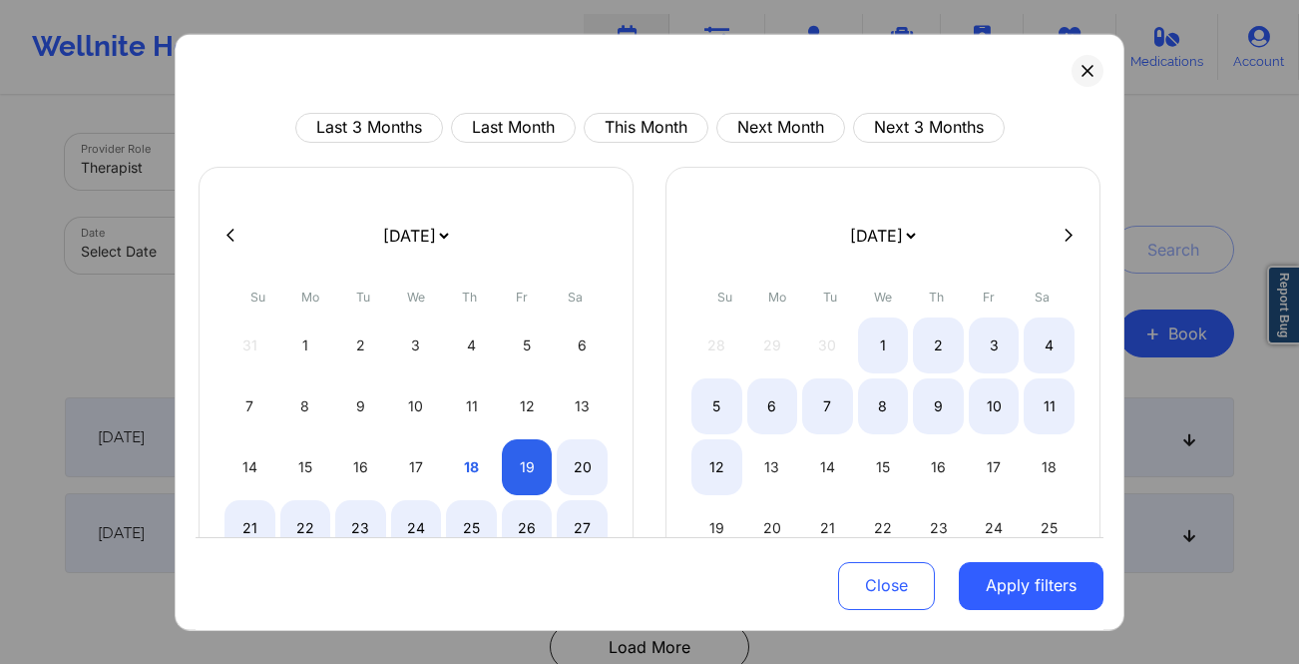
select select "2025-8"
select select "2025-9"
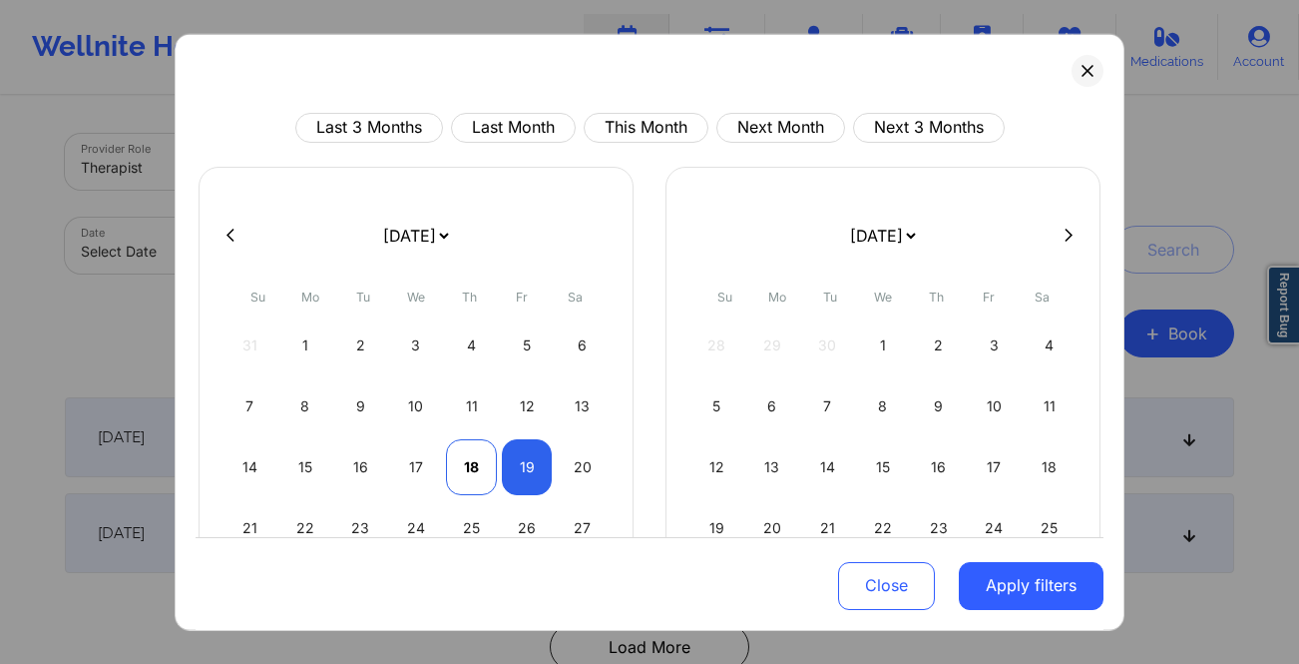
click at [495, 468] on div "14 15 16 17 18 19 20" at bounding box center [415, 466] width 383 height 56
select select "2025-8"
select select "2025-9"
click at [473, 465] on div "18" at bounding box center [471, 466] width 51 height 56
click at [523, 470] on div "19" at bounding box center [527, 466] width 51 height 56
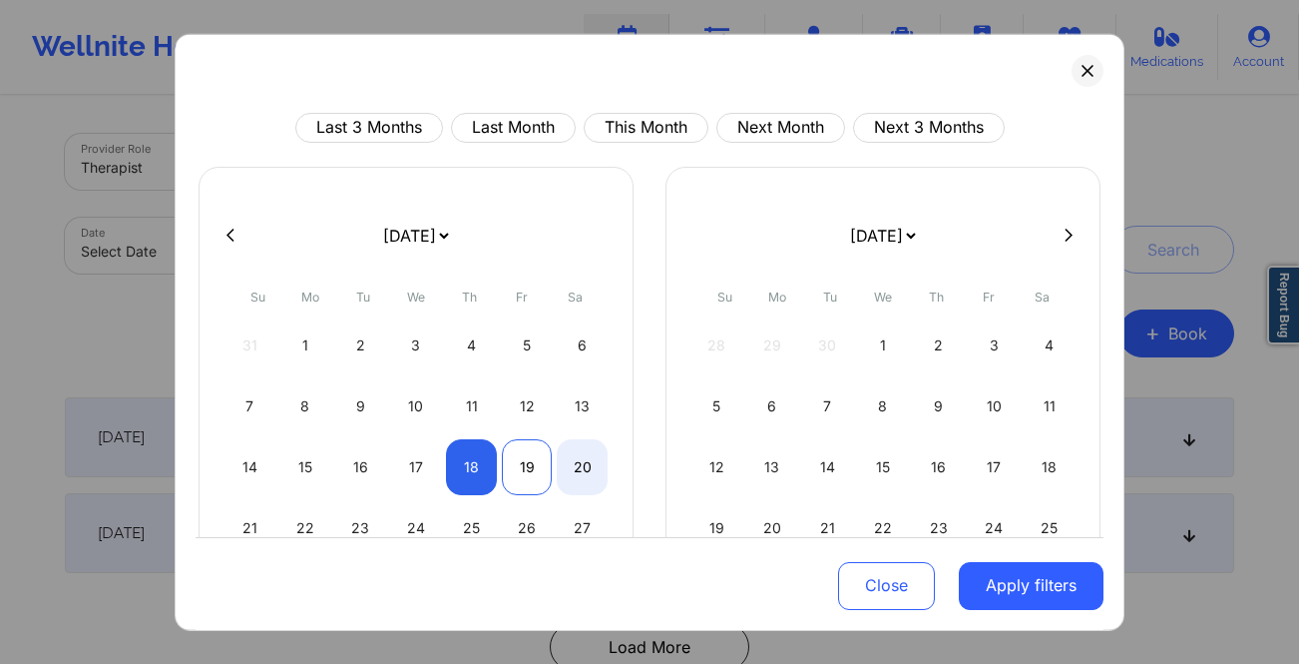
select select "2025-8"
select select "2025-9"
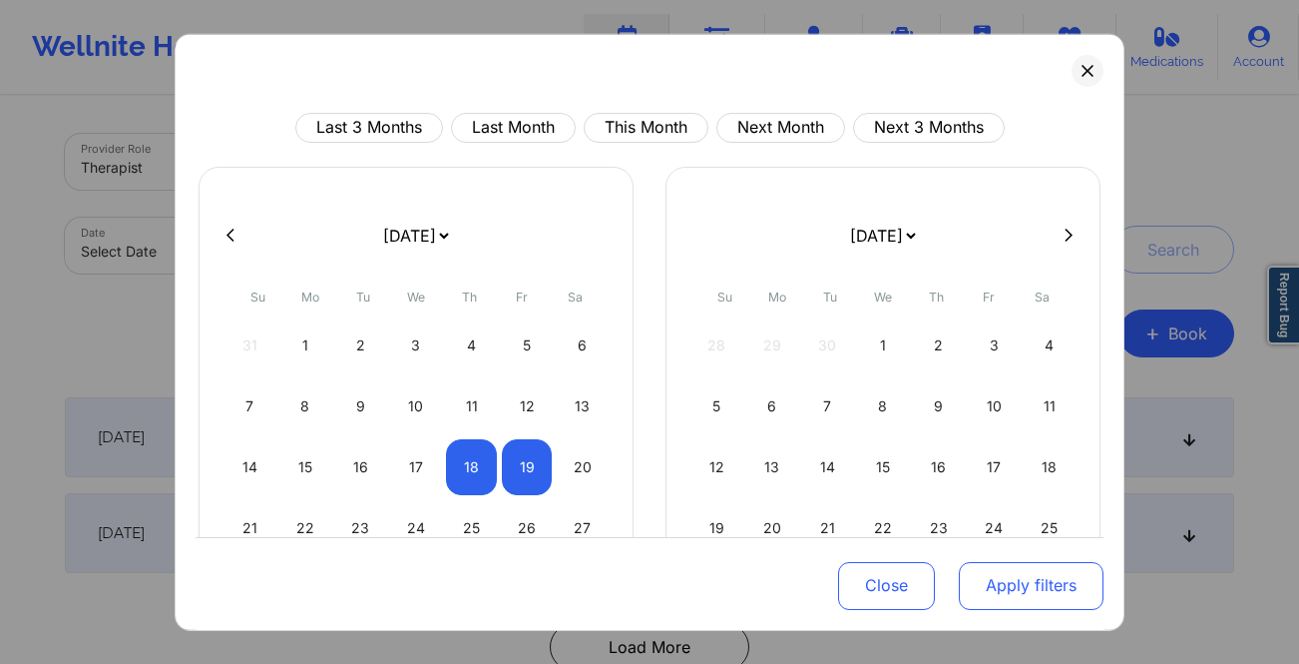
click at [1024, 590] on button "Apply filters" at bounding box center [1031, 586] width 145 height 48
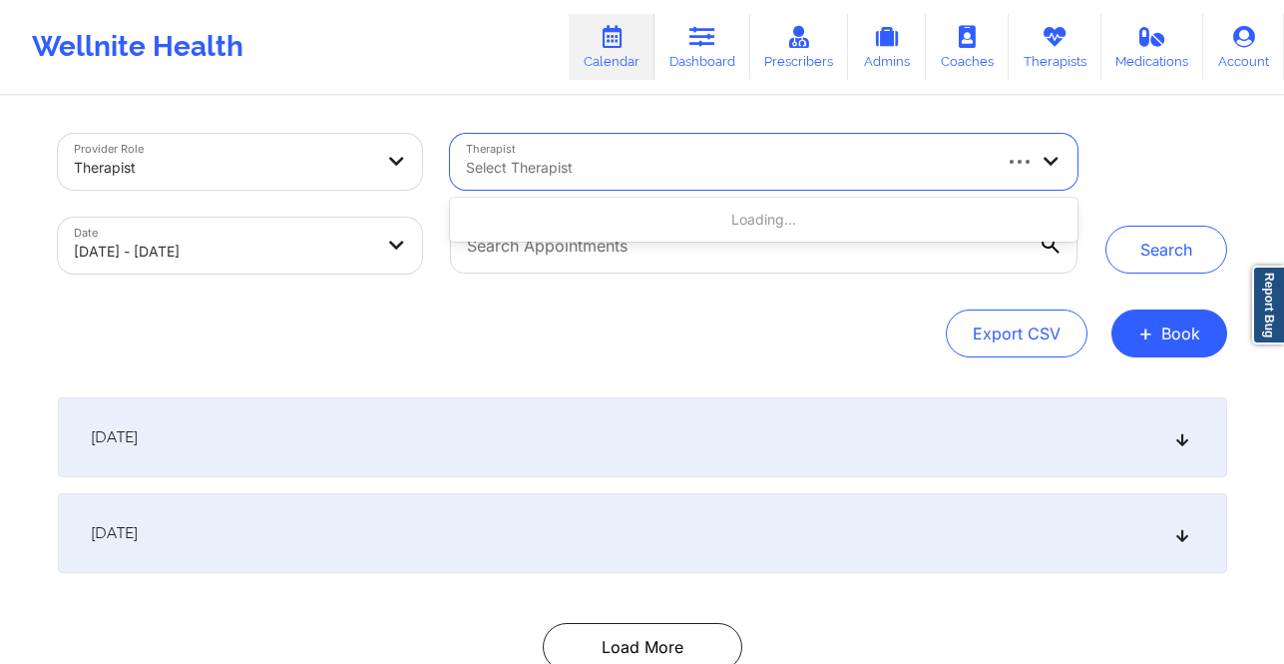
click at [687, 170] on div at bounding box center [727, 168] width 522 height 24
type input "fallon coste"
click at [713, 41] on icon at bounding box center [702, 37] width 26 height 22
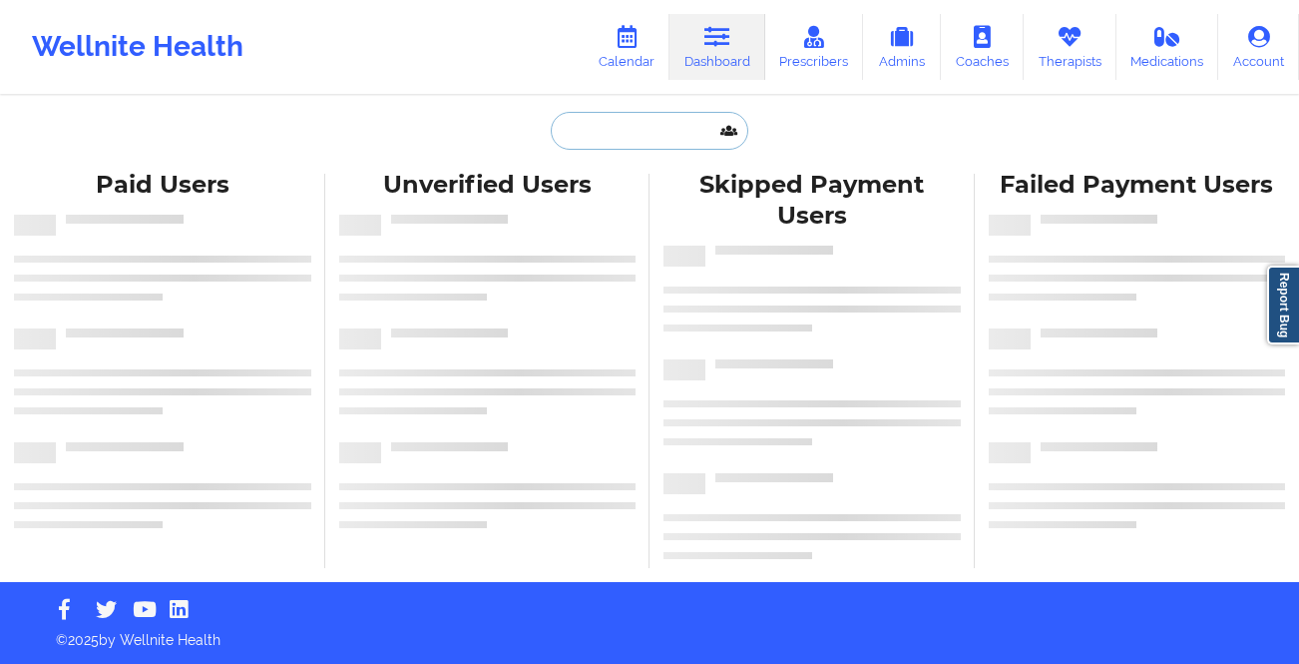
click at [637, 125] on input "text" at bounding box center [650, 131] width 198 height 38
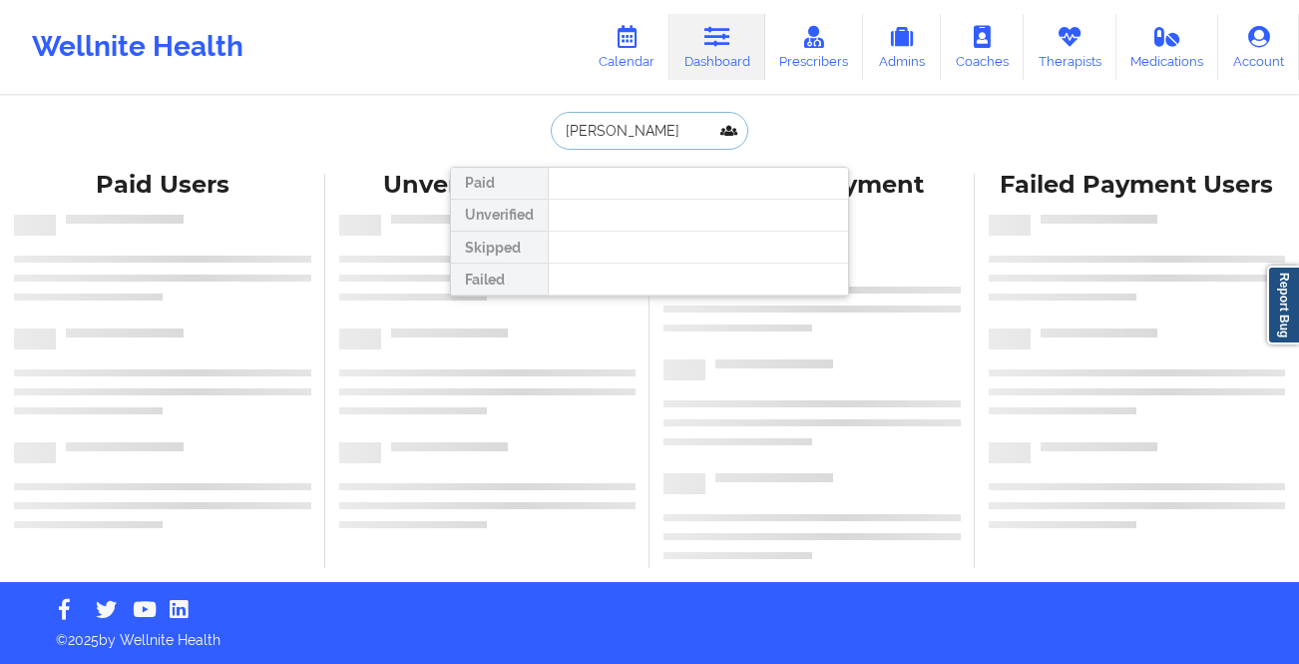
type input "nicola austin"
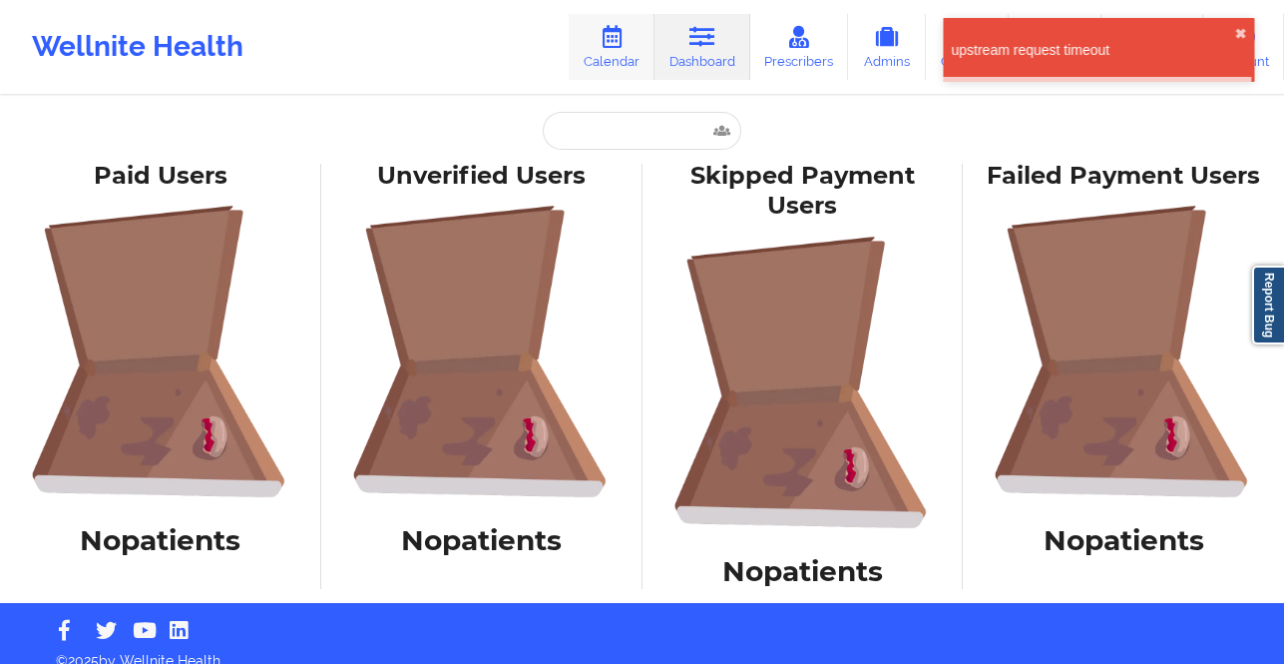
click at [567, 47] on div "Wellnite Health Calendar Dashboard Prescribers Admins Coaches Therapists Medica…" at bounding box center [642, 47] width 1284 height 80
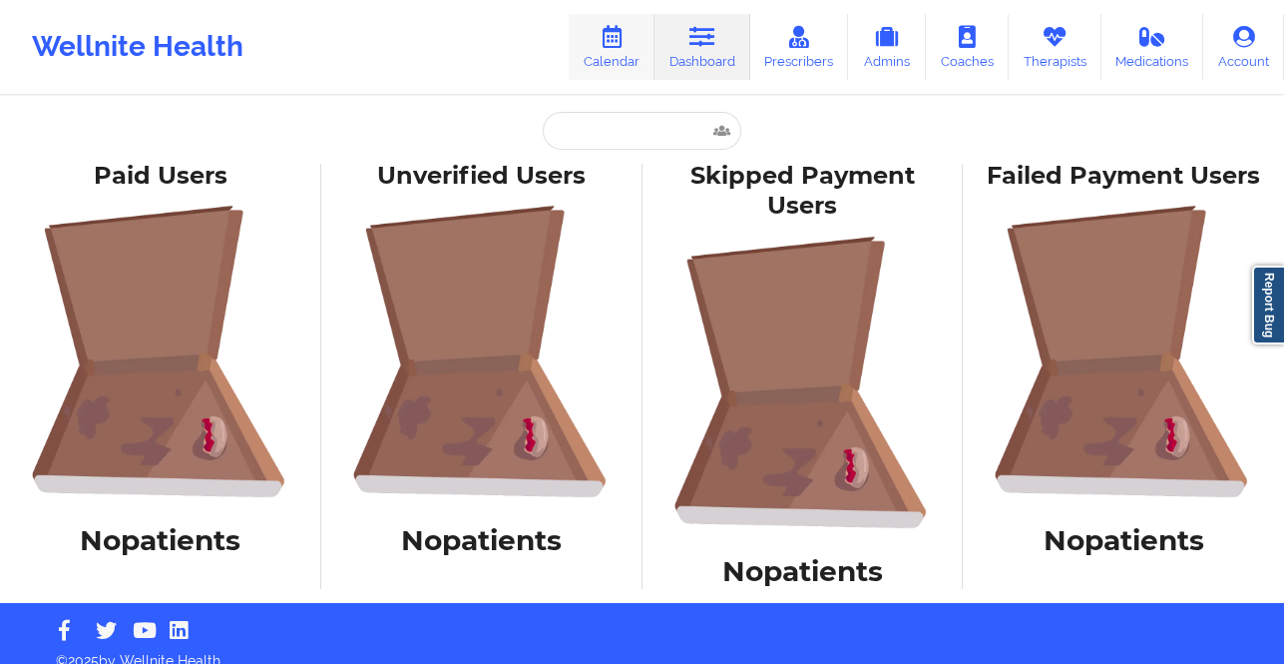
click at [593, 44] on link "Calendar" at bounding box center [612, 47] width 86 height 66
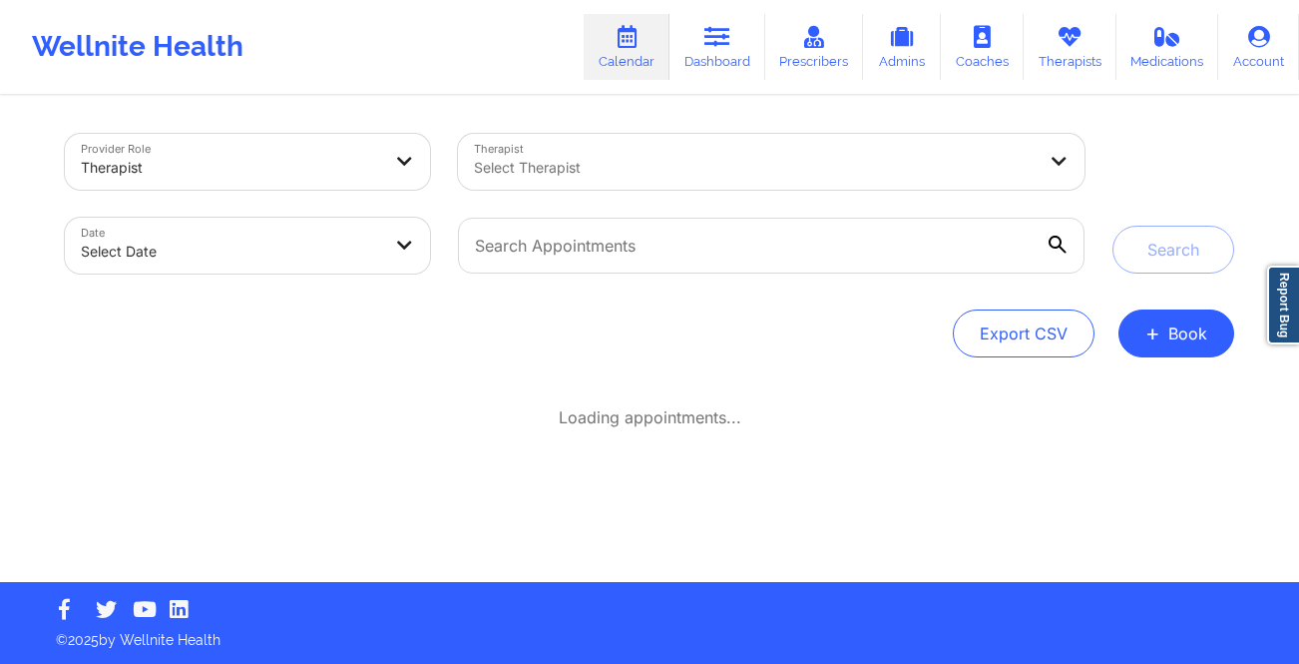
click at [538, 173] on div at bounding box center [755, 168] width 562 height 24
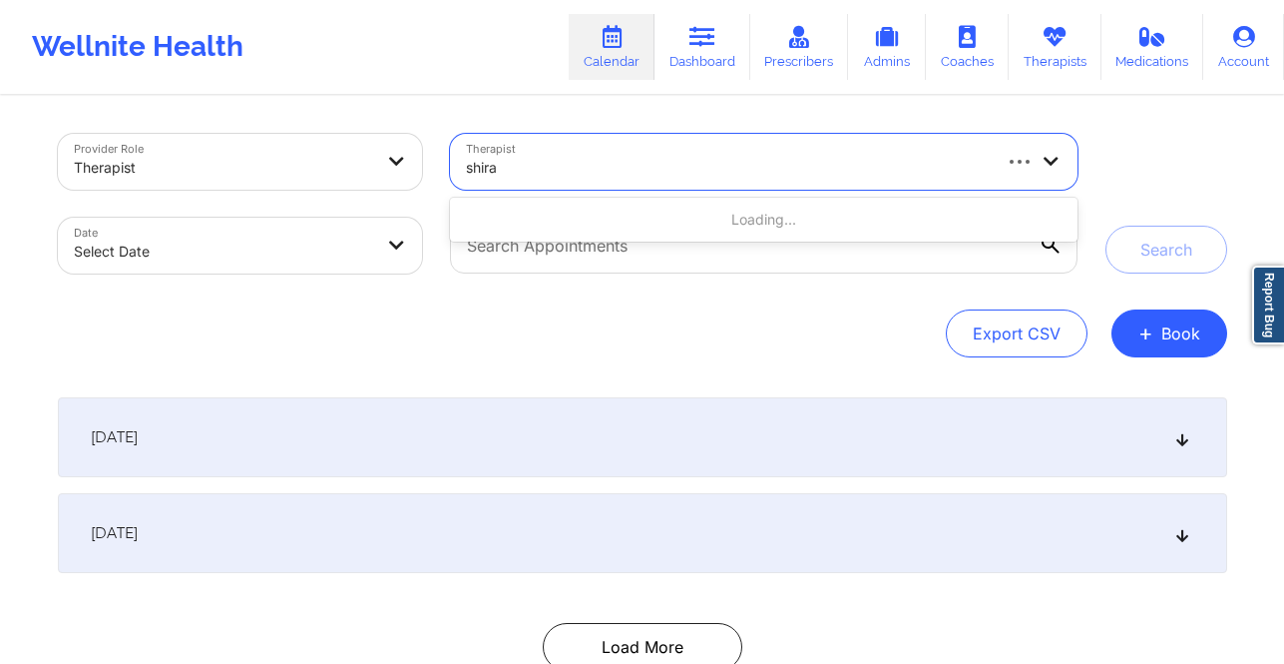
type input "shira"
